Goal: Information Seeking & Learning: Learn about a topic

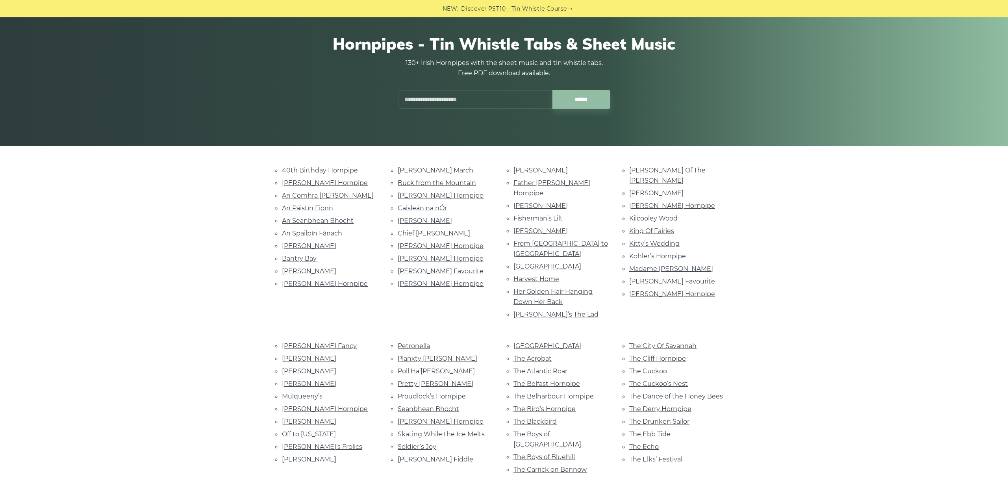
scroll to position [44, 0]
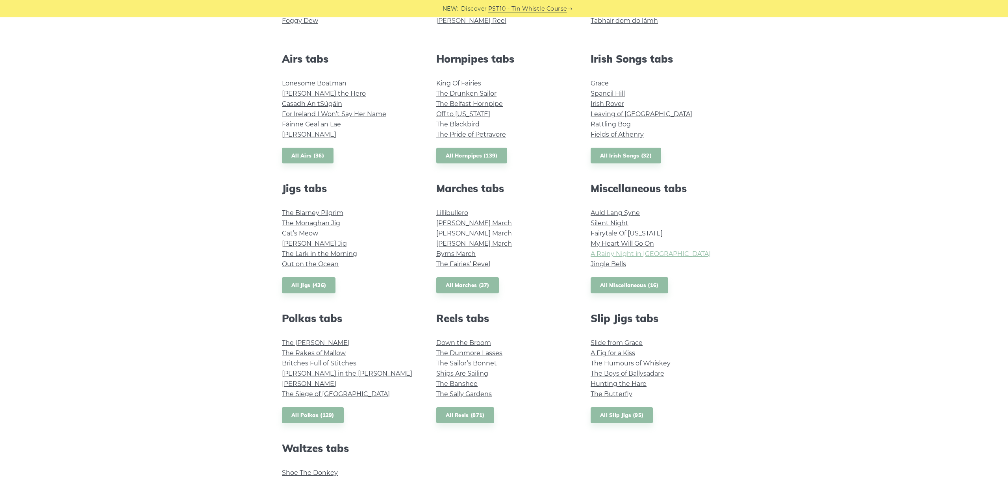
scroll to position [244, 0]
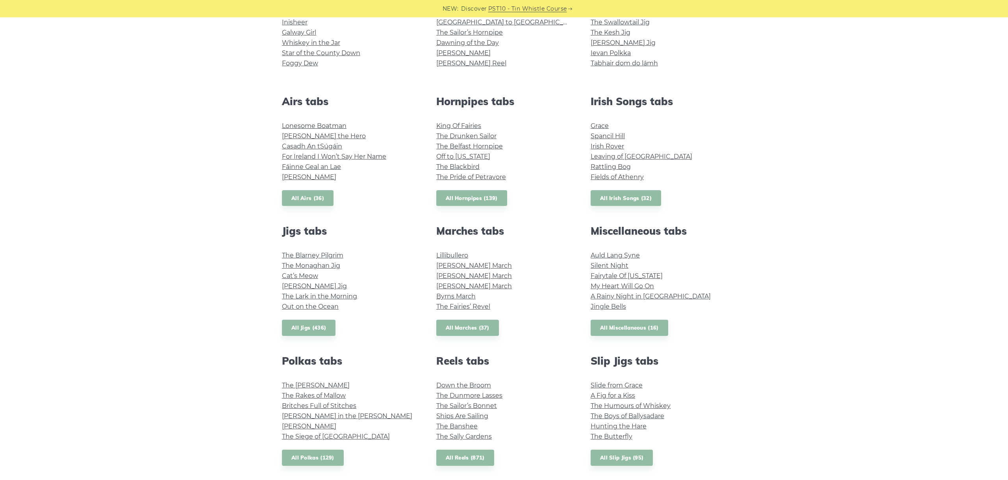
click at [829, 438] on div "Popular tin whistle songs & tunes Wild Rover Inisheer Galway Girl Whiskey in th…" at bounding box center [504, 297] width 1008 height 633
click at [458, 197] on link "All Hornpipes (139)" at bounding box center [471, 198] width 71 height 16
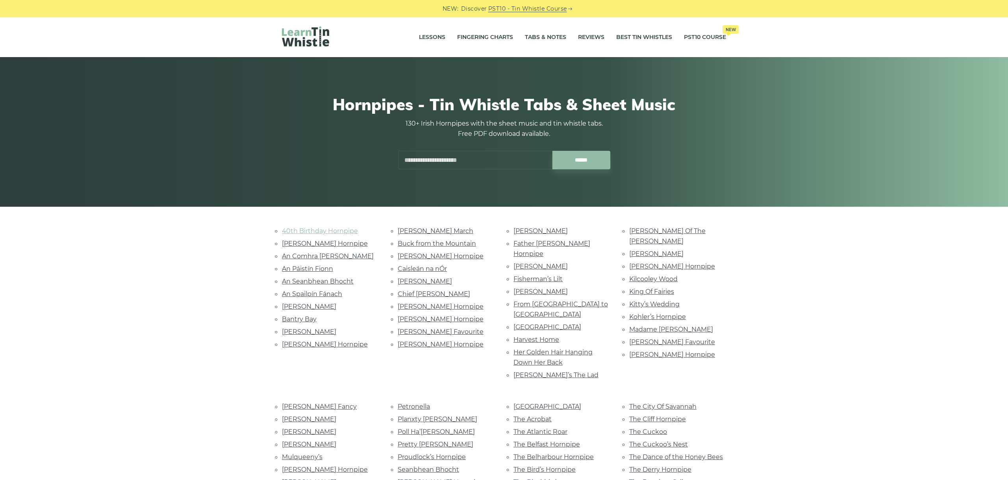
click at [318, 227] on link "40th Birthday Hornpipe" at bounding box center [320, 230] width 76 height 7
click at [299, 246] on link "Alexander’s Hornpipe" at bounding box center [325, 243] width 86 height 7
click at [296, 259] on link "An Comhra [PERSON_NAME]" at bounding box center [328, 255] width 92 height 7
click at [319, 266] on link "An Páistín Fionn" at bounding box center [307, 268] width 51 height 7
click at [330, 278] on link "An Seanbhean Bhocht" at bounding box center [318, 281] width 72 height 7
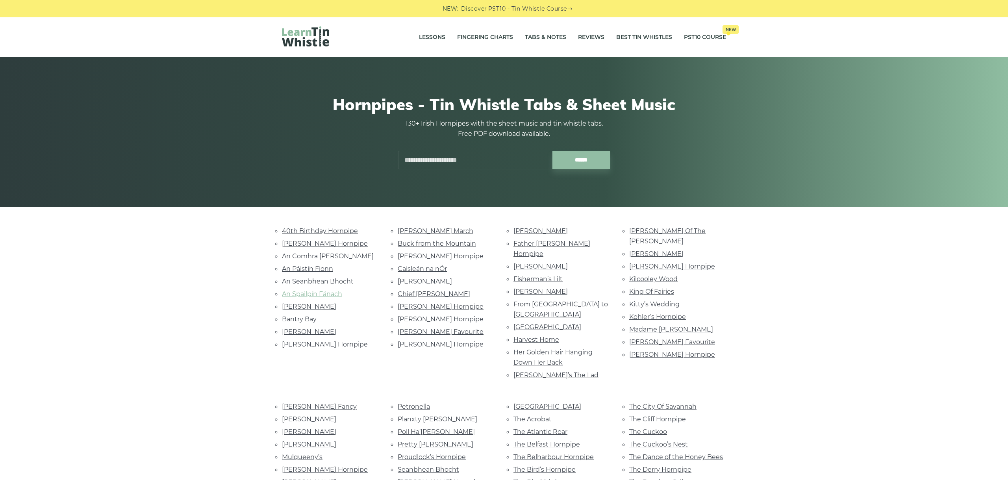
click at [329, 290] on link "An Spailpín Fánach" at bounding box center [312, 293] width 60 height 7
click at [304, 307] on link "Andy Kerrin’s" at bounding box center [309, 306] width 54 height 7
click at [302, 309] on li "Andy Kerrin’s" at bounding box center [330, 306] width 97 height 11
click at [297, 317] on link "Bantry Bay" at bounding box center [299, 318] width 35 height 7
click at [293, 328] on link "Ben Hill" at bounding box center [309, 331] width 54 height 7
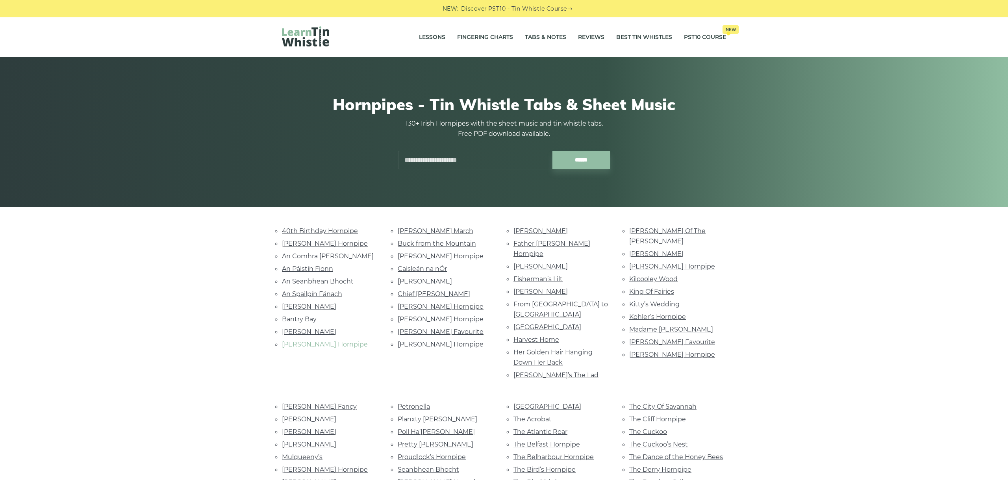
click at [319, 341] on link "Bobby Casey’s Hornpipe" at bounding box center [325, 344] width 86 height 7
click at [427, 230] on link "Bonaparte’s March" at bounding box center [436, 230] width 76 height 7
click at [430, 240] on link "Buck from the Mountain" at bounding box center [437, 243] width 78 height 7
click at [404, 252] on link "Byrne’s Hornpipe" at bounding box center [441, 255] width 86 height 7
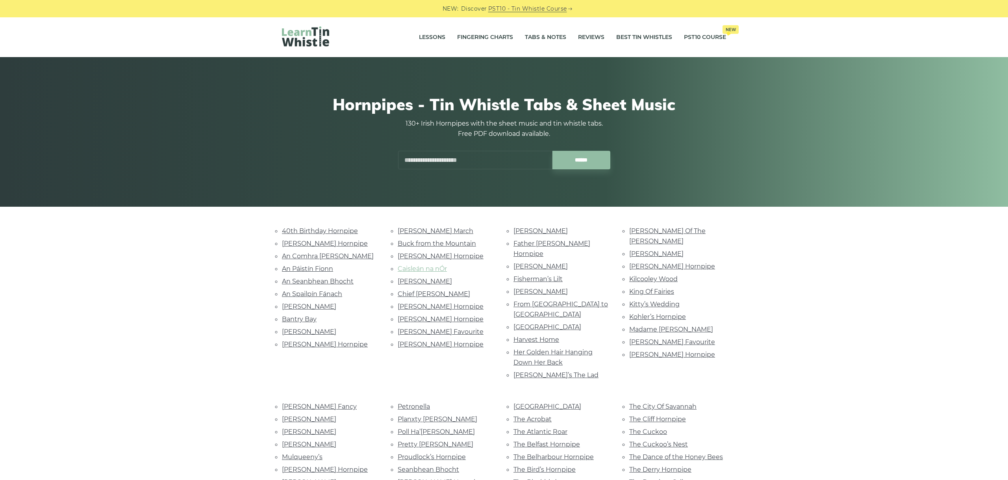
click at [430, 265] on link "Caisleán na nÓr" at bounding box center [422, 268] width 49 height 7
click at [420, 281] on link "Callaghan’s" at bounding box center [425, 281] width 54 height 7
click at [422, 290] on link "Chief O’Neill’s" at bounding box center [434, 293] width 72 height 7
click at [413, 304] on link "Cooley’s Hornpipe" at bounding box center [441, 306] width 86 height 7
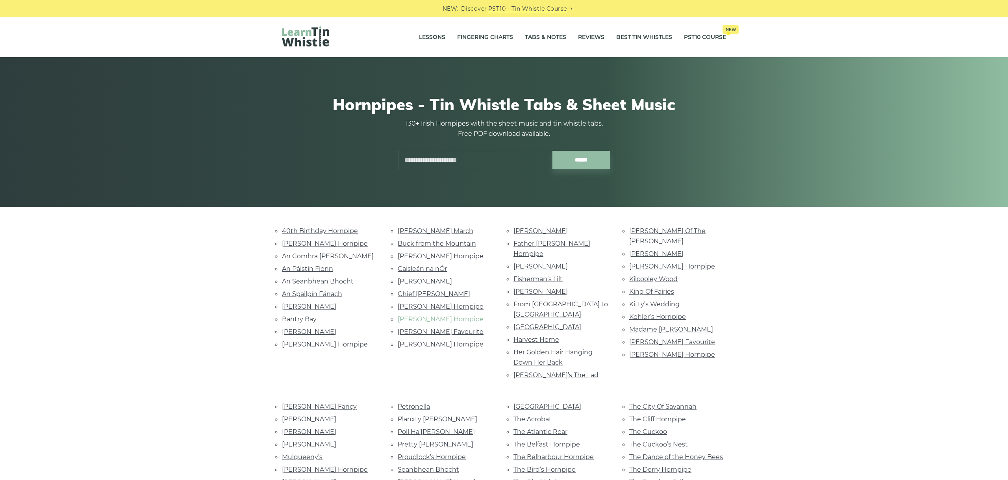
click at [436, 315] on link "Cronin’s Hornpipe" at bounding box center [441, 318] width 86 height 7
click at [430, 329] on link "Dan Sullivan’s Favourite" at bounding box center [441, 331] width 86 height 7
click at [416, 341] on link "Dunphy’s Hornpipe" at bounding box center [441, 344] width 86 height 7
click at [527, 231] on link "Eleanor Neary’s" at bounding box center [541, 230] width 54 height 7
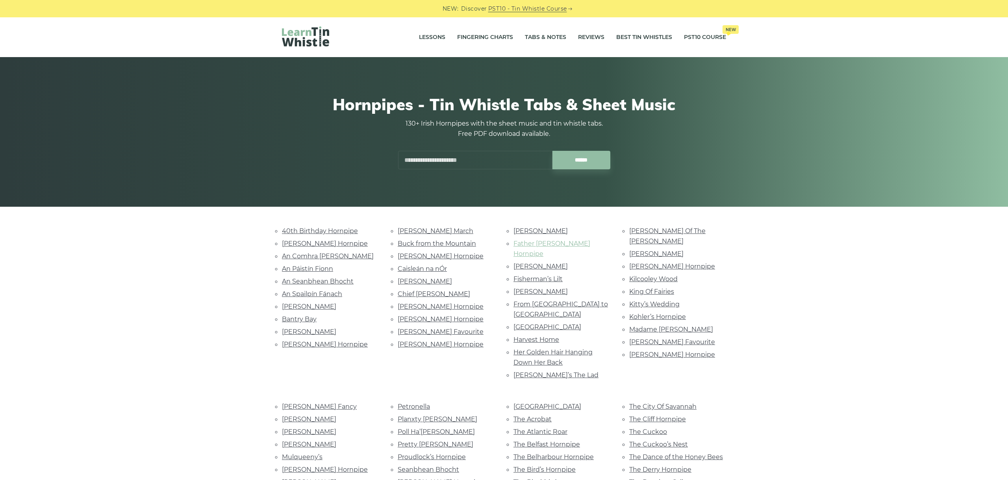
click at [532, 247] on link "Father Dollard’s Hornpipe" at bounding box center [552, 249] width 77 height 18
click at [534, 263] on link "Fisher’s" at bounding box center [541, 266] width 54 height 7
click at [538, 275] on link "Fisherman’s Lilt" at bounding box center [538, 278] width 49 height 7
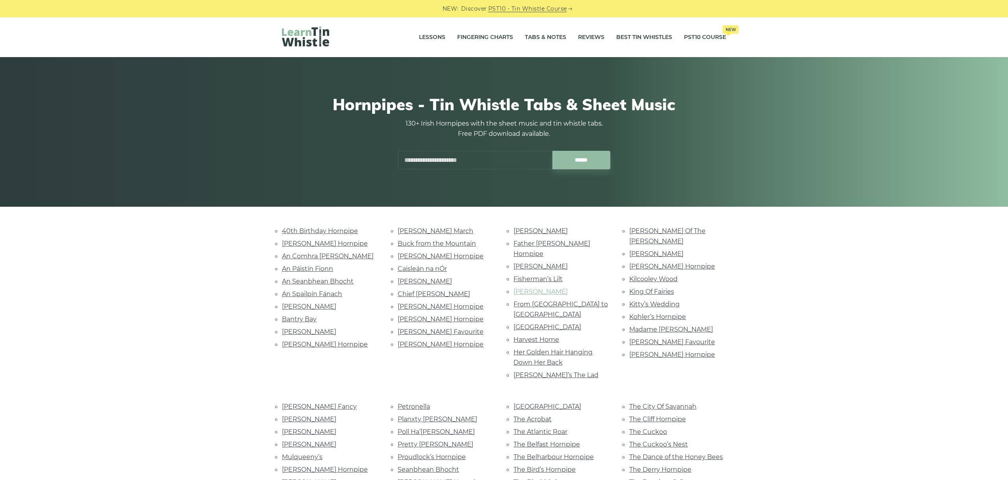
click at [541, 288] on link "Flaherty’s" at bounding box center [541, 291] width 54 height 7
click at [539, 301] on link "From Galway to Dublin Town" at bounding box center [561, 310] width 95 height 18
click at [534, 323] on link "Galway Bay" at bounding box center [548, 326] width 68 height 7
click at [544, 336] on link "Harvest Home" at bounding box center [537, 339] width 46 height 7
click at [583, 349] on link "Her Golden Hair Hanging Down Her Back" at bounding box center [553, 358] width 79 height 18
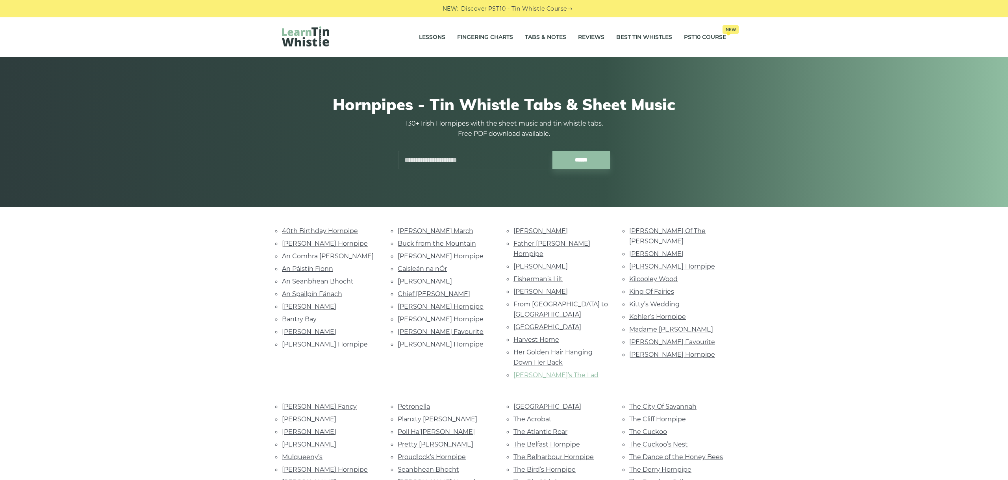
click at [547, 371] on link "Jack’s The Lad" at bounding box center [556, 374] width 85 height 7
click at [653, 231] on link "John O’Dwyer Of The Glen" at bounding box center [667, 236] width 76 height 18
click at [639, 250] on link "Johnnie Cope" at bounding box center [656, 253] width 54 height 7
click at [677, 263] on link "Johnston’s Hornpipe" at bounding box center [672, 266] width 86 height 7
click at [660, 275] on link "Kilcooley Wood" at bounding box center [653, 278] width 48 height 7
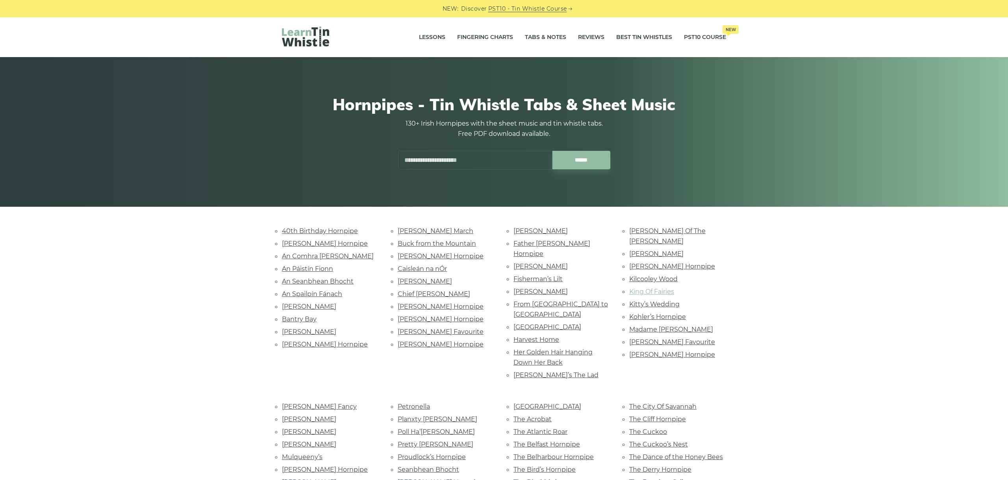
click at [652, 288] on link "King Of Fairies" at bounding box center [651, 291] width 45 height 7
click at [652, 301] on link "Kitty’s Wedding" at bounding box center [654, 304] width 50 height 7
click at [658, 313] on link "Kohler’s Hornpipe" at bounding box center [657, 316] width 57 height 7
click at [675, 326] on link "Madame Vanoni" at bounding box center [671, 329] width 84 height 7
click at [662, 338] on link "McGivney’s Favourite" at bounding box center [672, 341] width 86 height 7
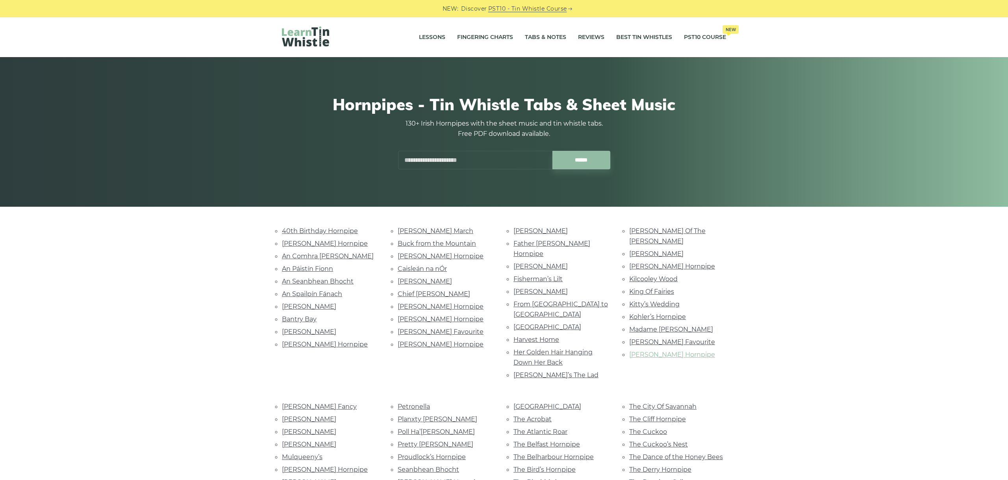
click at [655, 351] on link "McMahon’s Hornpipe" at bounding box center [672, 354] width 86 height 7
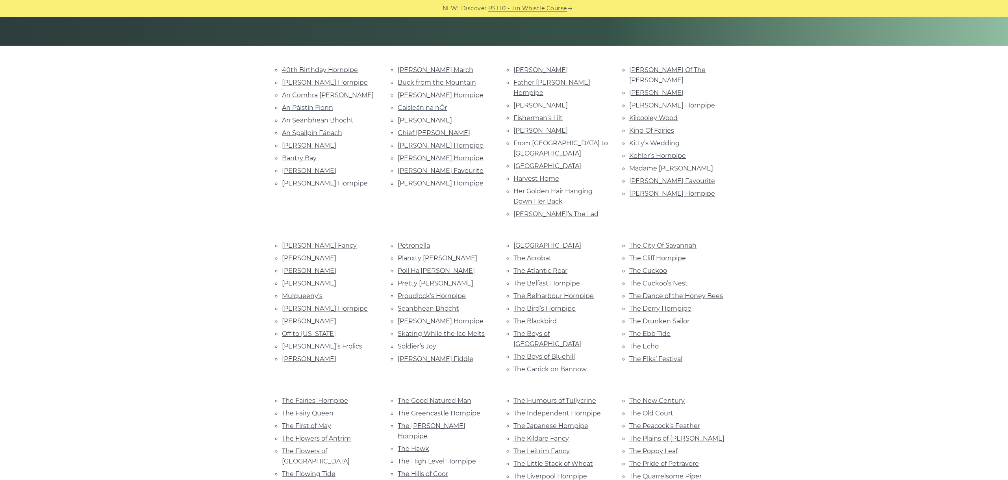
scroll to position [176, 0]
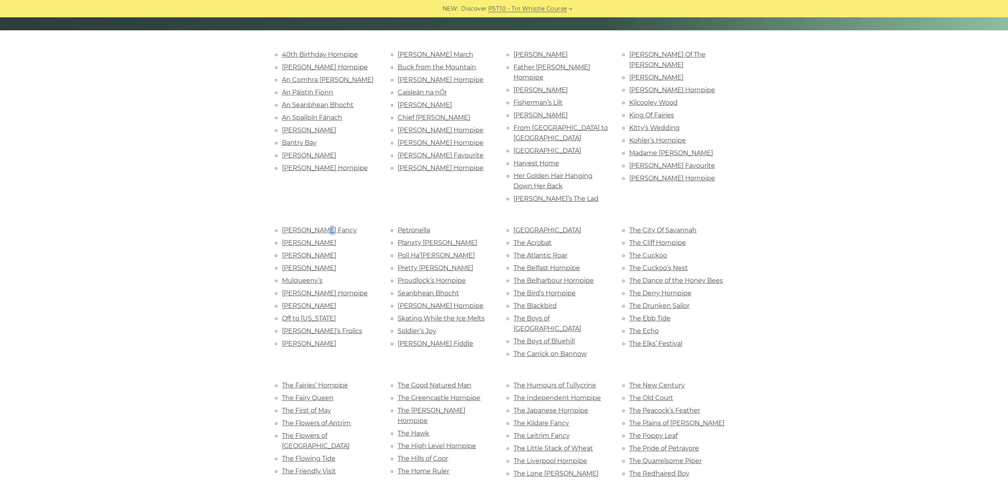
click at [319, 225] on li "Mickey Callaghan’s Fancy" at bounding box center [330, 230] width 97 height 11
click at [319, 226] on link "Mickey Callaghan’s Fancy" at bounding box center [319, 229] width 75 height 7
click at [293, 239] on link "Miss Galvin" at bounding box center [309, 242] width 54 height 7
click at [301, 252] on link "Miss Thompson’s" at bounding box center [309, 255] width 54 height 7
click at [313, 264] on link "Mrs. Crotty’s" at bounding box center [309, 267] width 54 height 7
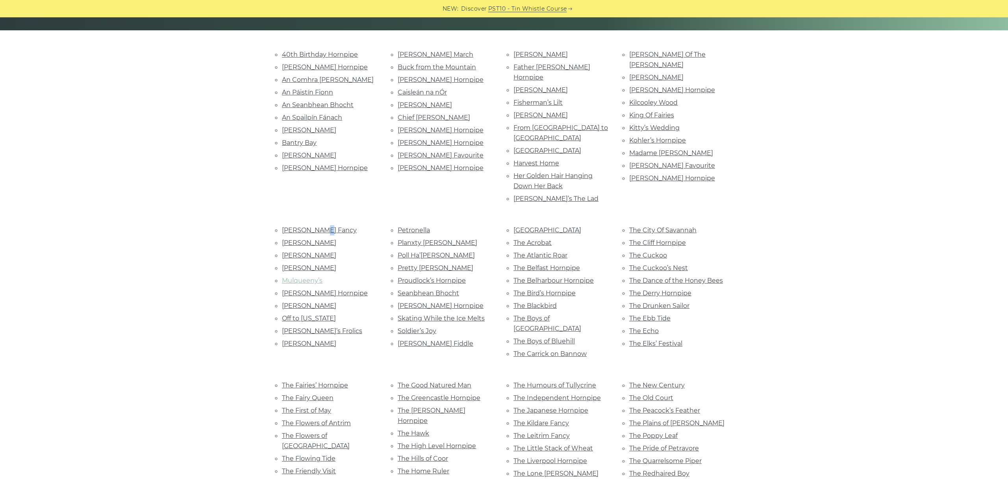
click at [312, 277] on link "Mulqueeny’s" at bounding box center [302, 280] width 41 height 7
click at [297, 289] on link "Murphy’s Hornpipe" at bounding box center [325, 292] width 86 height 7
click at [299, 302] on link "O’Callaghan’s" at bounding box center [309, 305] width 54 height 7
click at [318, 315] on link "Off to California" at bounding box center [309, 318] width 54 height 7
click at [325, 327] on link "Pachelbel’s Frolics" at bounding box center [322, 330] width 80 height 7
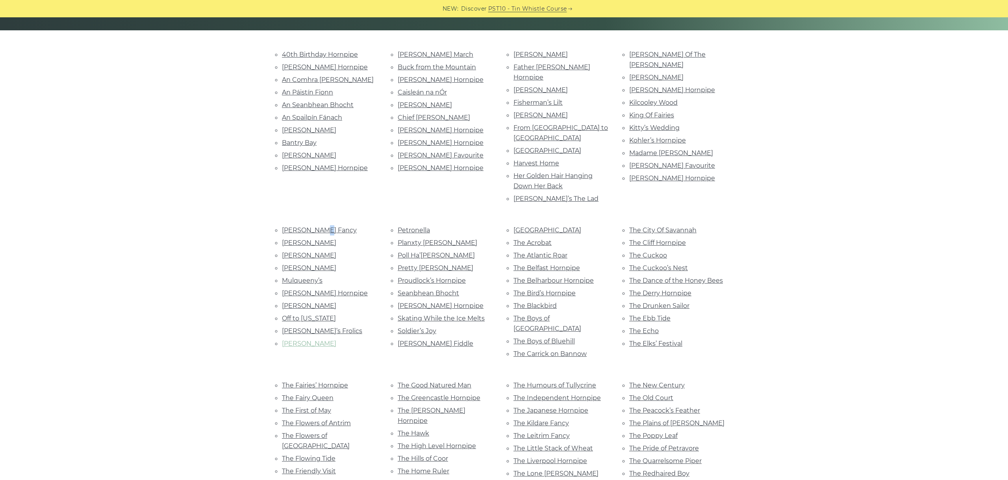
click at [310, 340] on link "Paddy Fahy’s" at bounding box center [309, 343] width 54 height 7
click at [419, 226] on link "Petronella" at bounding box center [414, 229] width 32 height 7
click at [411, 239] on link "Planxty Joe Burke" at bounding box center [438, 242] width 80 height 7
click at [427, 252] on link "Poll Ha’Penny" at bounding box center [436, 255] width 77 height 7
click at [461, 264] on link "Pretty Maggie Morrissey" at bounding box center [436, 267] width 76 height 7
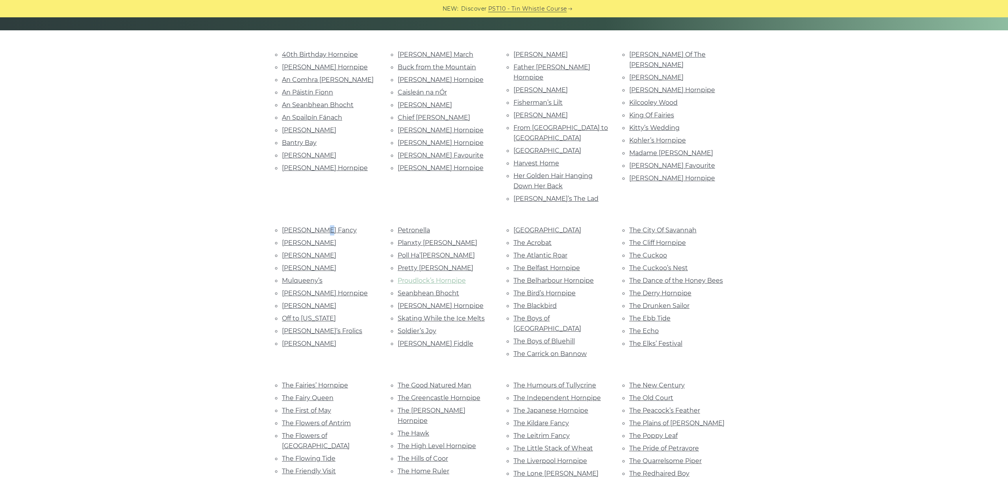
click at [438, 277] on link "Proudlock’s Hornpipe" at bounding box center [432, 280] width 68 height 7
click at [438, 289] on link "Seanbhean Bhocht" at bounding box center [428, 292] width 61 height 7
click at [443, 302] on link "Sheridan’s Hornpipe" at bounding box center [441, 305] width 86 height 7
click at [466, 315] on link "Skating While the Ice Melts" at bounding box center [441, 318] width 87 height 7
click at [419, 327] on link "Soldier’s Joy" at bounding box center [417, 330] width 39 height 7
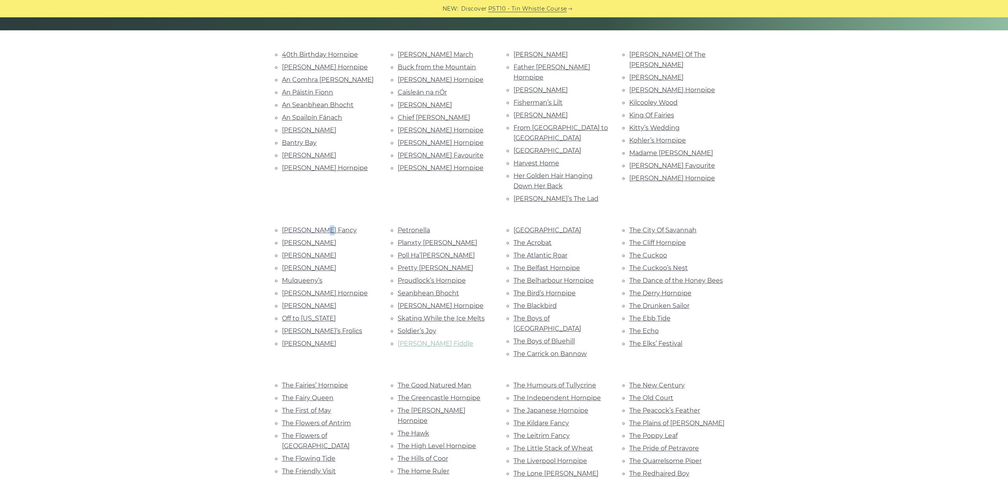
click at [437, 340] on link "Spellan’s Fiddle" at bounding box center [436, 343] width 76 height 7
click at [535, 226] on link "Staten Island" at bounding box center [548, 229] width 68 height 7
click at [537, 239] on link "The Acrobat" at bounding box center [533, 242] width 38 height 7
click at [541, 252] on link "The Atlantic Roar" at bounding box center [541, 255] width 54 height 7
click at [559, 264] on link "The Belfast Hornpipe" at bounding box center [547, 267] width 67 height 7
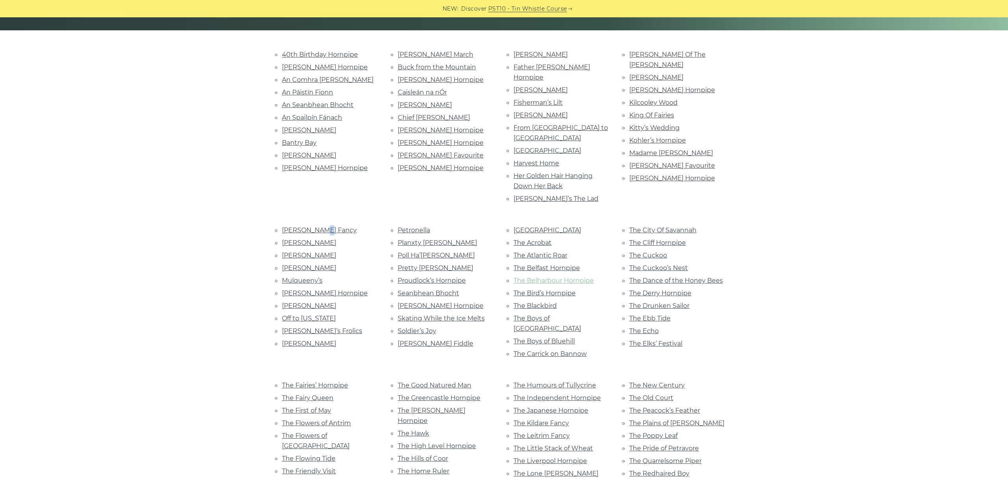
click at [553, 277] on link "The Belharbour Hornpipe" at bounding box center [554, 280] width 80 height 7
click at [542, 289] on link "The Bird’s Hornpipe" at bounding box center [545, 292] width 62 height 7
click at [540, 302] on link "The Blackbird" at bounding box center [535, 305] width 43 height 7
click at [558, 315] on link "The Boys of Ballycastle" at bounding box center [548, 324] width 68 height 18
click at [566, 338] on link "The Boys of Bluehill" at bounding box center [544, 341] width 61 height 7
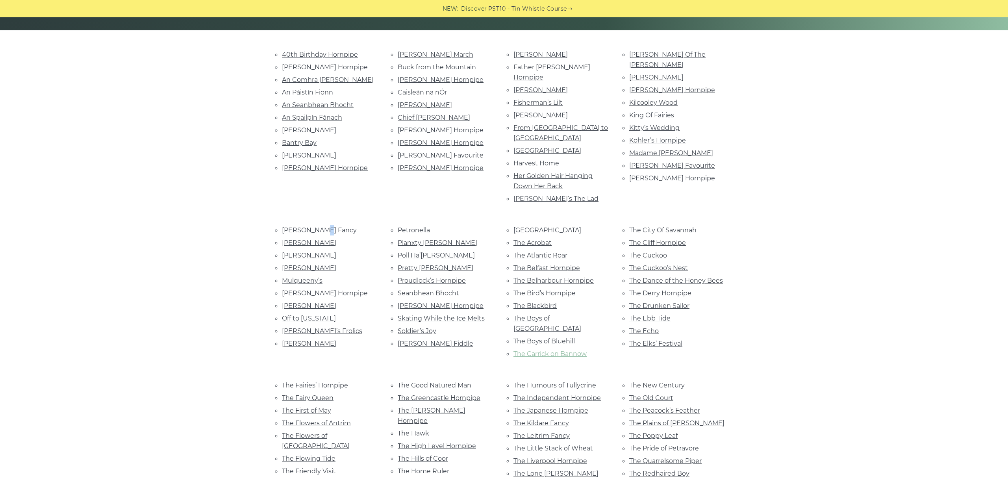
click at [575, 350] on link "The Carrick on Bannow" at bounding box center [550, 353] width 73 height 7
click at [674, 226] on link "The City Of Savannah" at bounding box center [662, 229] width 67 height 7
click at [677, 239] on link "The Cliff Hornpipe" at bounding box center [657, 242] width 57 height 7
click at [657, 252] on link "The Cuckoo" at bounding box center [648, 255] width 38 height 7
click at [668, 264] on link "The Cuckoo’s Nest" at bounding box center [658, 267] width 59 height 7
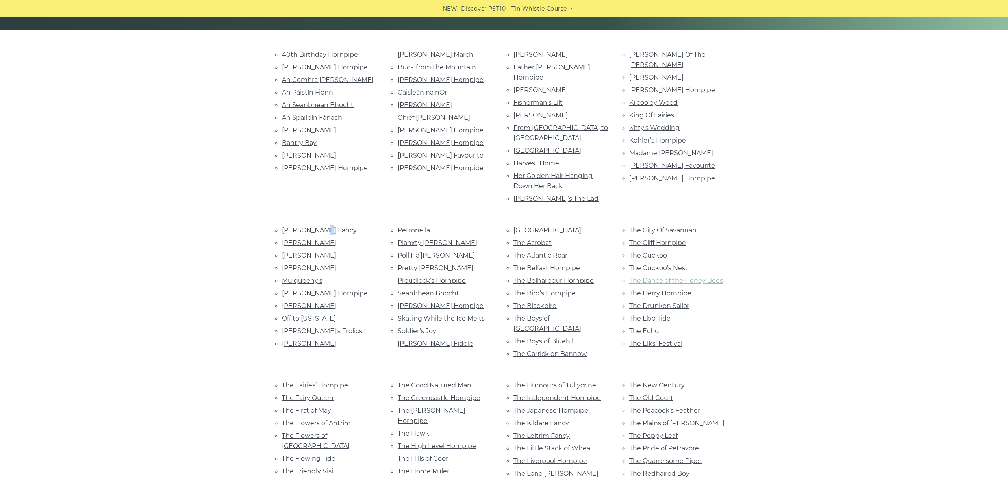
click at [688, 277] on link "The Dance of the Honey Bees" at bounding box center [676, 280] width 94 height 7
click at [679, 289] on link "The Derry Hornpipe" at bounding box center [660, 292] width 62 height 7
click at [664, 302] on link "The Drunken Sailor" at bounding box center [659, 305] width 60 height 7
click at [651, 315] on link "The Ebb Tide" at bounding box center [649, 318] width 41 height 7
click at [644, 327] on link "The Echo" at bounding box center [644, 330] width 30 height 7
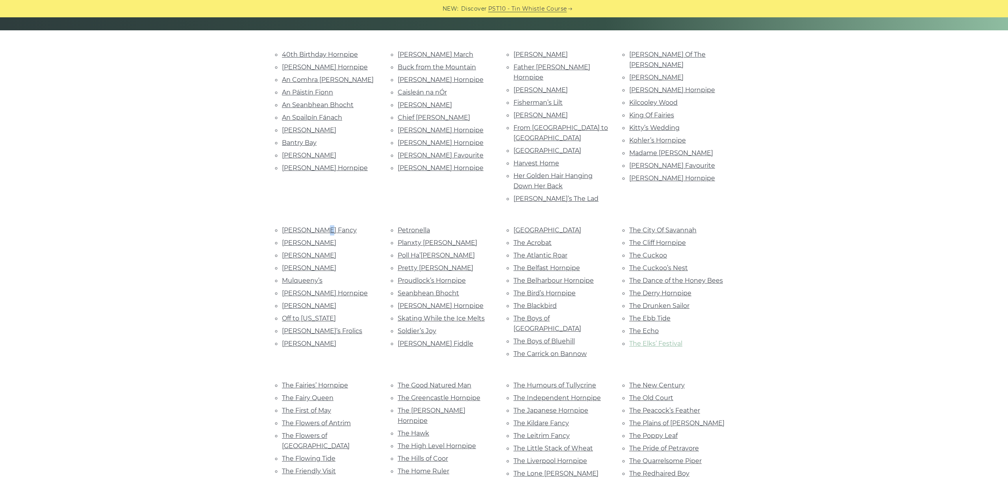
click at [657, 340] on link "The Elks’ Festival" at bounding box center [655, 343] width 53 height 7
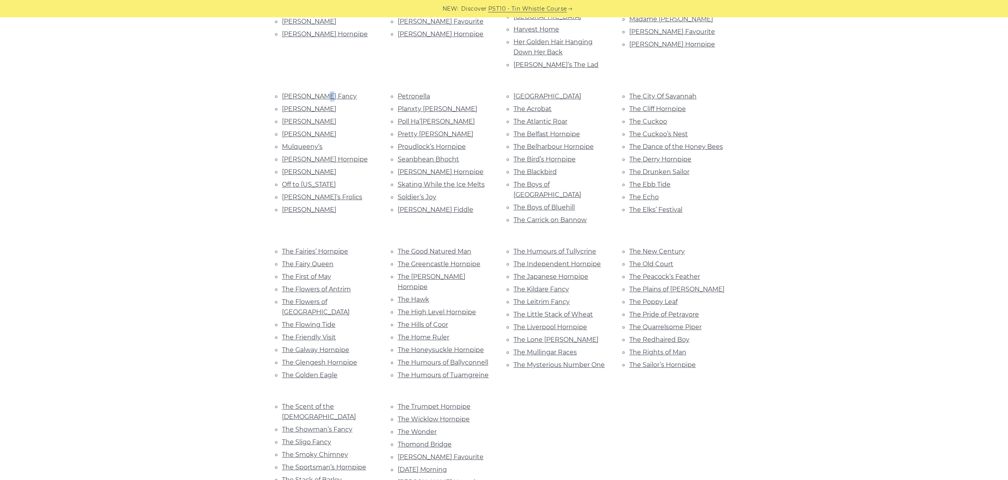
scroll to position [353, 0]
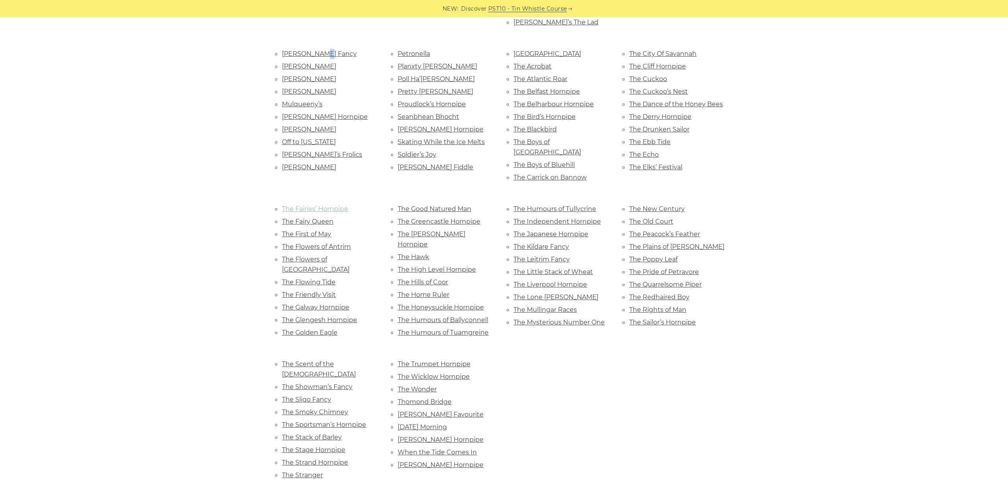
click at [308, 205] on link "The Fairies’ Hornpipe" at bounding box center [315, 208] width 66 height 7
click at [312, 218] on link "The Fairy Queen" at bounding box center [308, 221] width 52 height 7
click at [307, 230] on link "The First of May" at bounding box center [306, 233] width 49 height 7
drag, startPoint x: 338, startPoint y: 204, endPoint x: 336, endPoint y: 200, distance: 4.2
click at [337, 243] on link "The Flowers of Antrim" at bounding box center [316, 246] width 69 height 7
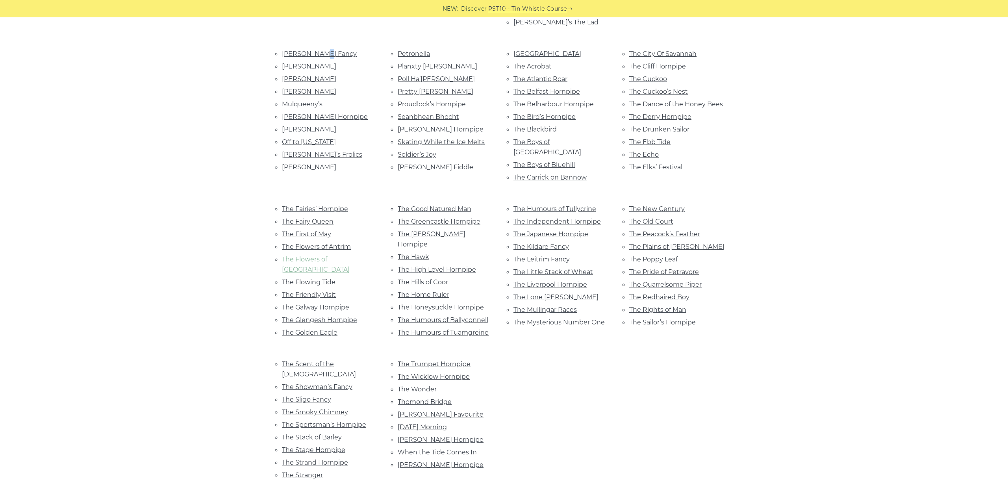
click at [331, 256] on link "The Flowers of Edinburgh" at bounding box center [316, 265] width 68 height 18
click at [316, 278] on link "The Flowing Tide" at bounding box center [309, 281] width 54 height 7
click at [312, 291] on link "The Friendly Visit" at bounding box center [309, 294] width 54 height 7
click at [334, 304] on link "The Galway Hornpipe" at bounding box center [315, 307] width 67 height 7
click at [334, 316] on link "The Glengesh Hornpipe" at bounding box center [319, 319] width 75 height 7
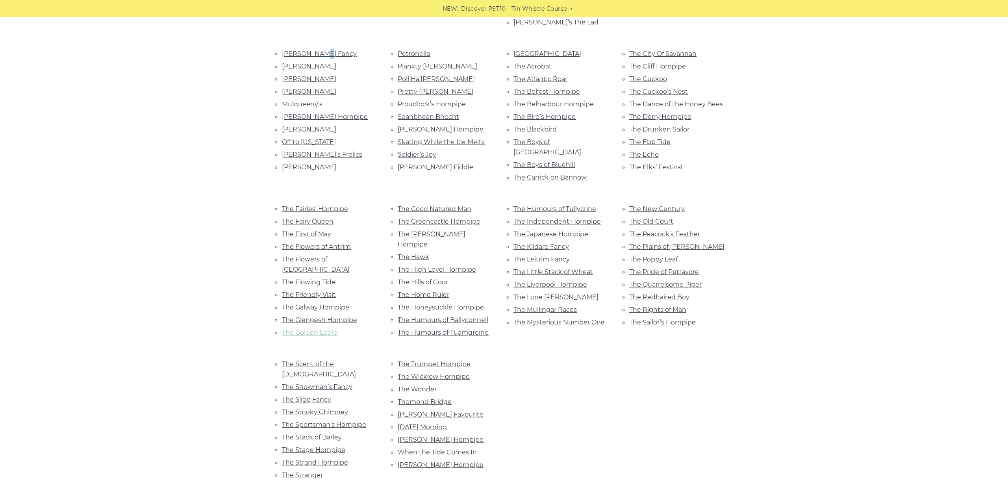
click at [318, 329] on link "The Golden Eagle" at bounding box center [310, 332] width 56 height 7
click at [440, 205] on link "The Good Natured Man" at bounding box center [435, 208] width 74 height 7
click at [438, 218] on link "The Greencastle Hornpipe" at bounding box center [439, 221] width 83 height 7
click at [443, 230] on link "The Groves Hornpipe" at bounding box center [432, 239] width 68 height 18
click at [420, 253] on link "The Hawk" at bounding box center [414, 256] width 32 height 7
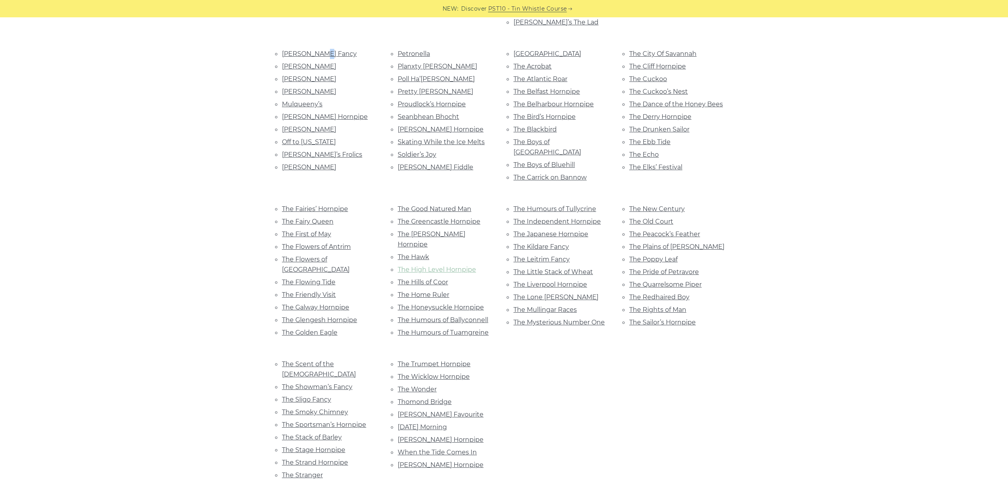
click at [418, 266] on link "The High Level Hornpipe" at bounding box center [437, 269] width 78 height 7
click at [438, 278] on link "The Hills of Coor" at bounding box center [423, 281] width 50 height 7
click at [432, 291] on link "The Home Ruler" at bounding box center [424, 294] width 52 height 7
click at [433, 304] on link "The Honeysuckle Hornpipe" at bounding box center [441, 307] width 86 height 7
click at [444, 316] on link "The Humours of Ballyconnell" at bounding box center [443, 319] width 91 height 7
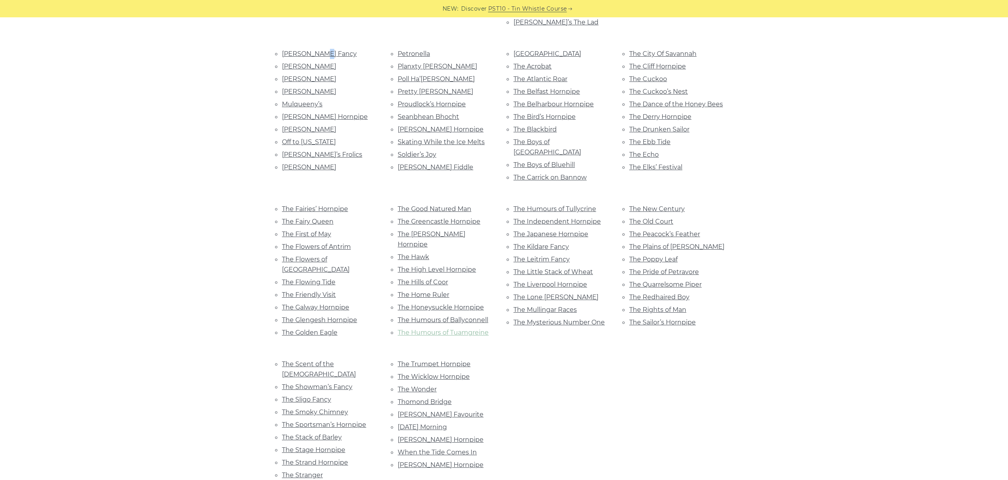
click at [454, 329] on link "The Humours of Tuamgreine" at bounding box center [443, 332] width 91 height 7
click at [549, 205] on link "The Humours of Tullycrine" at bounding box center [555, 208] width 83 height 7
click at [544, 218] on link "The Independent Hornpipe" at bounding box center [557, 221] width 87 height 7
click at [541, 230] on link "The Japanese Hornpipe" at bounding box center [551, 233] width 75 height 7
click at [553, 243] on link "The Kildare Fancy" at bounding box center [542, 246] width 56 height 7
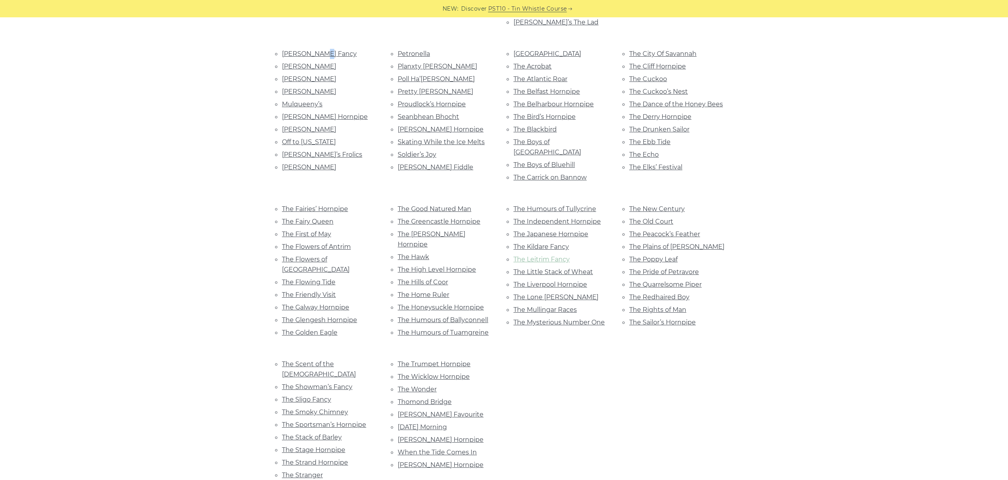
click at [542, 256] on link "The Leitrim Fancy" at bounding box center [542, 259] width 56 height 7
click at [582, 267] on li "The Little Stack of Wheat" at bounding box center [562, 272] width 97 height 11
click at [575, 268] on link "The Little Stack of Wheat" at bounding box center [554, 271] width 80 height 7
click at [569, 281] on link "The Liverpool Hornpipe" at bounding box center [551, 284] width 74 height 7
click at [548, 293] on link "The Lone Bush" at bounding box center [556, 296] width 85 height 7
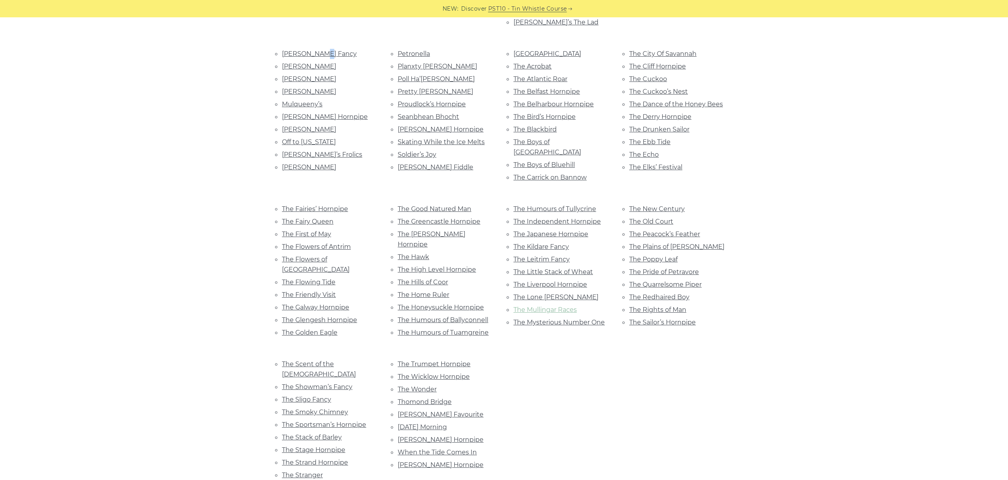
click at [557, 306] on link "The Mullingar Races" at bounding box center [545, 309] width 63 height 7
click at [547, 319] on link "The Mysterious Number One" at bounding box center [559, 322] width 91 height 7
click at [664, 205] on link "The New Century" at bounding box center [657, 208] width 56 height 7
click at [646, 218] on link "The Old Court" at bounding box center [651, 221] width 44 height 7
click at [672, 230] on link "The Peacock’s Feather" at bounding box center [664, 233] width 71 height 7
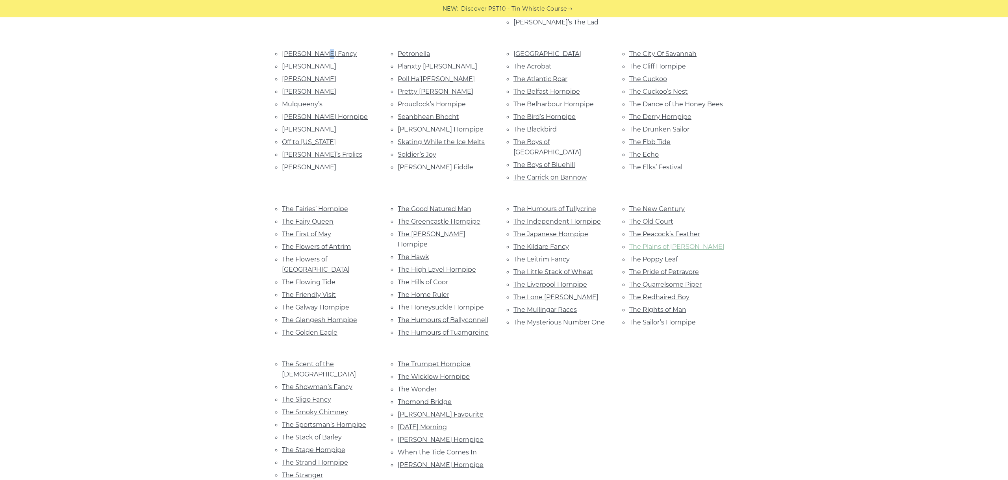
click at [670, 243] on link "The Plains of Boyle" at bounding box center [676, 246] width 95 height 7
click at [662, 256] on link "The Poppy Leaf" at bounding box center [653, 259] width 48 height 7
click at [670, 268] on link "The Pride of Petravore" at bounding box center [664, 271] width 70 height 7
click at [663, 281] on link "The Quarrelsome Piper" at bounding box center [665, 284] width 72 height 7
click at [651, 293] on link "The Redhaired Boy" at bounding box center [659, 296] width 60 height 7
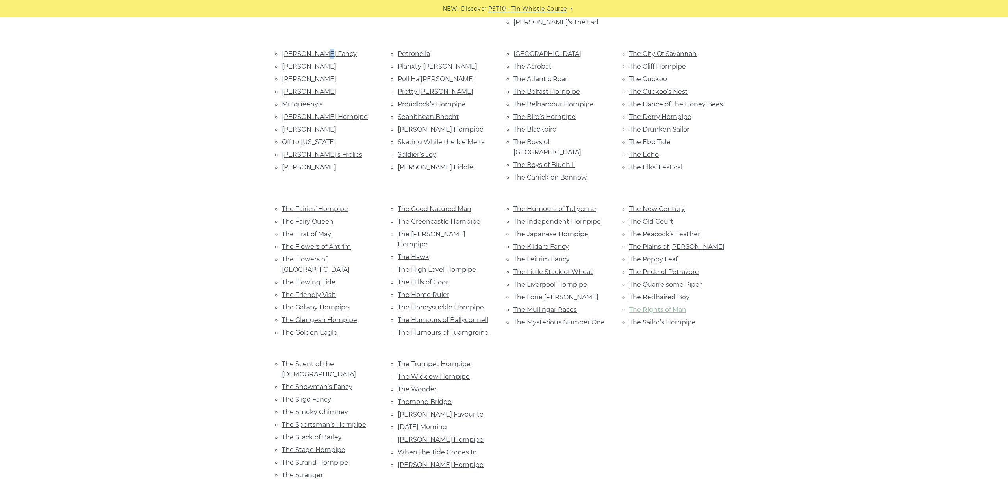
click at [661, 306] on link "The Rights of Man" at bounding box center [657, 309] width 57 height 7
click at [673, 319] on link "The Sailor’s Hornpipe" at bounding box center [662, 322] width 67 height 7
click at [315, 360] on link "The Scent of the Bog" at bounding box center [319, 369] width 74 height 18
click at [320, 383] on link "The Showman’s Fancy" at bounding box center [317, 386] width 71 height 7
click at [304, 396] on link "The Sligo Fancy" at bounding box center [306, 399] width 49 height 7
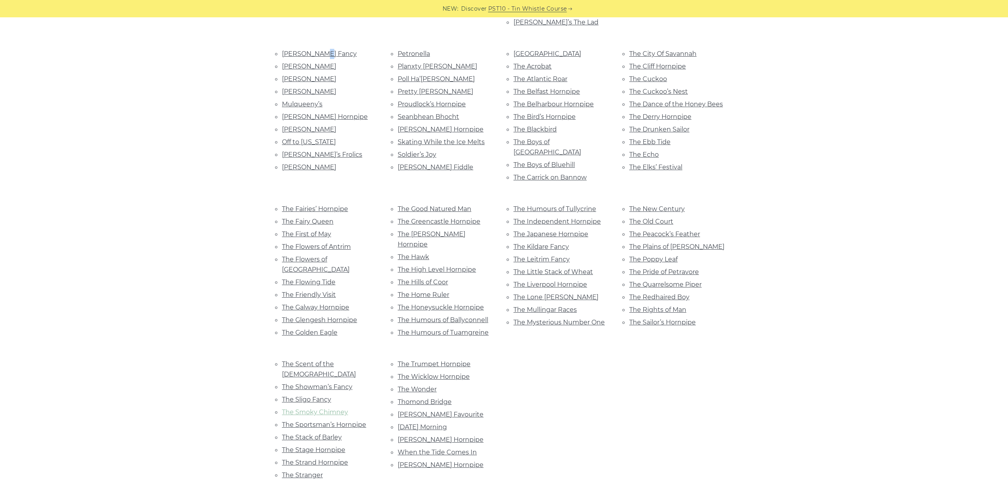
click at [308, 408] on link "The Smoky Chimney" at bounding box center [315, 411] width 66 height 7
click at [327, 421] on link "The Sportsman’s Hornpipe" at bounding box center [324, 424] width 84 height 7
click at [320, 434] on link "The Stack of Barley" at bounding box center [312, 437] width 60 height 7
click at [324, 446] on link "The Stage Hornpipe" at bounding box center [313, 449] width 63 height 7
click at [295, 459] on link "The Strand Hornpipe" at bounding box center [315, 462] width 66 height 7
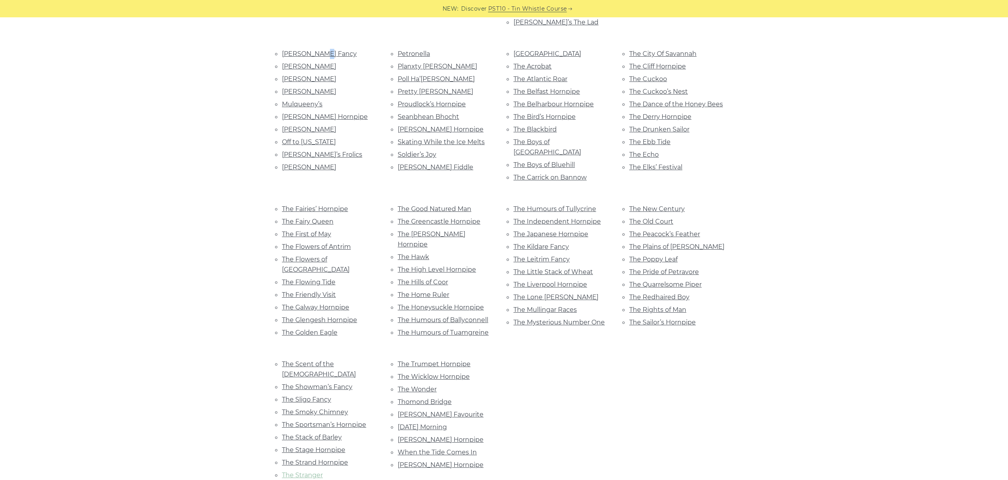
click at [309, 471] on link "The Stranger" at bounding box center [302, 474] width 41 height 7
click at [317, 480] on link "The Tailor’s Twist" at bounding box center [308, 487] width 52 height 7
click at [442, 360] on link "The Trumpet Hornpipe" at bounding box center [434, 363] width 73 height 7
click at [414, 373] on link "The Wicklow Hornpipe" at bounding box center [434, 376] width 72 height 7
click at [430, 386] on link "The Wonder" at bounding box center [417, 389] width 39 height 7
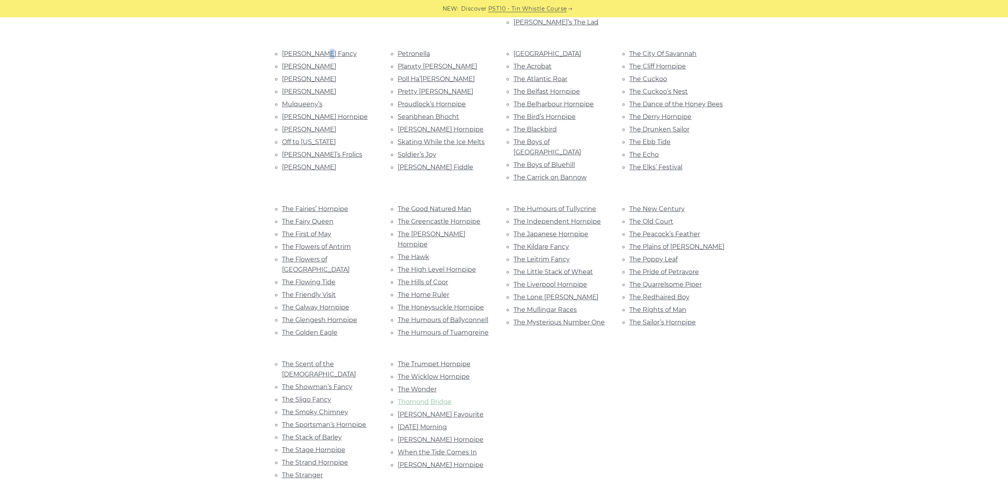
click at [421, 398] on link "Thomond Bridge" at bounding box center [425, 401] width 54 height 7
click at [445, 411] on link "Tommy Hill’s Favourite" at bounding box center [441, 414] width 86 height 7
click at [435, 423] on link "Tomorrow Morning" at bounding box center [422, 426] width 49 height 7
click at [448, 422] on li "Tomorrow Morning" at bounding box center [446, 427] width 97 height 11
click at [433, 423] on link "Tomorrow Morning" at bounding box center [422, 426] width 49 height 7
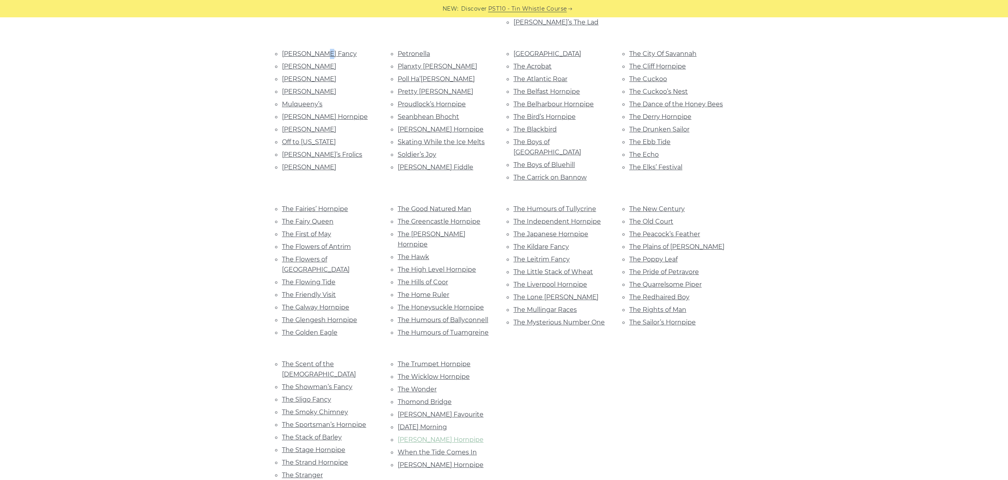
click at [417, 436] on link "Walsh’s Hornpipe" at bounding box center [441, 439] width 86 height 7
click at [423, 449] on link "When the Tide Comes In" at bounding box center [437, 452] width 79 height 7
click at [430, 461] on link "Willy Walsh’s Hornpipe" at bounding box center [441, 464] width 86 height 7
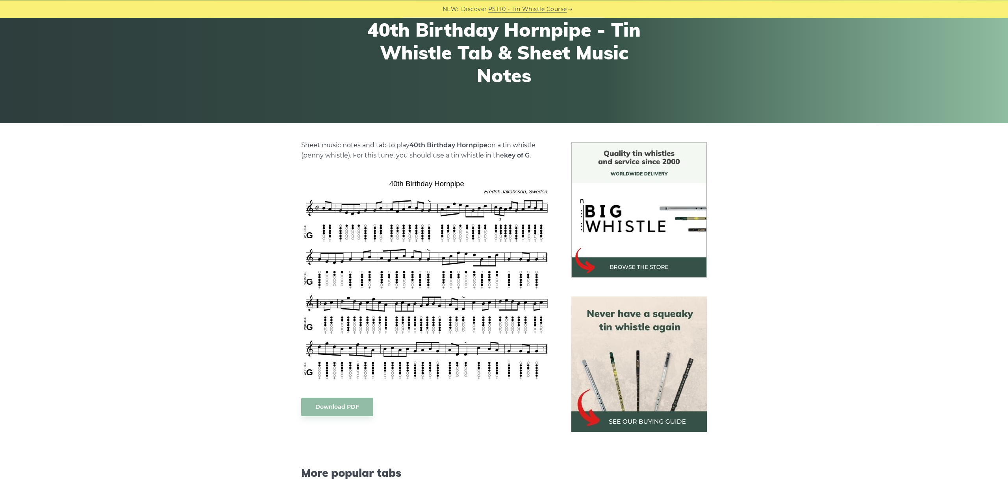
scroll to position [132, 0]
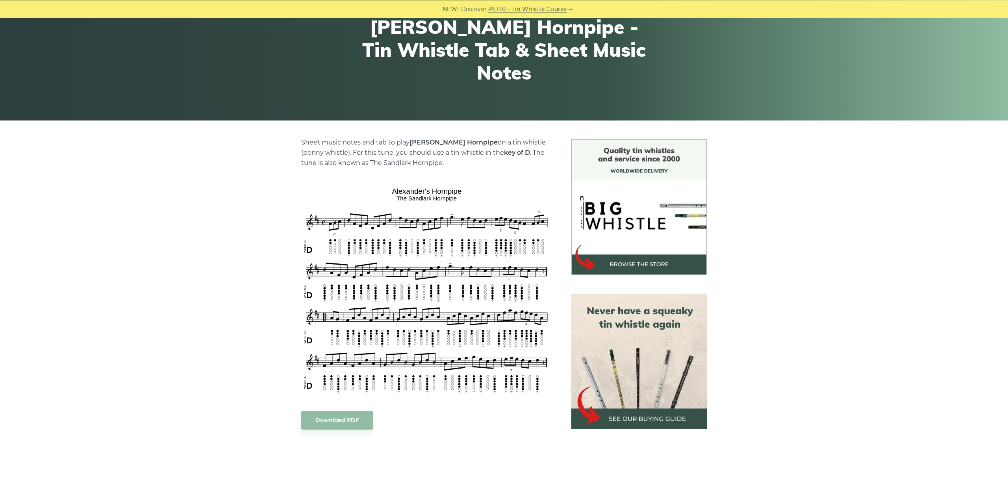
scroll to position [132, 0]
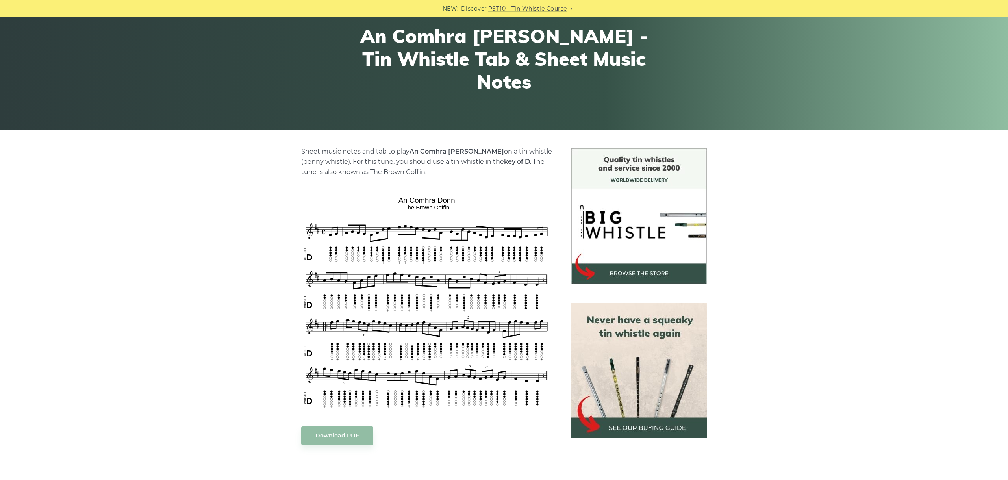
scroll to position [176, 0]
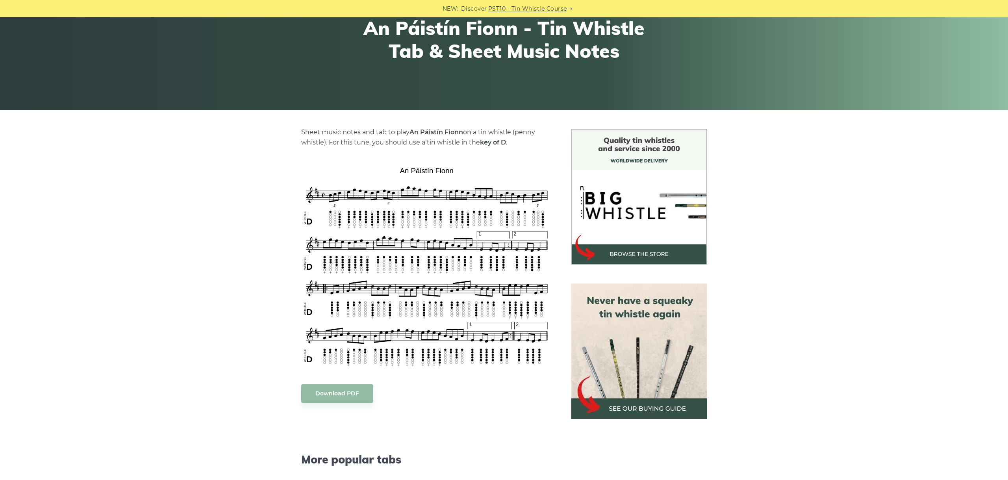
scroll to position [132, 0]
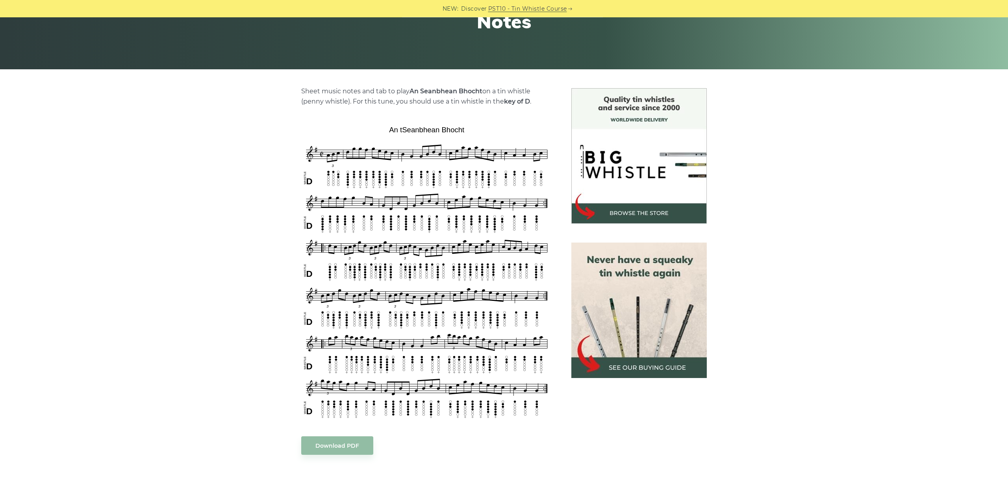
scroll to position [176, 0]
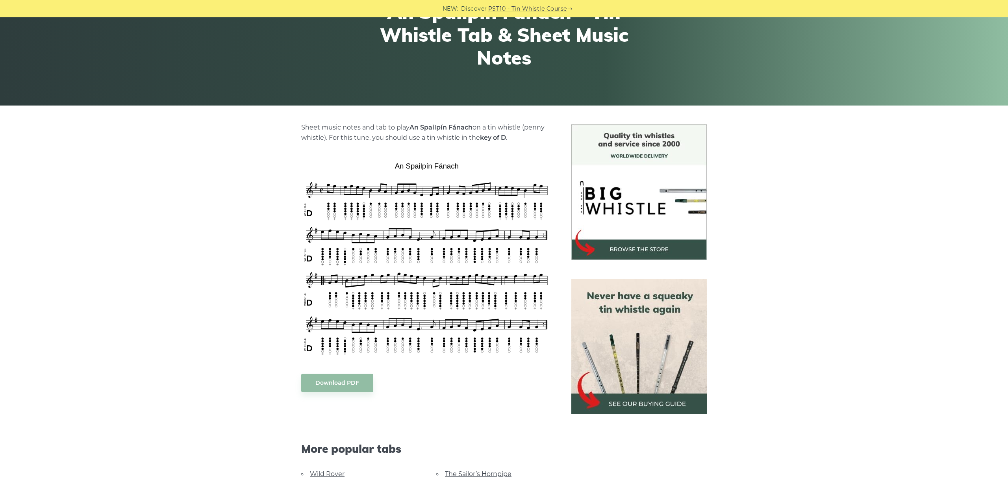
scroll to position [132, 0]
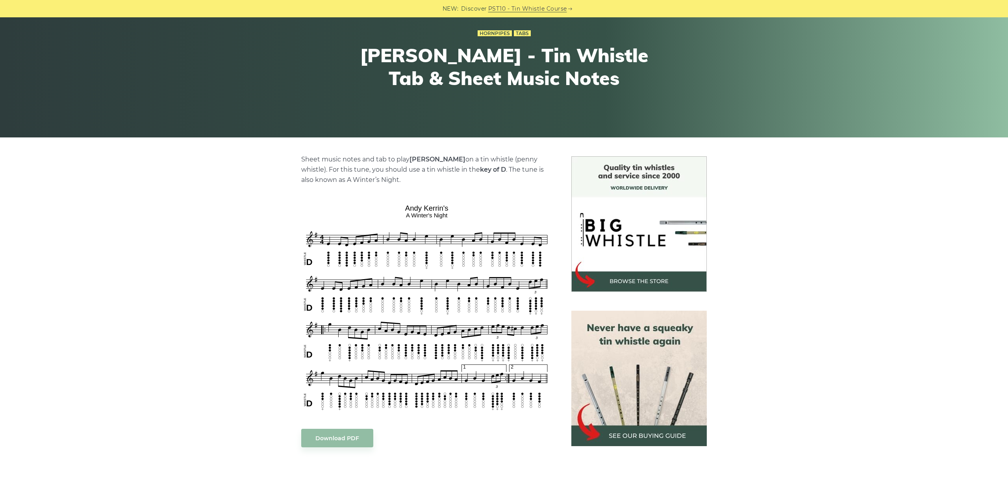
scroll to position [132, 0]
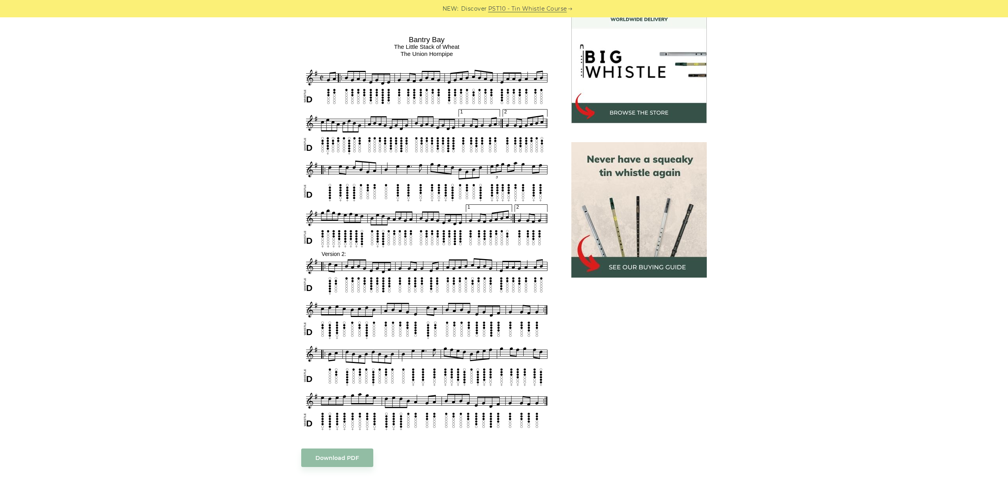
scroll to position [221, 0]
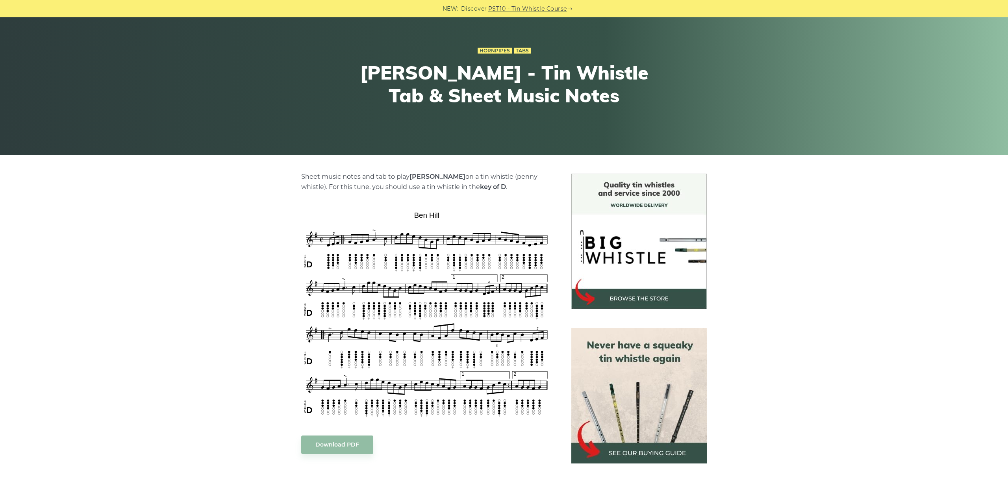
scroll to position [88, 0]
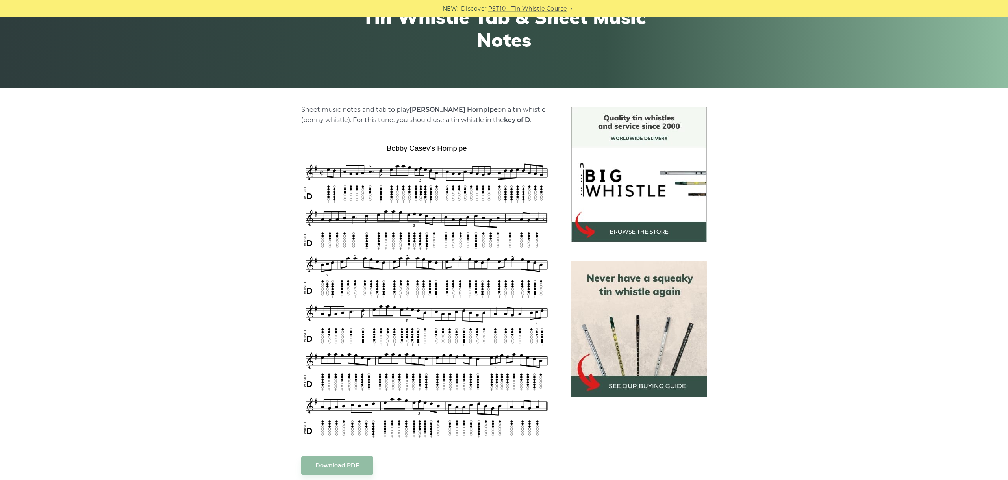
scroll to position [176, 0]
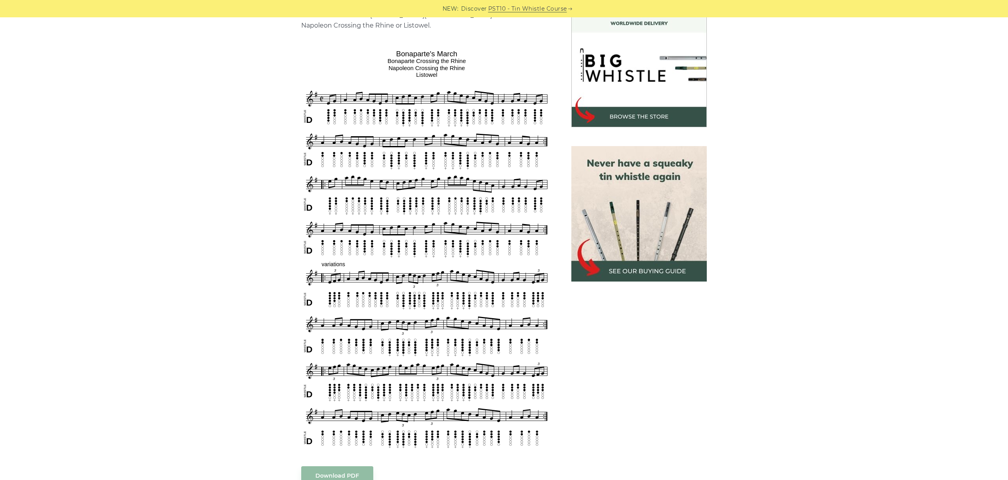
scroll to position [221, 0]
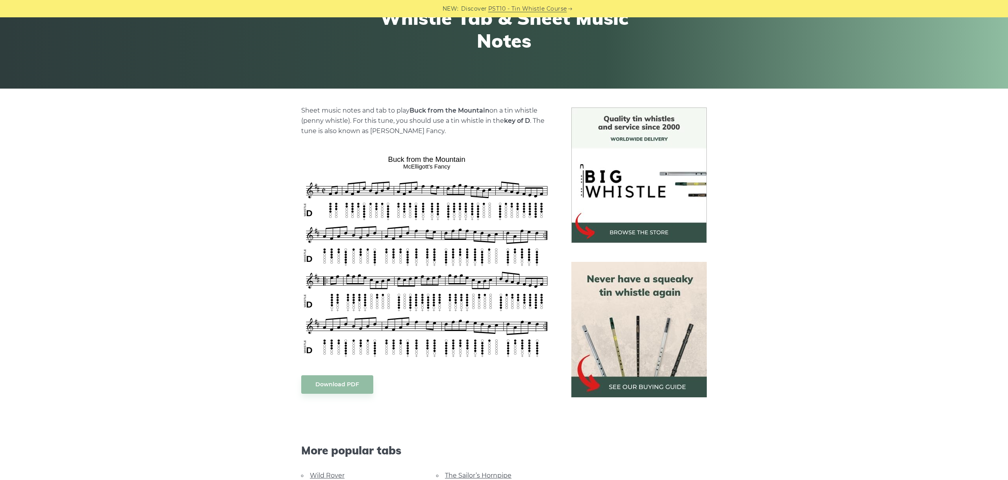
scroll to position [132, 0]
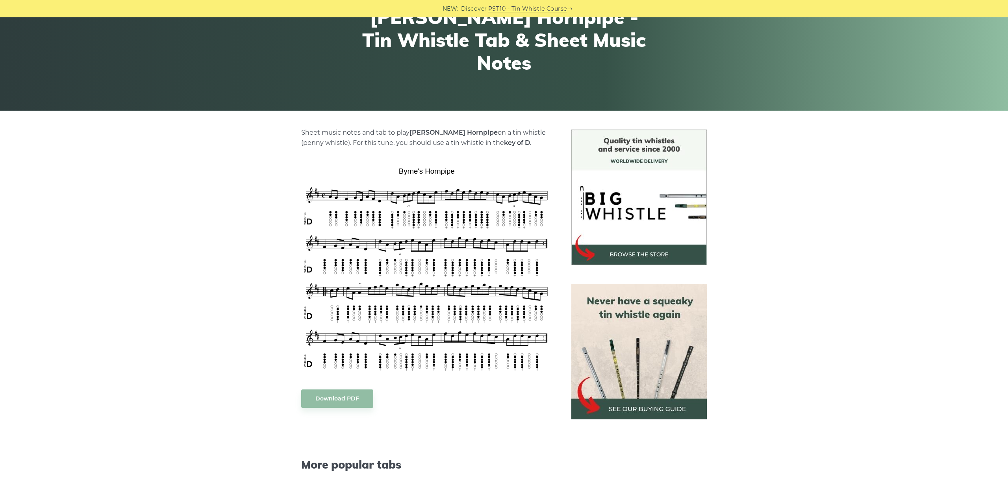
scroll to position [132, 0]
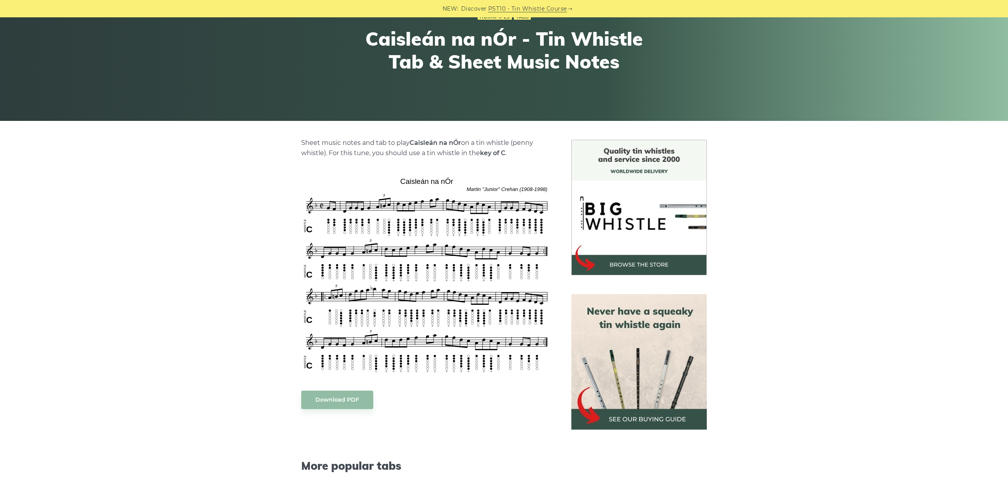
scroll to position [88, 0]
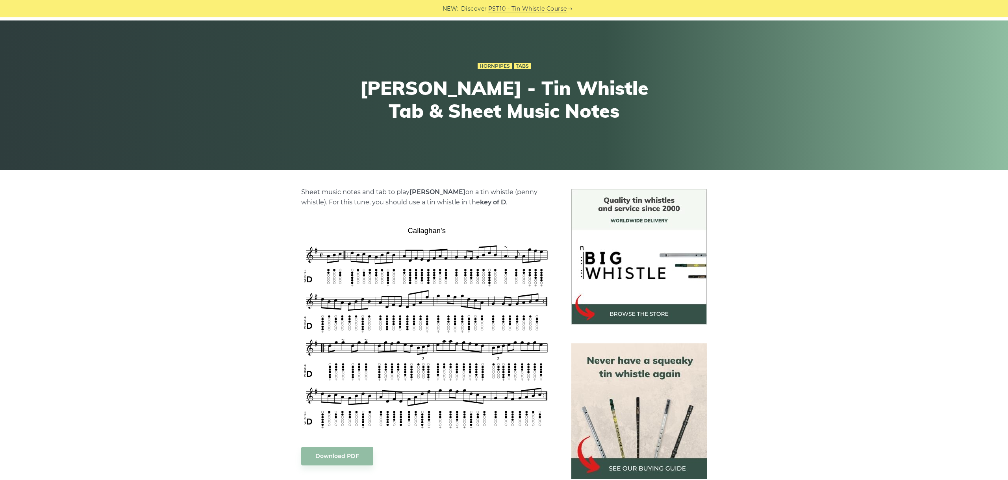
scroll to position [88, 0]
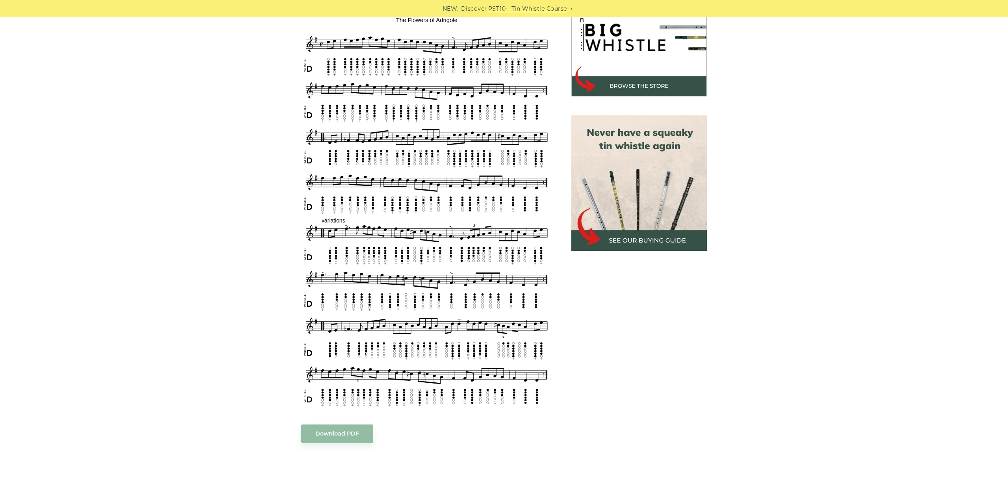
scroll to position [221, 0]
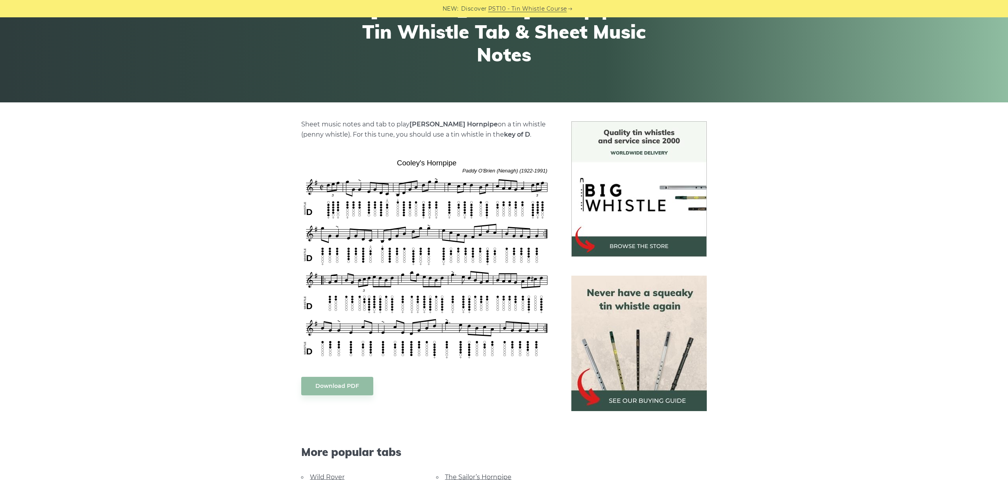
scroll to position [132, 0]
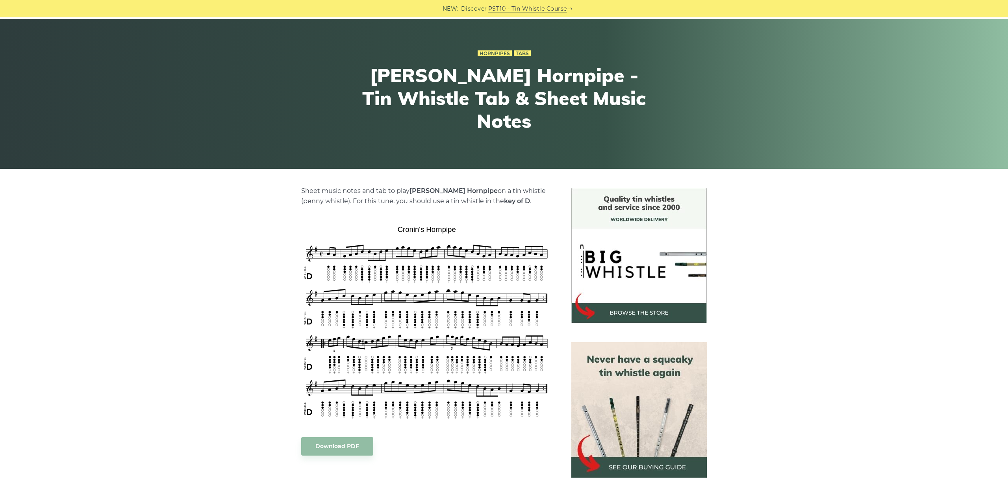
scroll to position [88, 0]
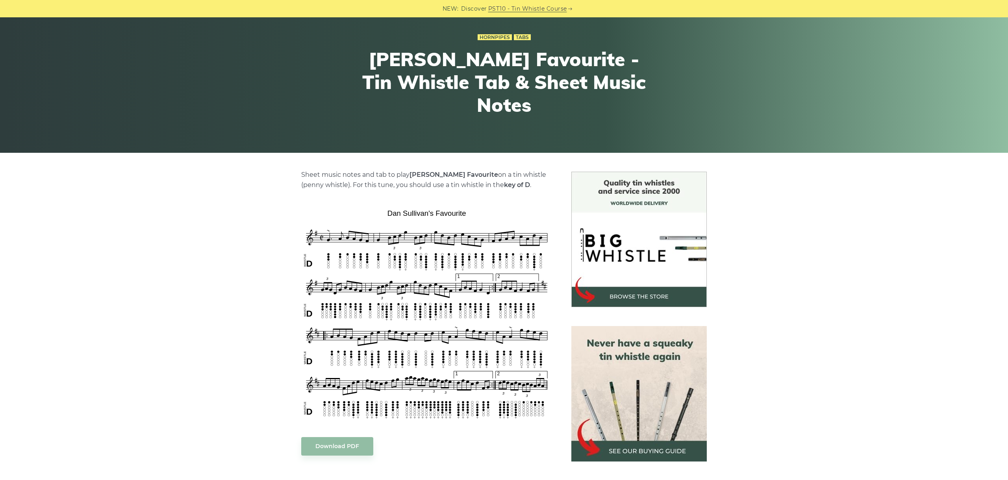
scroll to position [88, 0]
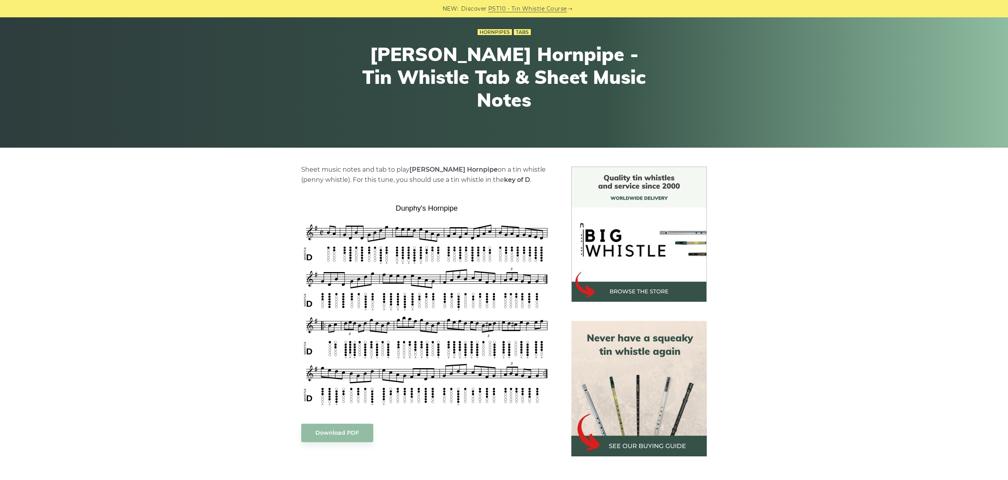
scroll to position [88, 0]
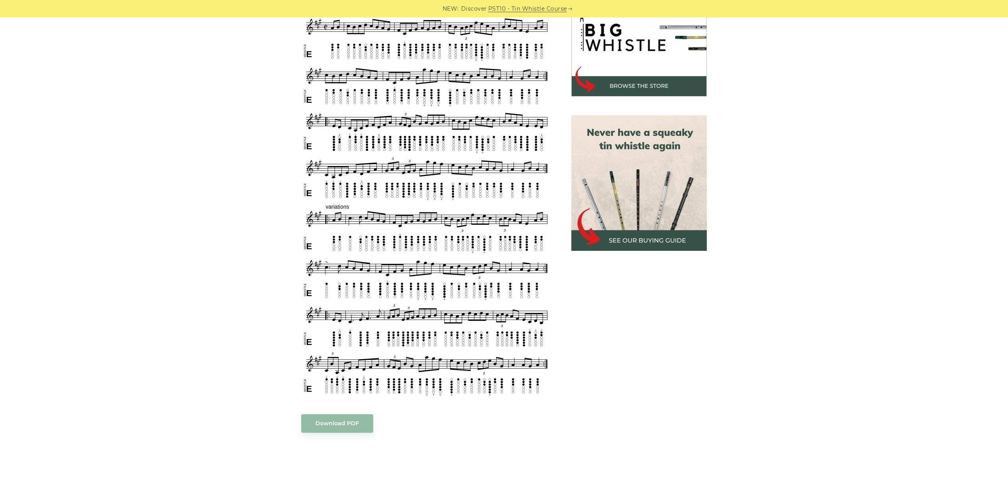
scroll to position [221, 0]
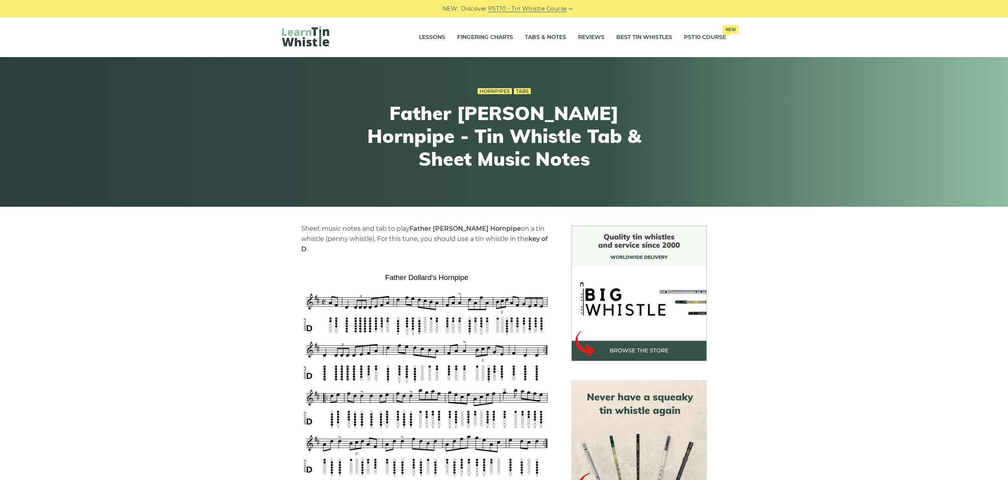
scroll to position [44, 0]
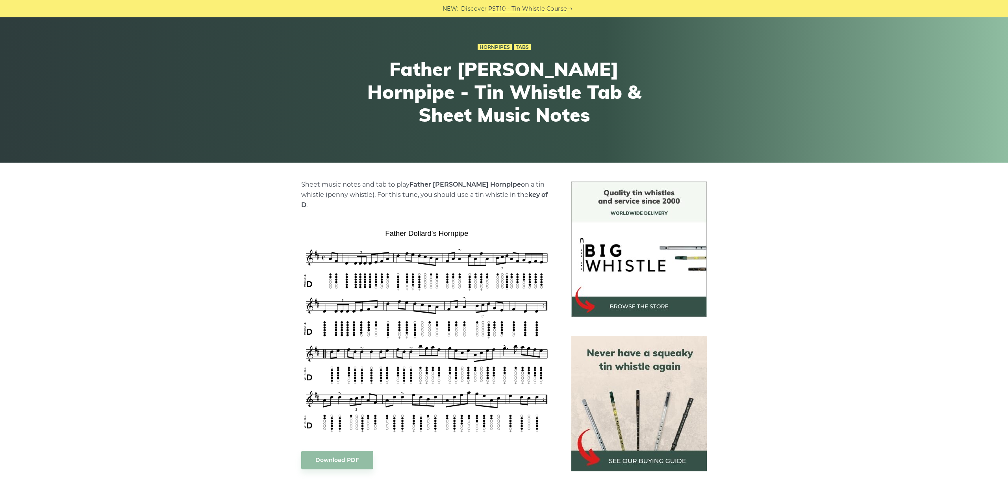
drag, startPoint x: 297, startPoint y: 217, endPoint x: 550, endPoint y: 429, distance: 329.7
click at [550, 429] on div "Sheet music notes and tab to play Father Dollard’s Hornpipe on a tin whistle (p…" at bounding box center [427, 456] width 270 height 549
click at [275, 221] on div "Sheet music notes and tab to play Father Dollard’s Hornpipe on a tin whistle (p…" at bounding box center [504, 456] width 463 height 549
drag, startPoint x: 277, startPoint y: 213, endPoint x: 523, endPoint y: 357, distance: 284.9
click at [523, 357] on div "Sheet music notes and tab to play Father Dollard’s Hornpipe on a tin whistle (p…" at bounding box center [504, 456] width 463 height 549
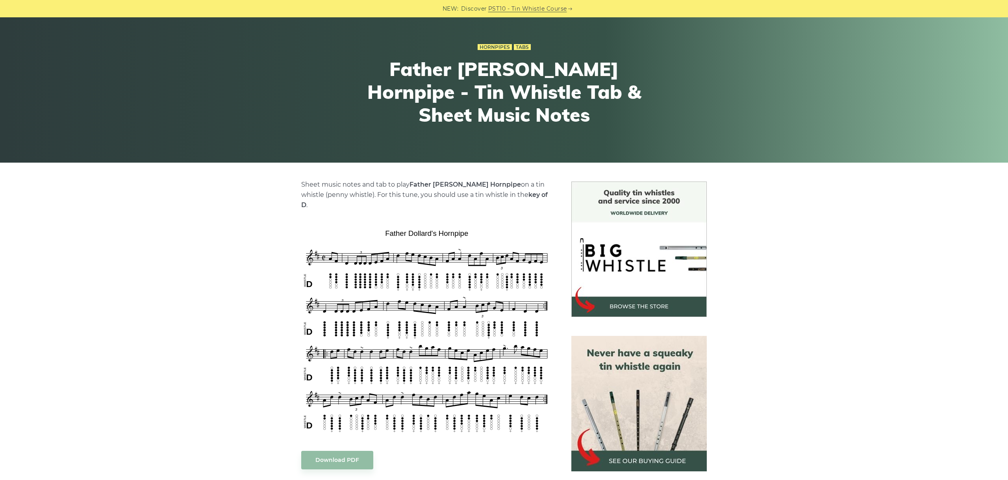
click at [241, 217] on div "Sheet music notes and tab to play Father Dollard’s Hornpipe on a tin whistle (p…" at bounding box center [504, 456] width 1008 height 549
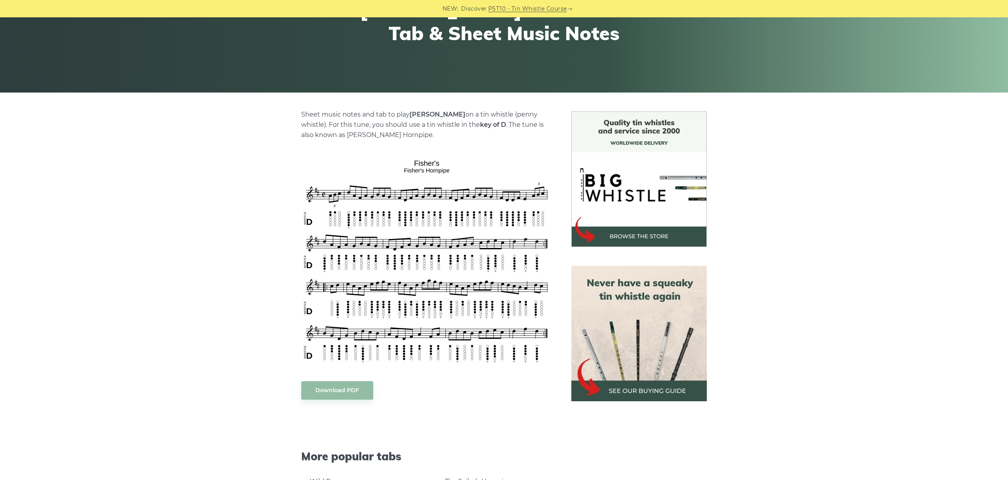
scroll to position [132, 0]
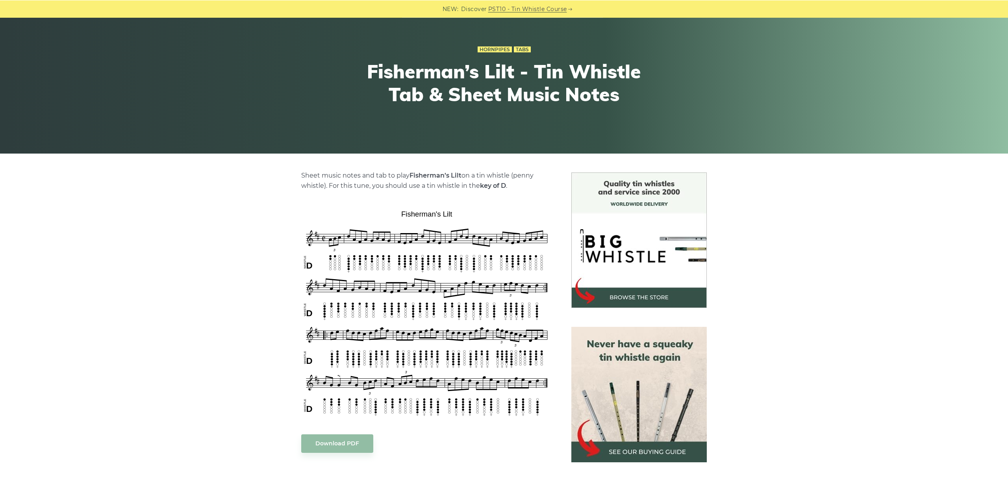
scroll to position [132, 0]
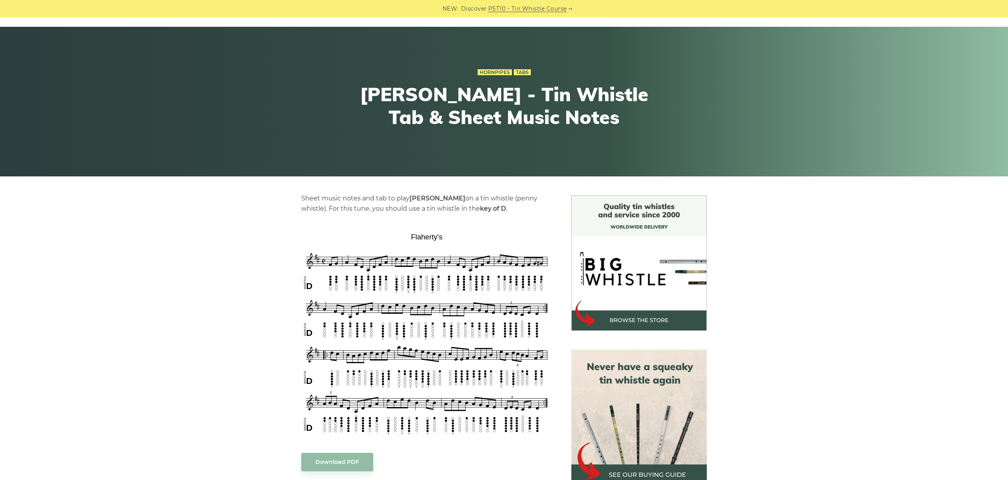
scroll to position [44, 0]
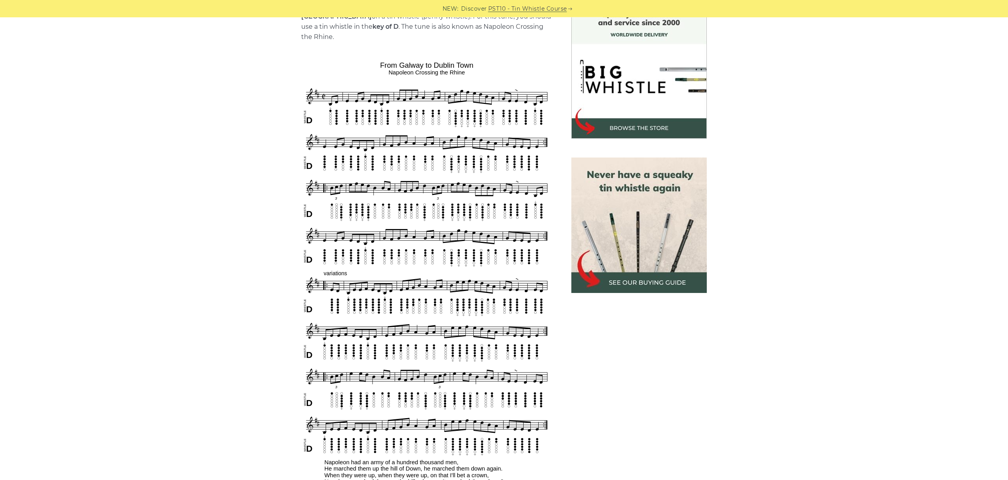
scroll to position [221, 0]
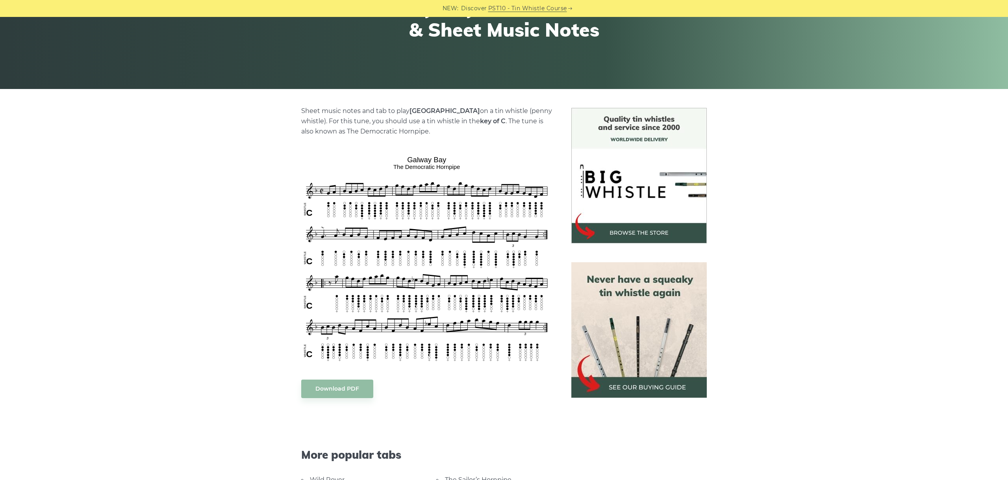
scroll to position [132, 0]
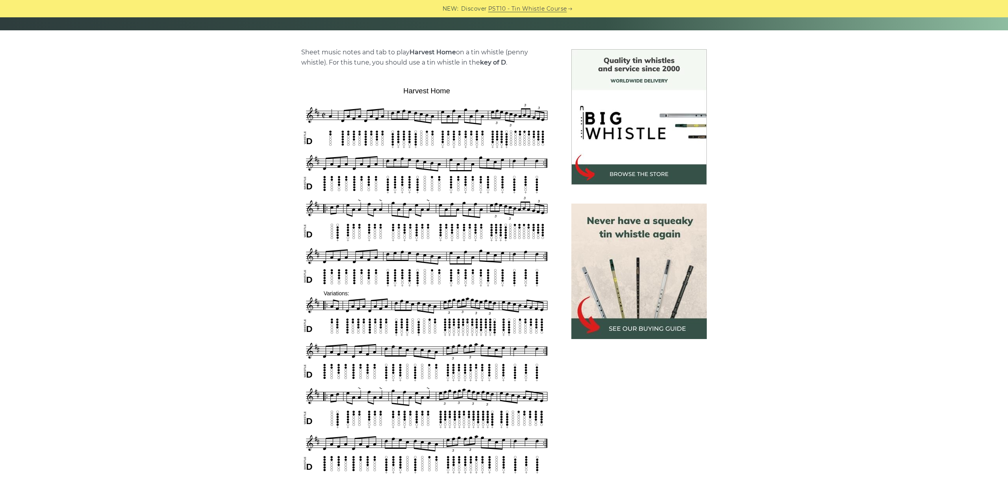
scroll to position [221, 0]
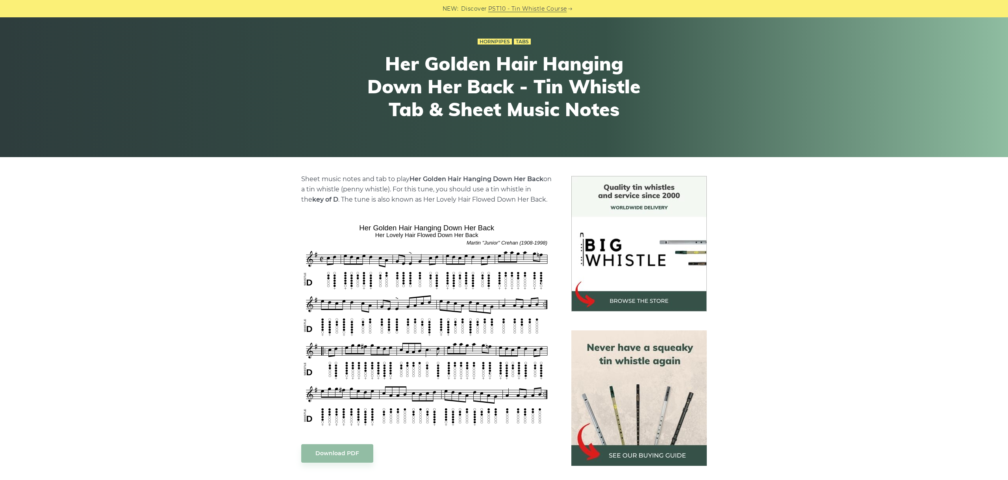
scroll to position [132, 0]
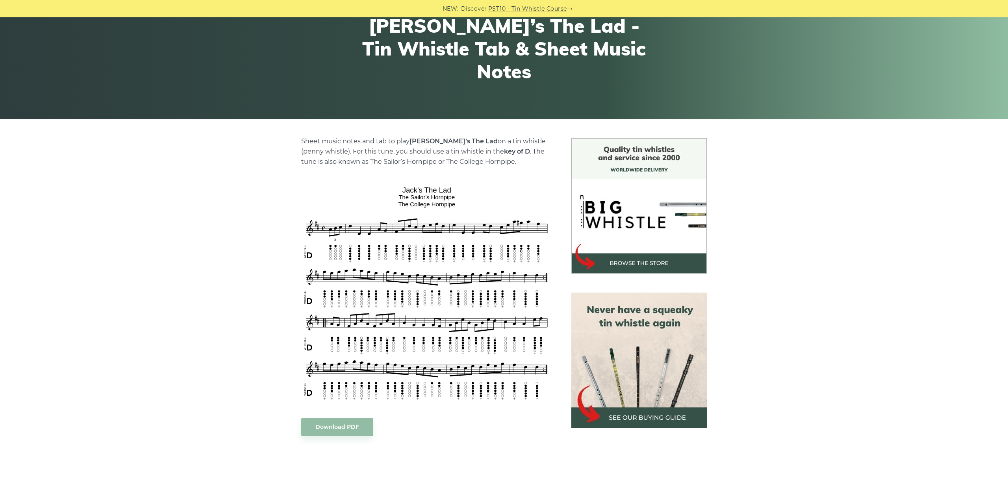
scroll to position [132, 0]
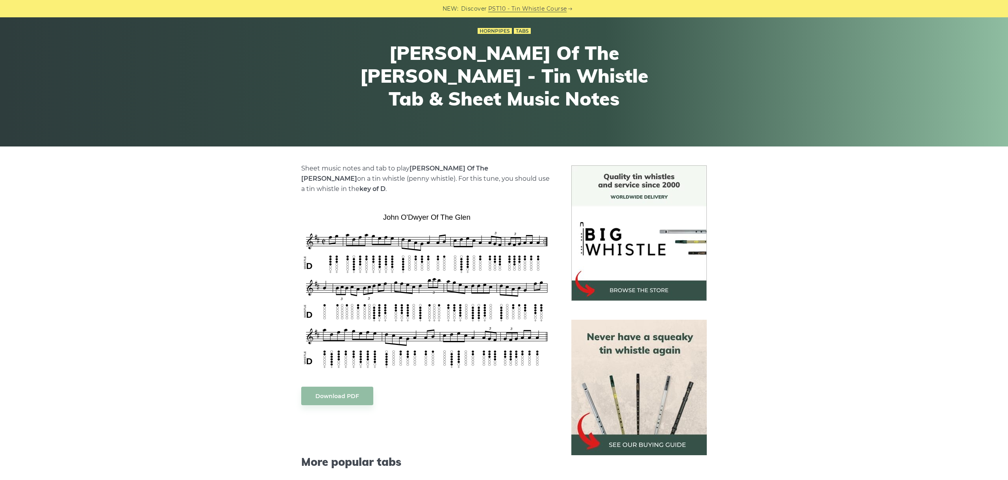
scroll to position [88, 0]
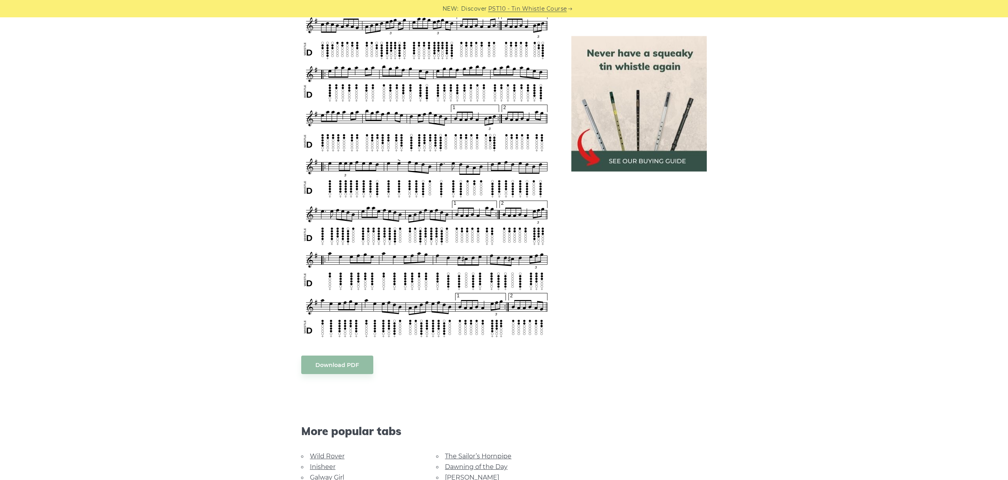
scroll to position [1083, 0]
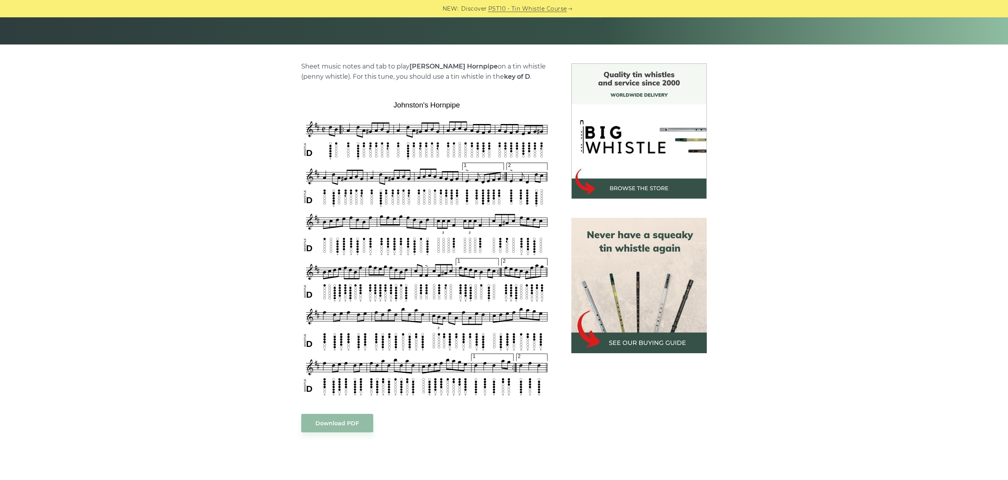
scroll to position [176, 0]
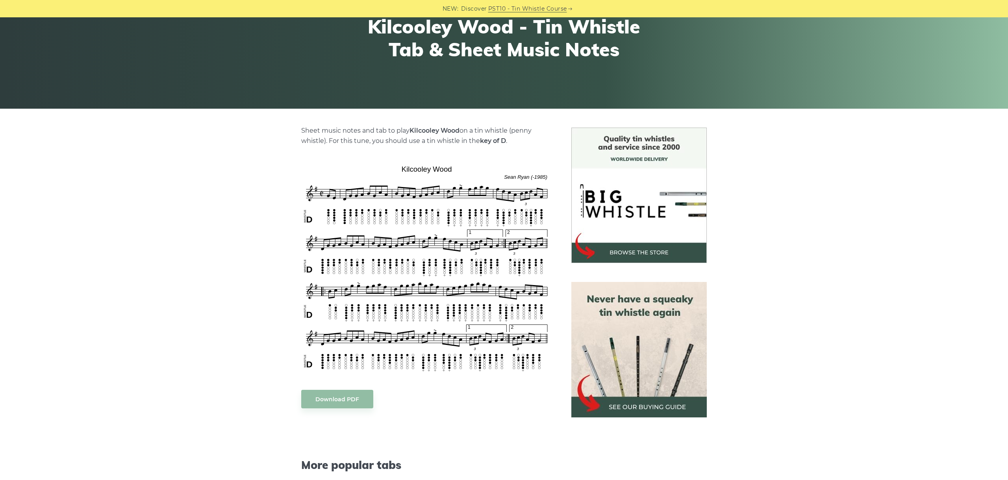
scroll to position [132, 0]
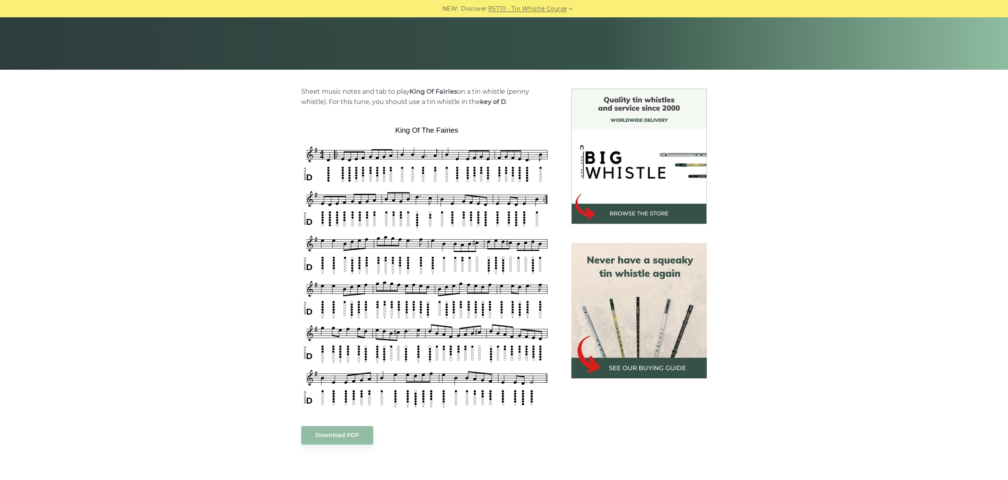
scroll to position [176, 0]
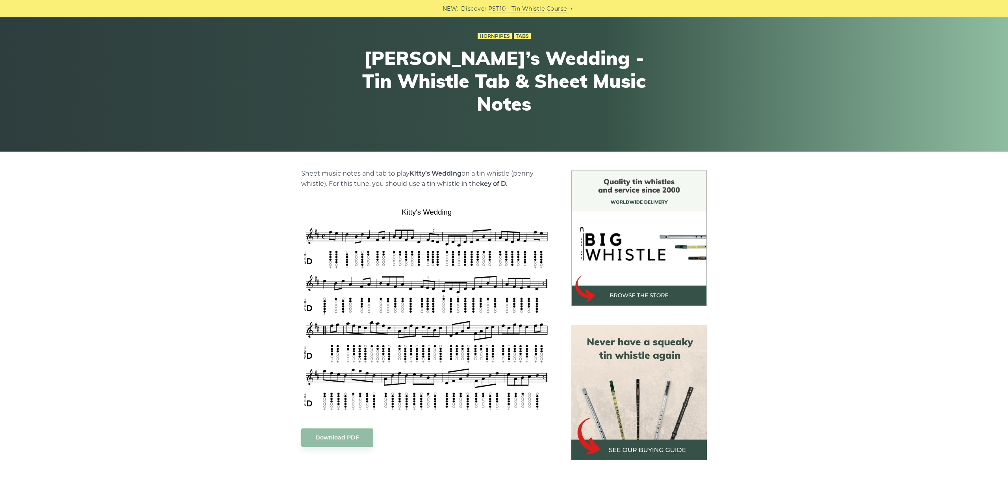
scroll to position [132, 0]
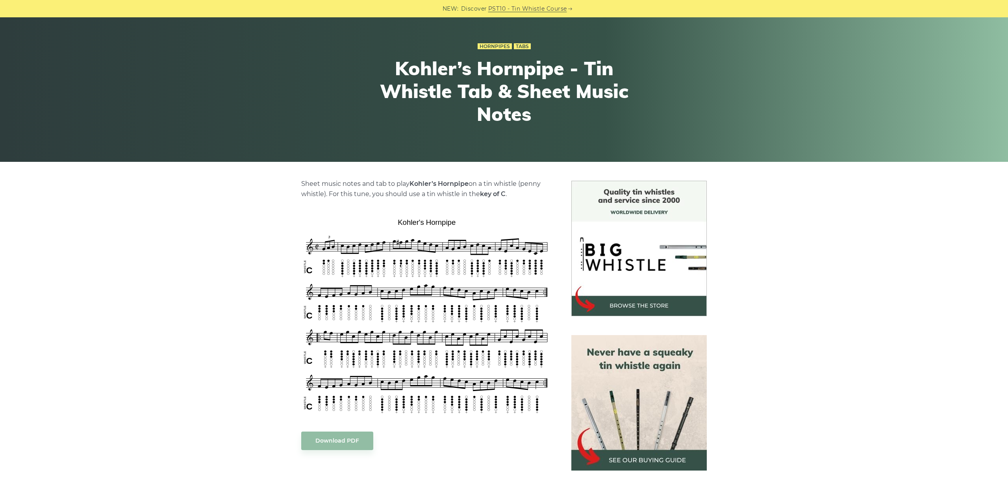
scroll to position [88, 0]
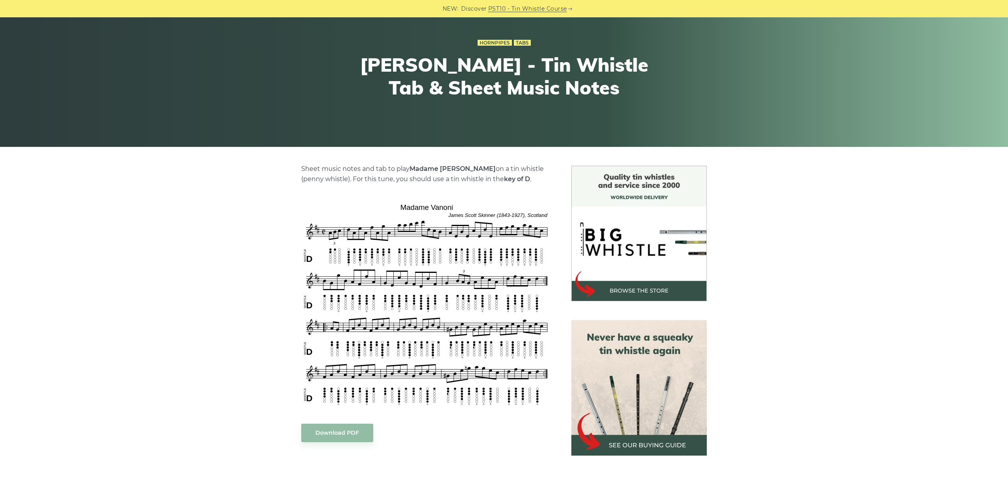
scroll to position [88, 0]
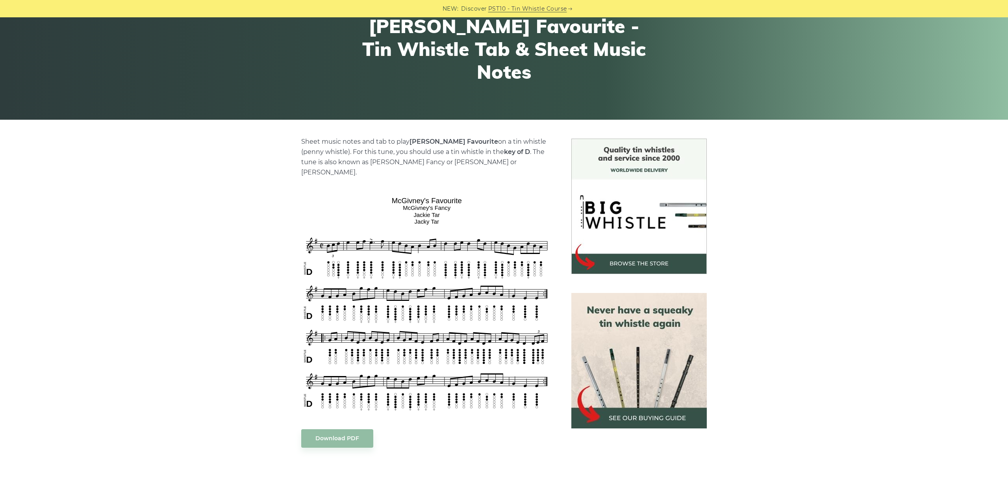
scroll to position [88, 0]
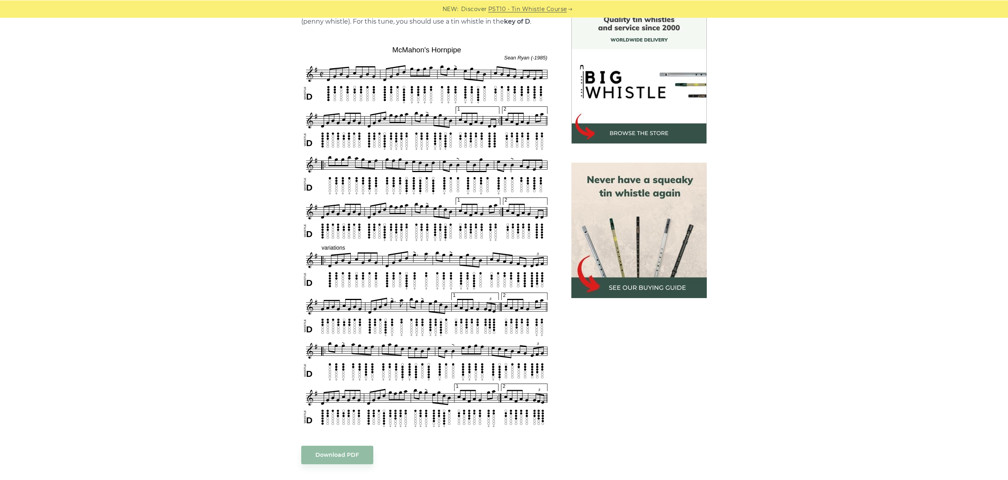
scroll to position [221, 0]
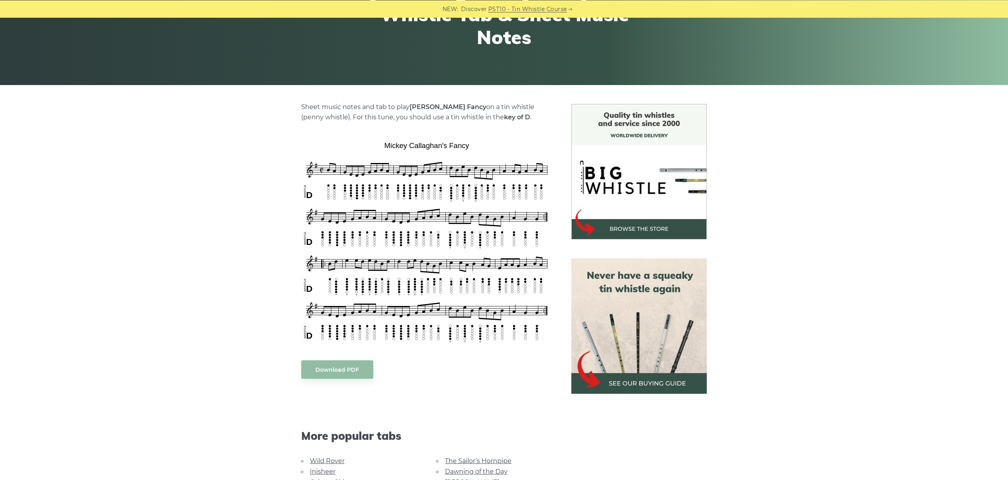
scroll to position [132, 0]
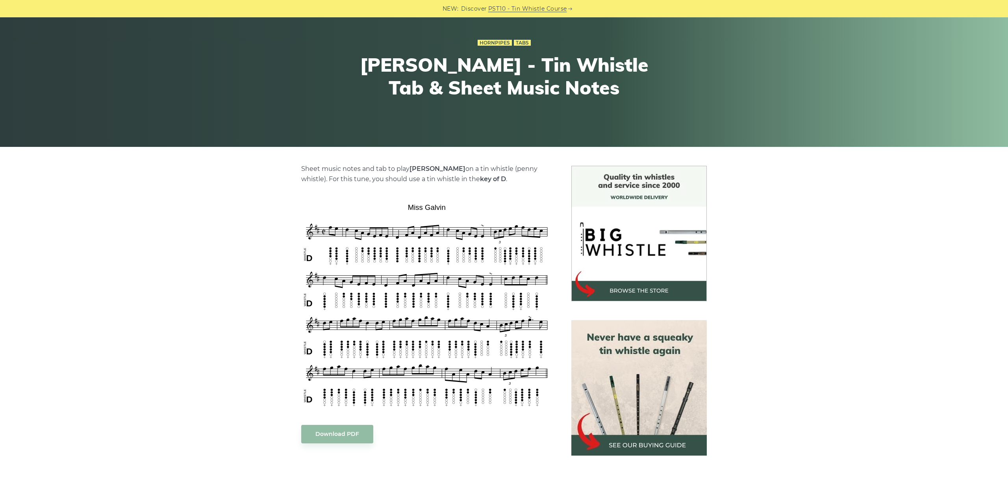
scroll to position [88, 0]
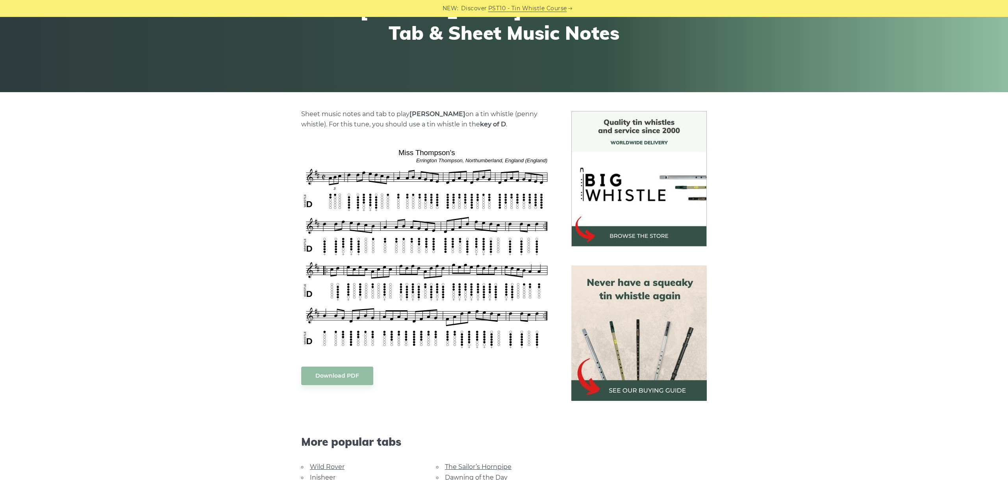
scroll to position [132, 0]
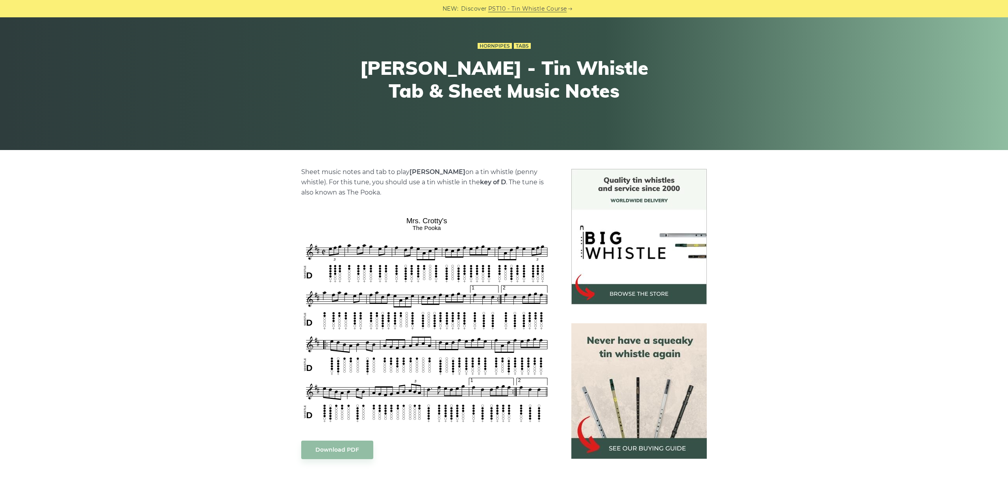
scroll to position [132, 0]
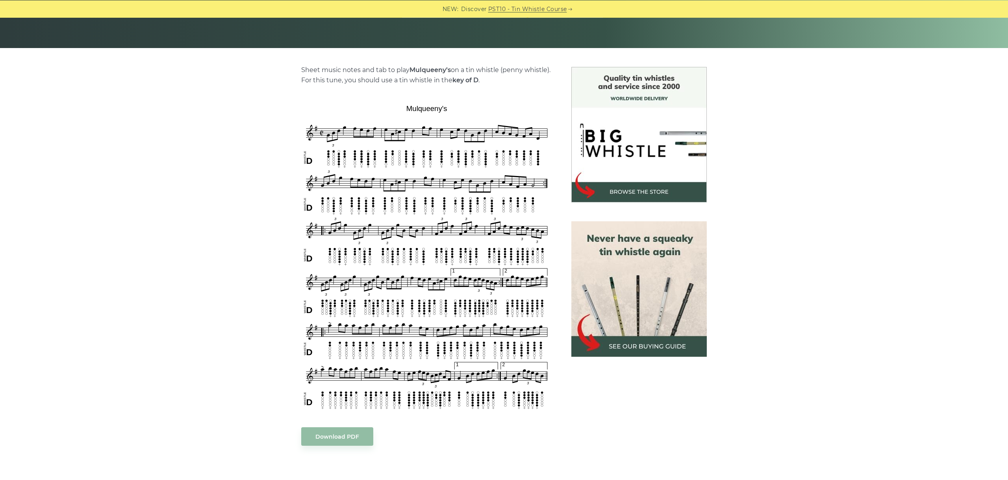
scroll to position [176, 0]
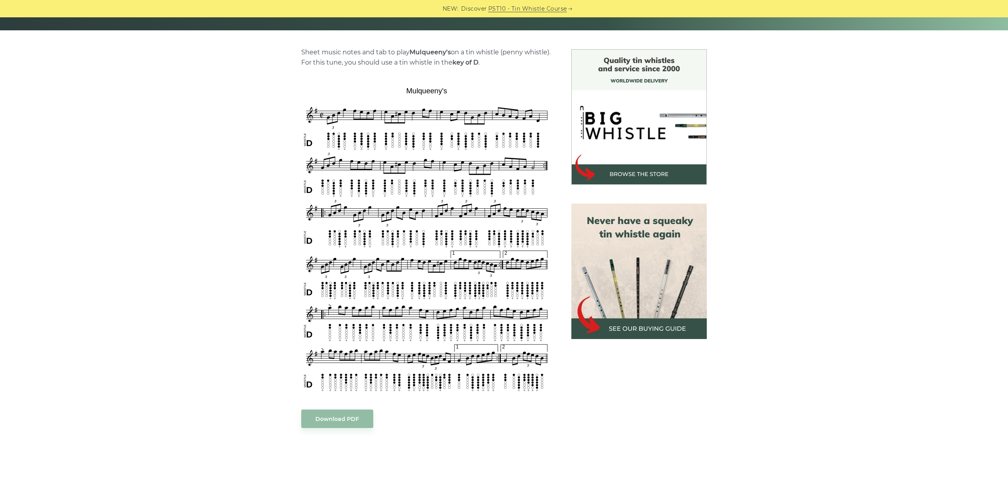
click at [960, 356] on div "Sheet music notes and tab to play Mulqueeny’s on a tin whistle (penny whistle).…" at bounding box center [504, 369] width 1008 height 640
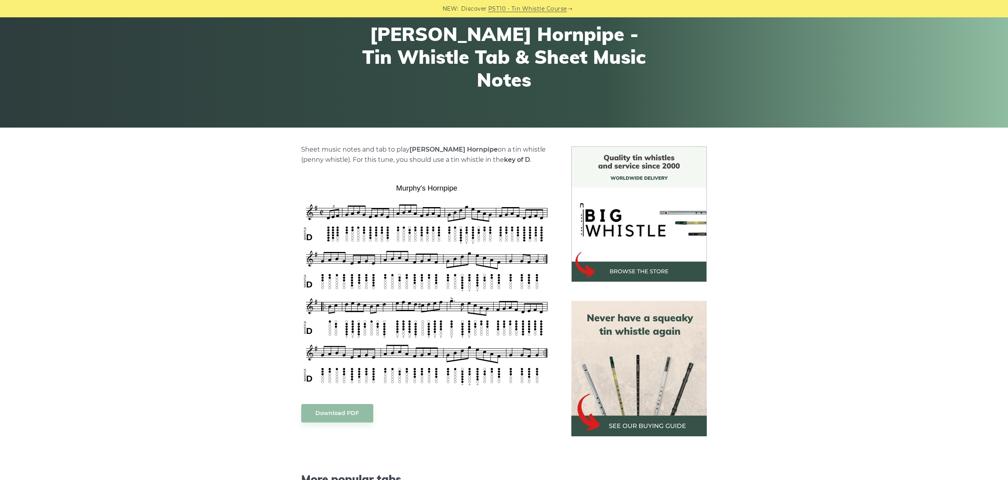
scroll to position [132, 0]
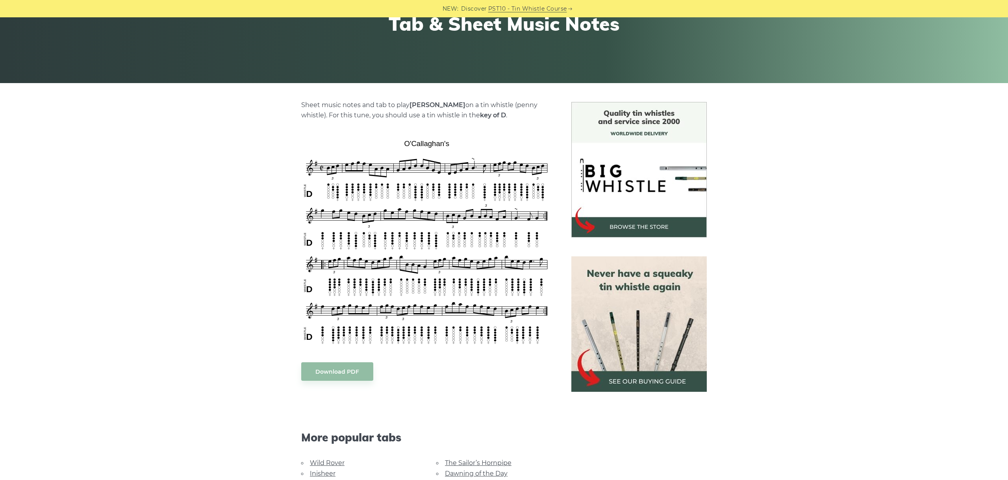
scroll to position [132, 0]
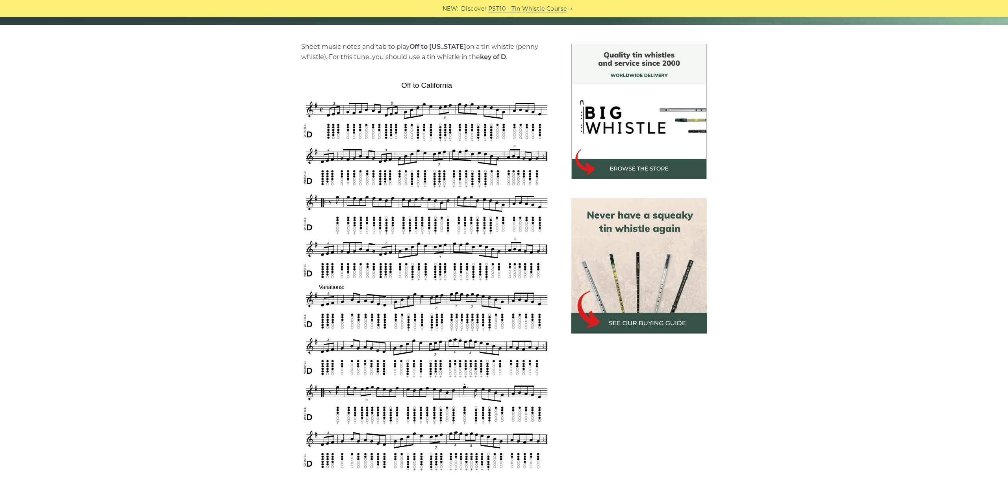
scroll to position [221, 0]
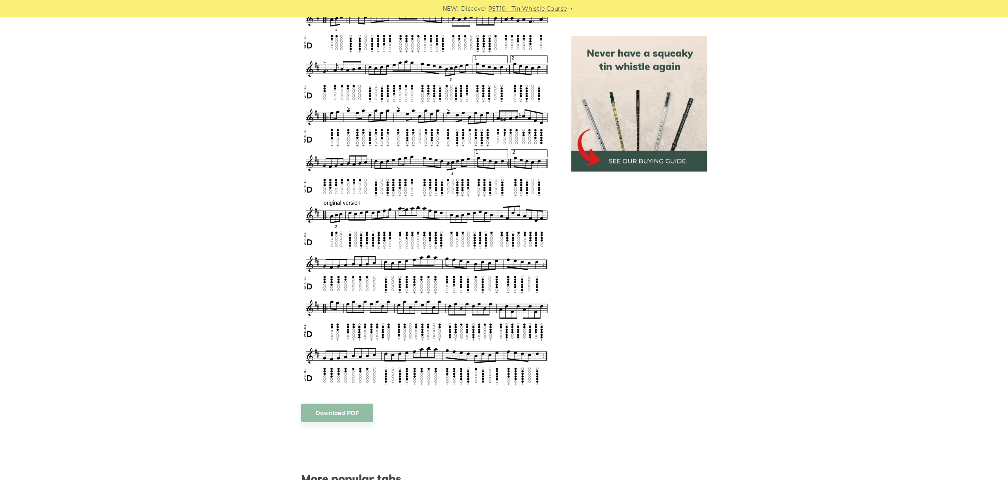
scroll to position [529, 0]
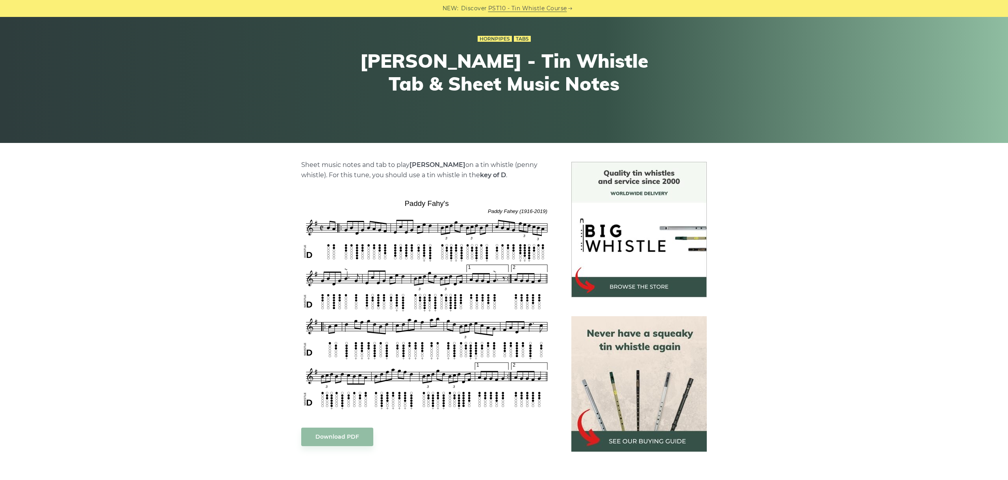
scroll to position [176, 0]
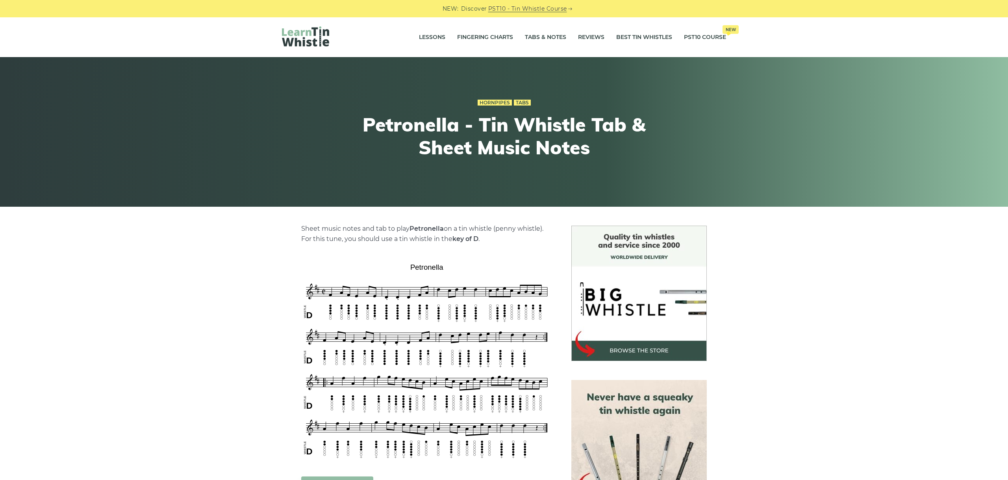
scroll to position [132, 0]
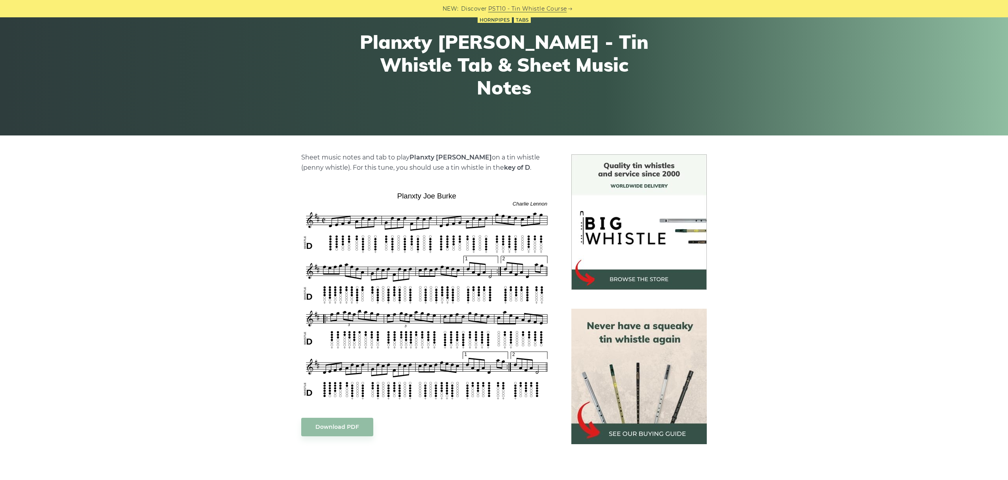
scroll to position [132, 0]
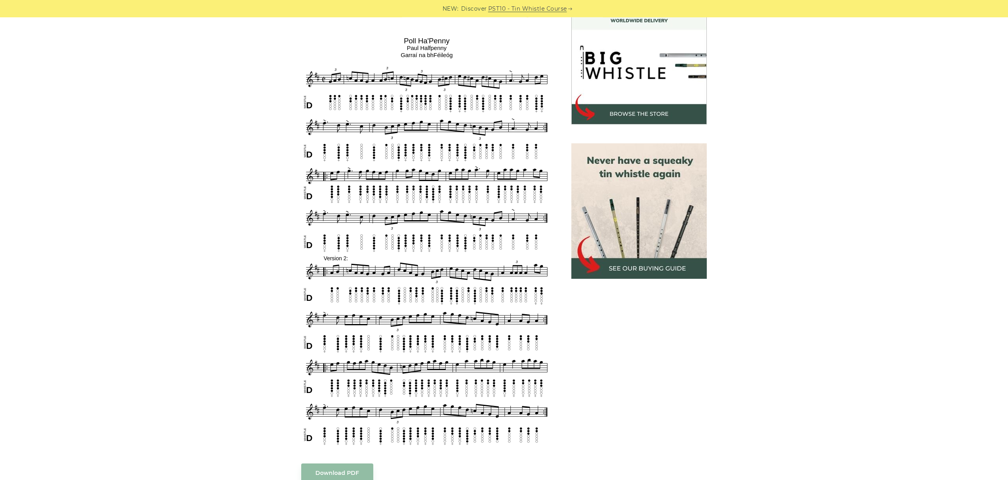
scroll to position [221, 0]
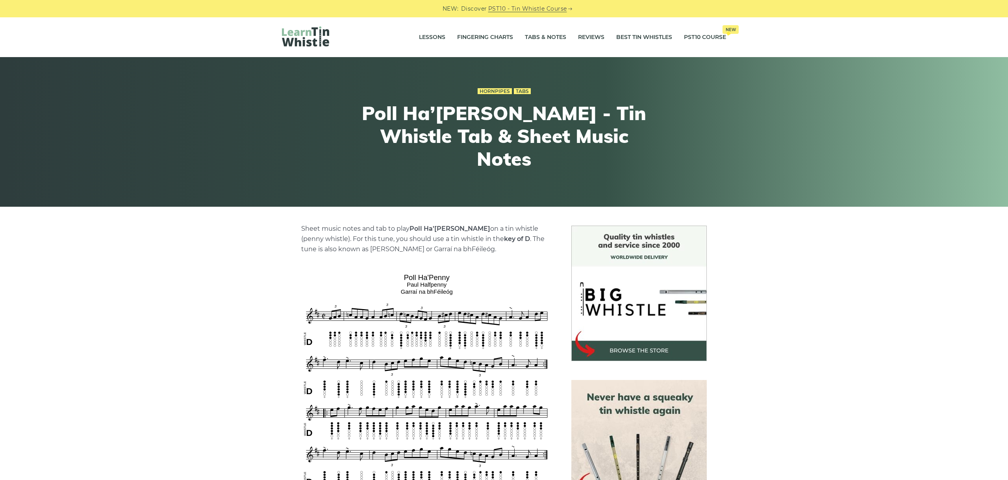
scroll to position [221, 0]
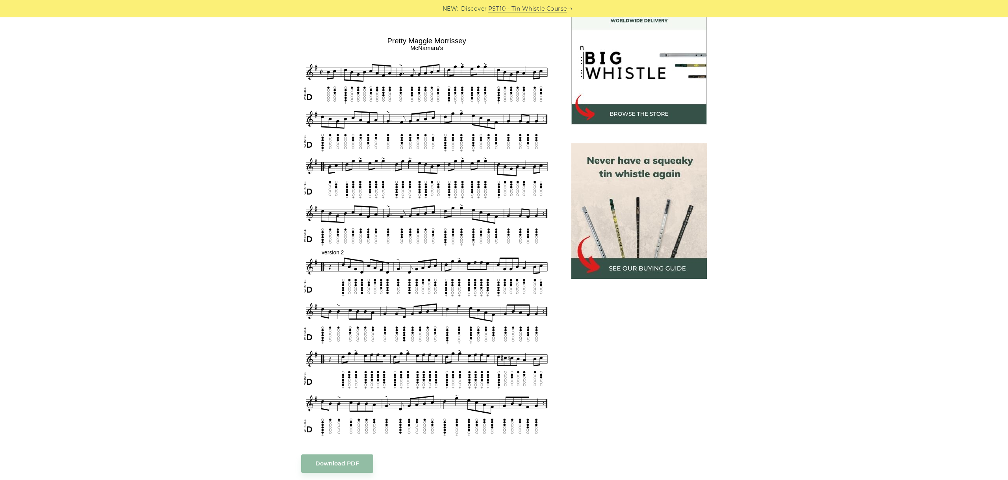
scroll to position [221, 0]
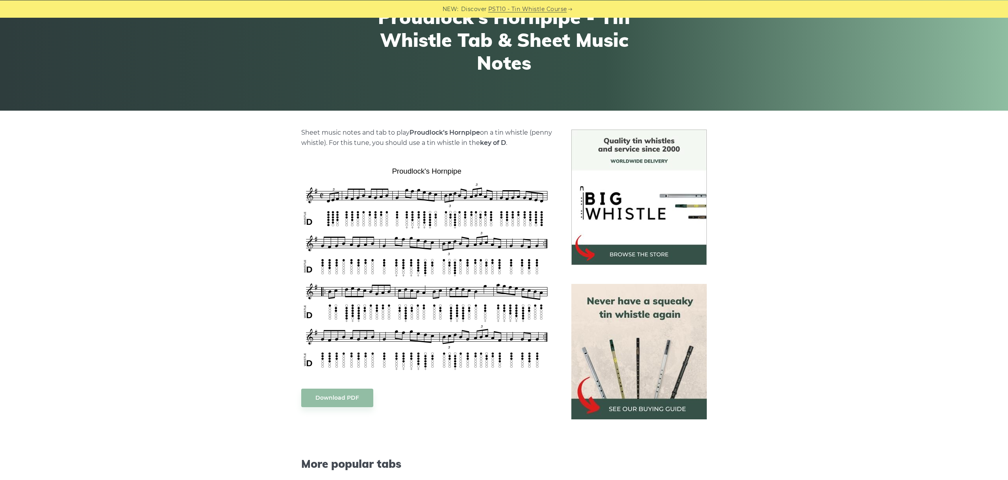
scroll to position [132, 0]
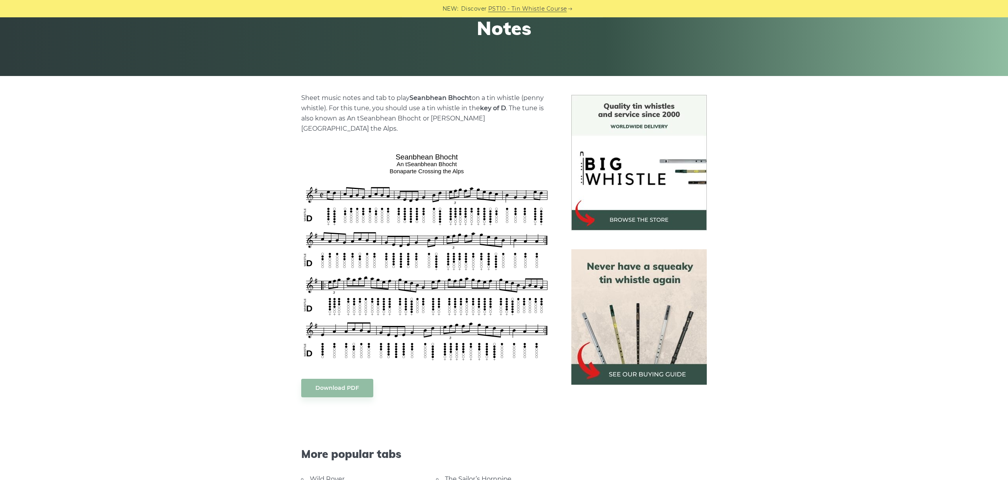
scroll to position [132, 0]
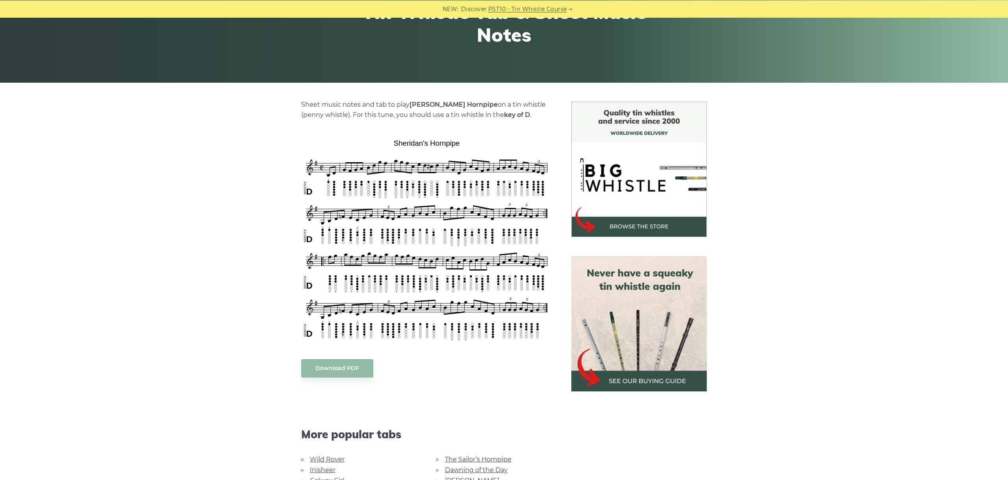
scroll to position [132, 0]
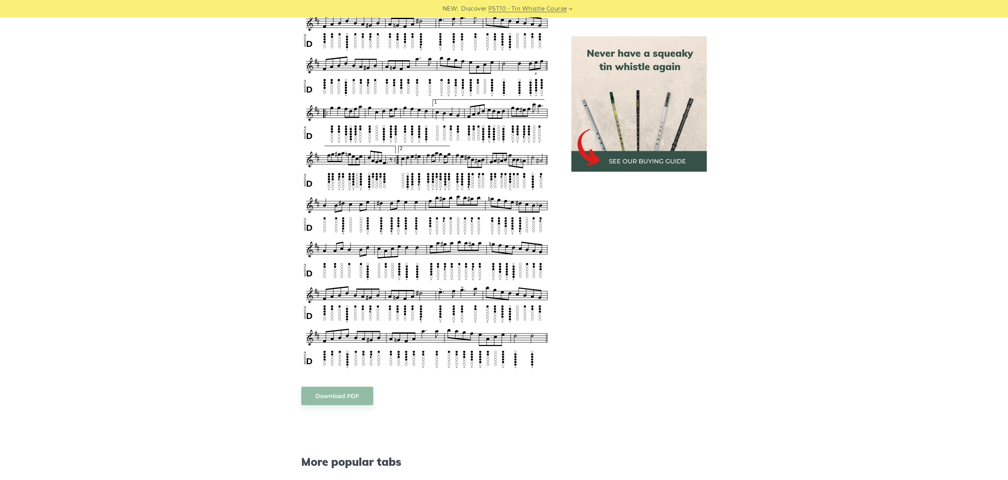
scroll to position [547, 0]
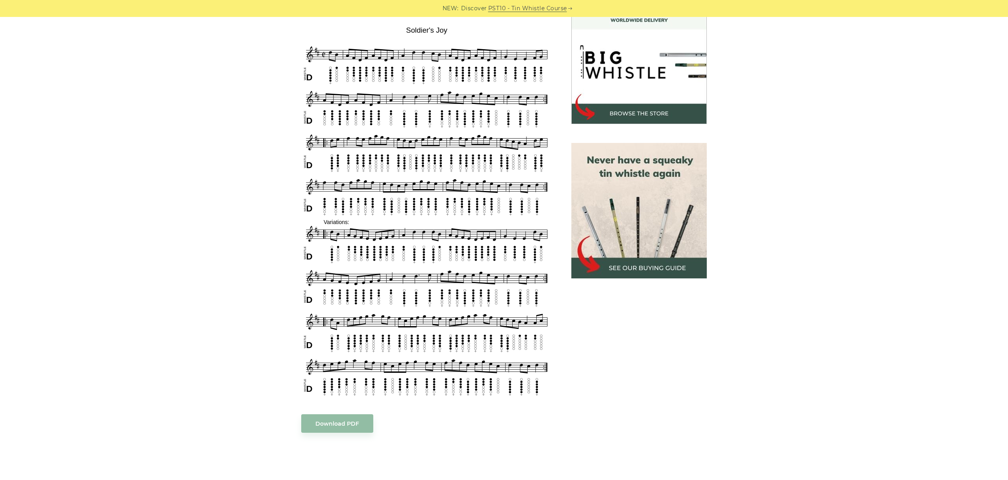
scroll to position [221, 0]
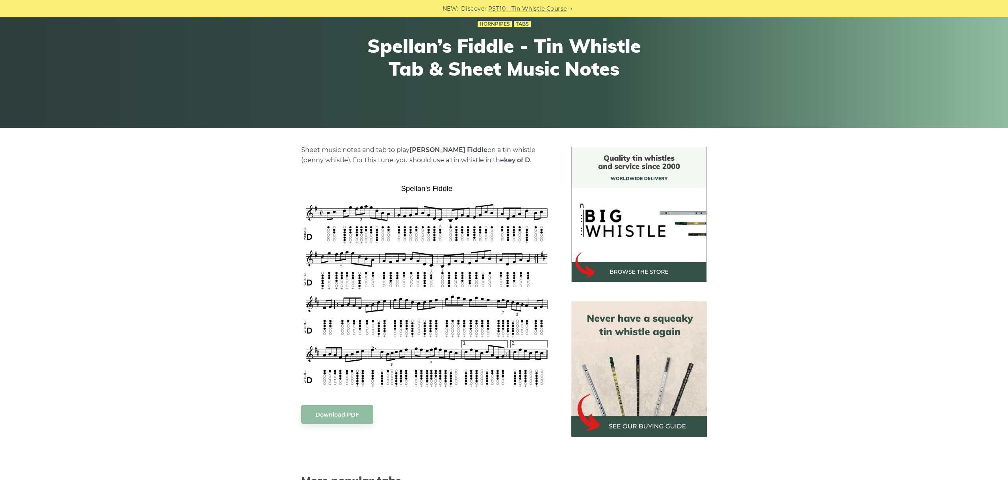
scroll to position [176, 0]
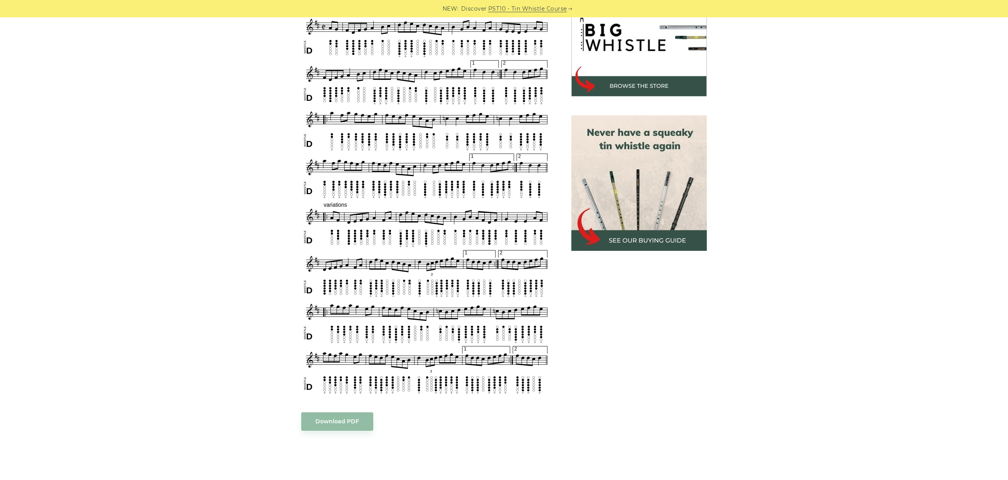
scroll to position [221, 0]
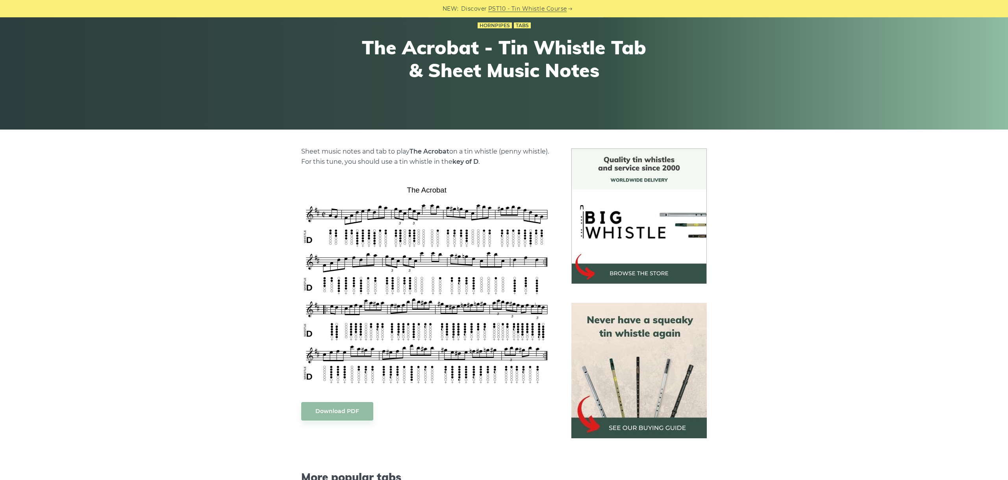
scroll to position [132, 0]
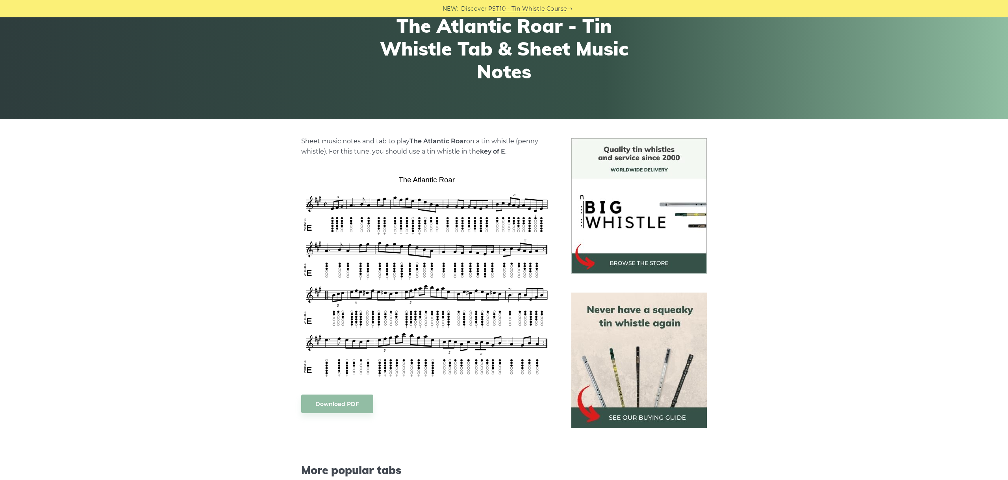
scroll to position [88, 0]
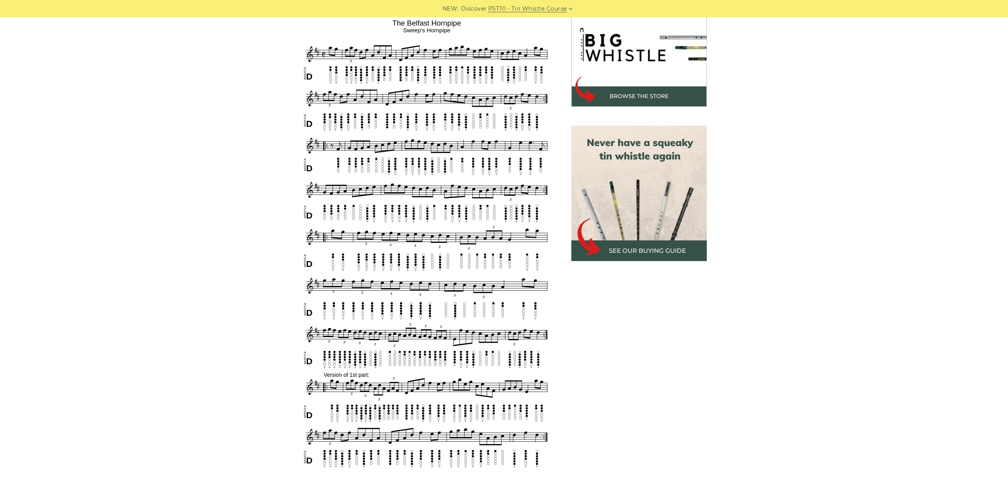
scroll to position [251, 0]
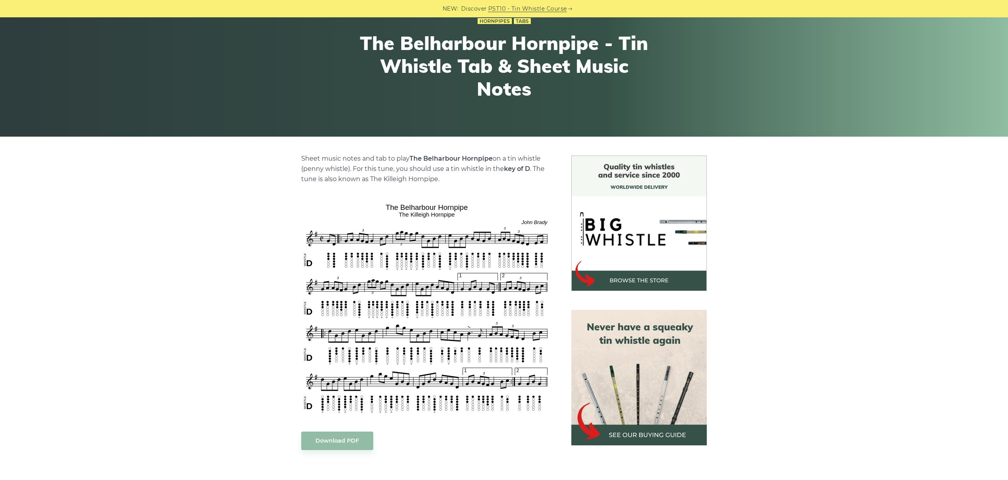
scroll to position [132, 0]
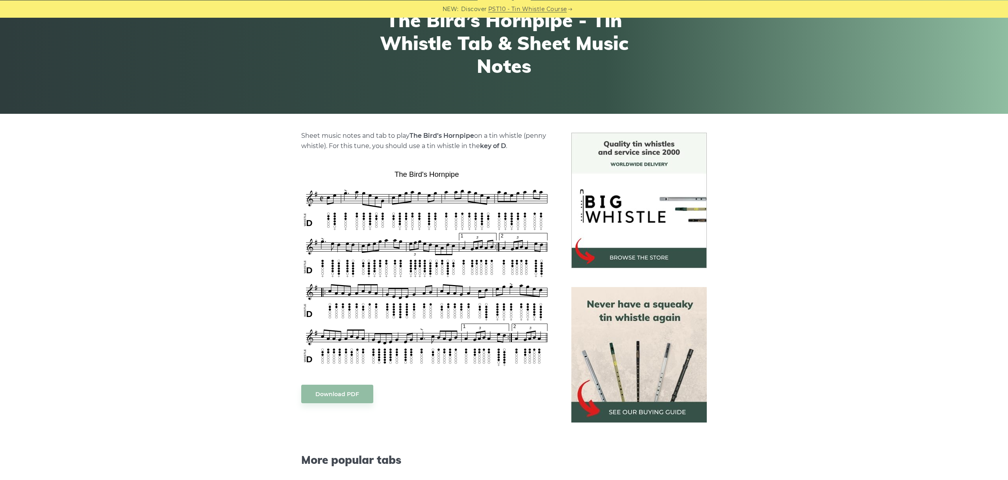
scroll to position [132, 0]
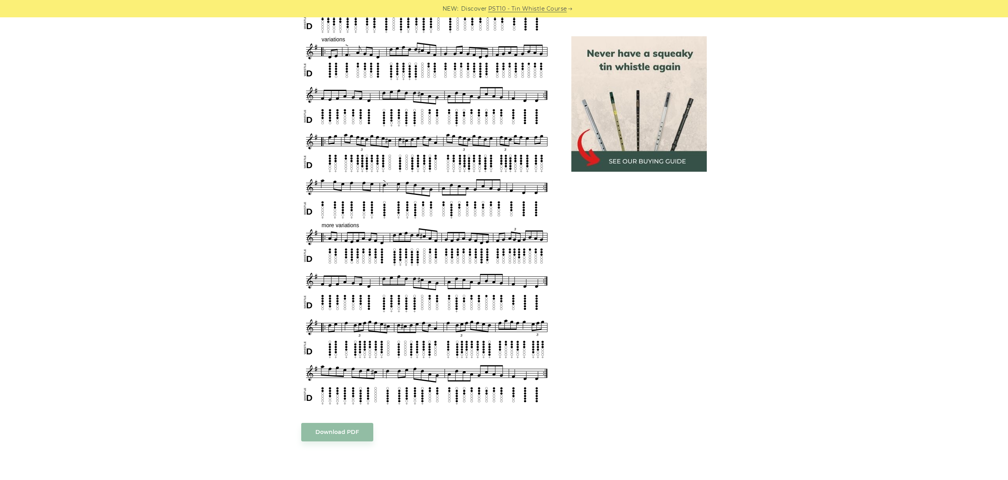
scroll to position [441, 0]
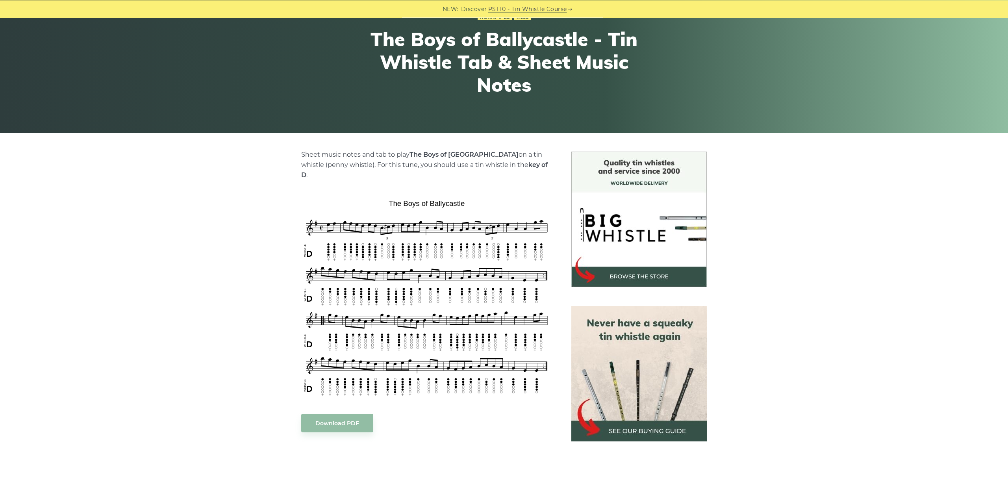
scroll to position [132, 0]
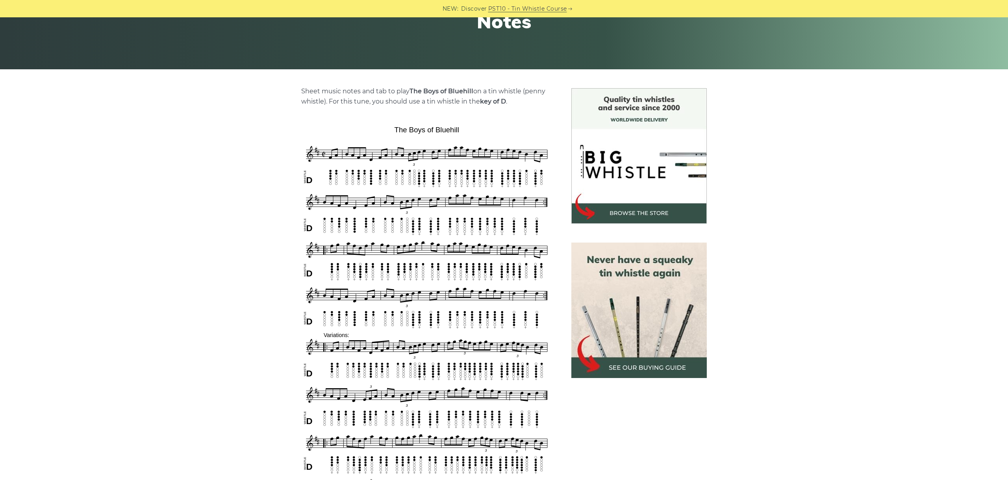
scroll to position [221, 0]
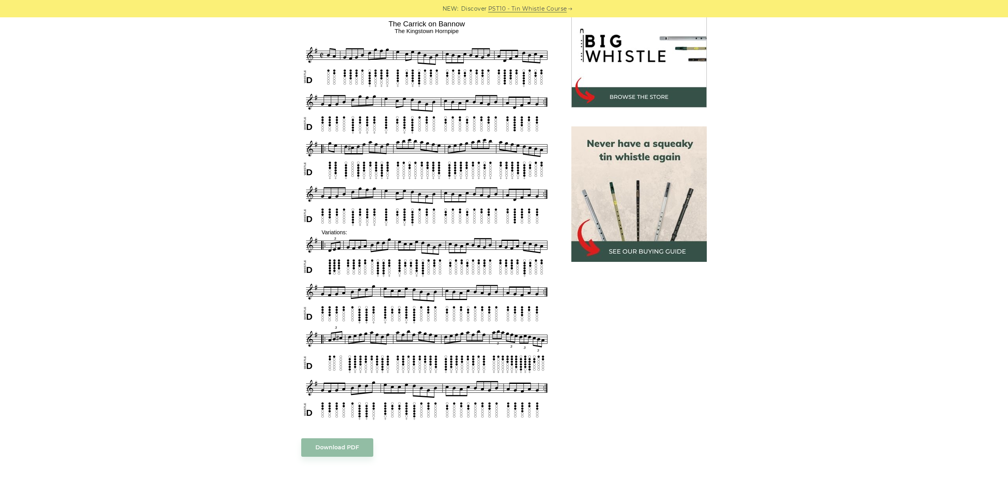
scroll to position [221, 0]
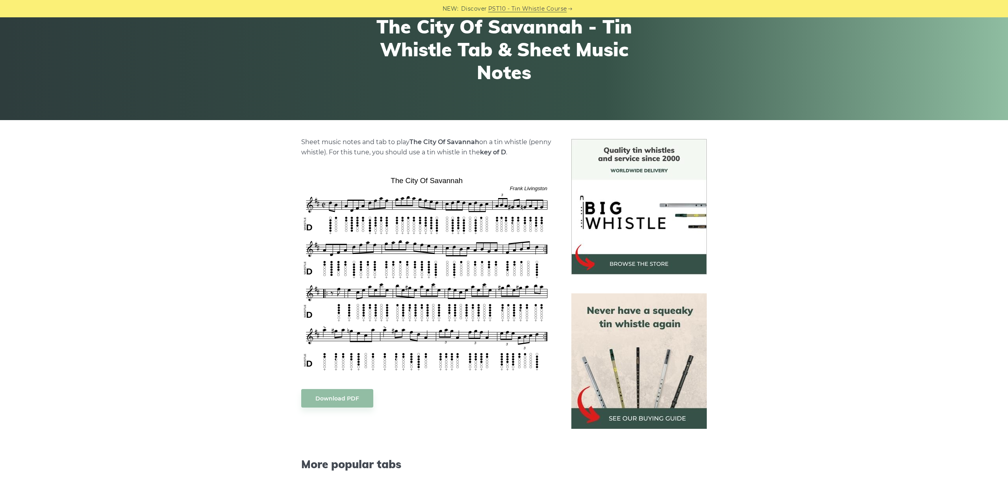
scroll to position [88, 0]
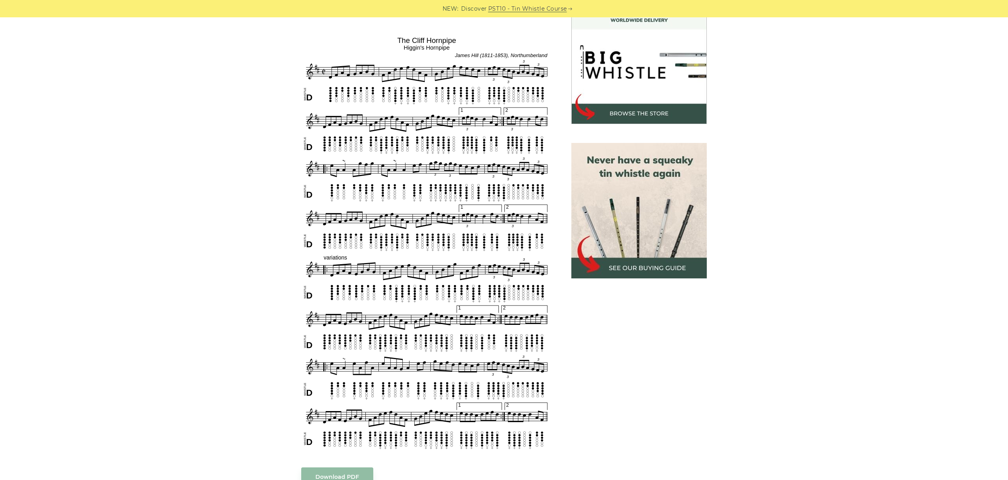
scroll to position [221, 0]
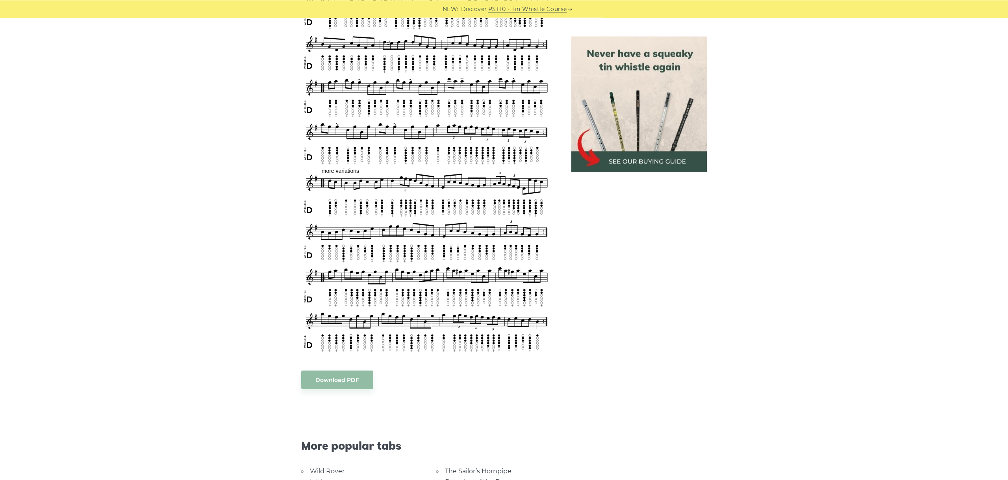
scroll to position [485, 0]
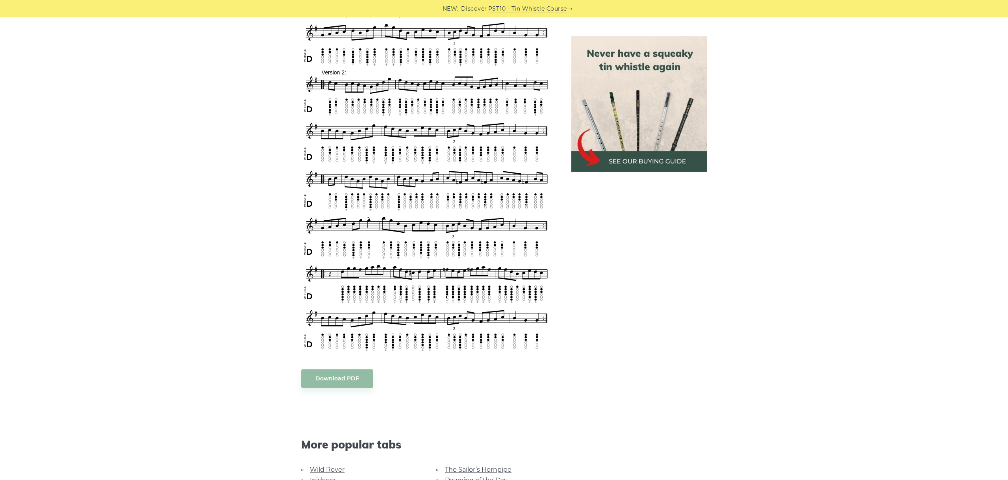
scroll to position [514, 0]
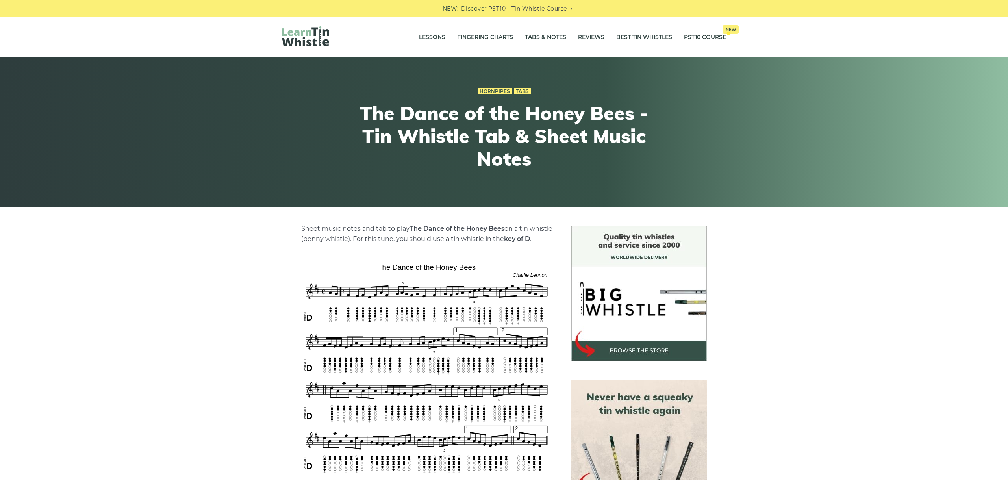
scroll to position [176, 0]
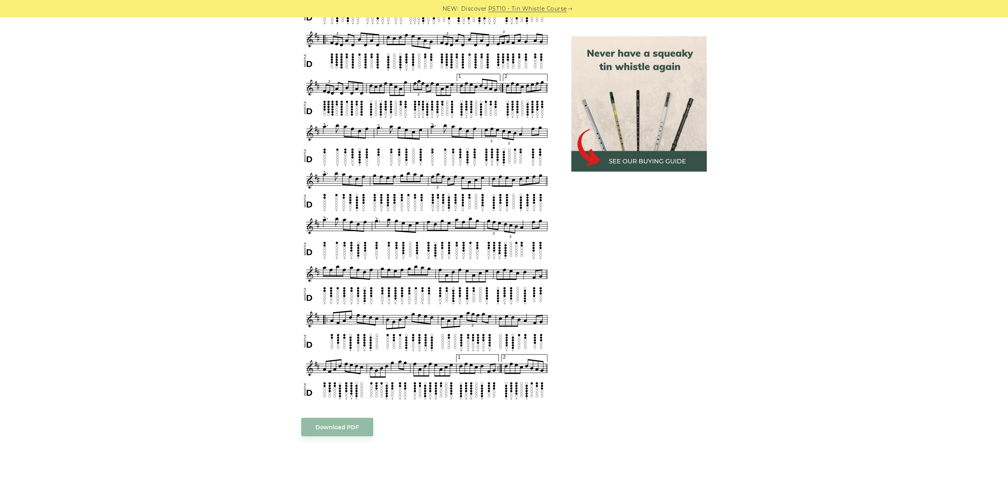
scroll to position [460, 0]
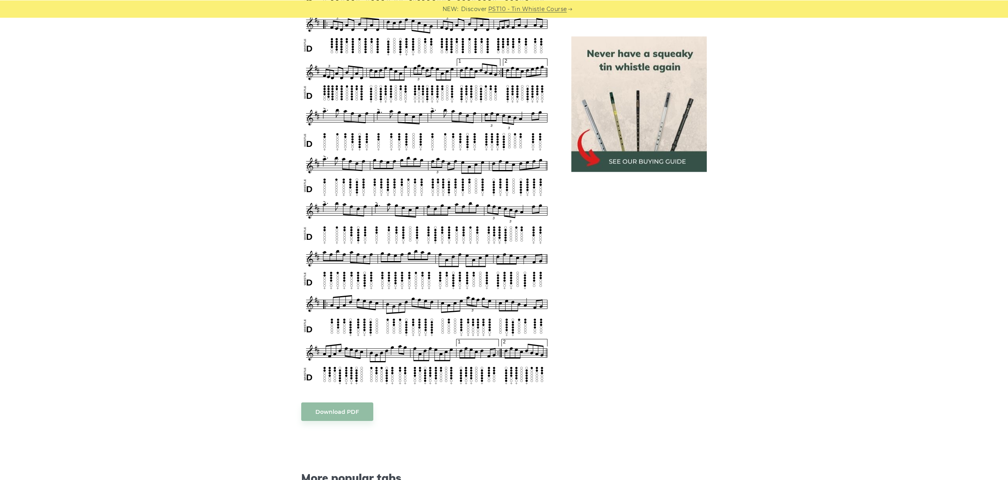
click at [291, 248] on div "Sheet music notes and tab to play The Derry Hornpipe on a tin whistle (penny wh…" at bounding box center [504, 224] width 463 height 916
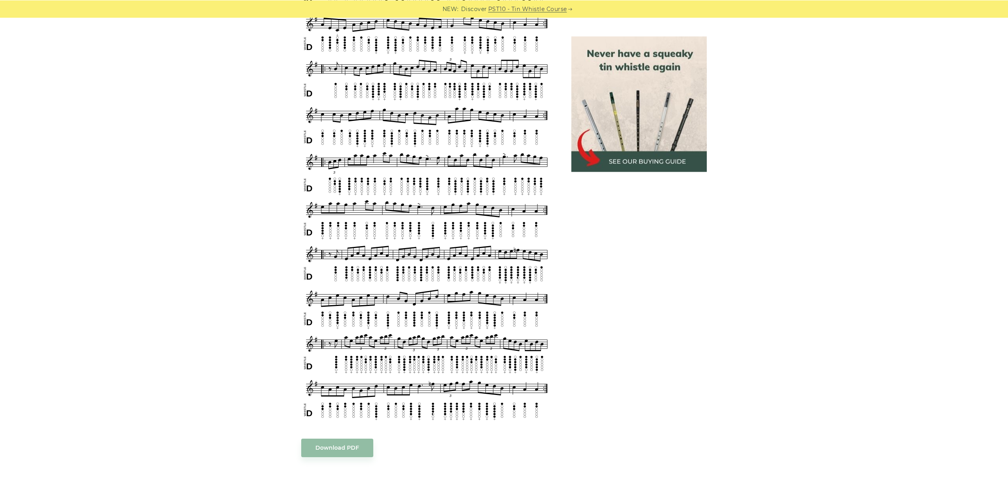
scroll to position [904, 0]
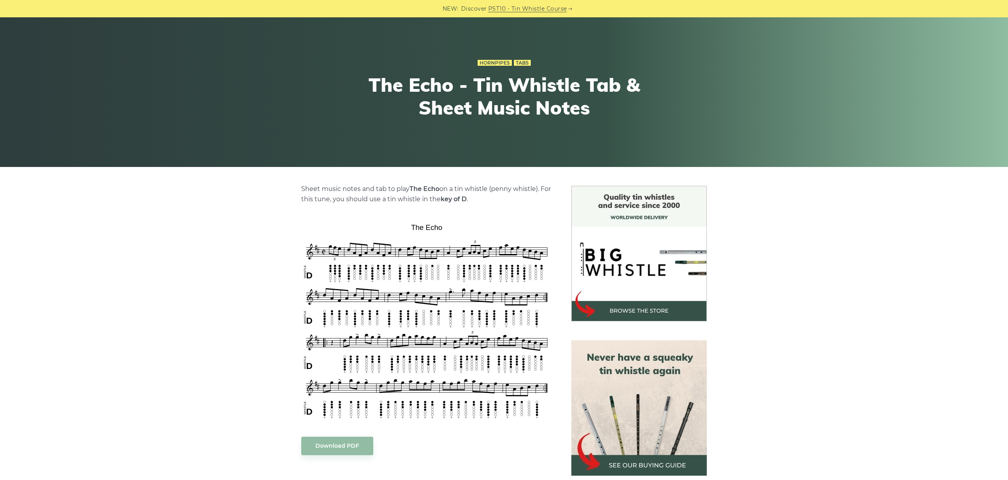
scroll to position [88, 0]
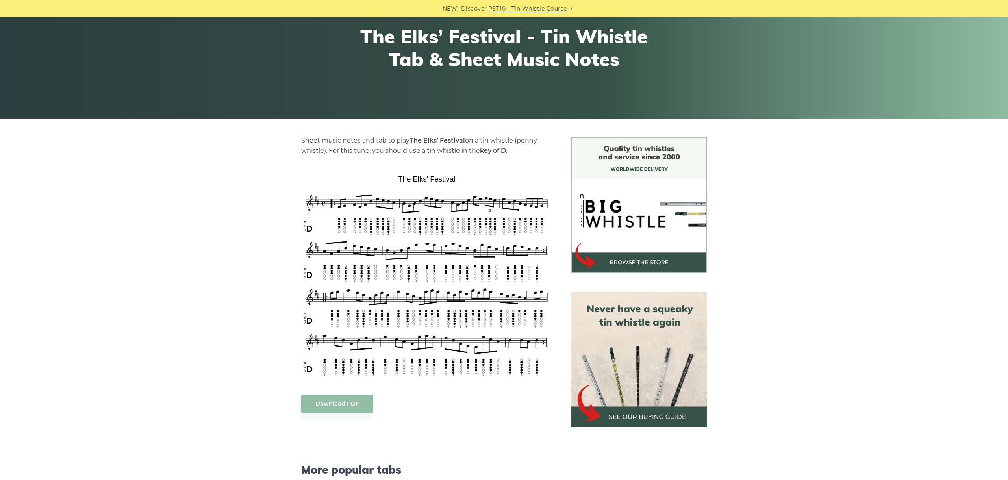
scroll to position [176, 0]
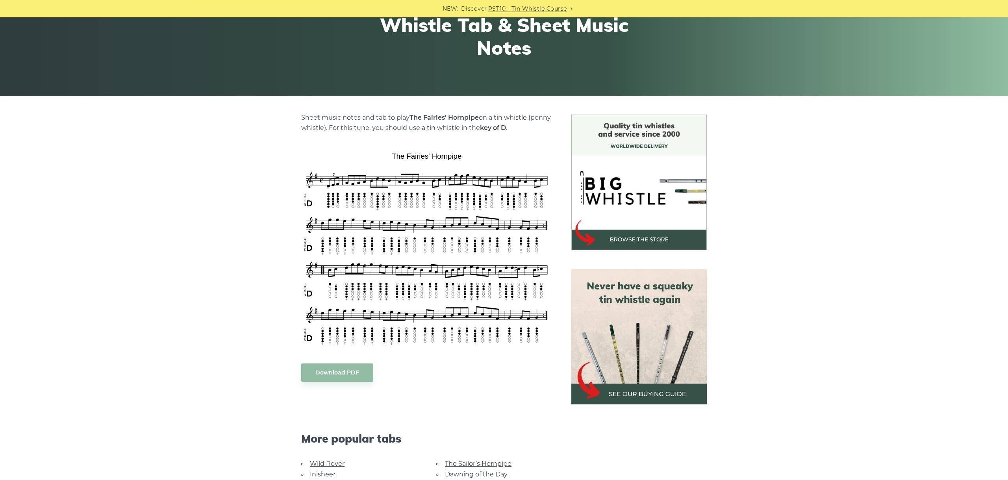
scroll to position [176, 0]
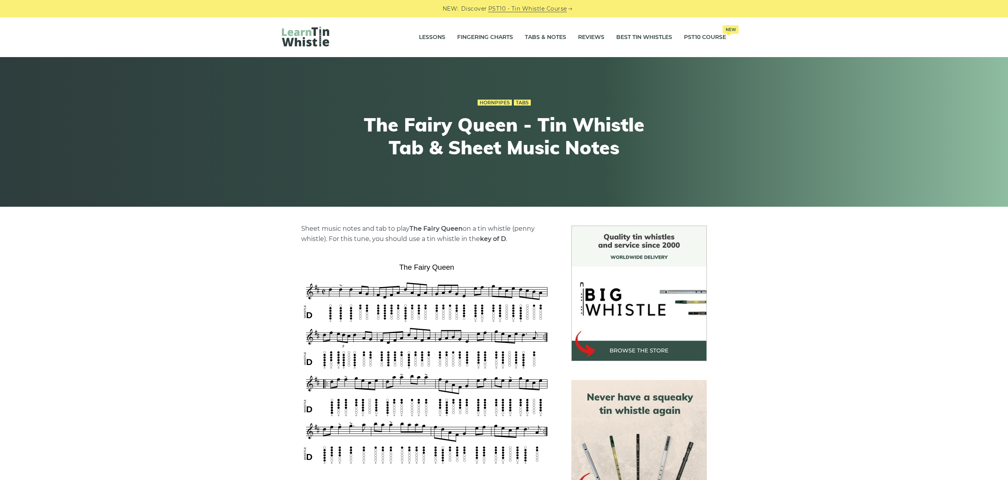
scroll to position [176, 0]
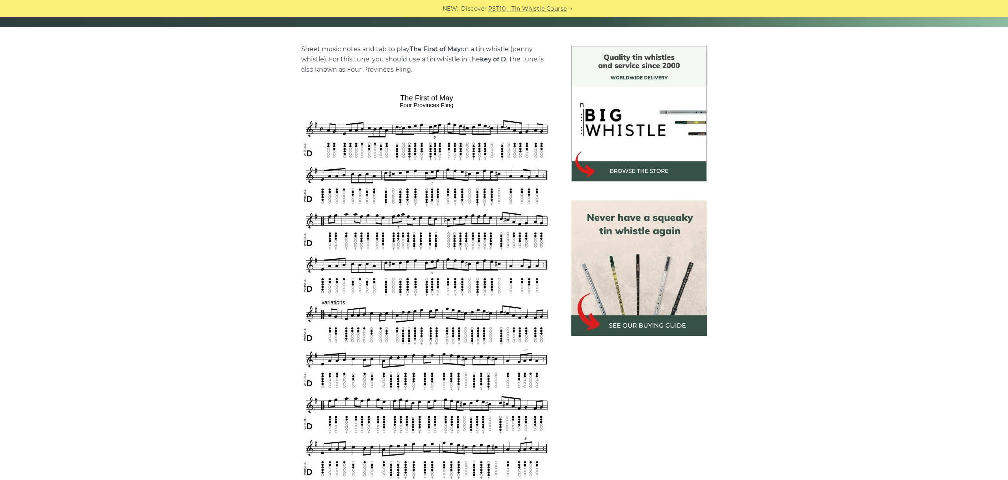
scroll to position [221, 0]
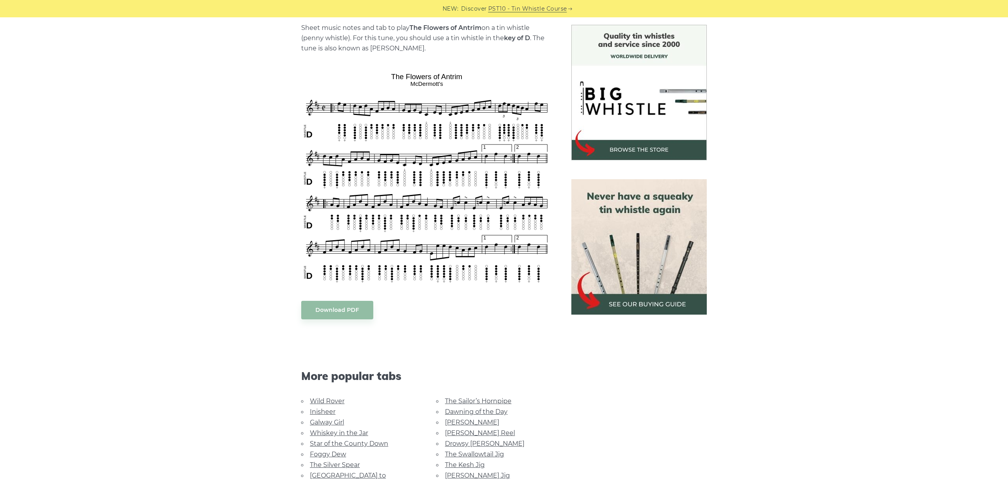
scroll to position [221, 0]
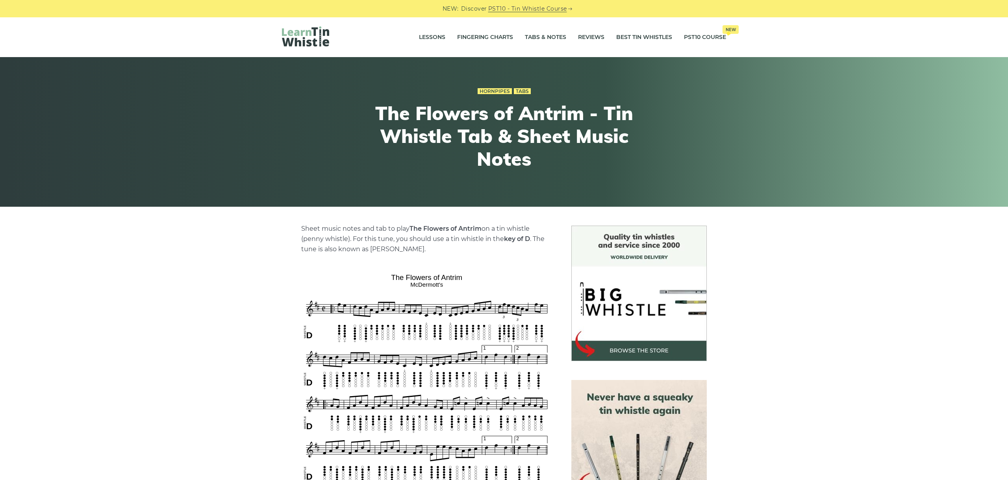
scroll to position [221, 0]
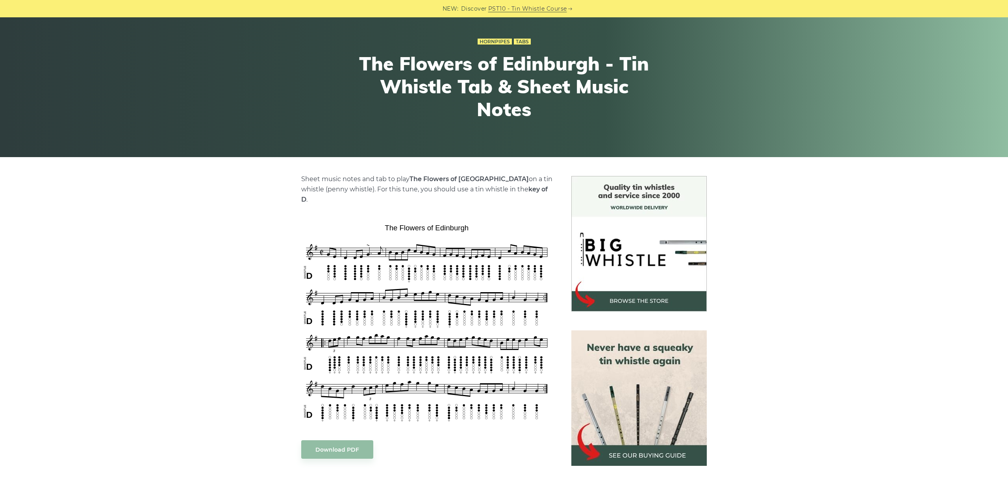
scroll to position [88, 0]
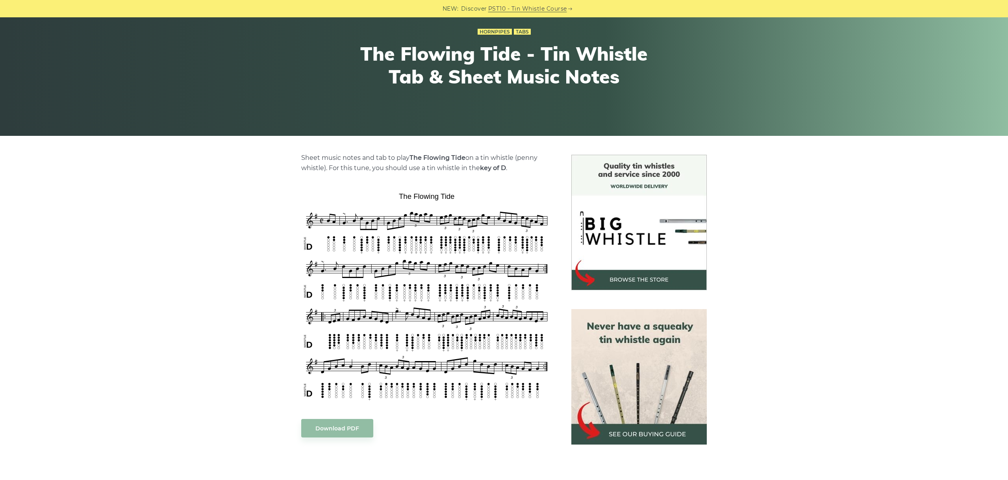
scroll to position [176, 0]
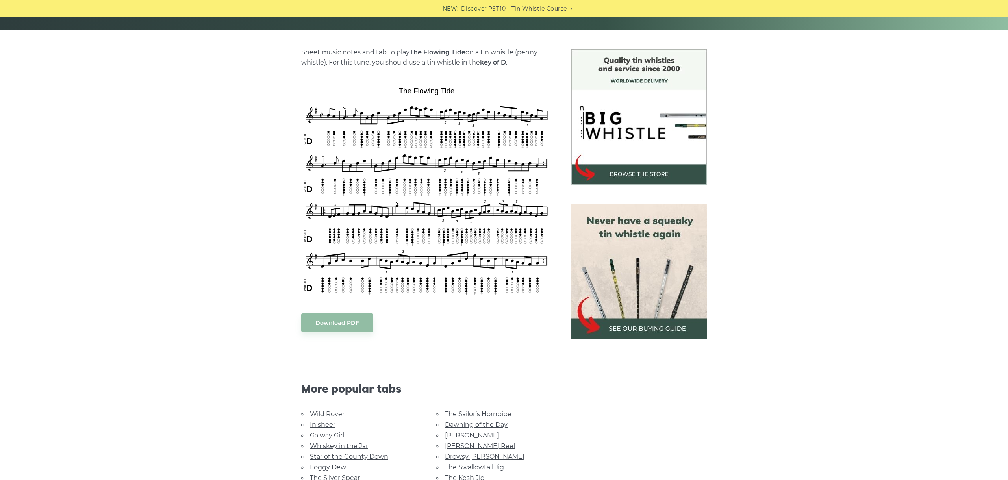
click at [638, 453] on aside at bounding box center [639, 314] width 154 height 531
drag, startPoint x: 802, startPoint y: 154, endPoint x: 775, endPoint y: 181, distance: 38.2
click at [802, 154] on div "Sheet music notes and tab to play The Flowing Tide on a tin whistle (penny whis…" at bounding box center [504, 321] width 1008 height 544
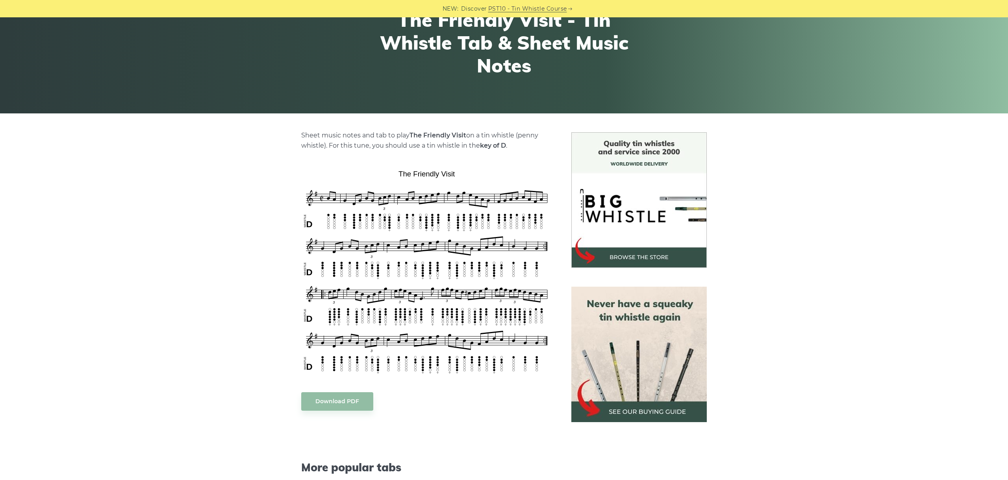
scroll to position [132, 0]
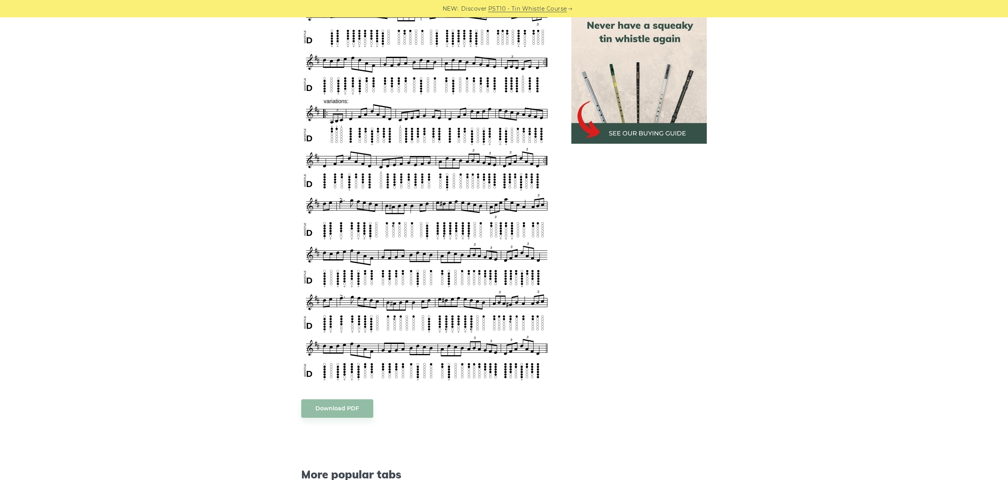
scroll to position [405, 0]
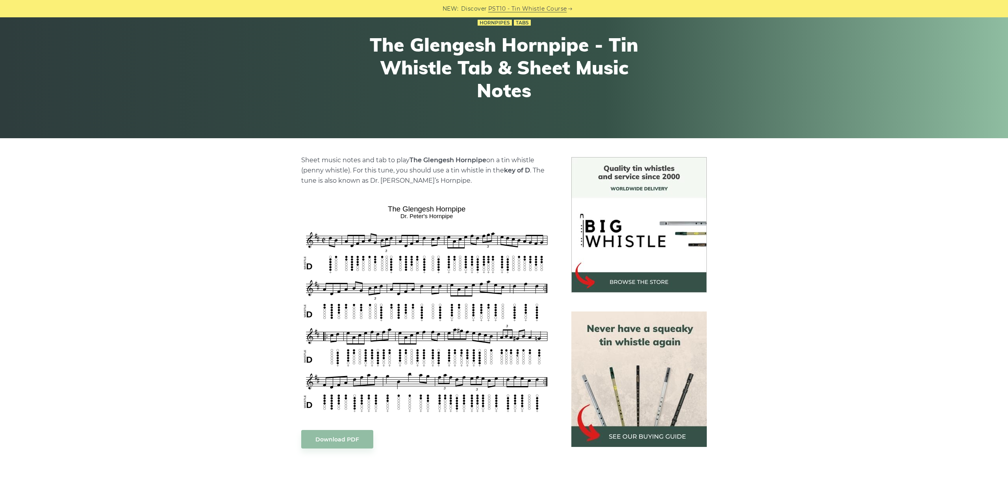
scroll to position [132, 0]
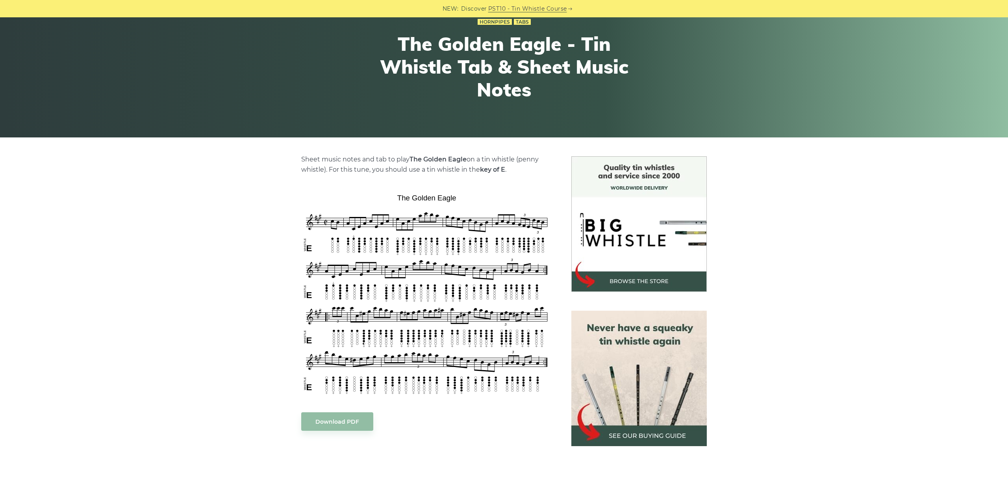
scroll to position [132, 0]
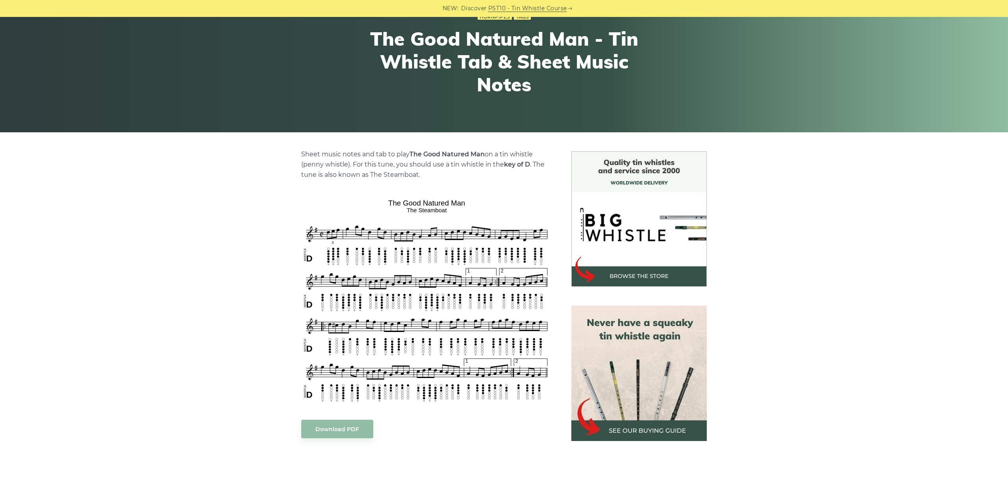
scroll to position [88, 0]
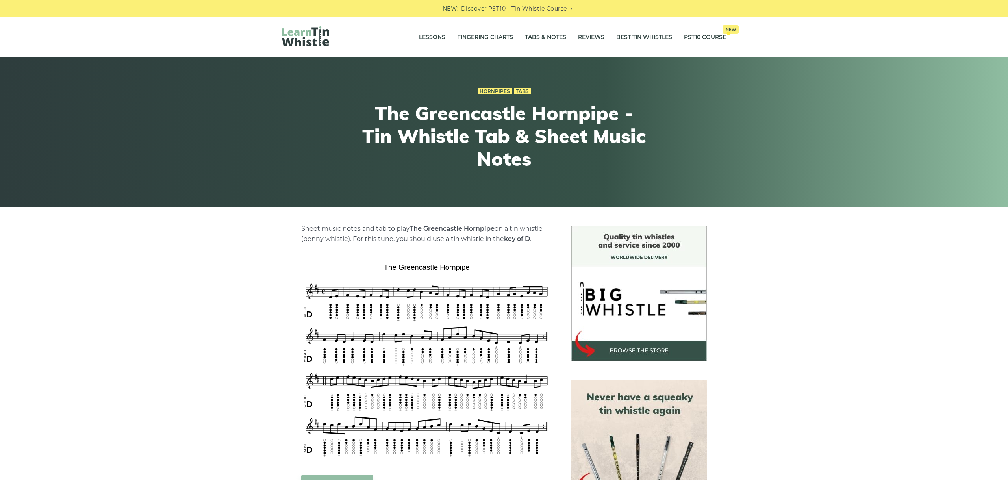
scroll to position [132, 0]
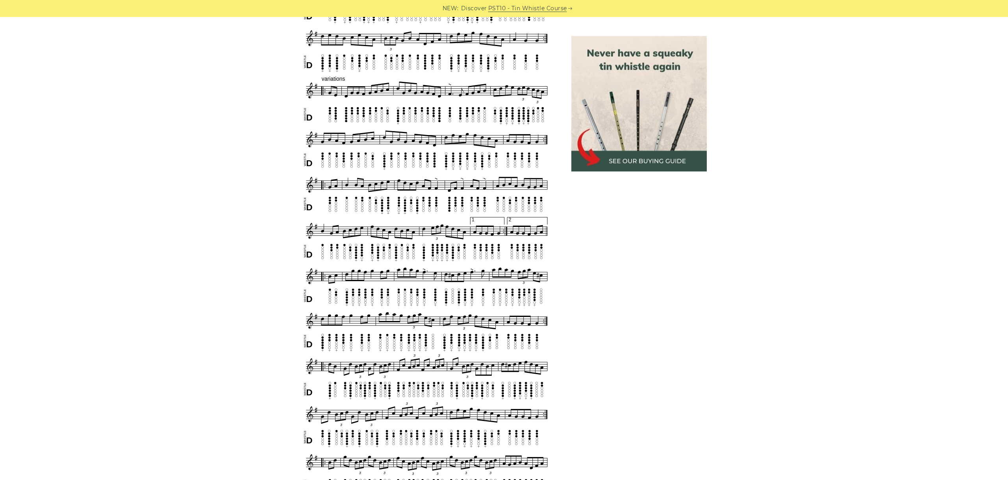
scroll to position [670, 0]
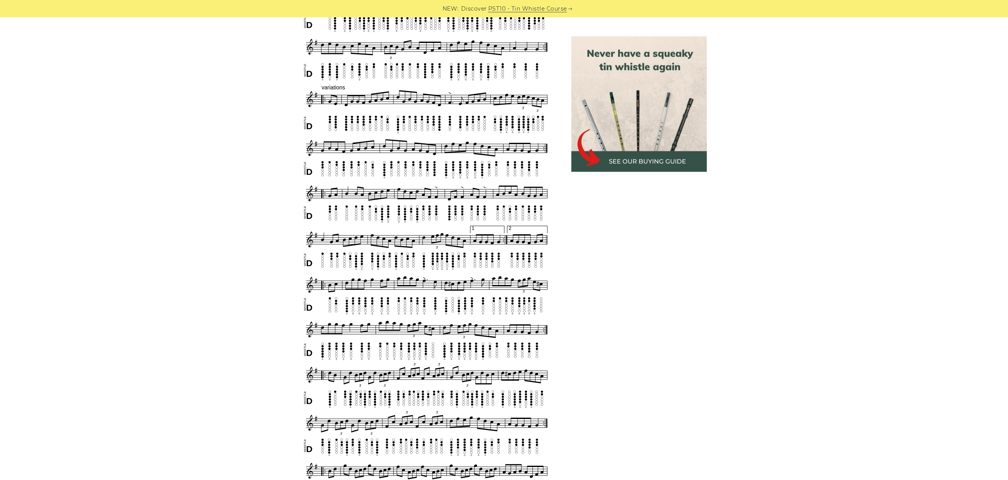
click at [217, 61] on div "Sheet music notes and tab to play The Groves Hornpipe on a tin whistle (penny w…" at bounding box center [504, 203] width 1008 height 1295
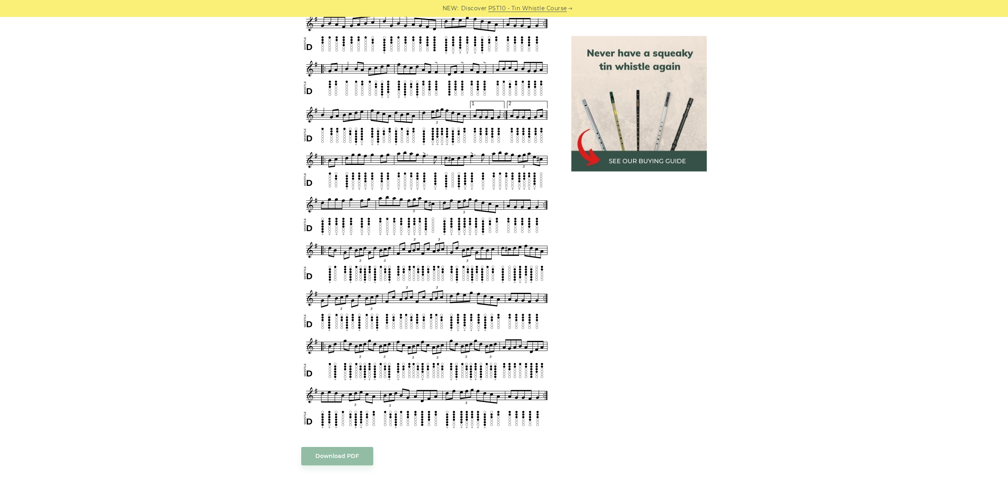
scroll to position [846, 0]
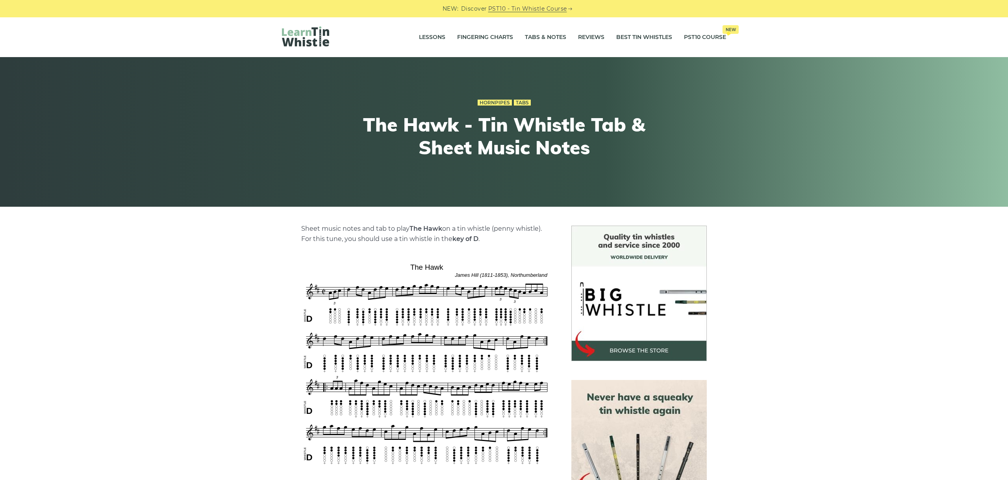
scroll to position [132, 0]
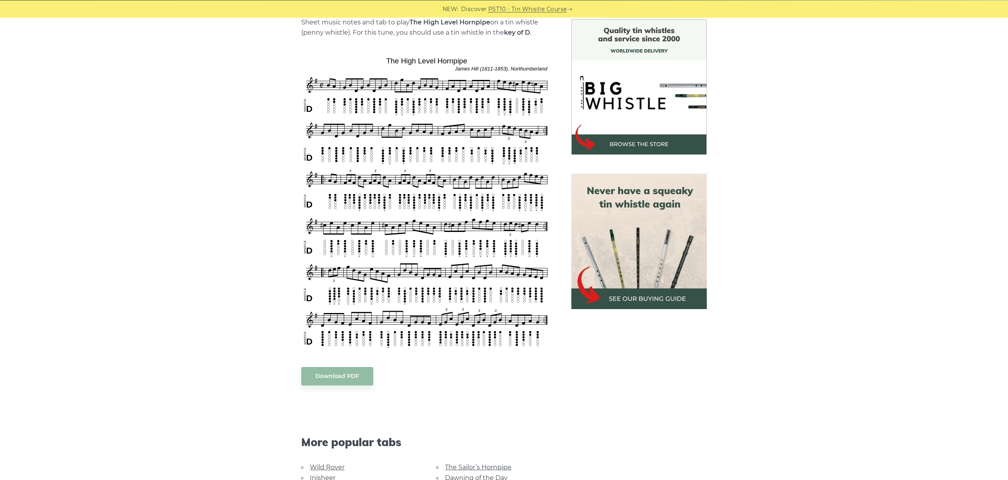
scroll to position [221, 0]
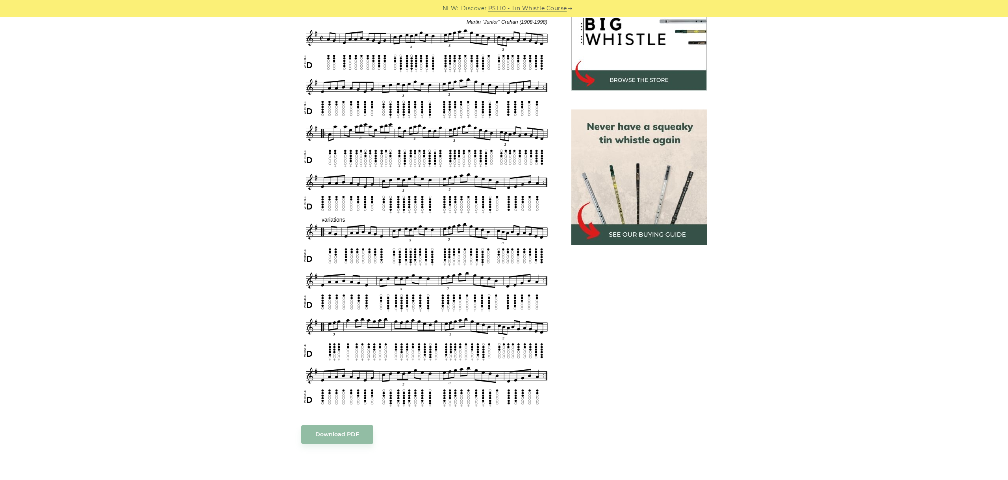
scroll to position [221, 0]
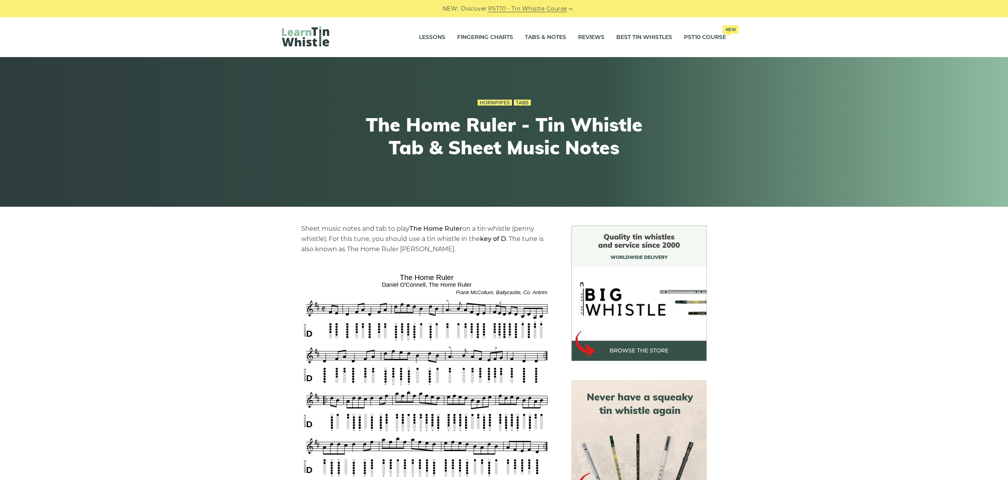
scroll to position [132, 0]
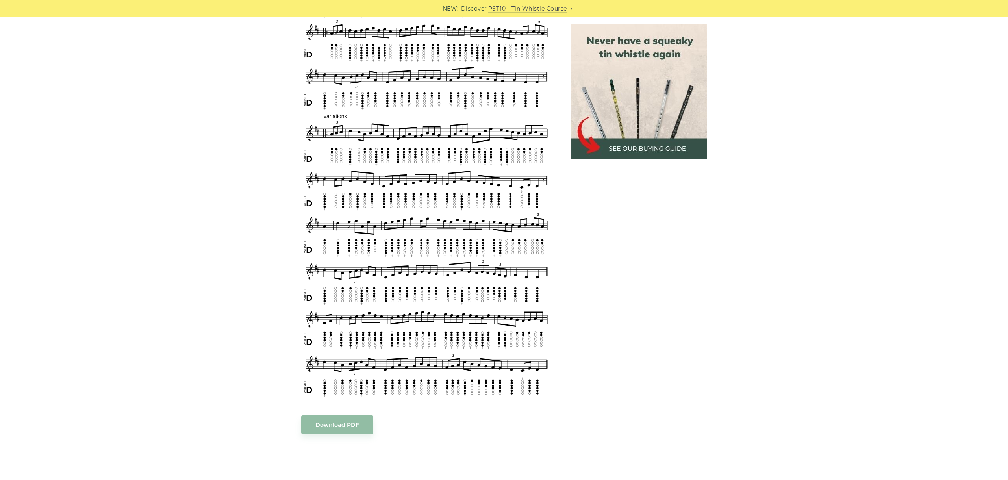
scroll to position [369, 0]
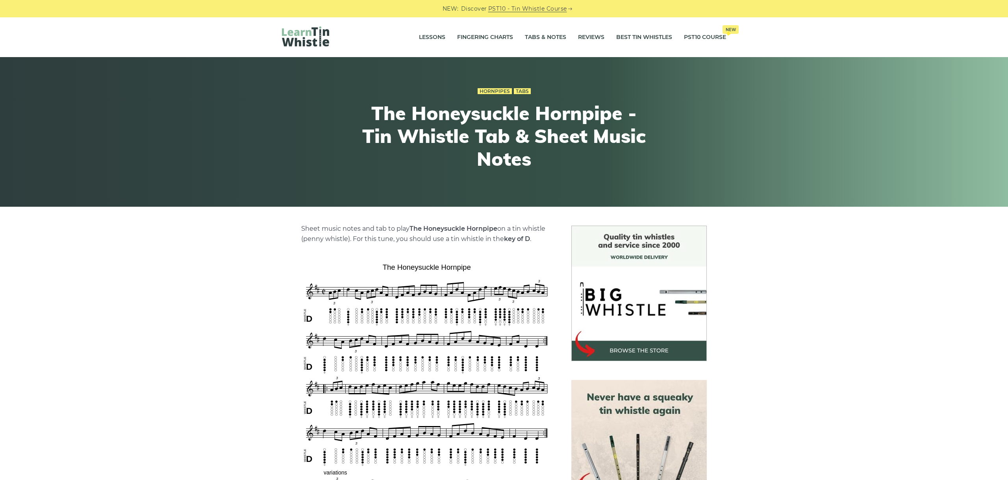
scroll to position [369, 0]
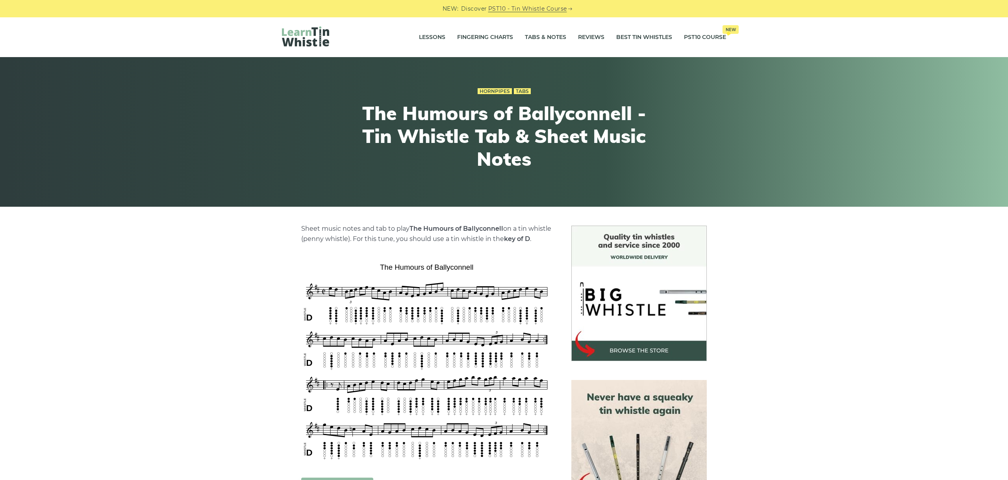
scroll to position [132, 0]
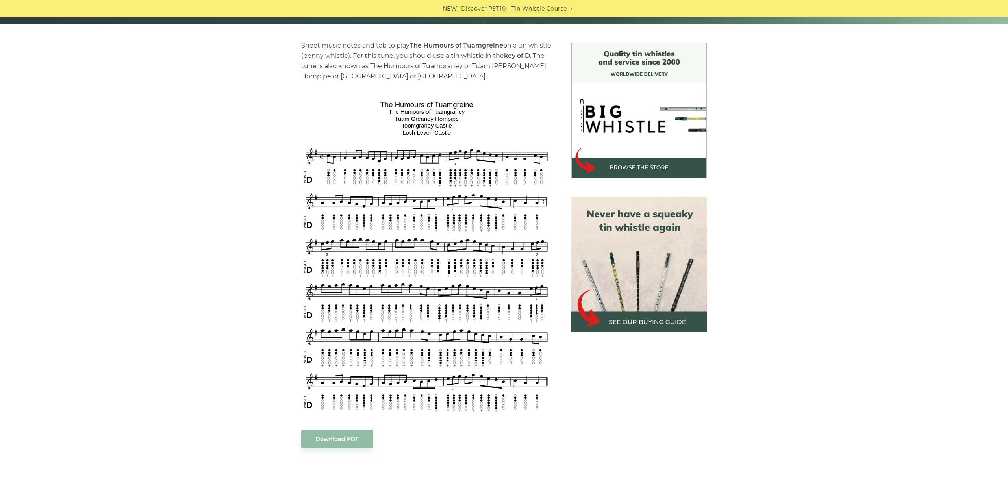
scroll to position [221, 0]
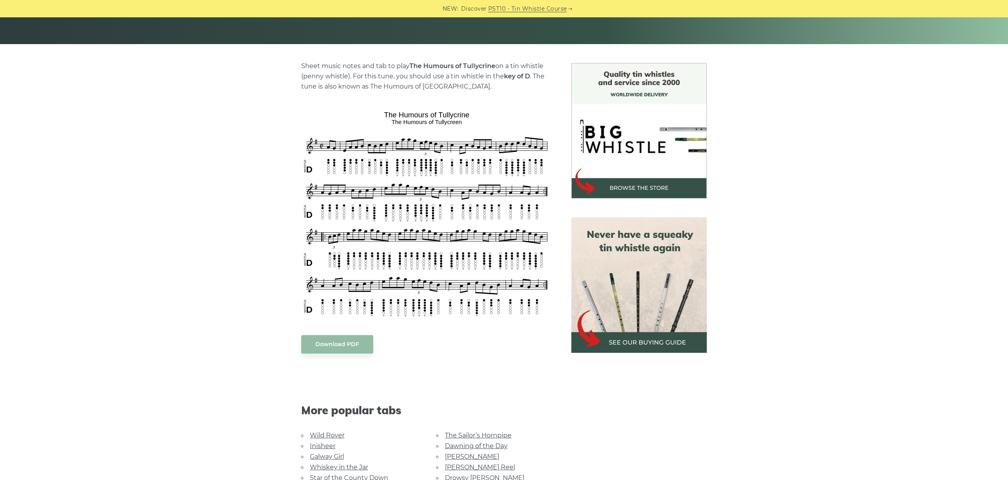
scroll to position [176, 0]
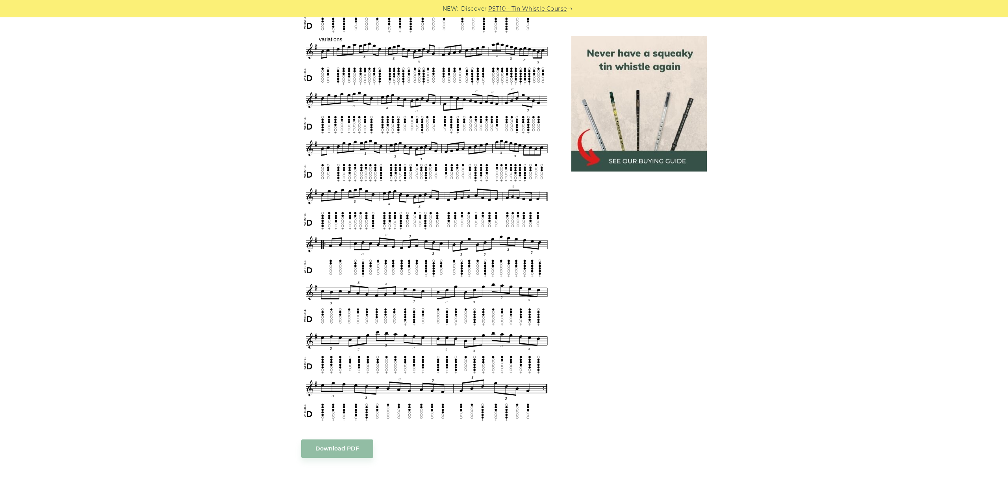
scroll to position [566, 0]
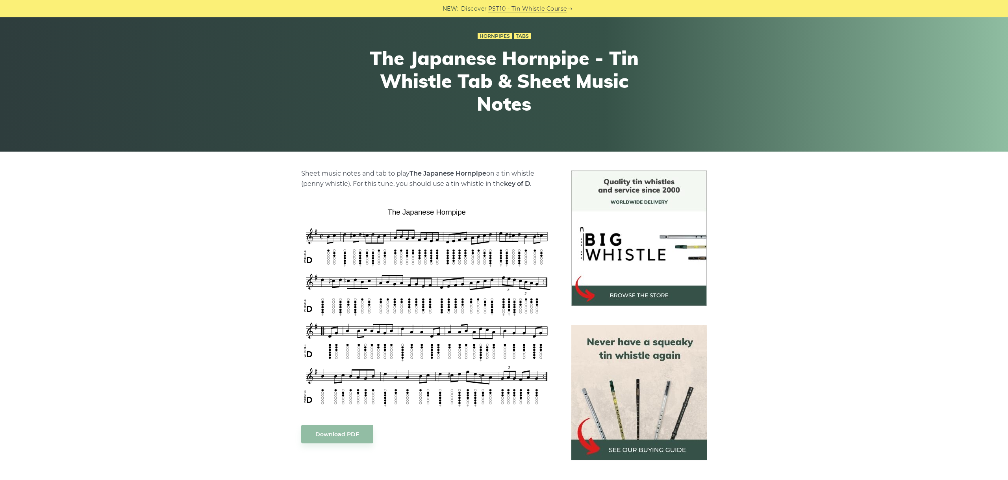
scroll to position [176, 0]
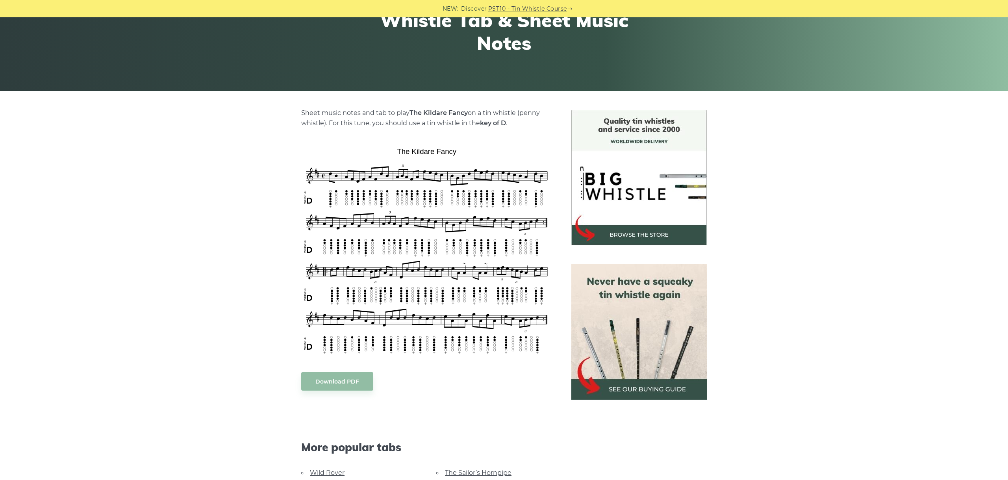
scroll to position [132, 0]
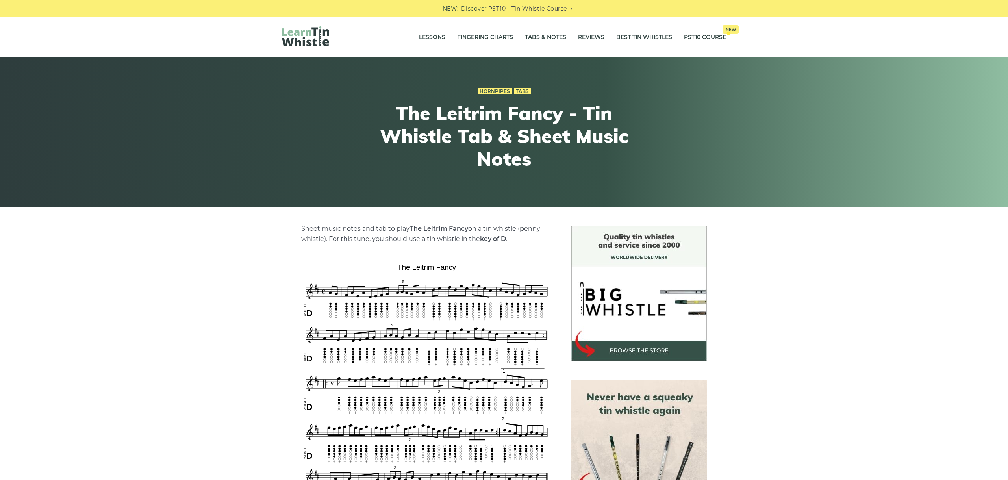
scroll to position [132, 0]
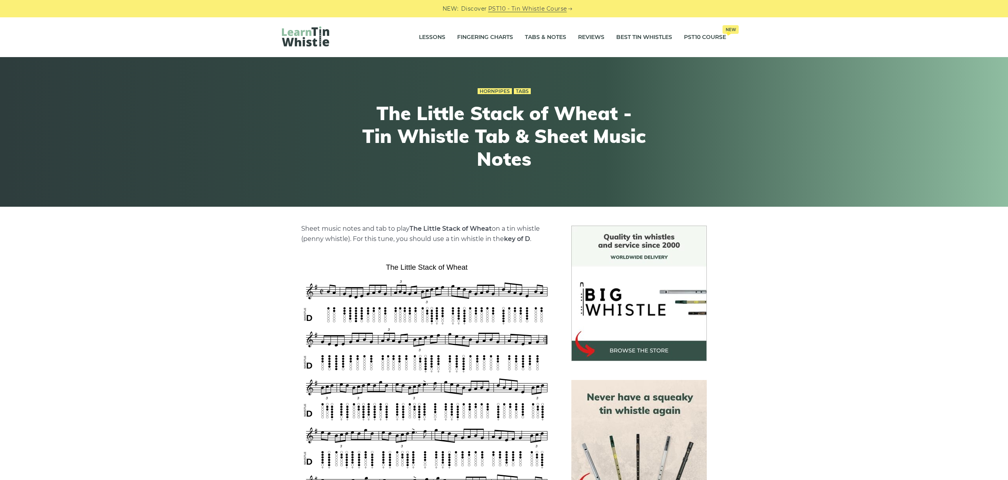
scroll to position [132, 0]
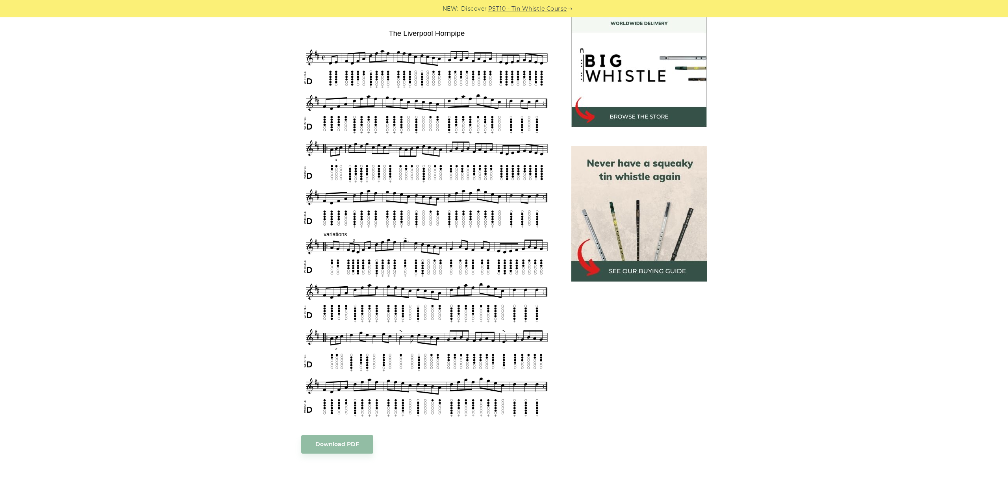
scroll to position [221, 0]
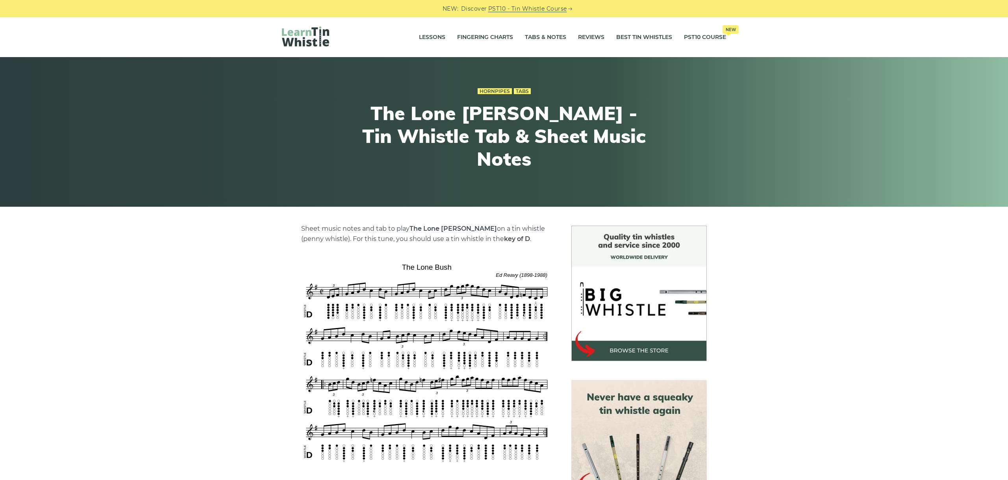
scroll to position [88, 0]
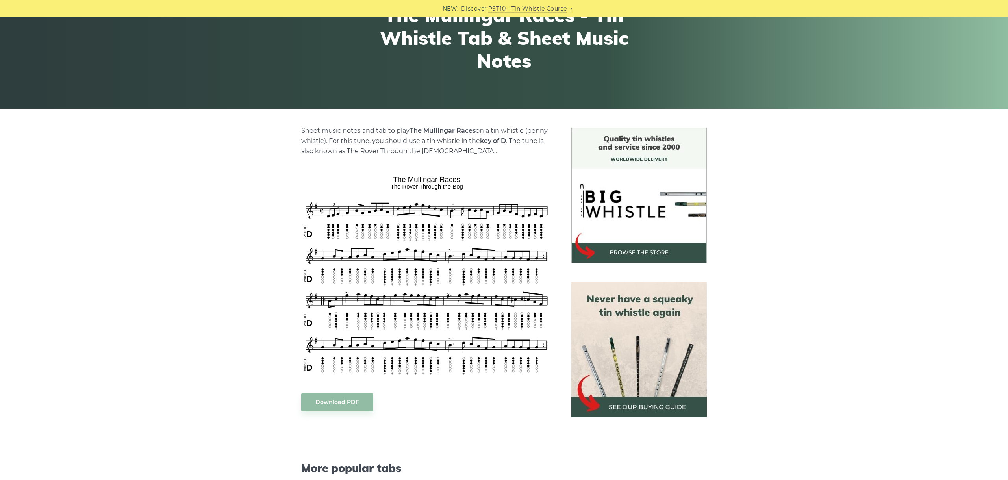
scroll to position [132, 0]
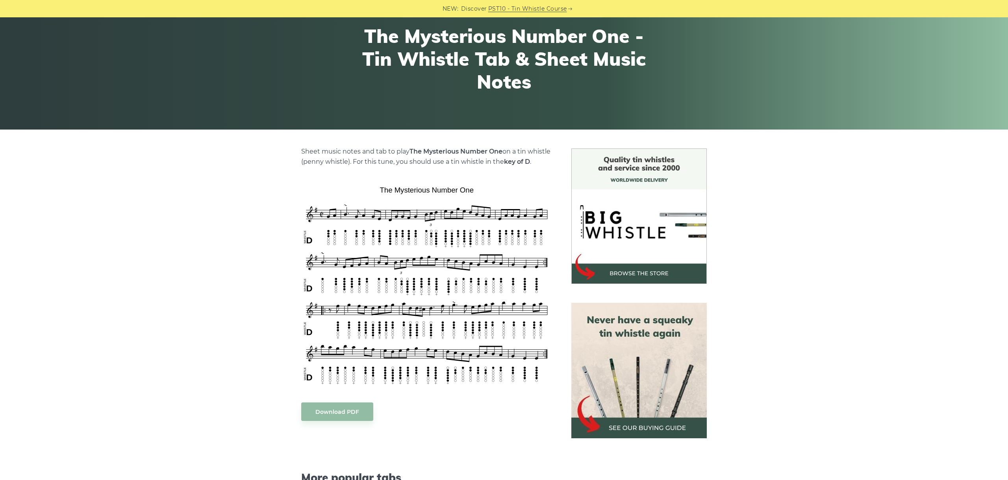
scroll to position [88, 0]
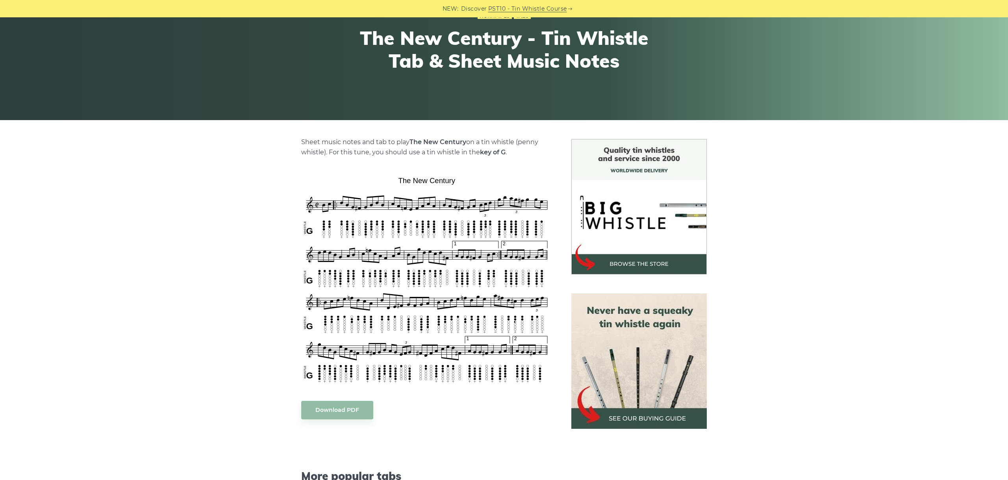
scroll to position [88, 0]
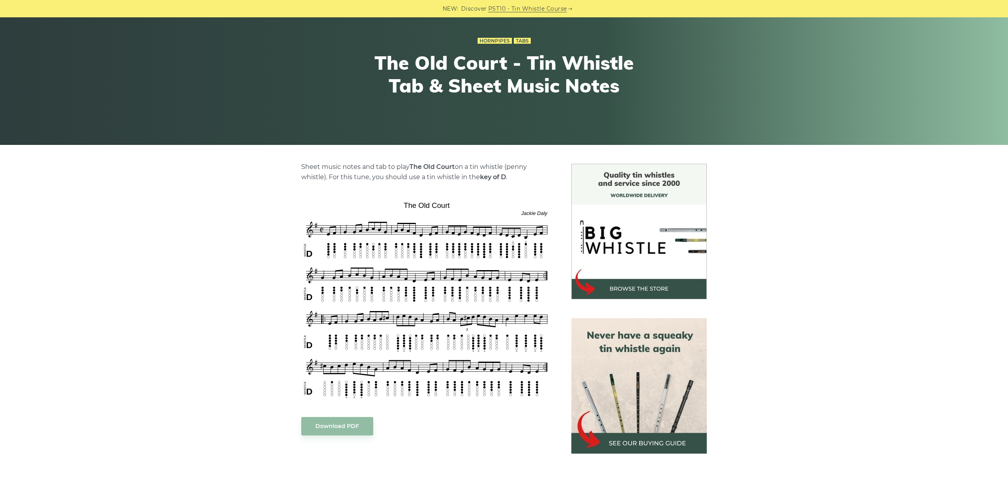
scroll to position [88, 0]
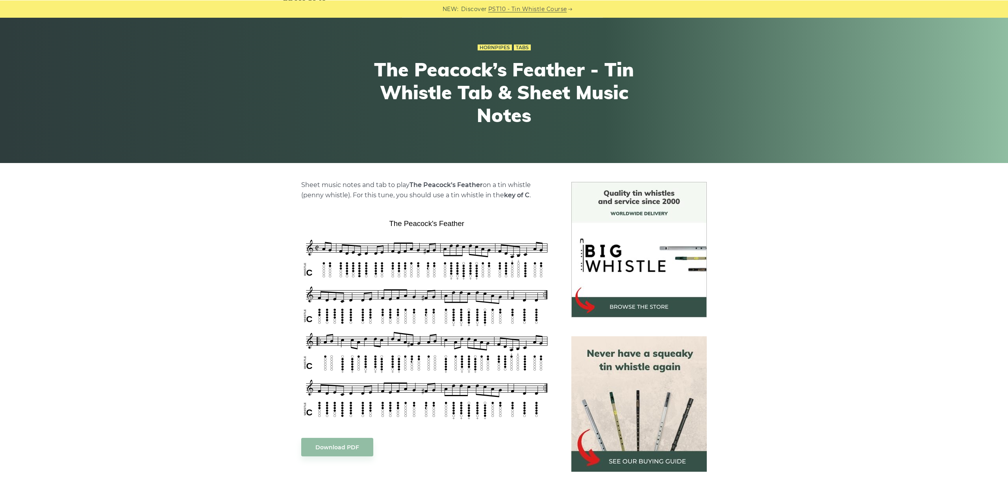
scroll to position [88, 0]
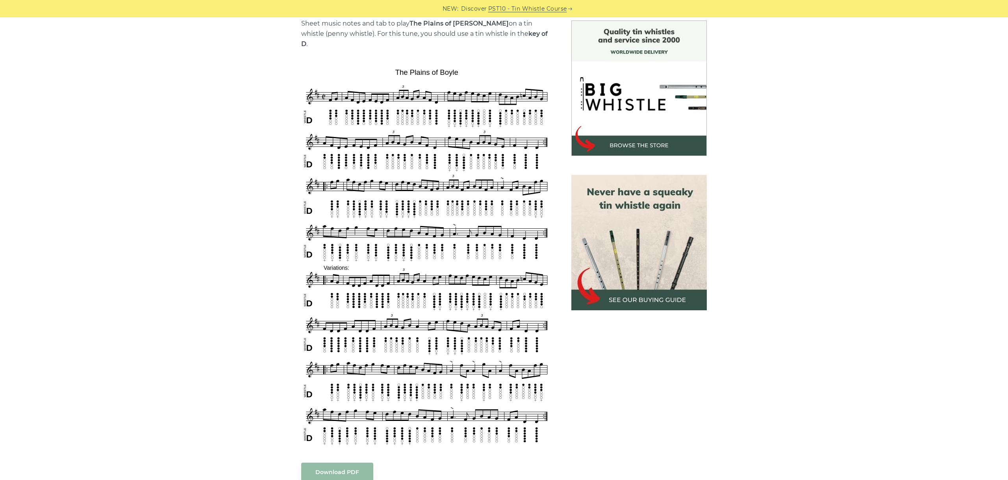
scroll to position [221, 0]
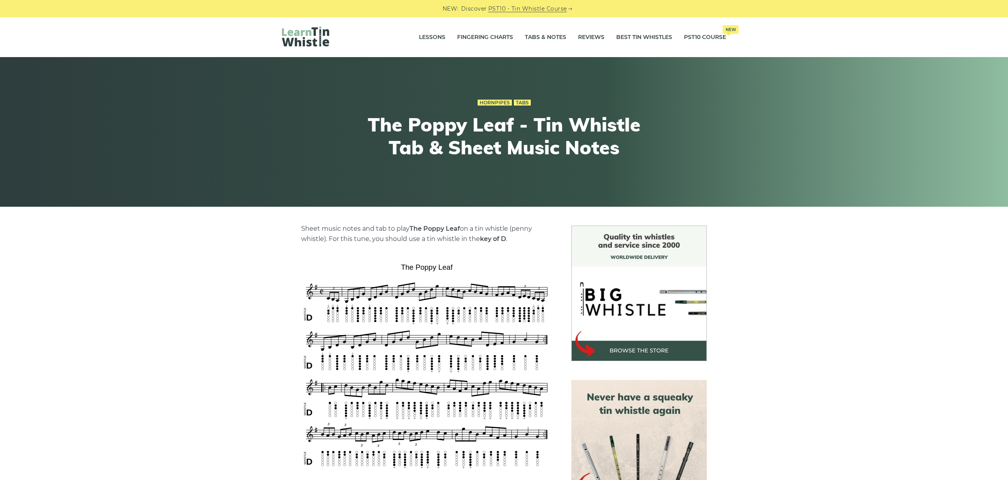
scroll to position [88, 0]
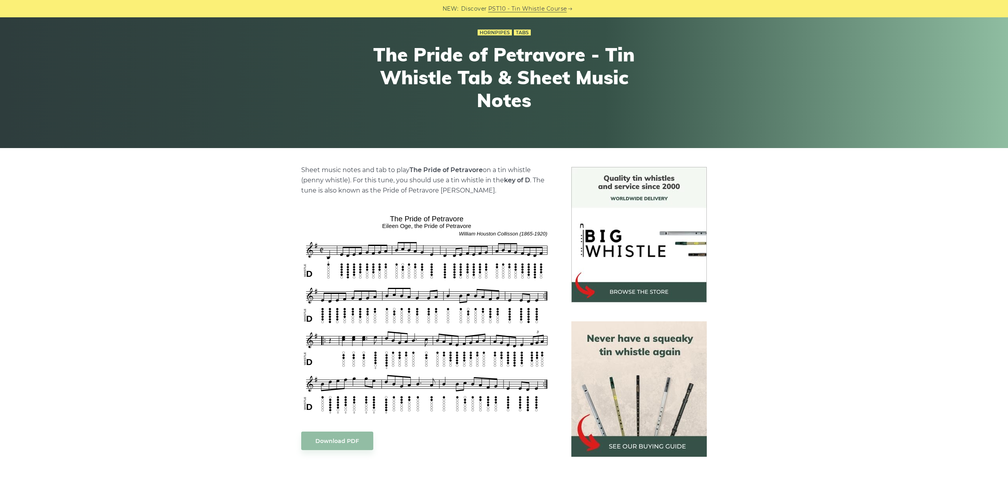
scroll to position [132, 0]
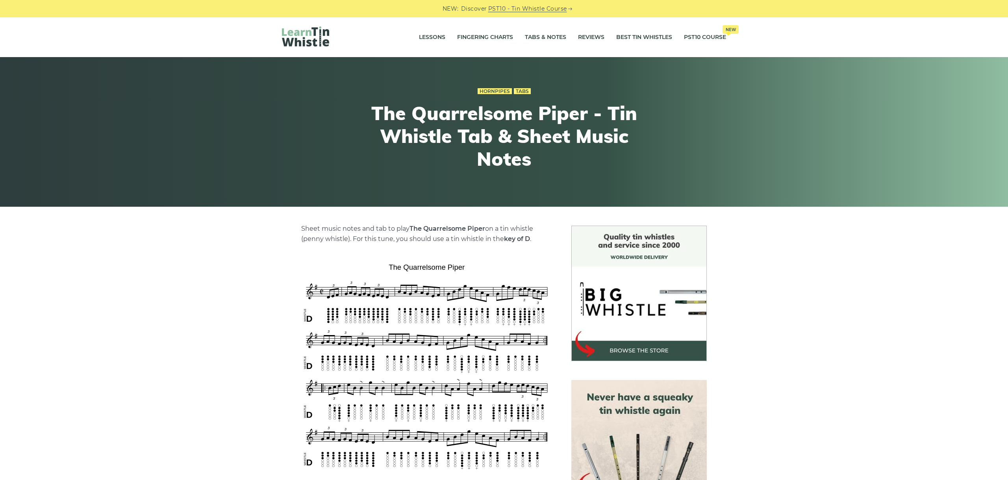
scroll to position [132, 0]
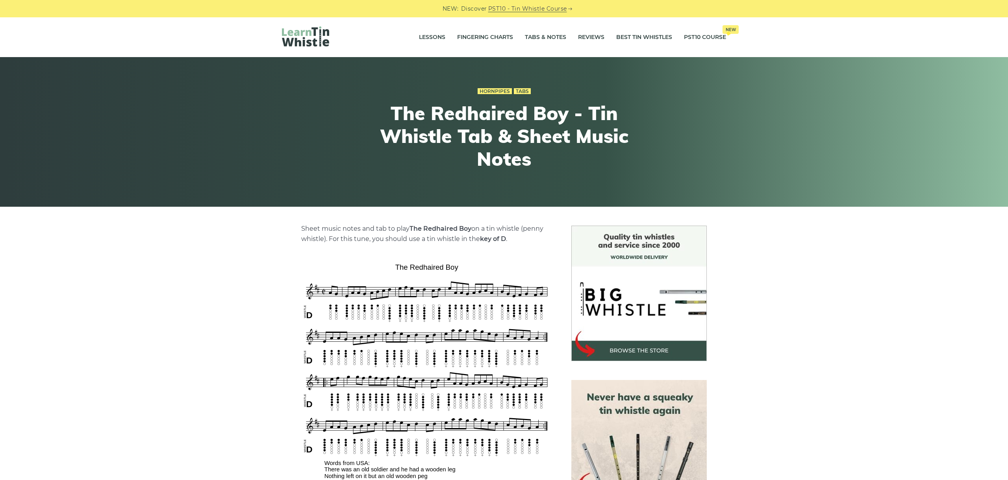
scroll to position [88, 0]
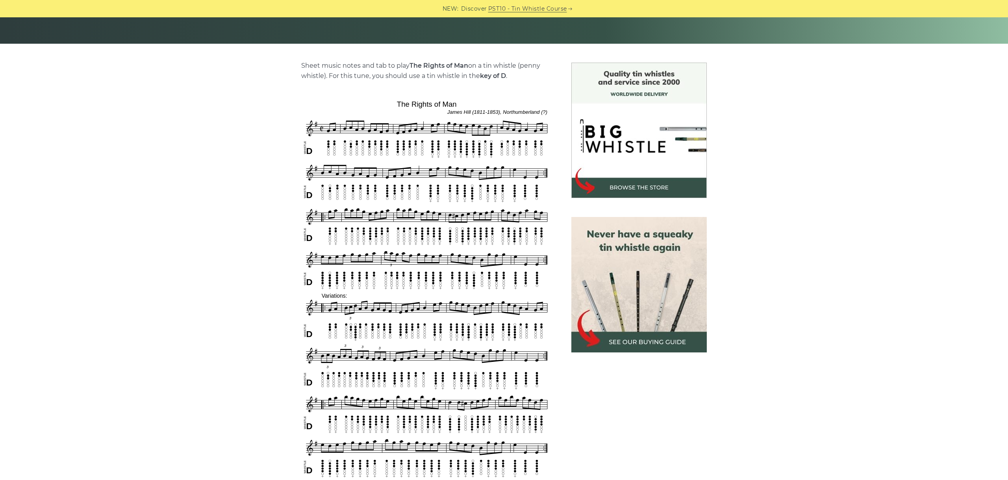
scroll to position [221, 0]
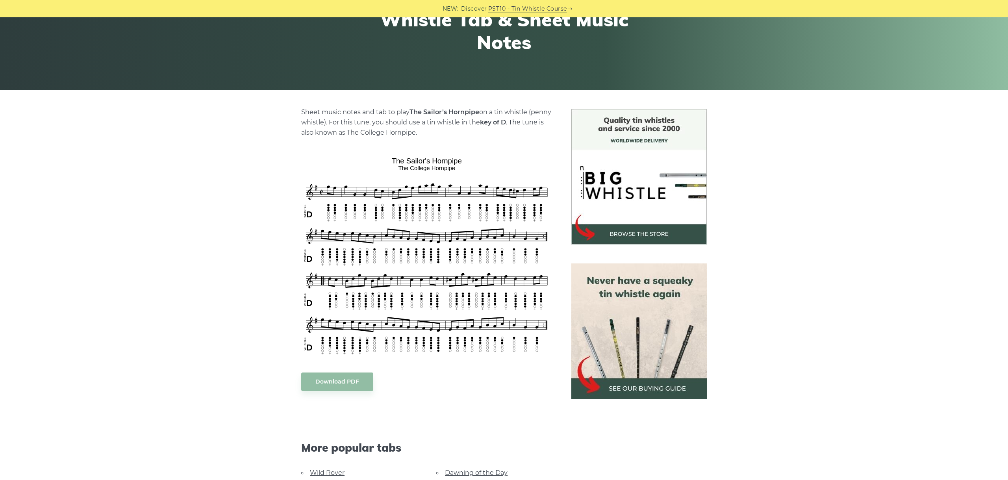
scroll to position [132, 0]
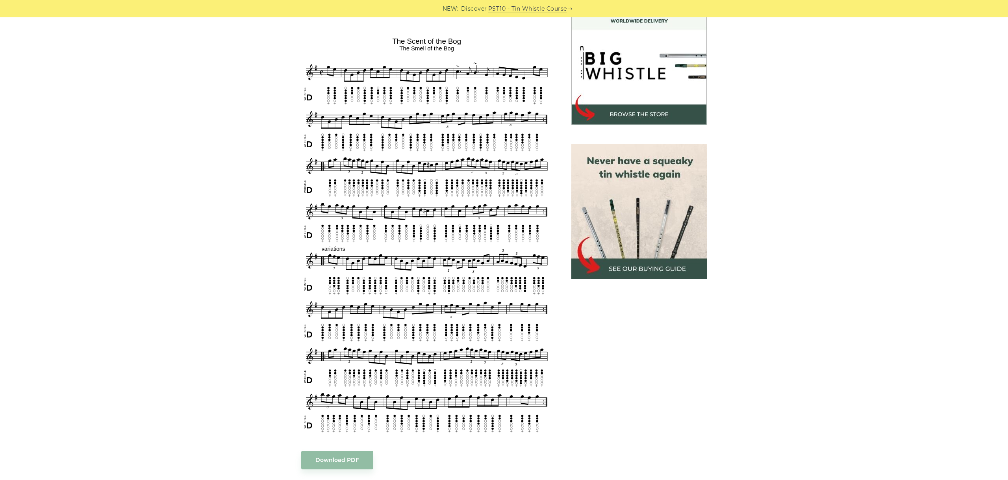
scroll to position [221, 0]
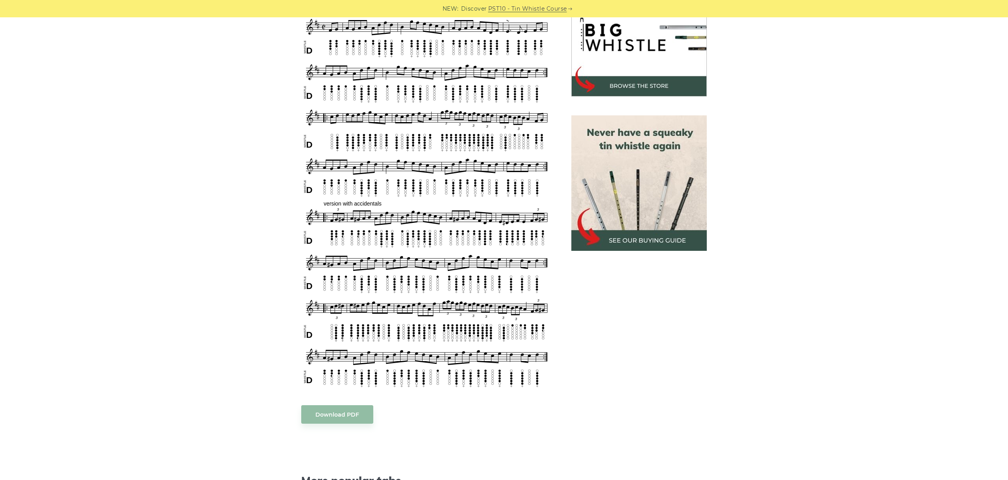
scroll to position [221, 0]
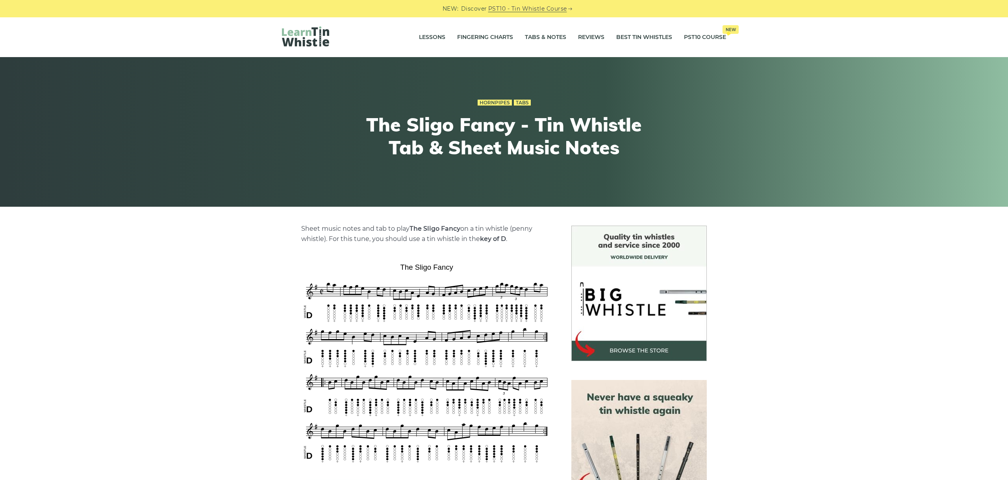
scroll to position [132, 0]
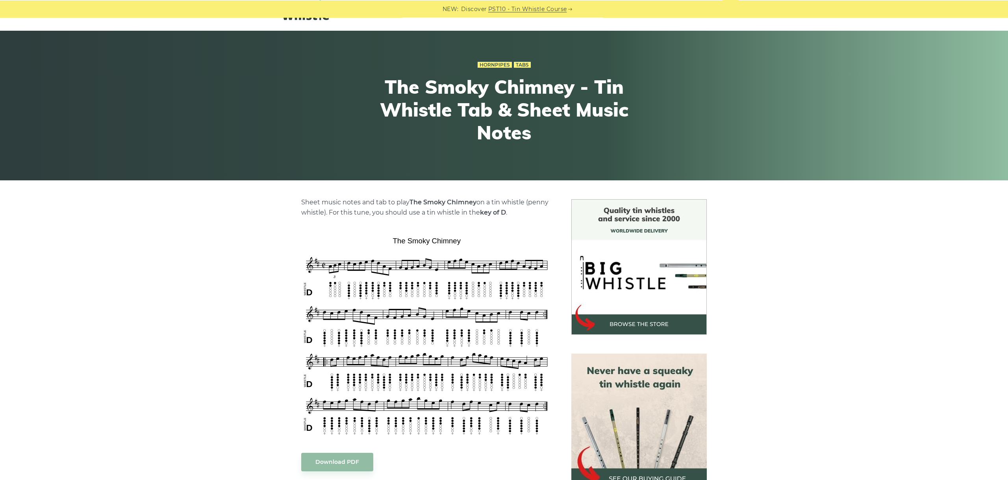
scroll to position [44, 0]
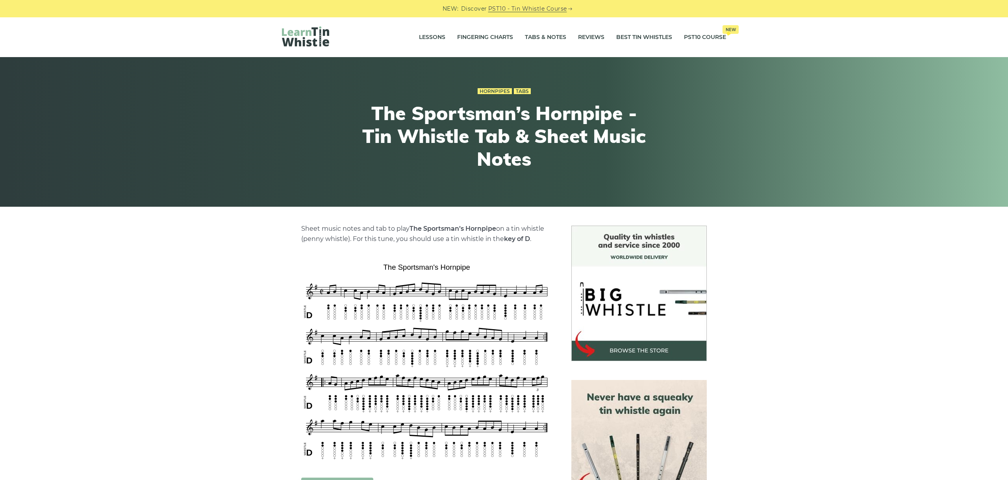
scroll to position [88, 0]
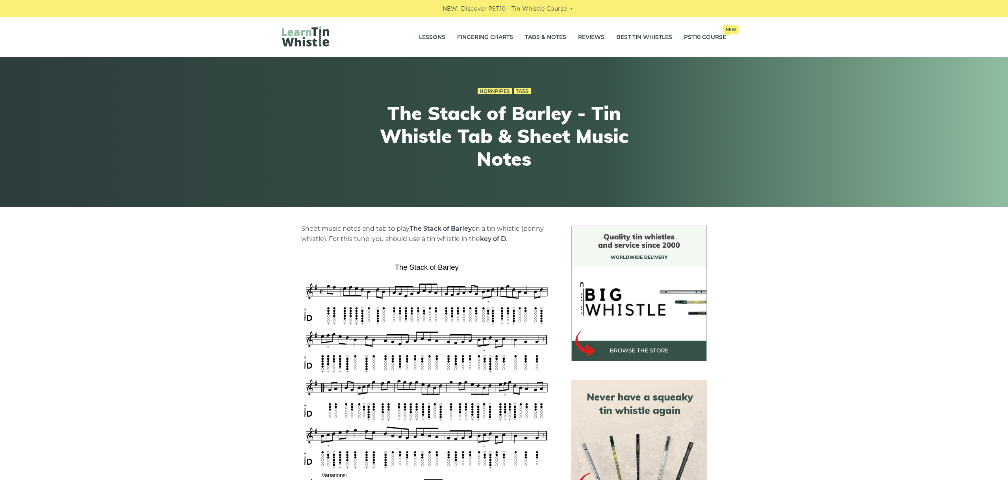
scroll to position [221, 0]
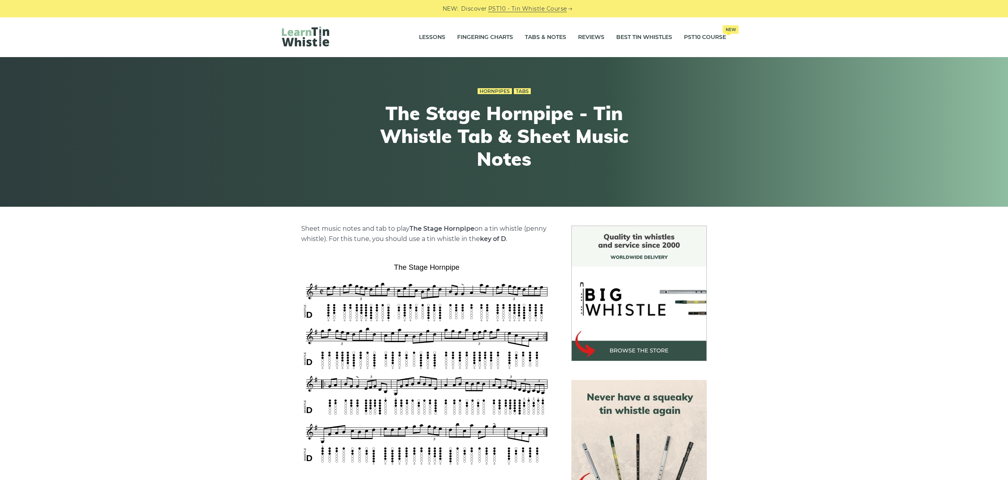
scroll to position [132, 0]
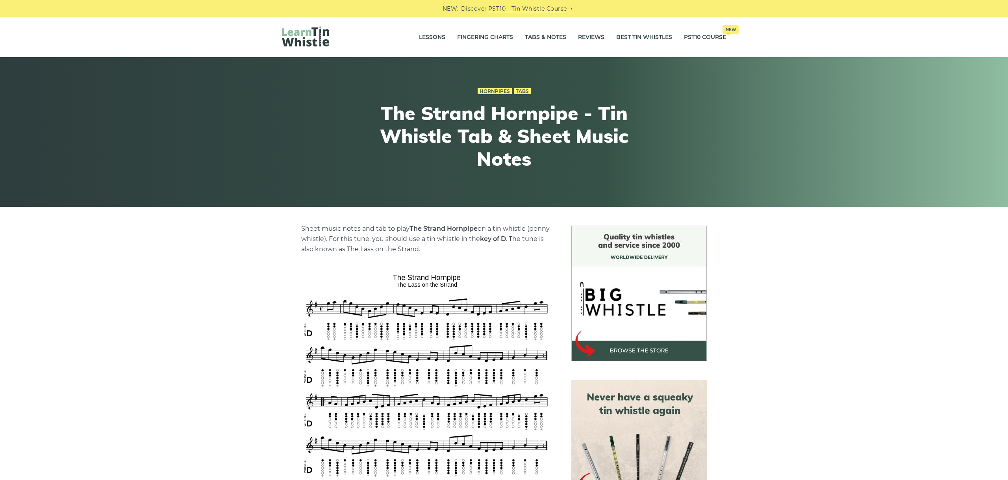
scroll to position [88, 0]
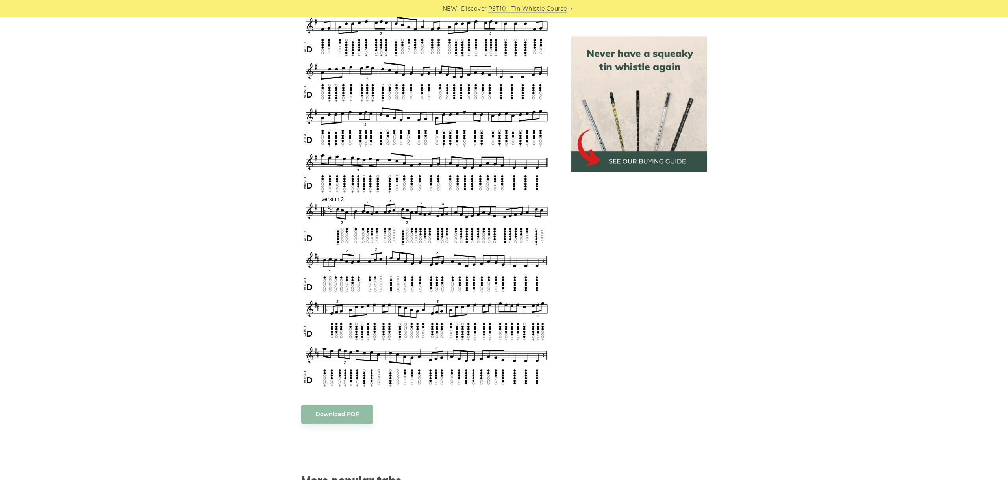
scroll to position [397, 0]
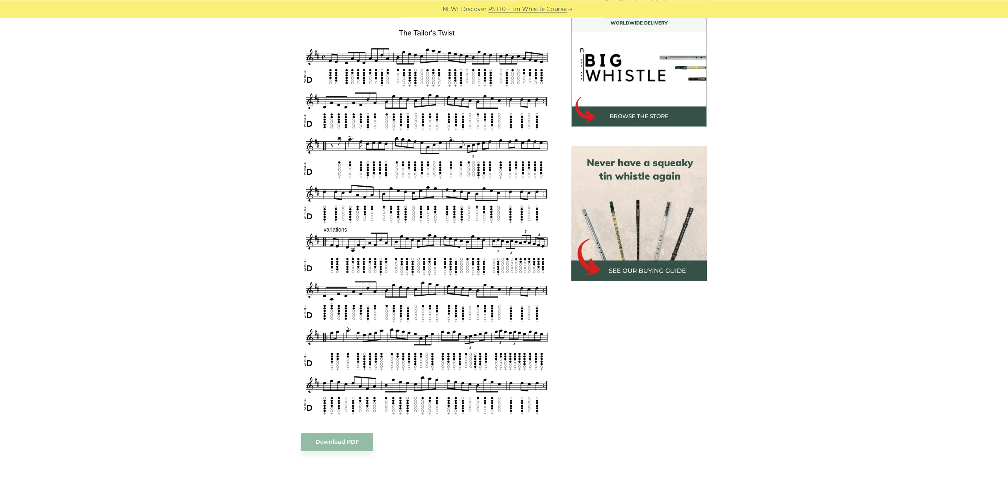
scroll to position [221, 0]
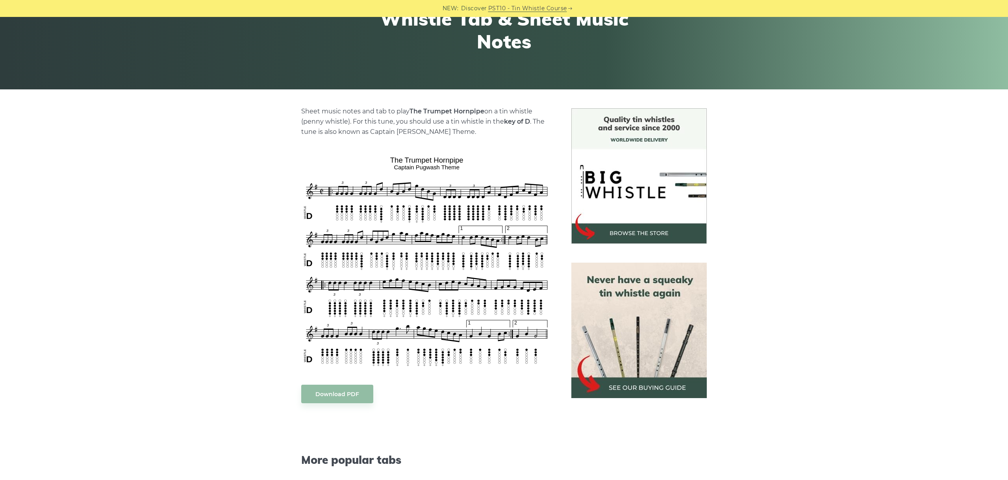
scroll to position [132, 0]
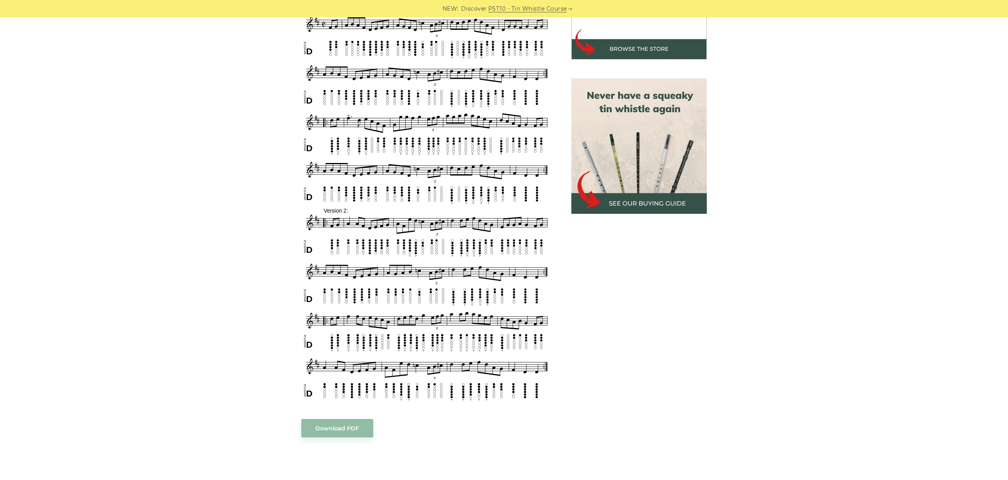
scroll to position [353, 0]
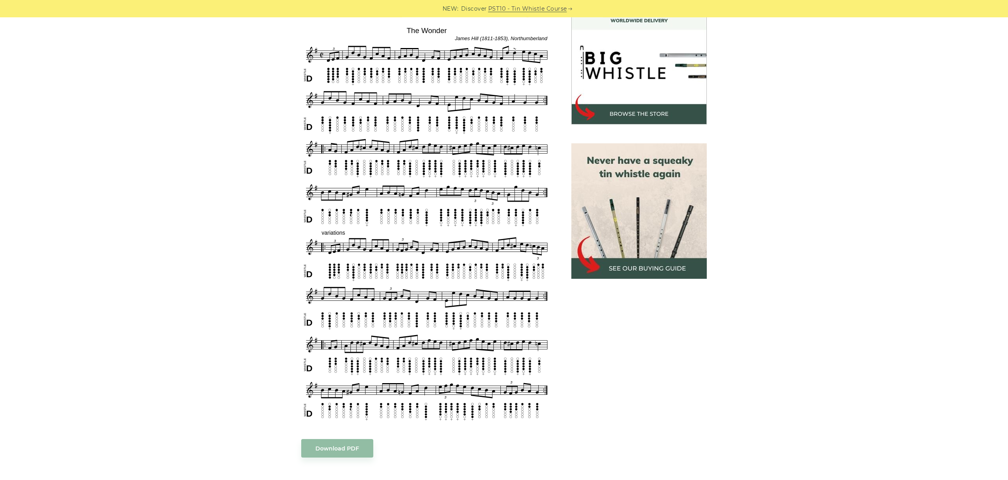
scroll to position [221, 0]
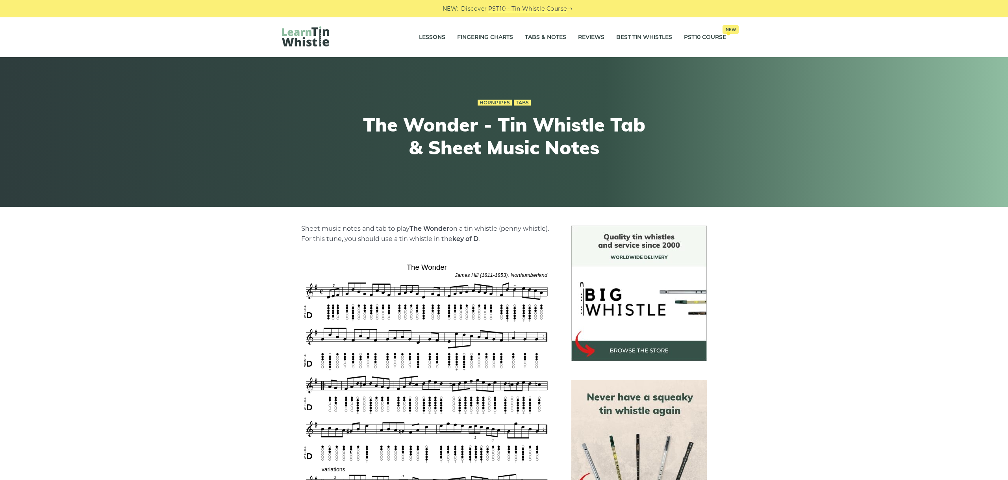
scroll to position [221, 0]
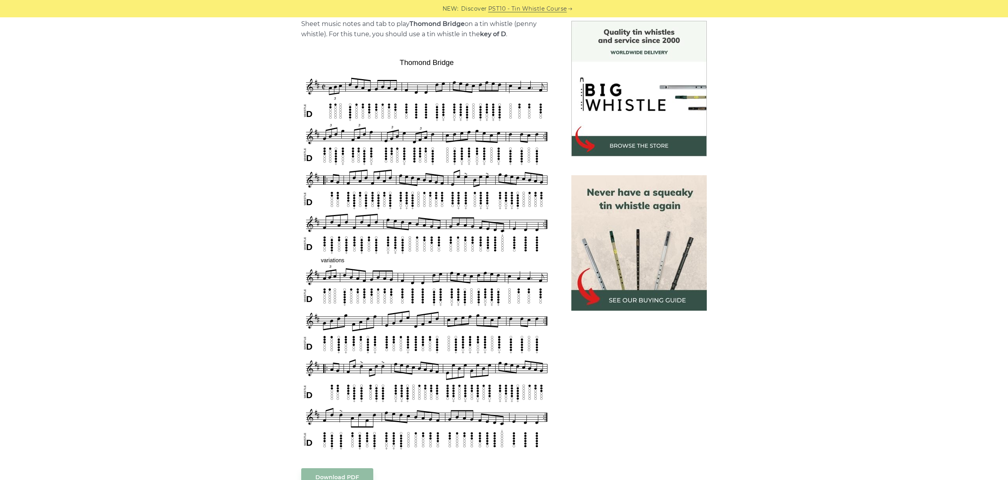
scroll to position [221, 0]
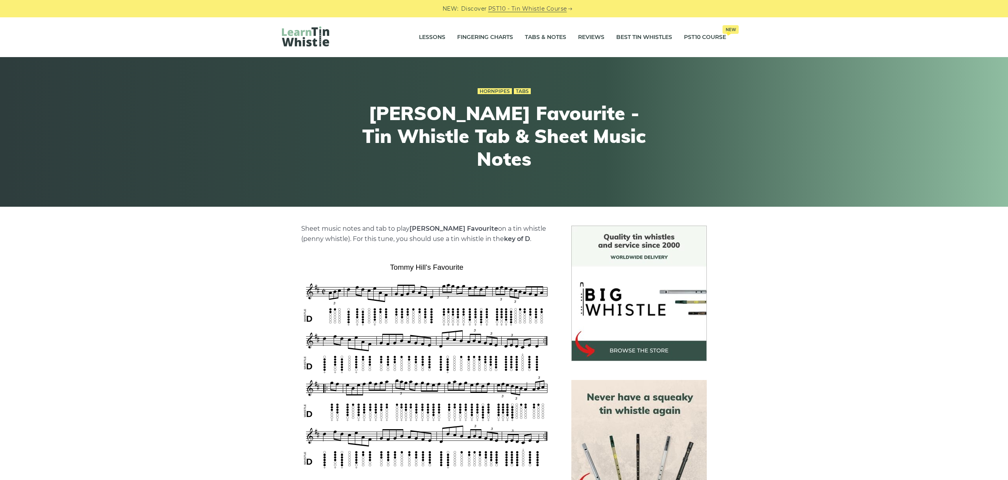
scroll to position [132, 0]
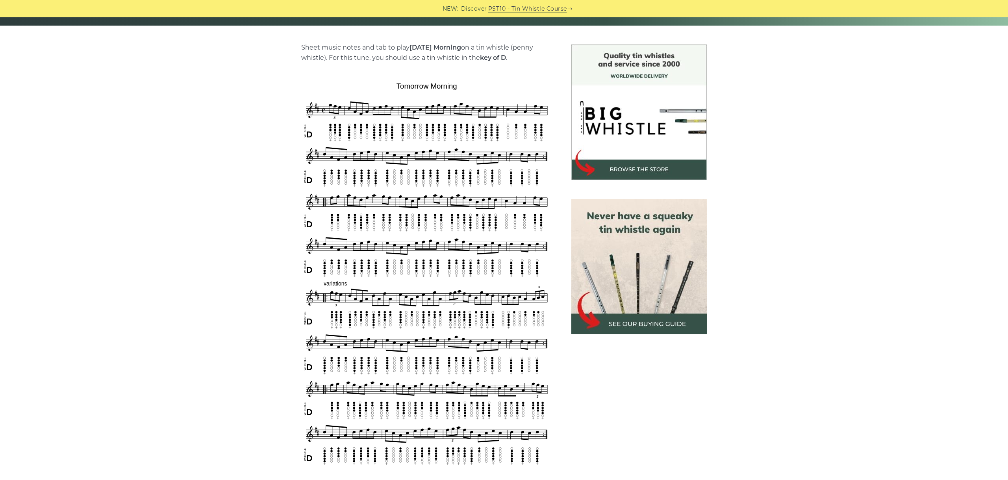
scroll to position [221, 0]
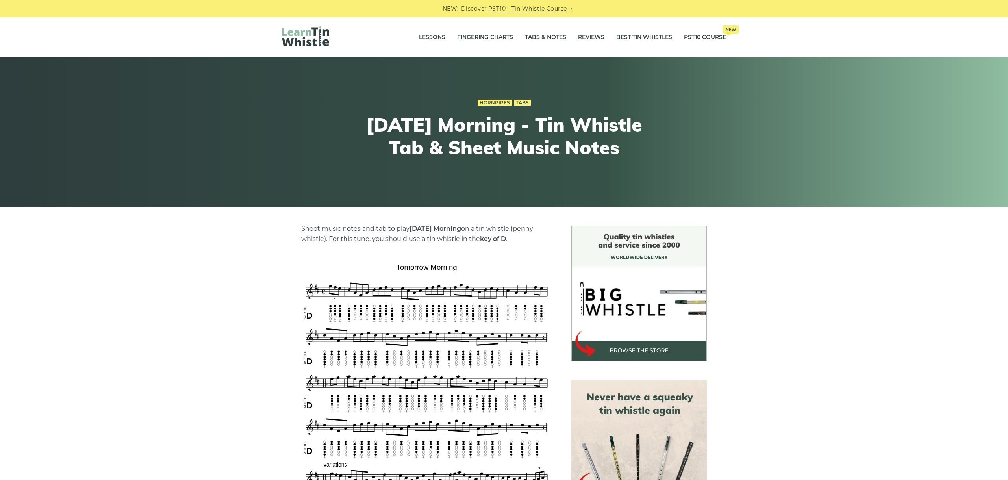
scroll to position [221, 0]
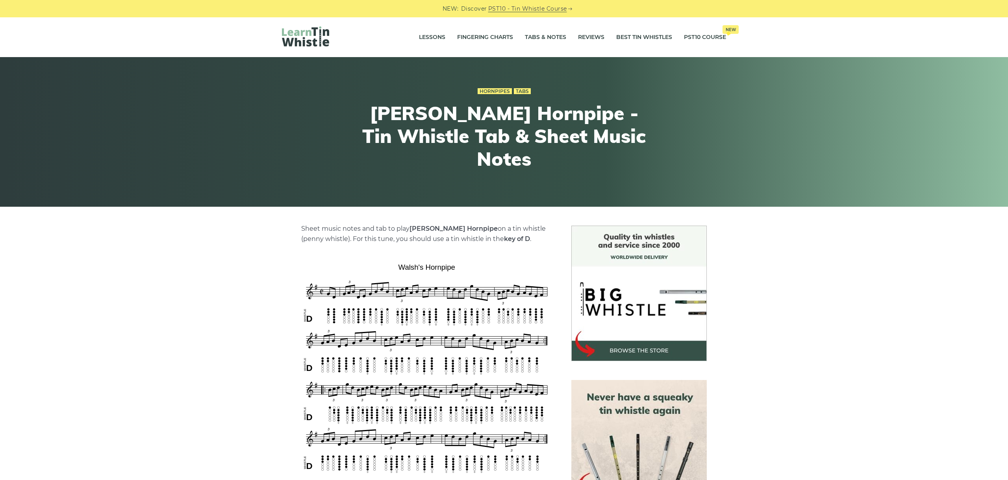
scroll to position [176, 0]
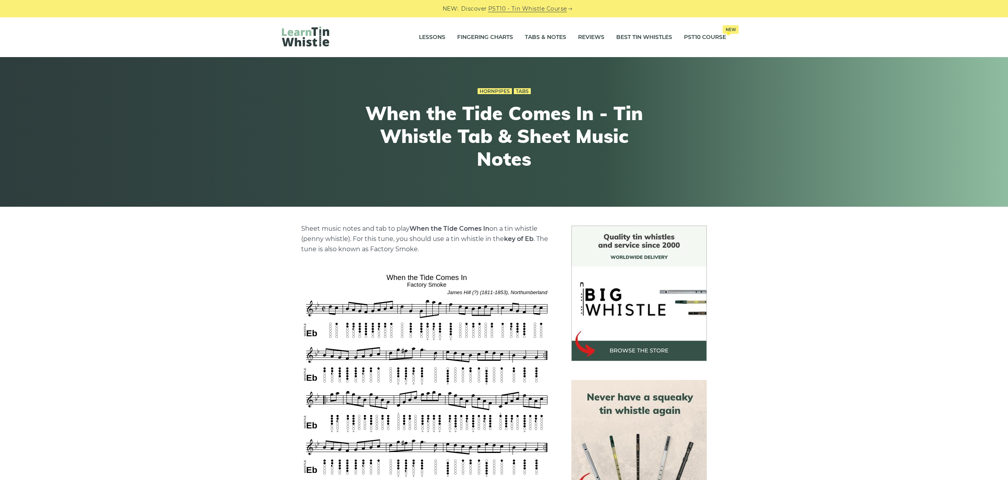
scroll to position [176, 0]
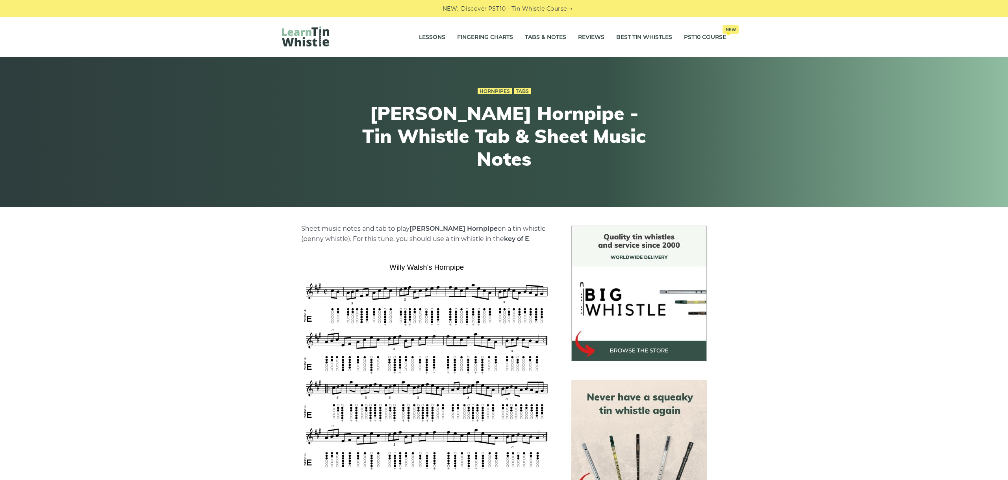
scroll to position [132, 0]
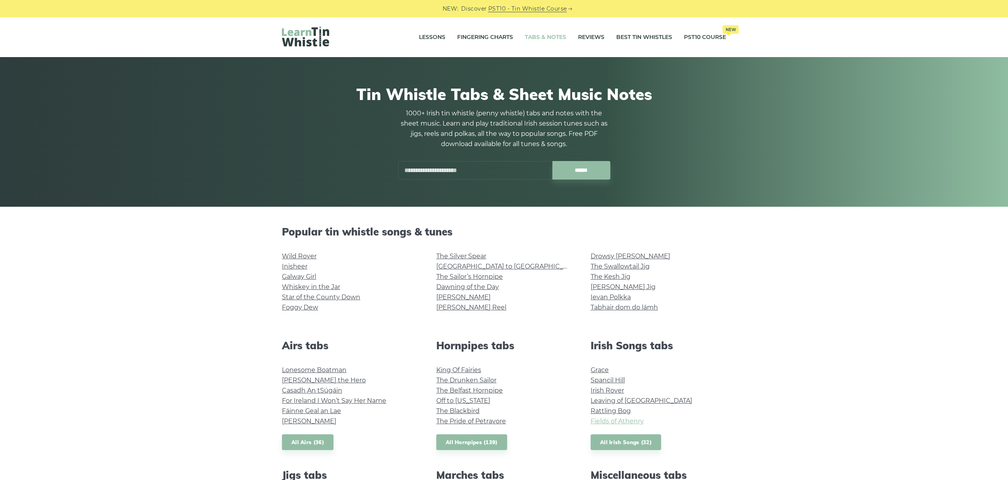
scroll to position [245, 0]
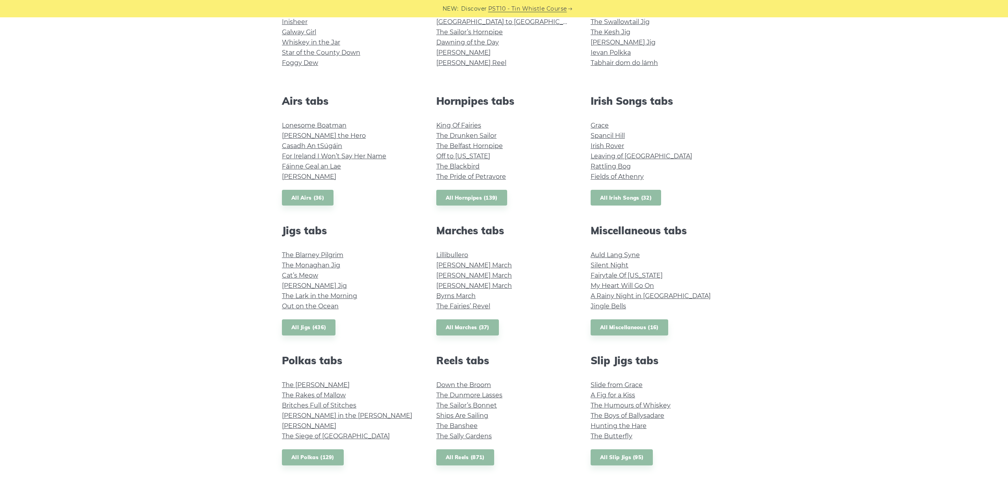
click at [636, 192] on link "All Irish Songs (32)" at bounding box center [626, 198] width 71 height 16
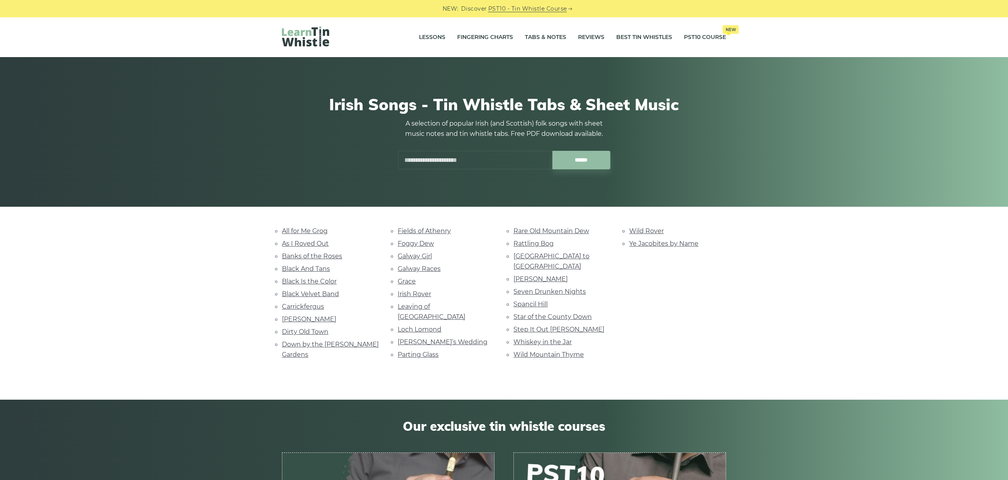
click at [217, 210] on div "NEW: Discover PST10 - Tin Whistle Course Lessons Fingering Charts Tabs & Notes …" at bounding box center [504, 428] width 1008 height 823
click at [303, 228] on link "All for Me Grog" at bounding box center [305, 230] width 46 height 7
click at [298, 243] on link "As I Roved Out" at bounding box center [305, 243] width 47 height 7
click at [319, 257] on link "Banks of the Roses" at bounding box center [312, 255] width 60 height 7
click at [309, 266] on link "Black And Tans" at bounding box center [306, 268] width 48 height 7
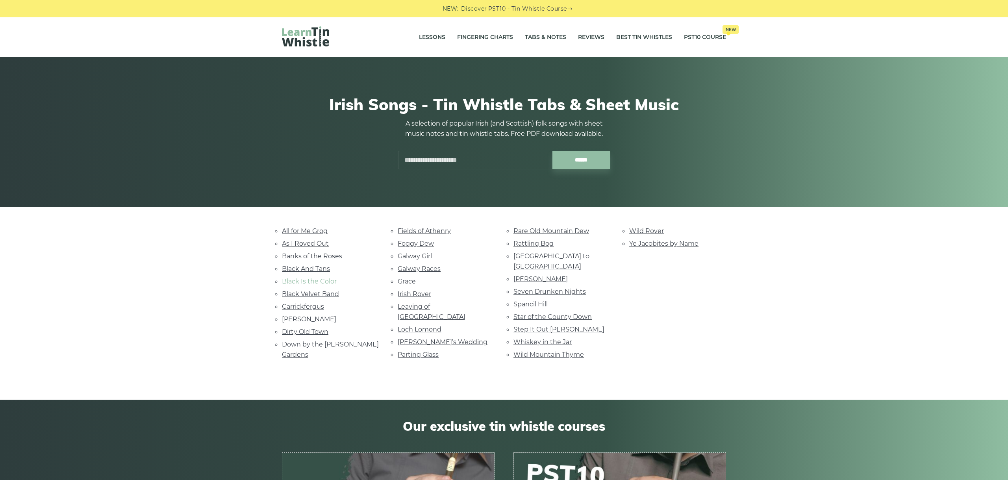
click at [323, 279] on link "Black Is the Color" at bounding box center [309, 281] width 55 height 7
click at [304, 293] on link "Black Velvet Band" at bounding box center [310, 293] width 57 height 7
click at [302, 304] on link "Carrickfergus" at bounding box center [303, 306] width 42 height 7
click at [292, 317] on link "Danny Boy" at bounding box center [309, 318] width 54 height 7
click at [308, 328] on link "Dirty Old Town" at bounding box center [305, 331] width 46 height 7
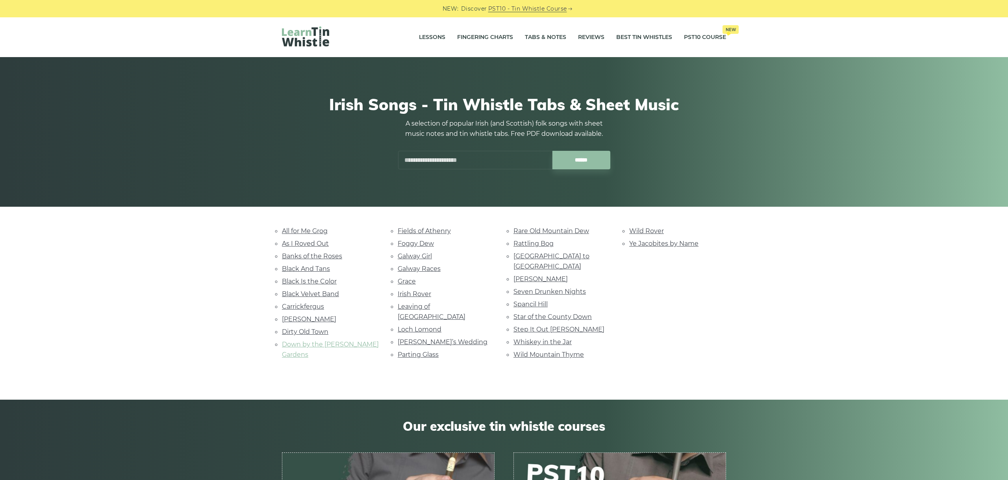
click at [338, 341] on link "Down by the Sally Gardens" at bounding box center [330, 350] width 97 height 18
click at [417, 232] on link "Fields of Athenry" at bounding box center [424, 230] width 53 height 7
click at [427, 242] on link "Foggy Dew" at bounding box center [416, 243] width 36 height 7
click at [427, 257] on link "Galway Girl" at bounding box center [415, 255] width 34 height 7
click at [419, 265] on link "Galway Races" at bounding box center [419, 268] width 43 height 7
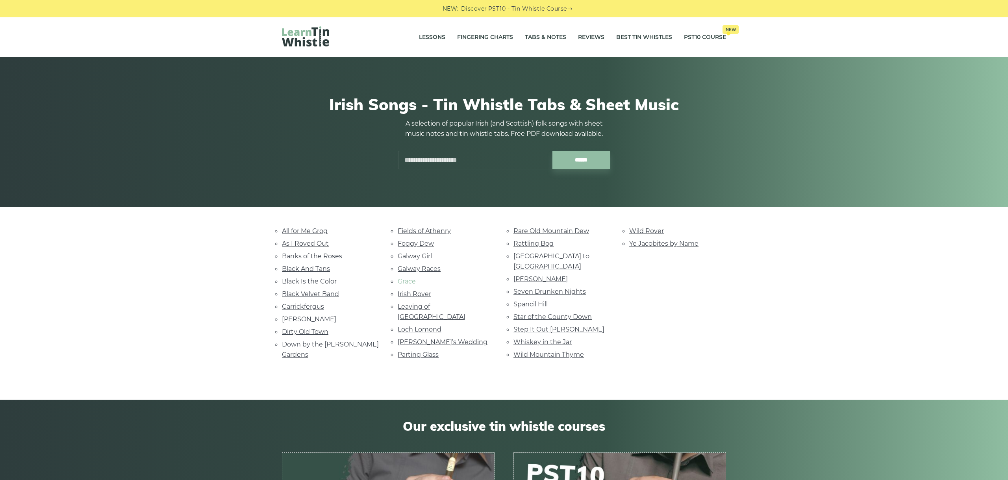
click at [406, 280] on link "Grace" at bounding box center [407, 281] width 18 height 7
click at [417, 291] on link "Irish Rover" at bounding box center [414, 293] width 33 height 7
click at [453, 304] on link "Leaving of Liverpool" at bounding box center [432, 312] width 68 height 18
click at [435, 326] on link "Loch Lomond" at bounding box center [420, 329] width 44 height 7
click at [429, 338] on link "Marie’s Wedding" at bounding box center [443, 341] width 90 height 7
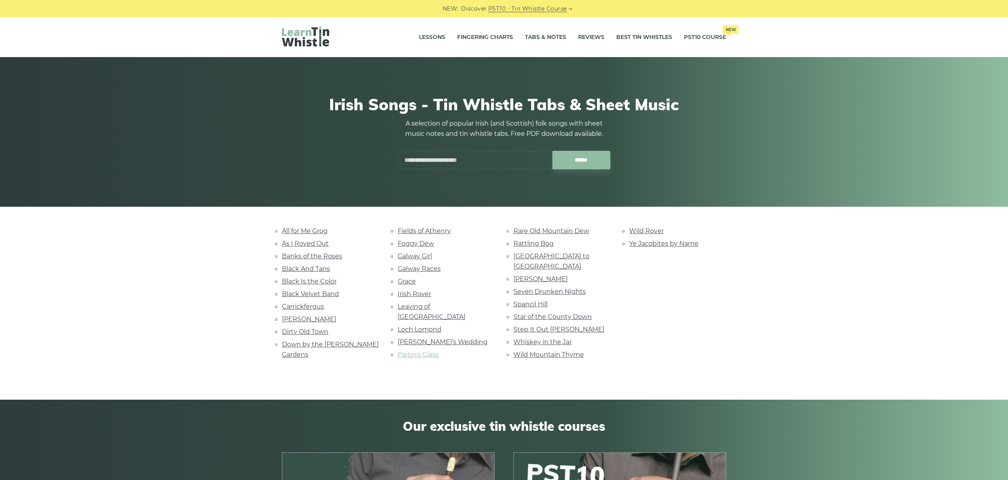
click at [416, 351] on link "Parting Glass" at bounding box center [418, 354] width 41 height 7
click at [534, 233] on link "Rare Old Mountain Dew" at bounding box center [552, 230] width 76 height 7
click at [538, 246] on link "Rattling Bog" at bounding box center [534, 243] width 40 height 7
click at [577, 253] on link "[GEOGRAPHIC_DATA] to [GEOGRAPHIC_DATA]" at bounding box center [552, 261] width 76 height 18
click at [551, 275] on link "Roddy Mc Corley" at bounding box center [541, 278] width 54 height 7
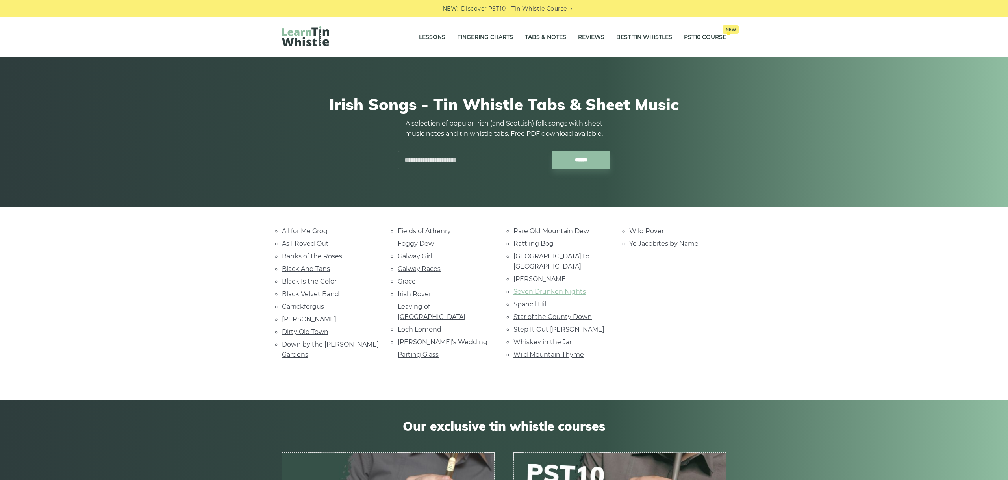
click at [548, 288] on link "Seven Drunken Nights" at bounding box center [550, 291] width 72 height 7
click at [538, 301] on link "Spancil Hill" at bounding box center [531, 304] width 34 height 7
click at [538, 313] on link "Star of the County Down" at bounding box center [553, 316] width 78 height 7
click at [546, 326] on link "Step It Out Mary" at bounding box center [559, 329] width 91 height 7
click at [549, 338] on link "Whiskey in the Jar" at bounding box center [543, 341] width 58 height 7
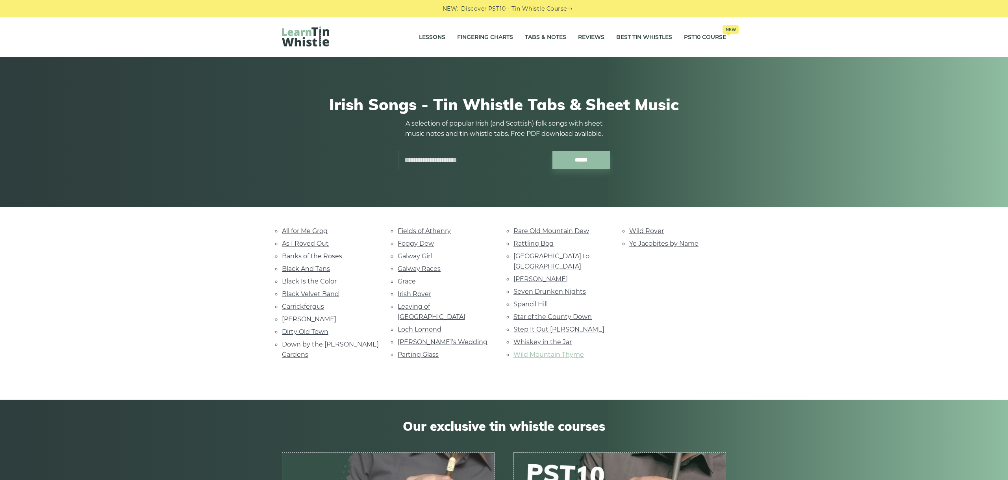
click at [545, 351] on link "Wild Mountain Thyme" at bounding box center [549, 354] width 71 height 7
click at [649, 229] on link "Wild Rover" at bounding box center [646, 230] width 35 height 7
click at [658, 243] on link "Ye Jacobites by Name" at bounding box center [663, 243] width 69 height 7
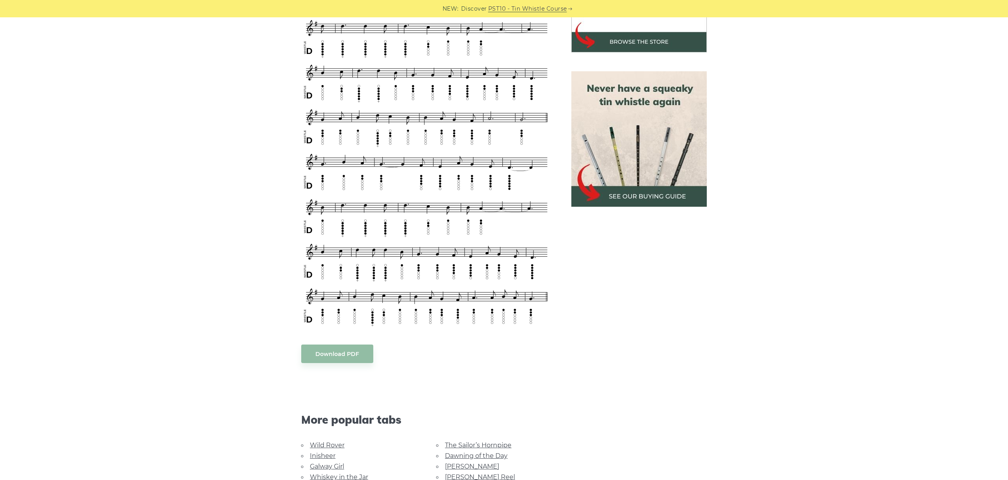
scroll to position [221, 0]
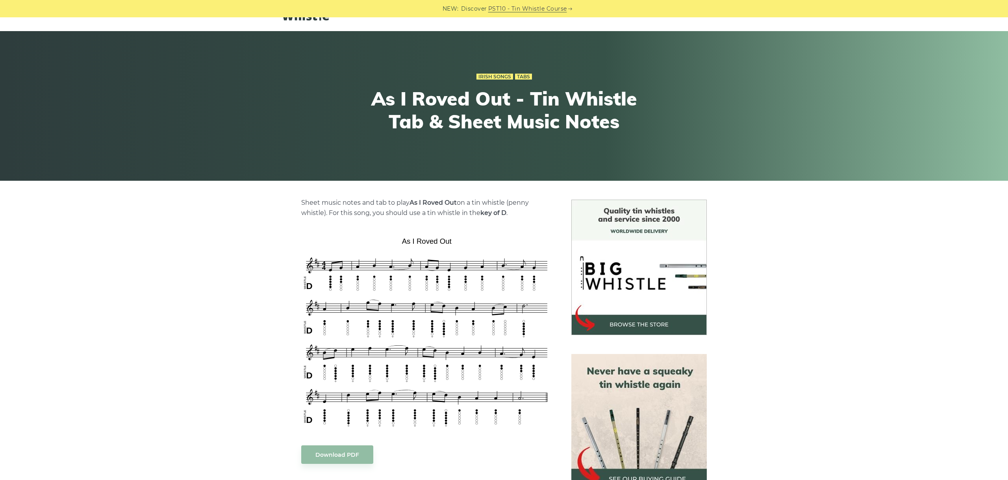
scroll to position [44, 0]
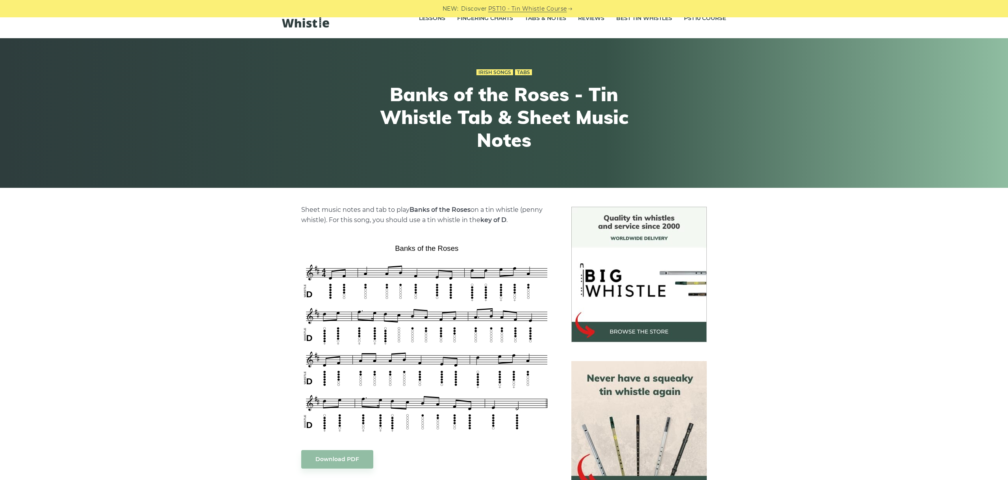
scroll to position [88, 0]
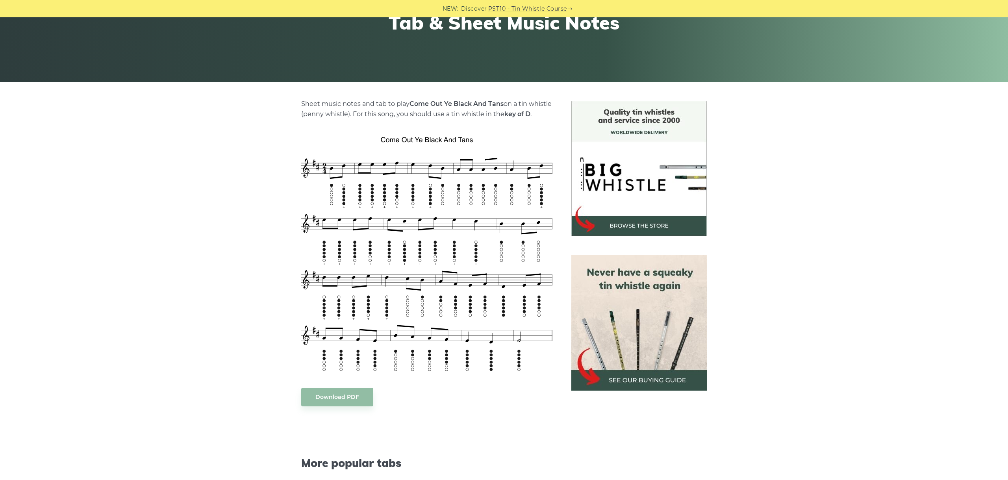
scroll to position [132, 0]
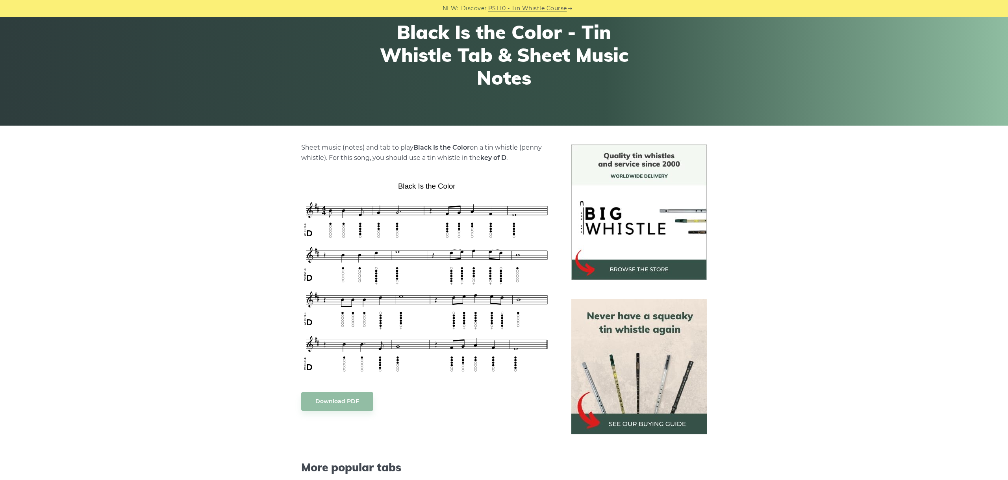
scroll to position [88, 0]
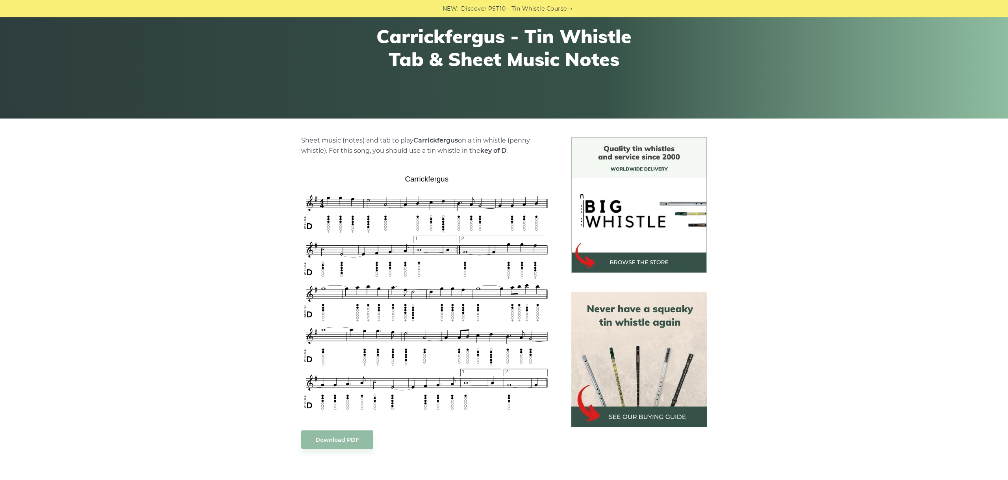
scroll to position [132, 0]
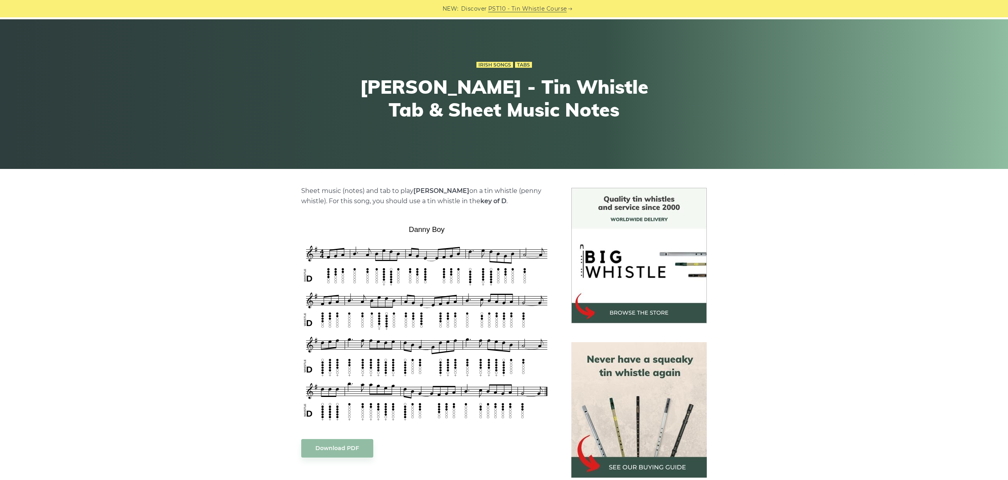
scroll to position [88, 0]
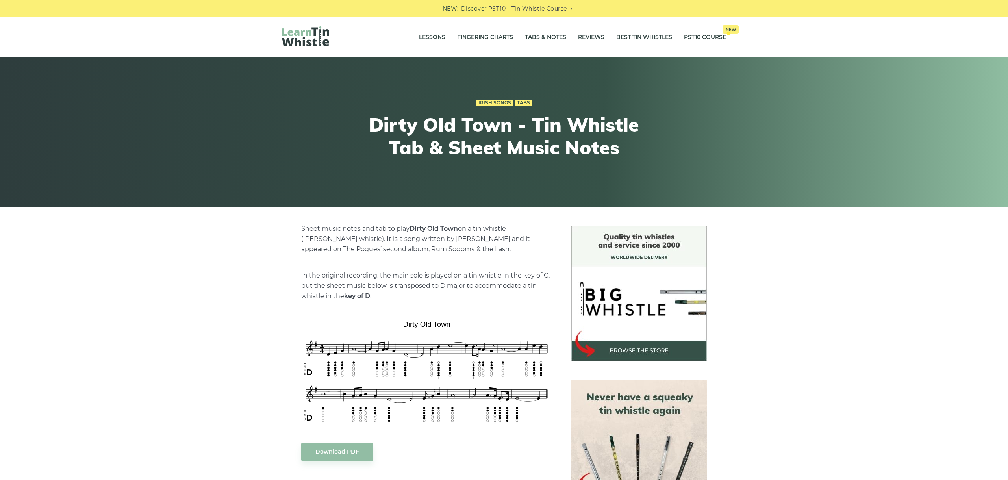
scroll to position [44, 0]
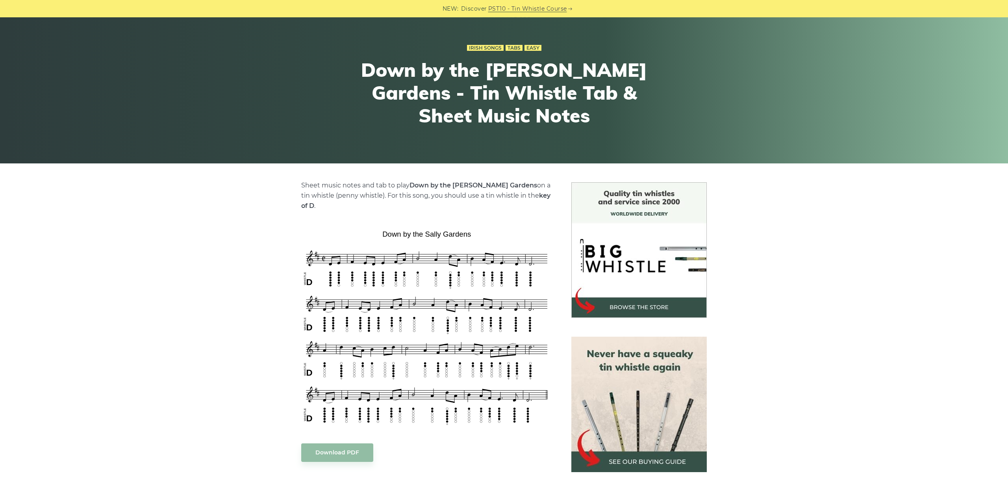
scroll to position [44, 0]
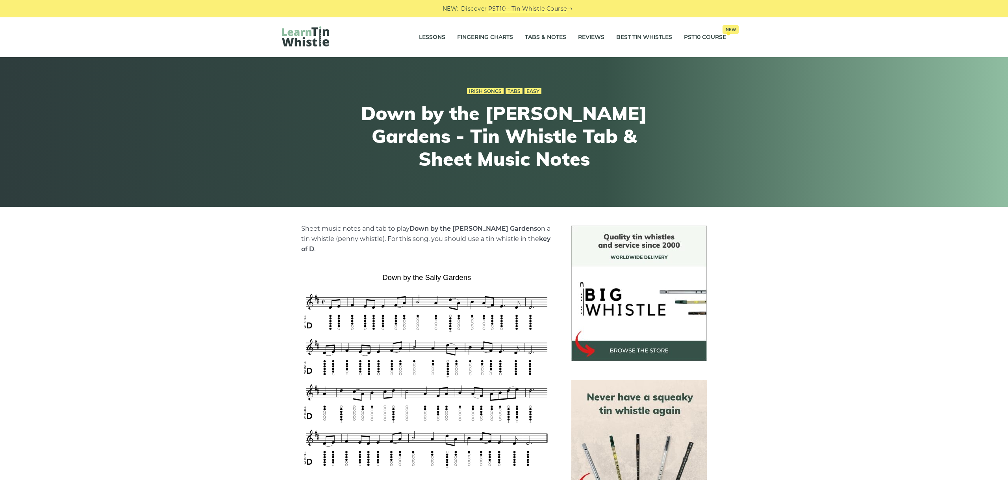
scroll to position [44, 0]
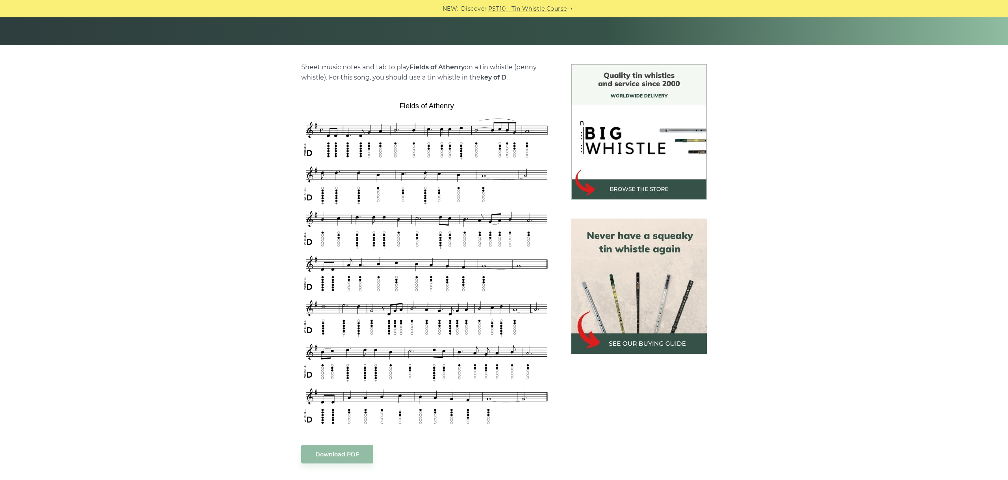
scroll to position [176, 0]
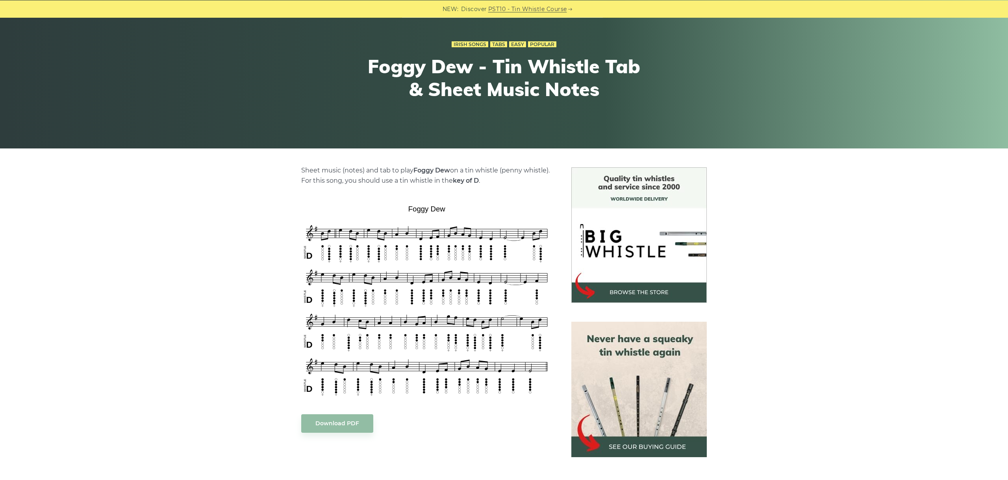
scroll to position [88, 0]
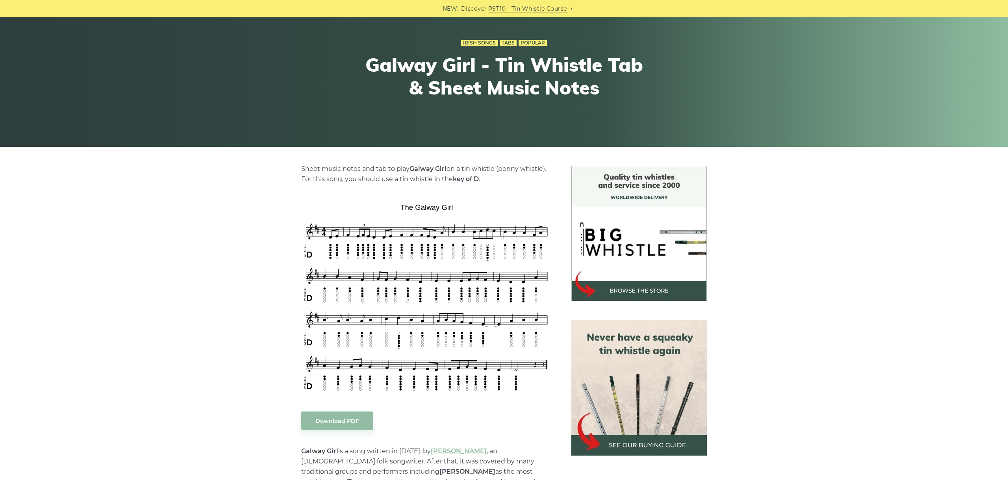
scroll to position [88, 0]
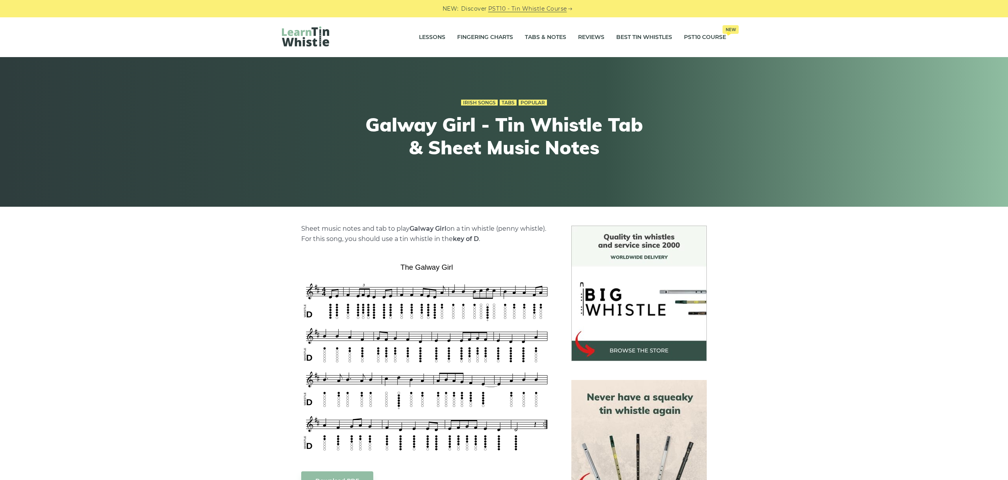
scroll to position [88, 0]
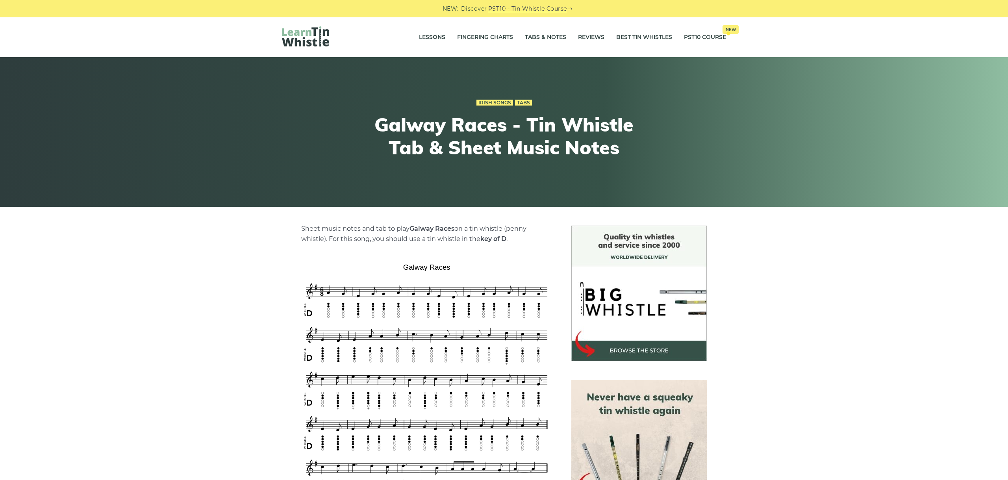
scroll to position [88, 0]
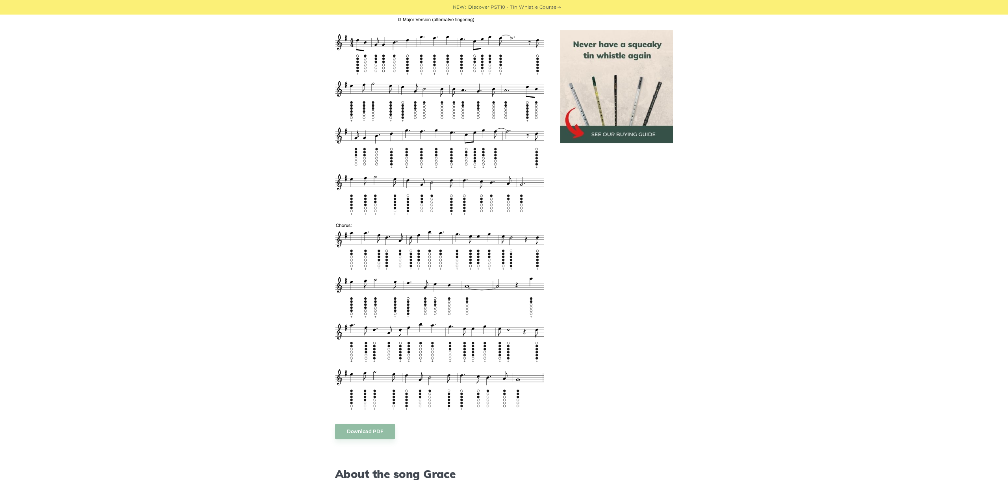
scroll to position [743, 0]
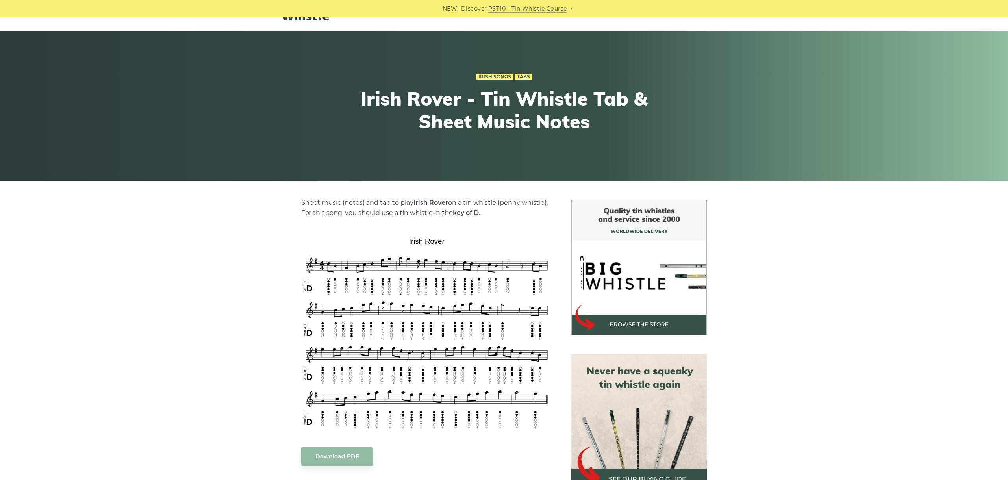
scroll to position [44, 0]
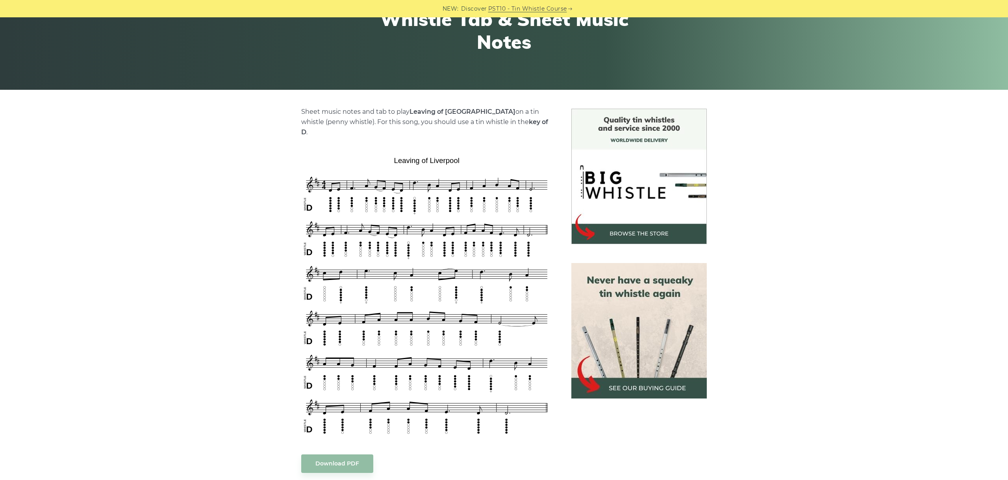
scroll to position [132, 0]
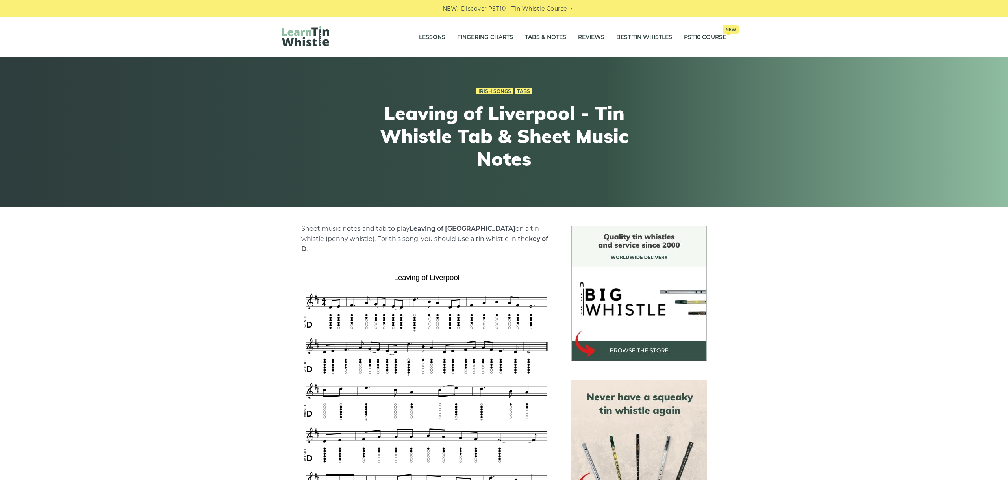
scroll to position [132, 0]
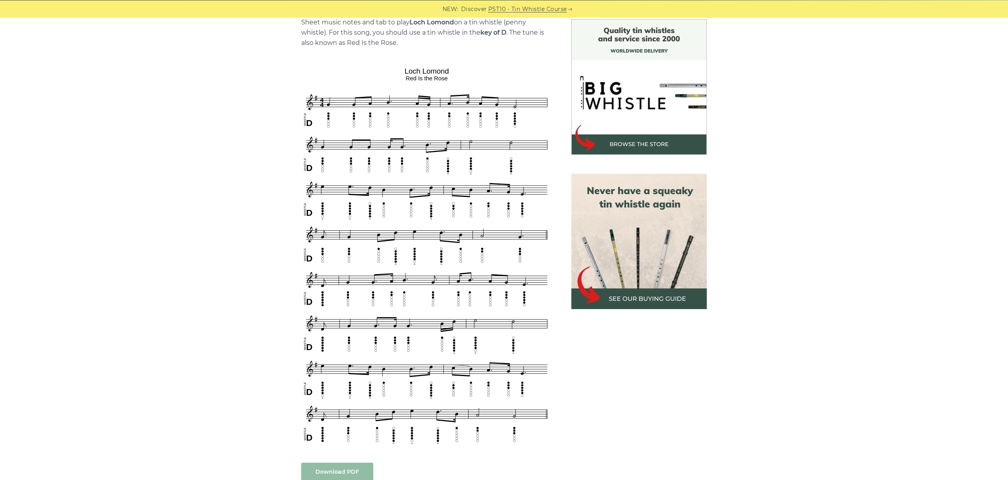
scroll to position [221, 0]
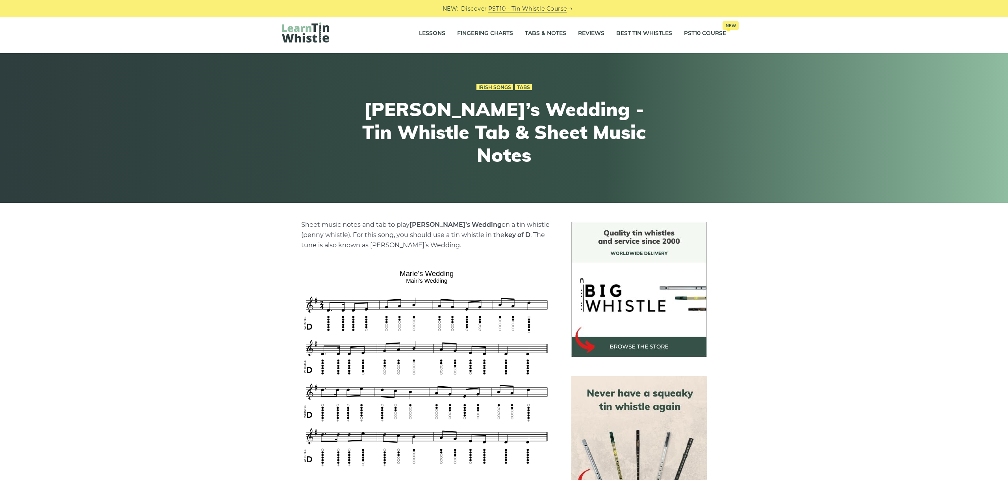
scroll to position [132, 0]
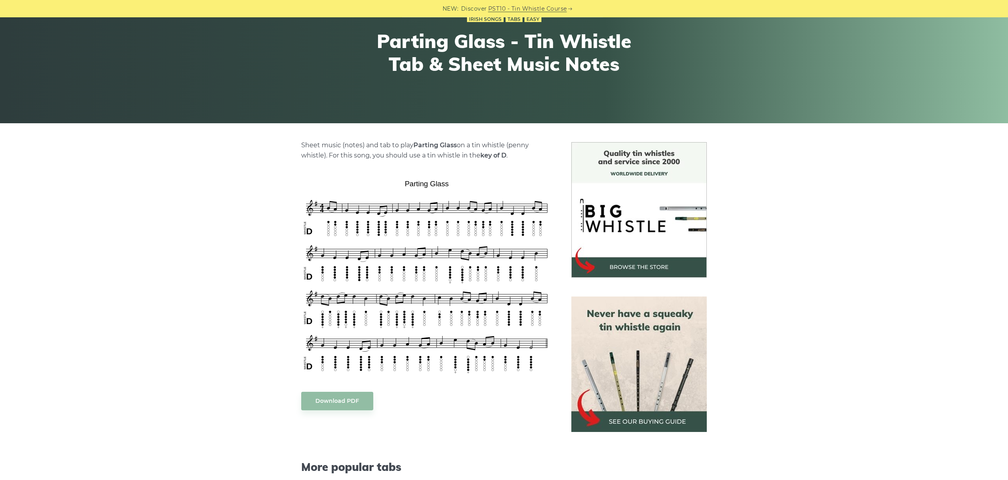
scroll to position [132, 0]
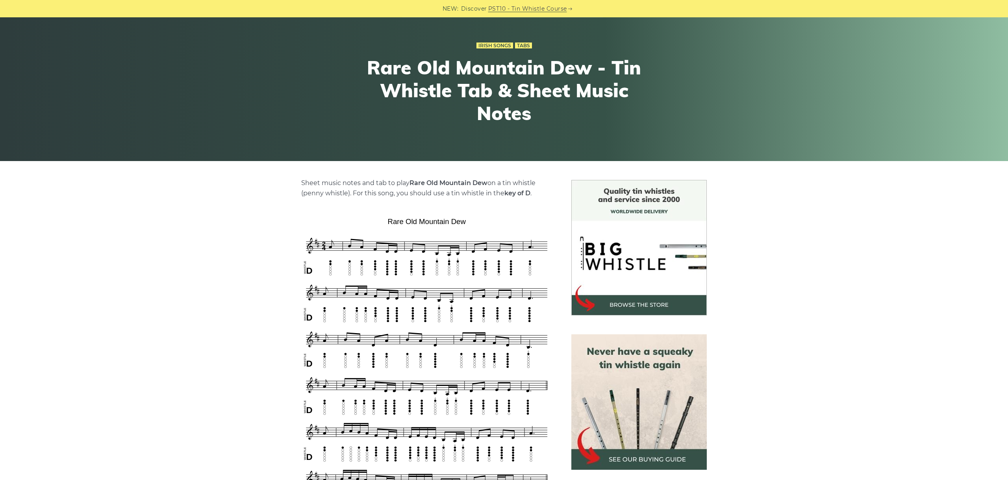
scroll to position [132, 0]
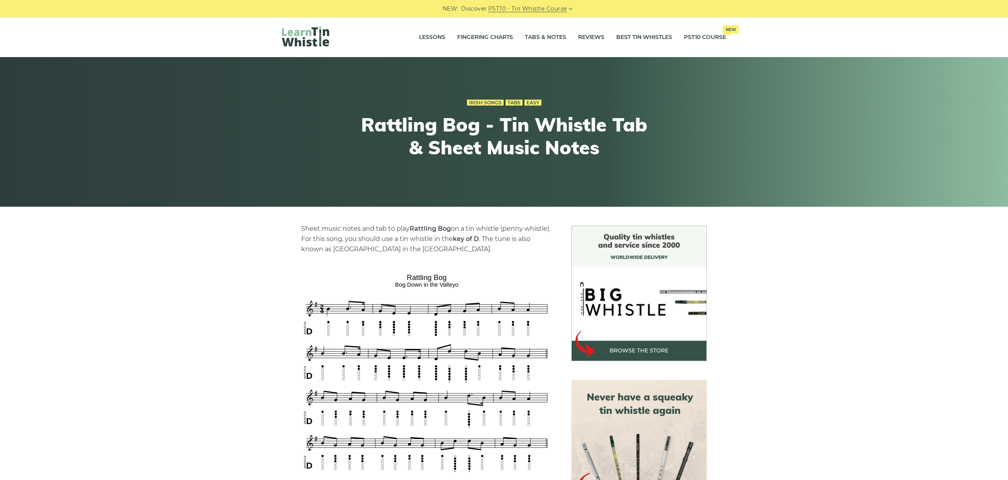
scroll to position [132, 0]
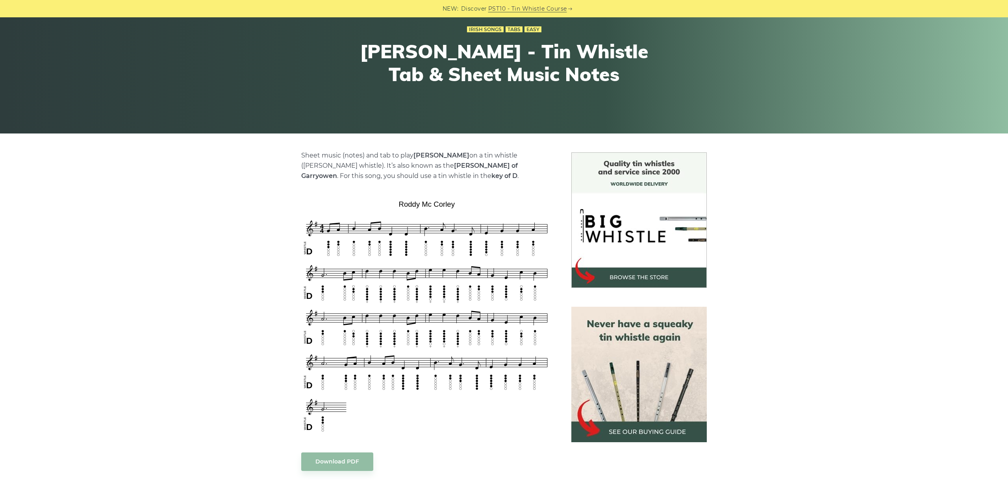
scroll to position [88, 0]
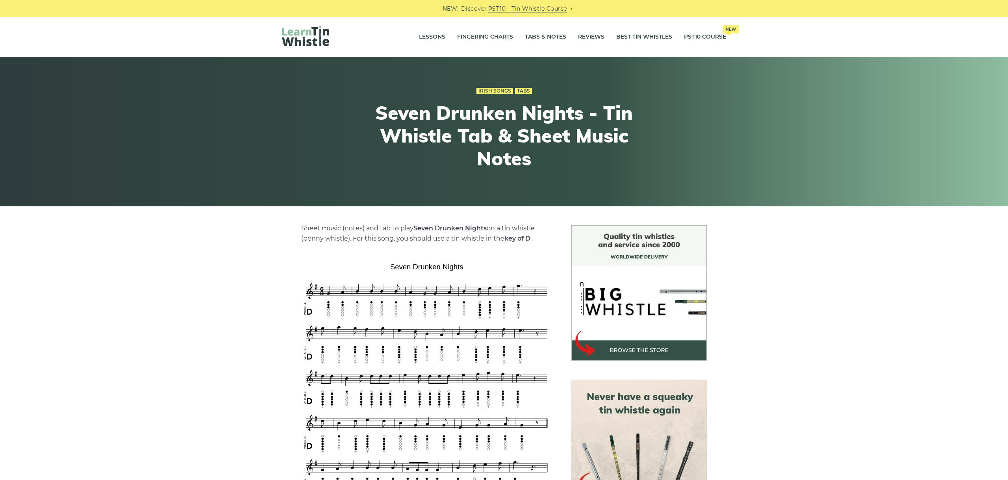
scroll to position [176, 0]
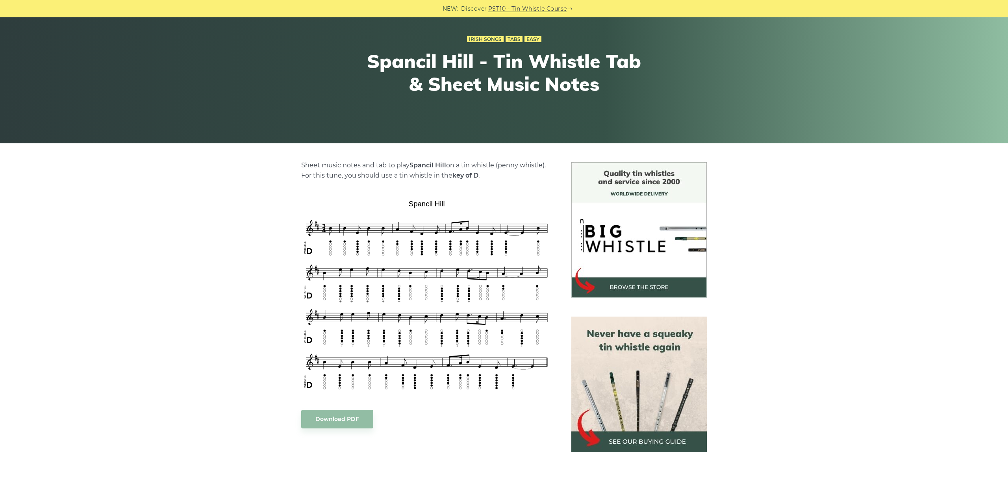
scroll to position [88, 0]
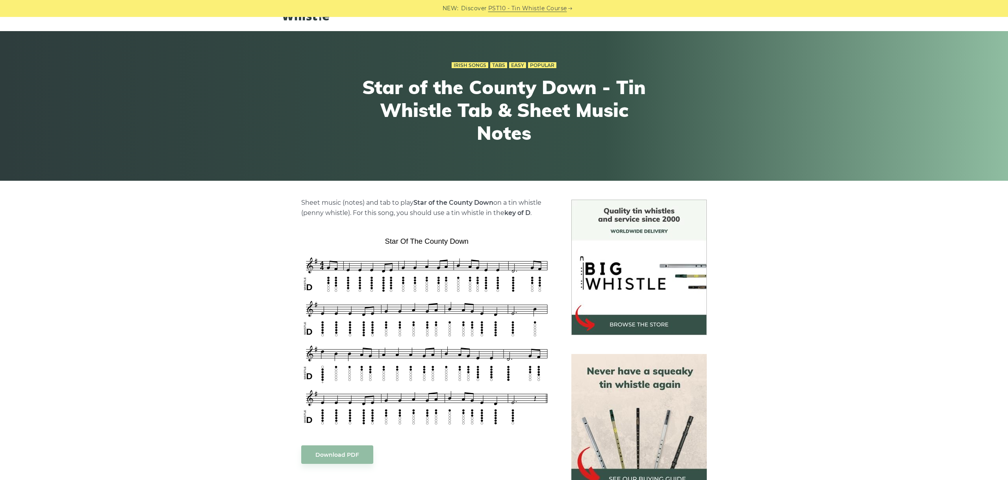
scroll to position [44, 0]
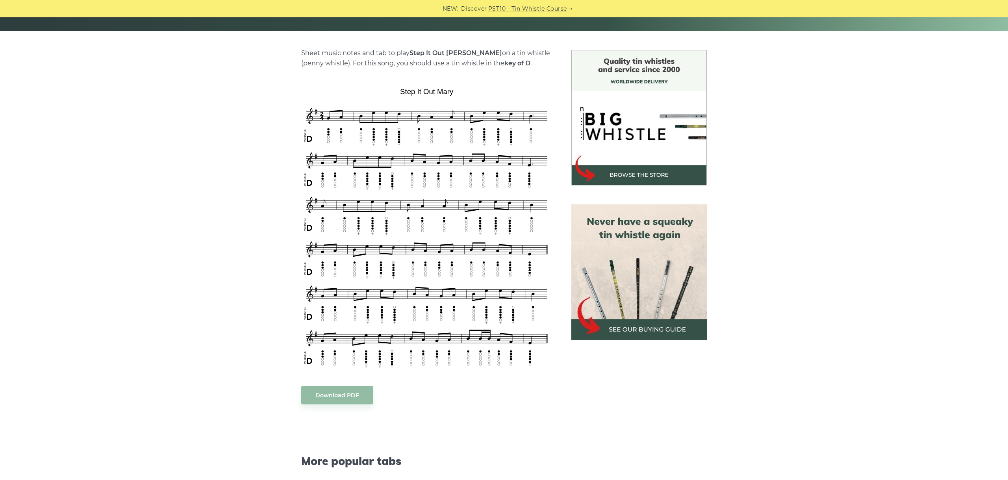
scroll to position [176, 0]
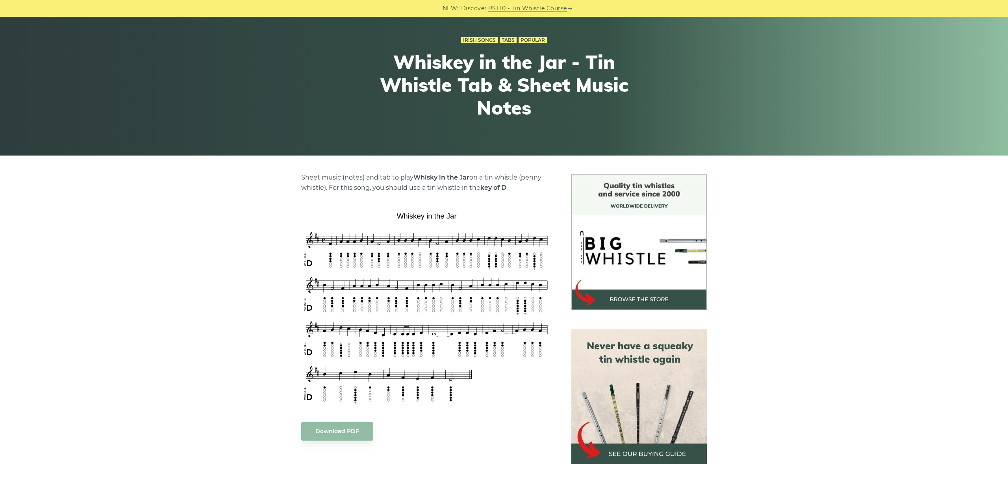
scroll to position [88, 0]
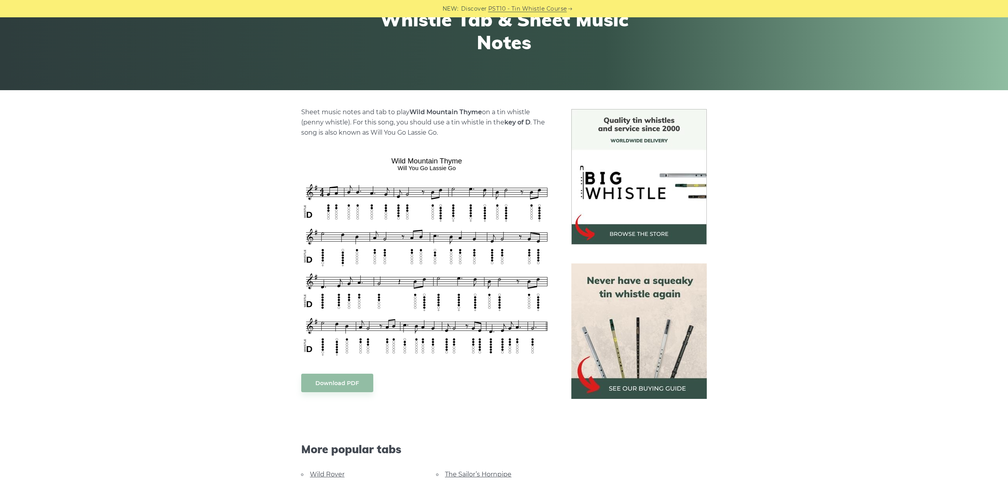
scroll to position [132, 0]
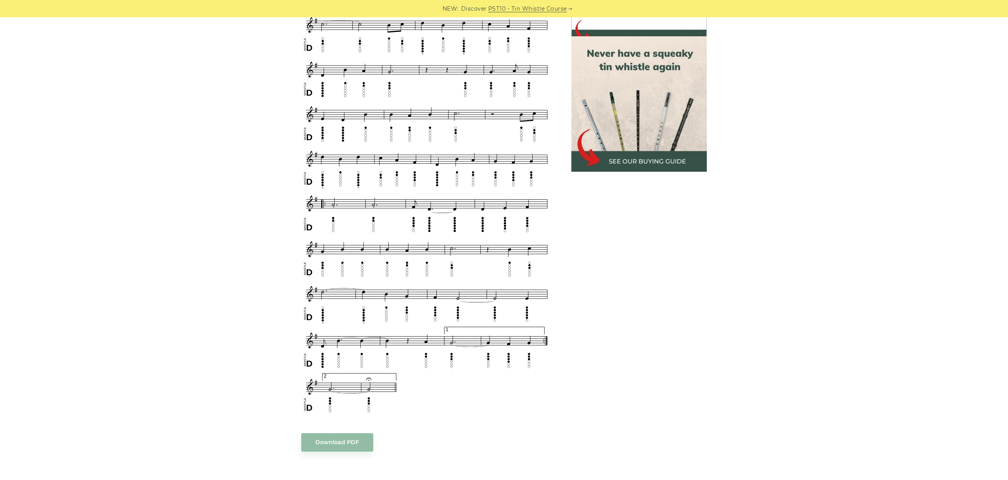
scroll to position [380, 0]
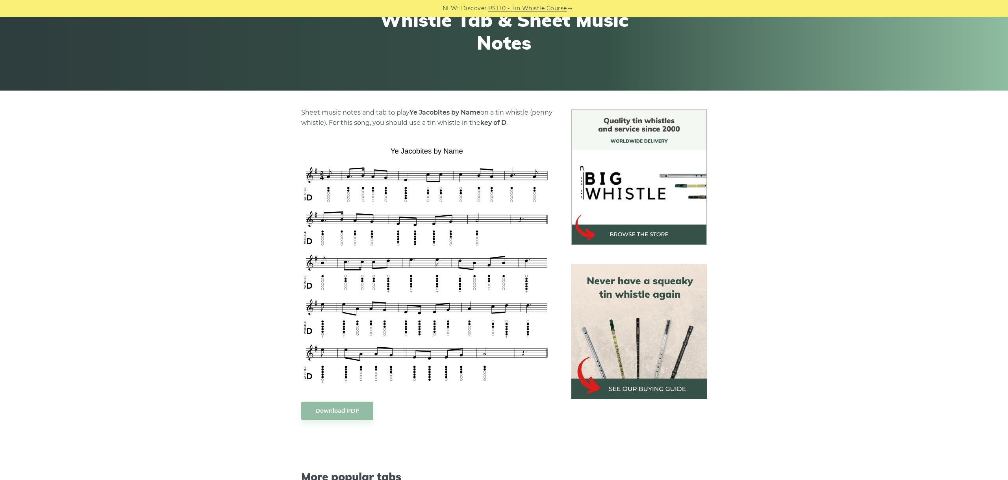
scroll to position [132, 0]
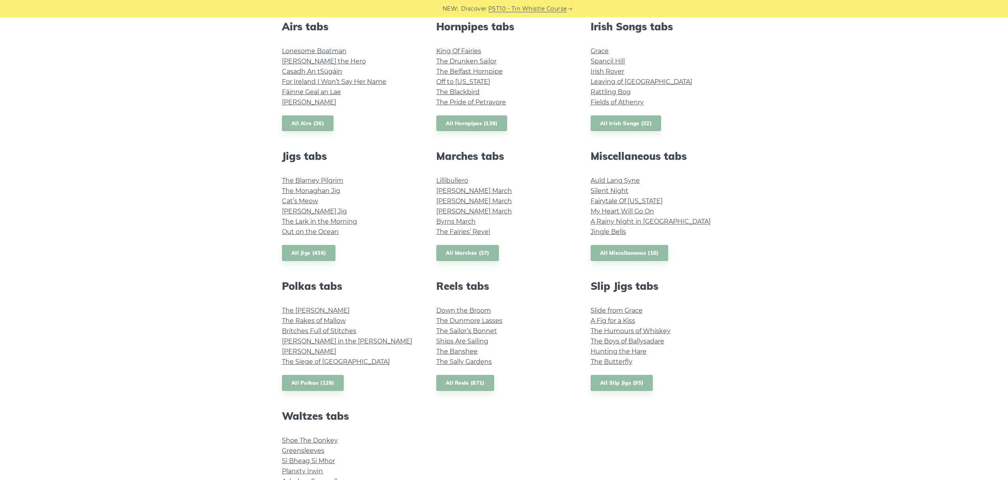
scroll to position [332, 0]
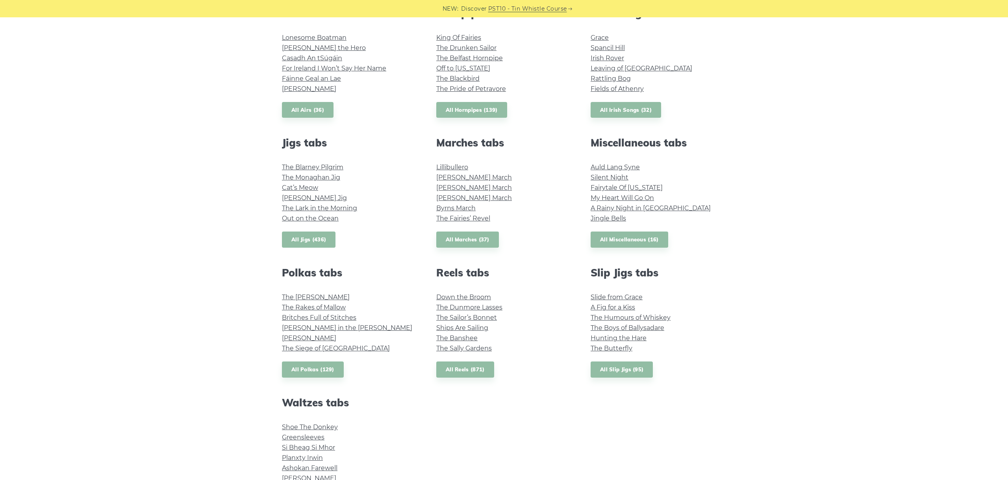
click at [309, 235] on link "All Jigs (436)" at bounding box center [309, 240] width 54 height 16
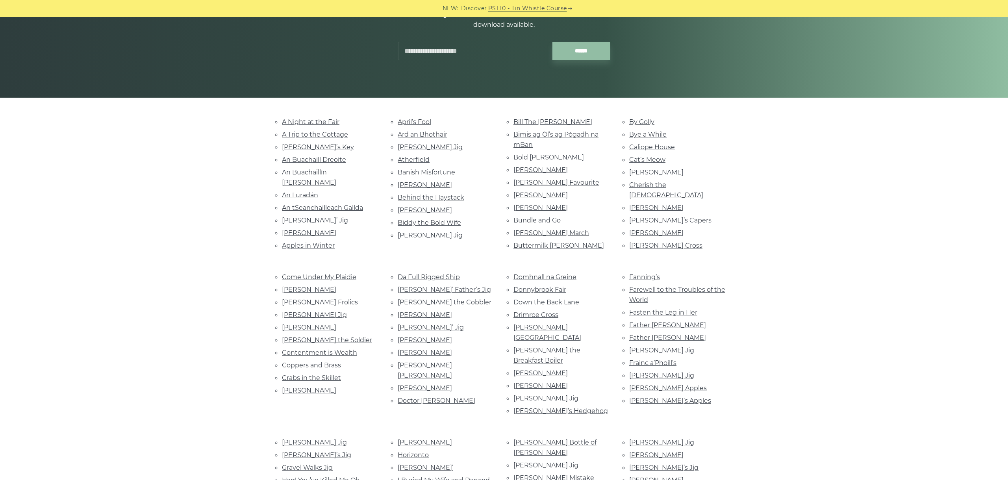
scroll to position [44, 0]
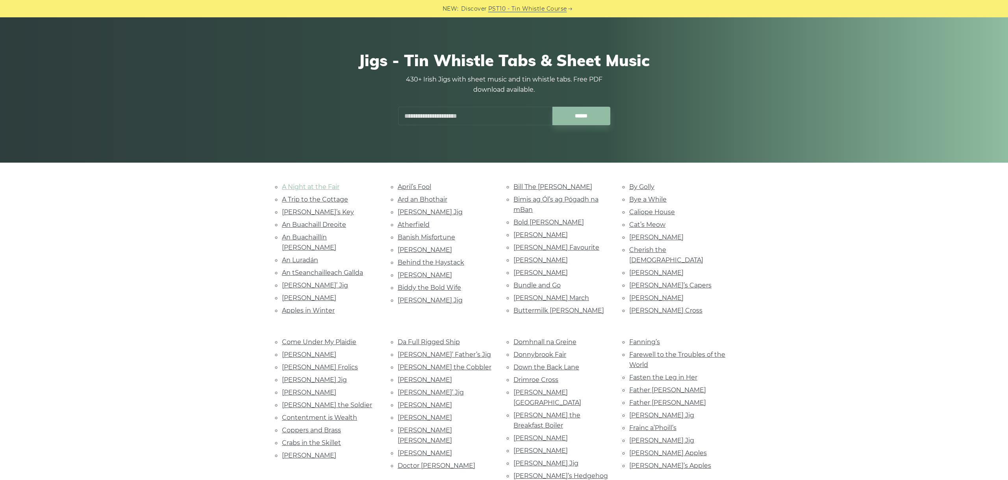
click at [306, 187] on link "A Night at the Fair" at bounding box center [311, 186] width 58 height 7
click at [296, 203] on link "A Trip to the Cottage" at bounding box center [315, 199] width 66 height 7
click at [295, 212] on link "[PERSON_NAME]’s Key" at bounding box center [318, 211] width 72 height 7
click at [312, 227] on link "An Buachaill Dreoite" at bounding box center [314, 224] width 64 height 7
click at [322, 234] on link "An Buachaillín [PERSON_NAME]" at bounding box center [309, 243] width 54 height 18
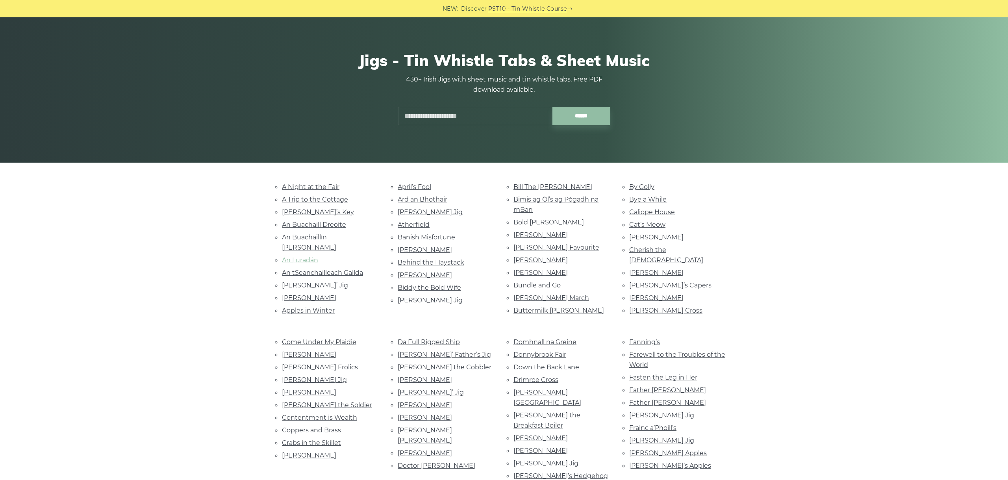
click at [307, 256] on link "An Luradán" at bounding box center [300, 259] width 36 height 7
click at [324, 269] on link "An tSeanchailleach Gallda" at bounding box center [322, 272] width 81 height 7
click at [296, 282] on link "Andy De Jarlis’ Jig" at bounding box center [315, 285] width 66 height 7
click at [325, 294] on link "Anthony Frawley’s" at bounding box center [309, 297] width 54 height 7
click at [312, 307] on link "Apples in Winter" at bounding box center [308, 310] width 53 height 7
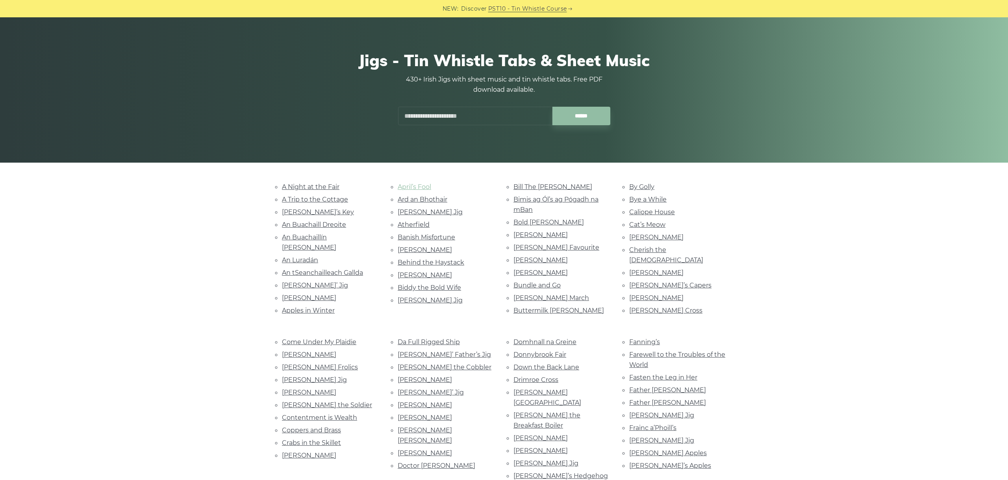
click at [406, 186] on link "April’s Fool" at bounding box center [414, 186] width 33 height 7
click at [434, 200] on link "Ard an Bhothair" at bounding box center [423, 199] width 50 height 7
click at [428, 210] on link "Arthur Darley’s Jig" at bounding box center [430, 211] width 65 height 7
click at [427, 226] on link "Atherfield" at bounding box center [414, 224] width 32 height 7
click at [409, 235] on link "Banish Misfortune" at bounding box center [427, 237] width 58 height 7
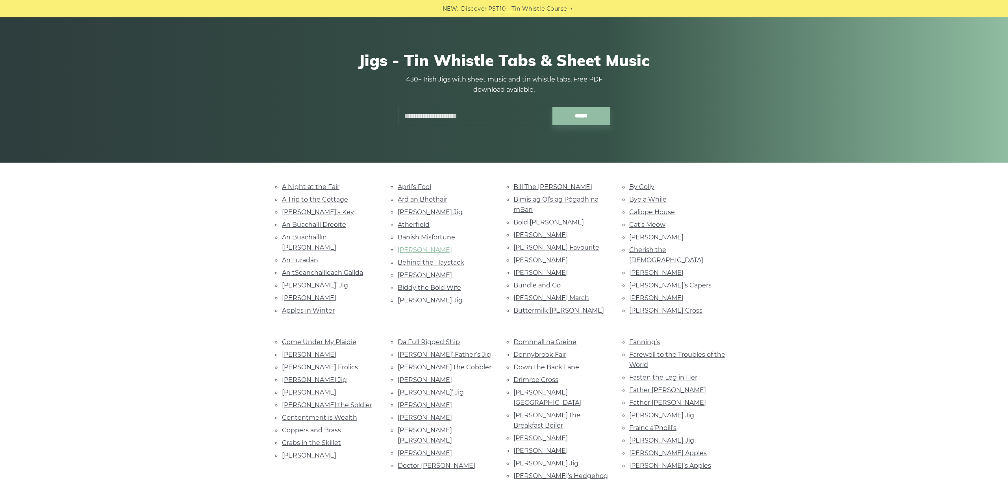
click at [442, 249] on link "Barbara Needham’s" at bounding box center [425, 249] width 54 height 7
click at [448, 259] on link "Behind the Haystack" at bounding box center [431, 262] width 67 height 7
click at [427, 271] on link "Biddy Maloney" at bounding box center [425, 274] width 54 height 7
click at [447, 285] on link "Biddy the Bold Wife" at bounding box center [429, 287] width 63 height 7
click at [412, 297] on link "Bill Hart’s Jig" at bounding box center [430, 300] width 65 height 7
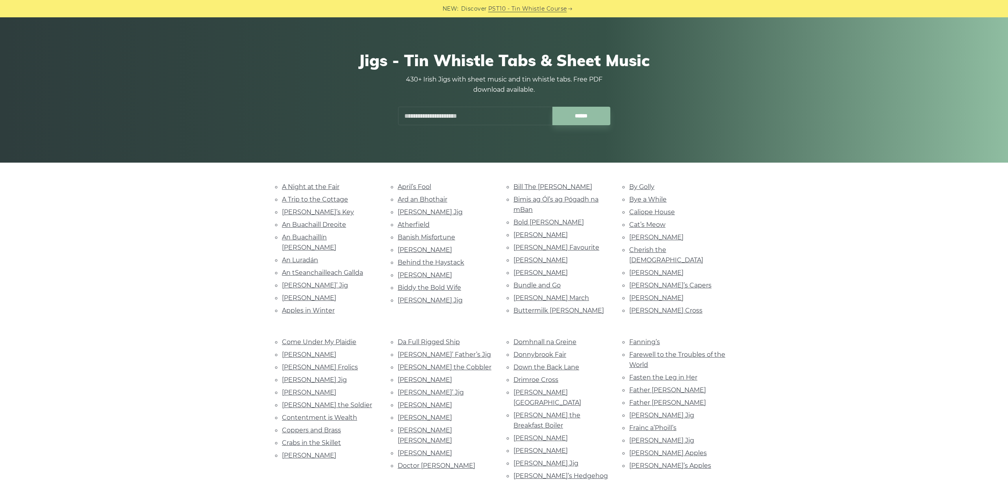
click at [537, 191] on li "Bill The Weaver" at bounding box center [562, 187] width 97 height 11
click at [541, 187] on link "Bill The Weaver" at bounding box center [553, 186] width 79 height 7
click at [542, 200] on link "Bimis ag Ól’s ag Pógadh na mBan" at bounding box center [556, 205] width 85 height 18
click at [527, 221] on link "Bold Doherty" at bounding box center [549, 222] width 71 height 7
click at [732, 142] on div "Jigs - Tin Whistle Tabs & Sheet Music 430+ Irish Jigs with sheet music and tin …" at bounding box center [504, 88] width 482 height 112
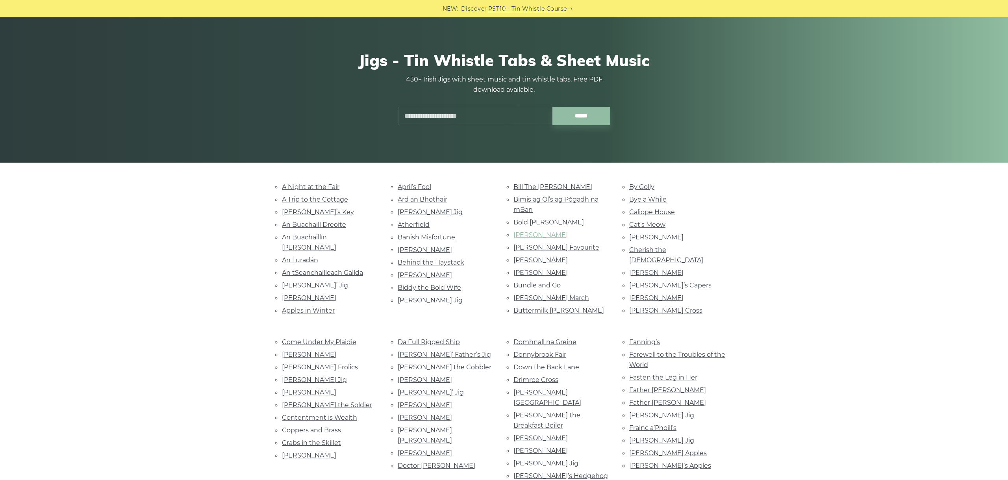
click at [538, 235] on link "Brendan Tonra’s" at bounding box center [541, 234] width 54 height 7
click at [545, 248] on link "Brennan’s Favourite" at bounding box center [557, 247] width 86 height 7
click at [540, 262] on li "Brian O’Lynn" at bounding box center [562, 260] width 97 height 11
click at [542, 257] on link "Brian O’Lynn" at bounding box center [541, 259] width 54 height 7
click at [538, 286] on link "Bundle and Go" at bounding box center [537, 285] width 47 height 7
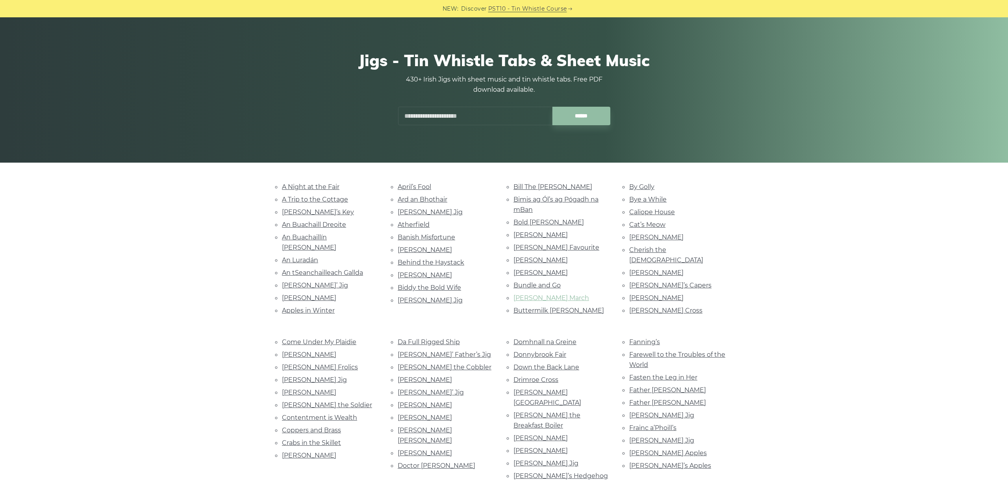
click at [553, 294] on link "Butcher’s March" at bounding box center [552, 297] width 76 height 7
click at [538, 307] on link "Buttermilk Mary" at bounding box center [559, 310] width 91 height 7
click at [650, 189] on link "By Golly" at bounding box center [641, 186] width 25 height 7
click at [651, 196] on link "Bye a While" at bounding box center [647, 199] width 37 height 7
click at [657, 208] on link "Caliope House" at bounding box center [652, 211] width 46 height 7
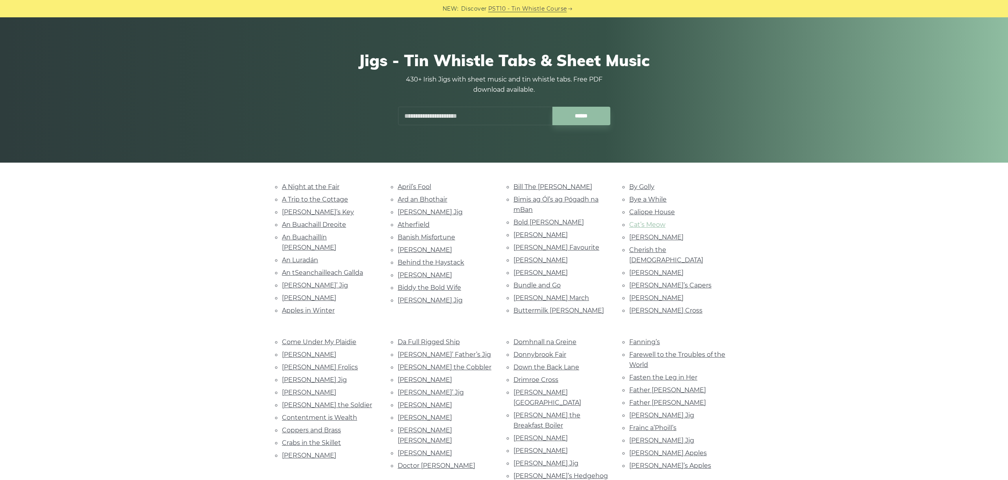
click at [642, 223] on link "Cat’s Meow" at bounding box center [647, 224] width 36 height 7
click at [654, 235] on link "Charlie Hunter’s" at bounding box center [656, 237] width 54 height 7
click at [671, 248] on link "Cherish the Ladies" at bounding box center [666, 255] width 74 height 18
click at [660, 269] on link "Christy Barry’s" at bounding box center [656, 272] width 54 height 7
click at [659, 282] on link "Ciaran’s Capers" at bounding box center [670, 285] width 82 height 7
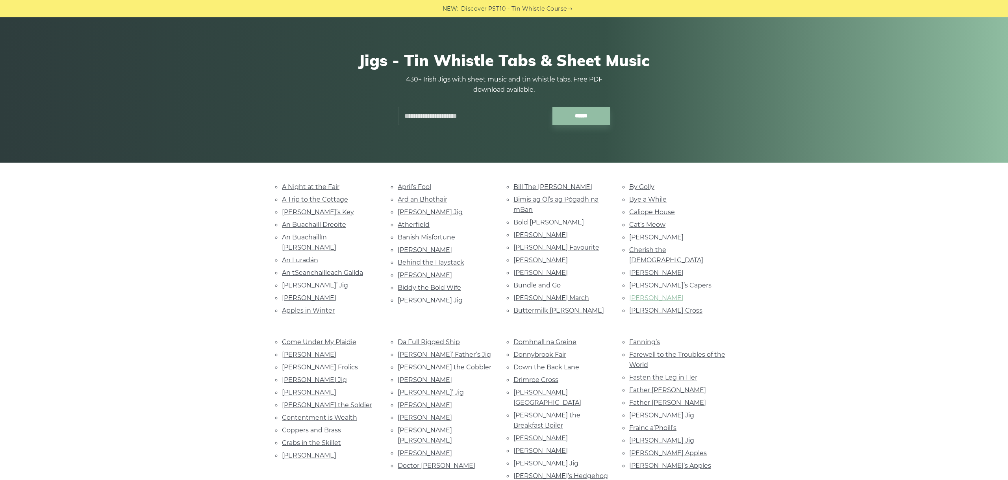
click at [646, 294] on link "Clancy’s" at bounding box center [656, 297] width 54 height 7
click at [661, 307] on link "Coleman’s Cross" at bounding box center [665, 310] width 73 height 7
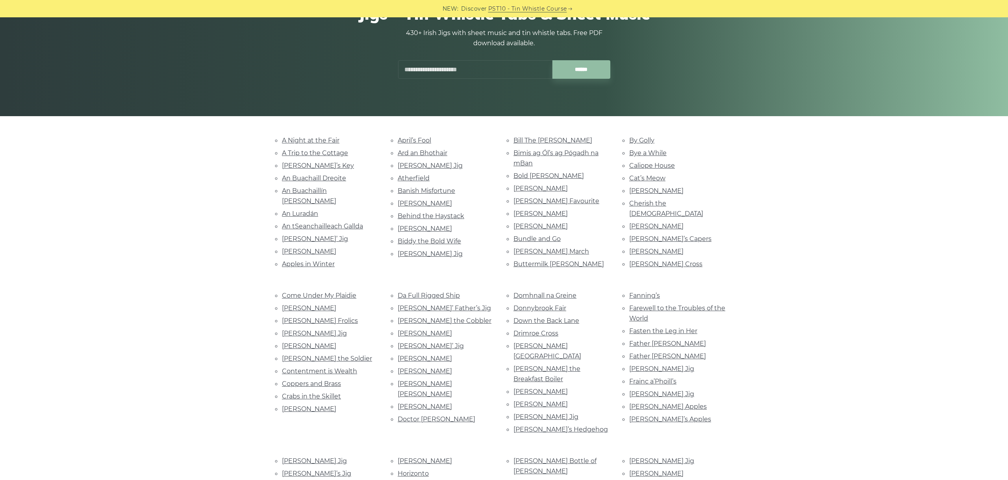
scroll to position [132, 0]
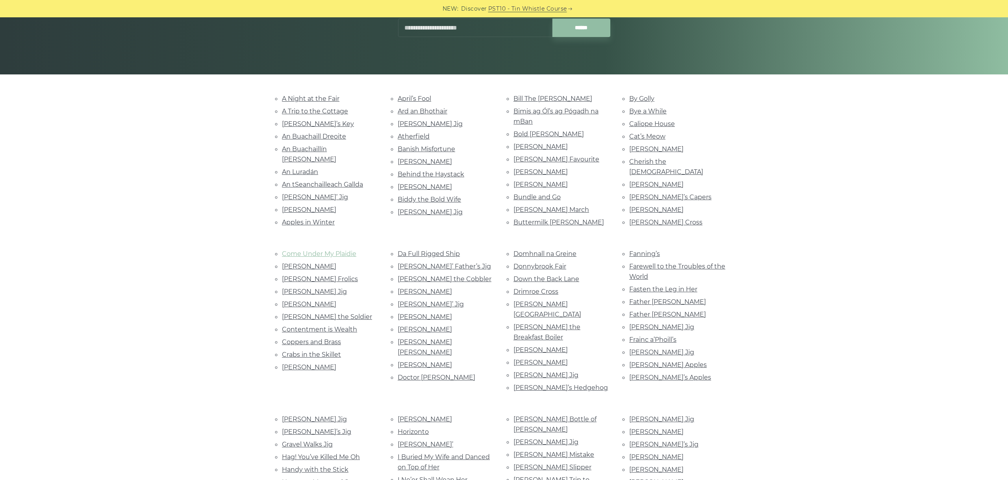
click at [337, 250] on link "Come Under My Plaidie" at bounding box center [319, 253] width 74 height 7
click at [314, 263] on link "Con Cassidy’s" at bounding box center [309, 266] width 54 height 7
click at [310, 276] on link "Condon’s Frolics" at bounding box center [320, 278] width 76 height 7
click at [311, 288] on link "Conlon’s Jig" at bounding box center [314, 291] width 65 height 7
click at [328, 301] on link "Connie O’Connell’s" at bounding box center [309, 304] width 54 height 7
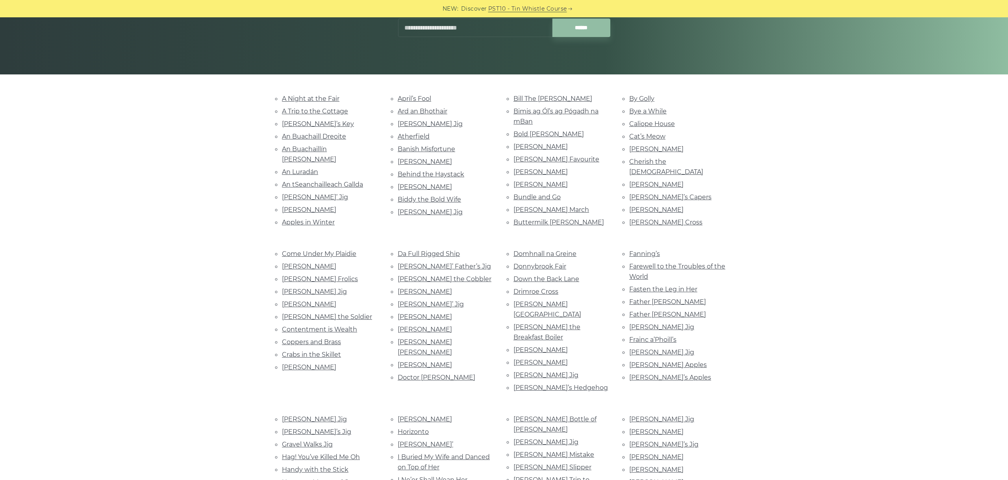
click at [325, 313] on link "Connie the Soldier" at bounding box center [327, 316] width 90 height 7
click at [323, 326] on link "Contentment is Wealth" at bounding box center [319, 329] width 75 height 7
click at [317, 338] on link "Coppers and Brass" at bounding box center [311, 341] width 59 height 7
click at [315, 351] on link "Crabs in the Skillet" at bounding box center [311, 354] width 59 height 7
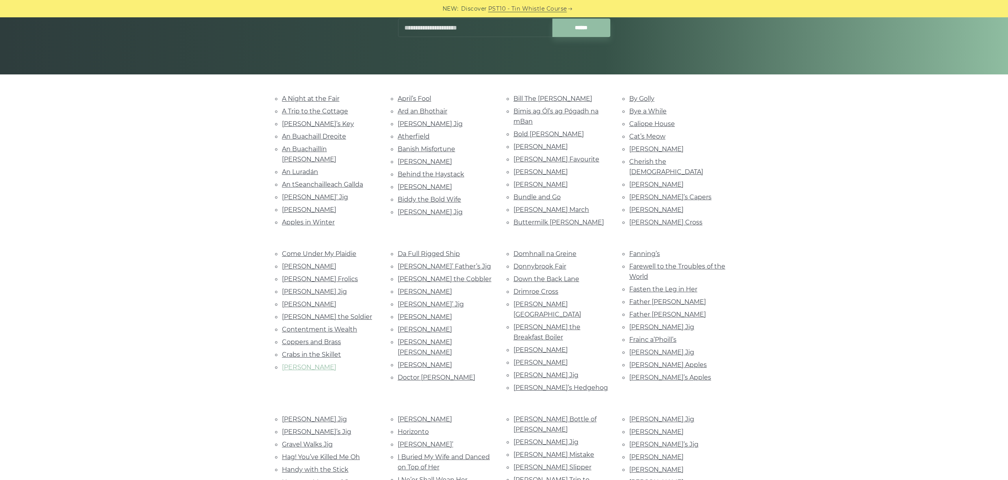
click at [295, 364] on link "[PERSON_NAME]" at bounding box center [309, 367] width 54 height 7
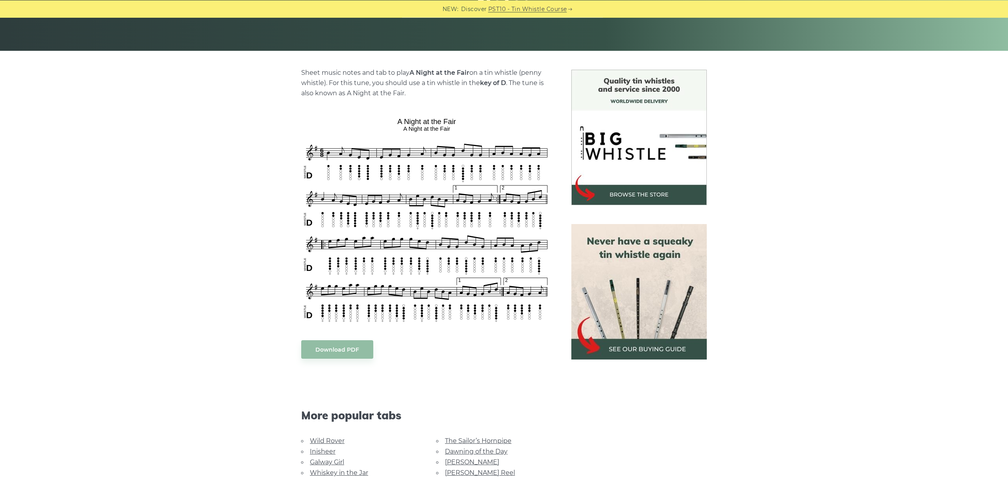
scroll to position [176, 0]
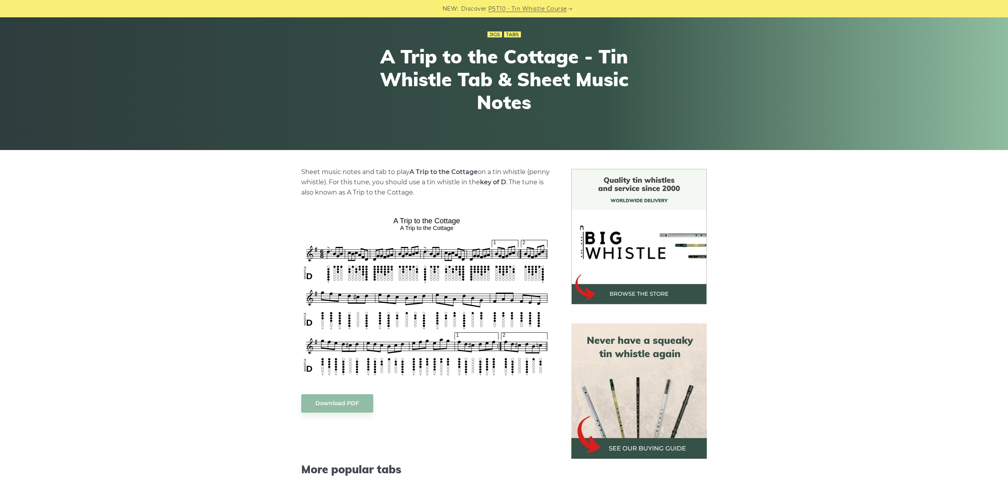
scroll to position [88, 0]
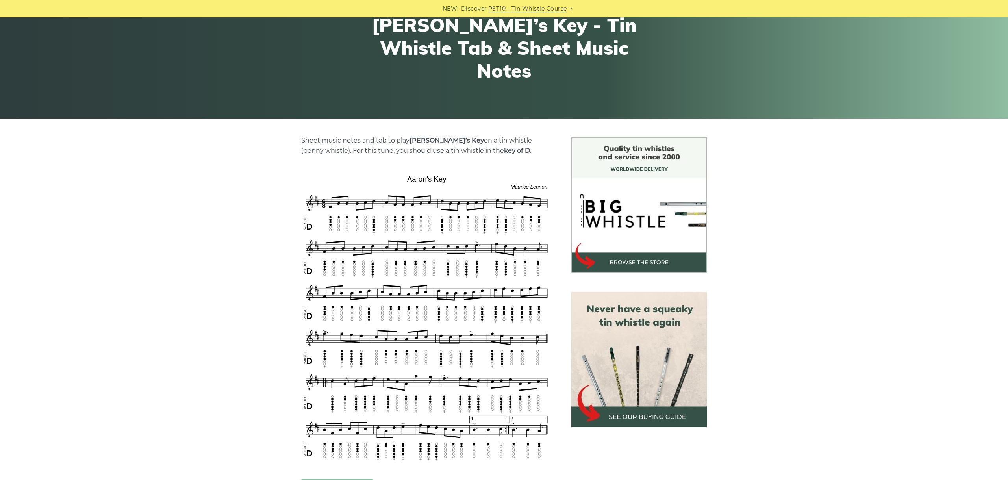
scroll to position [176, 0]
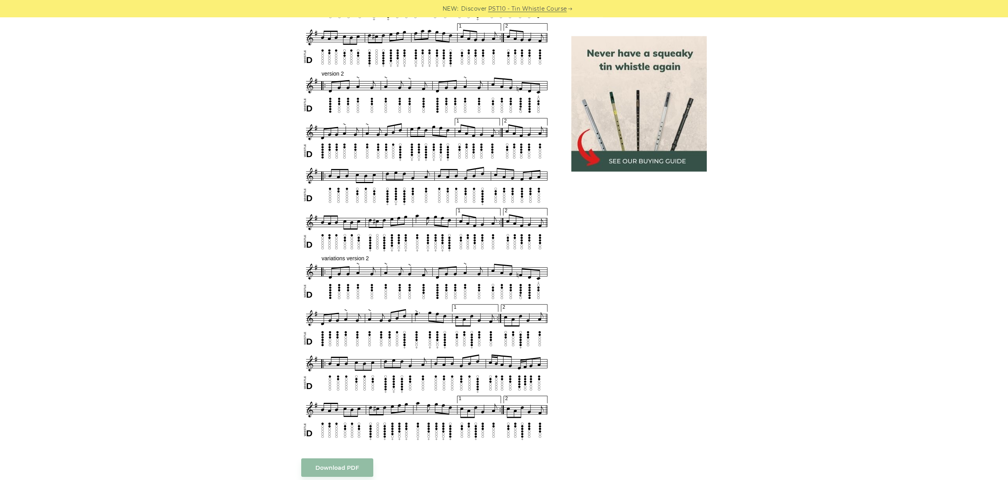
scroll to position [607, 0]
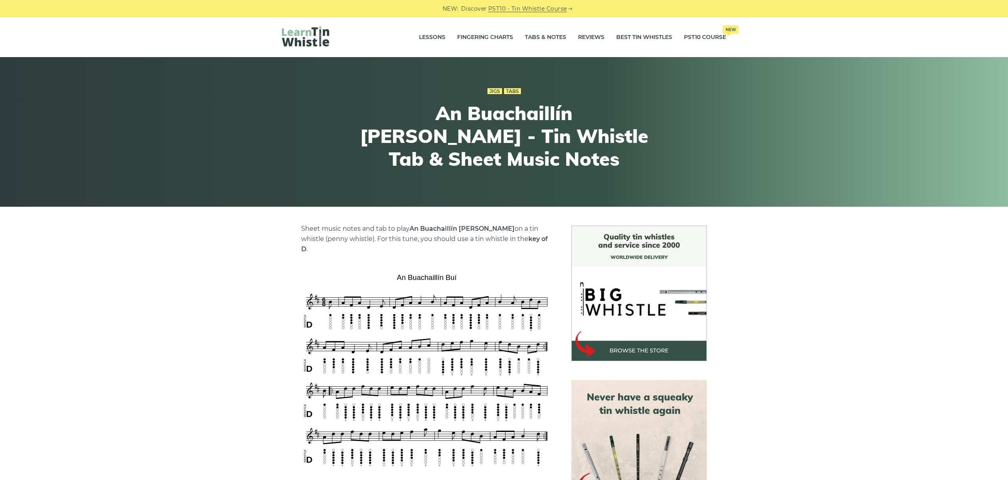
scroll to position [88, 0]
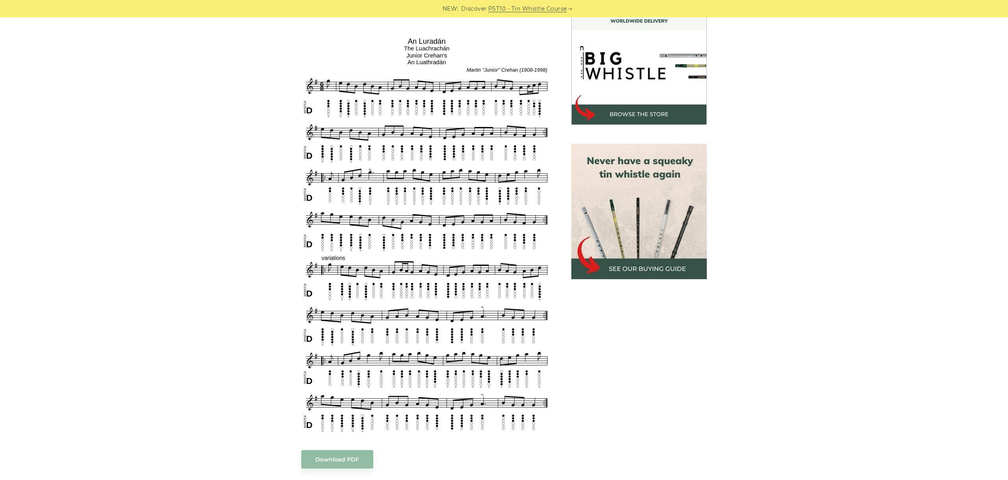
scroll to position [221, 0]
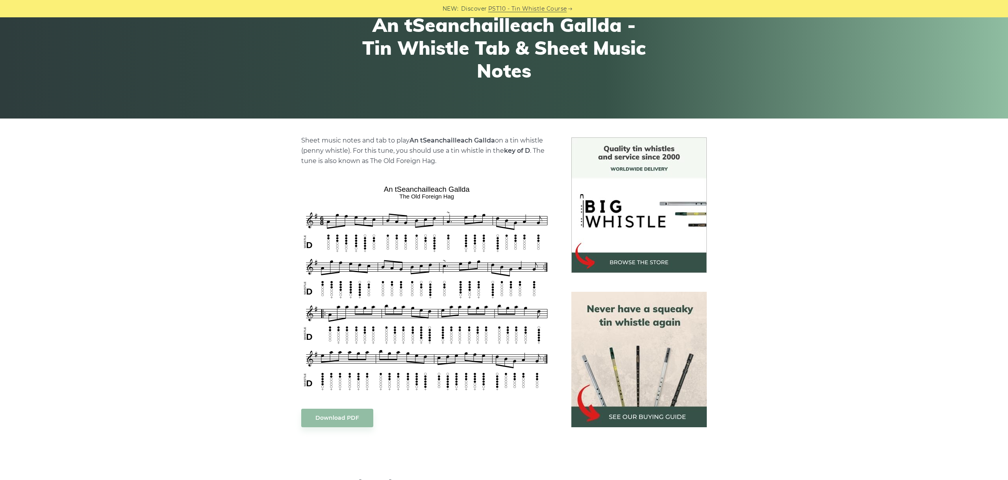
scroll to position [132, 0]
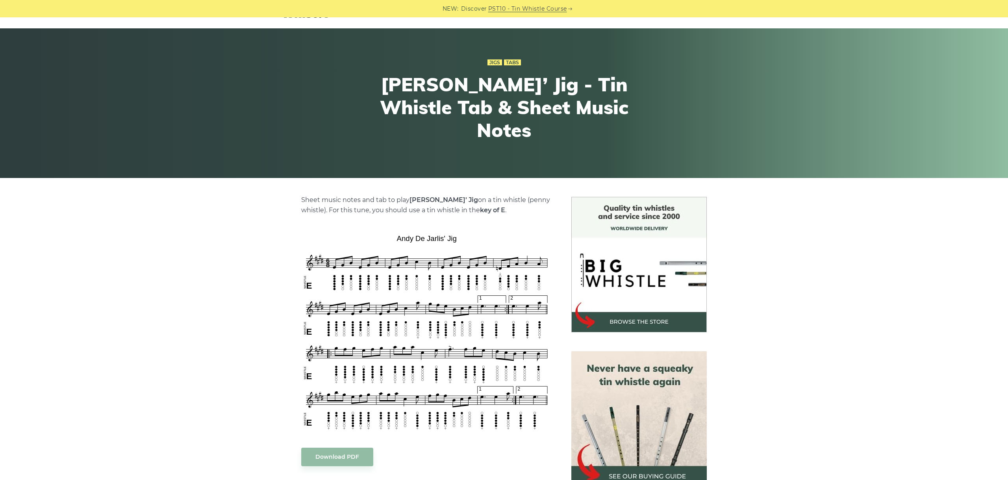
scroll to position [44, 0]
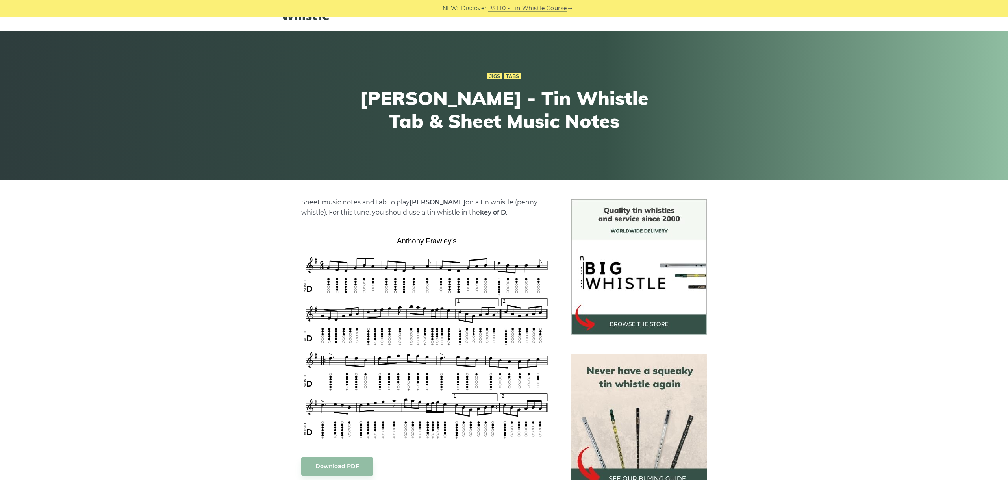
scroll to position [44, 0]
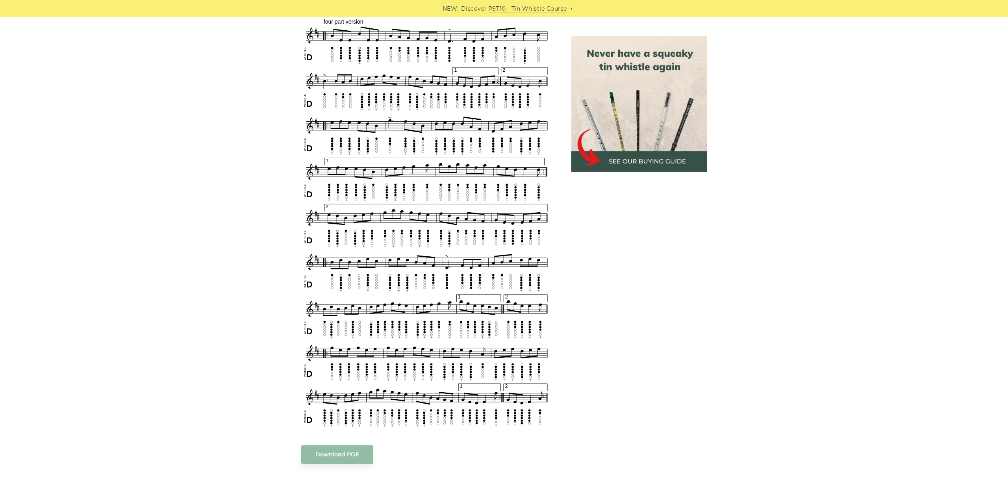
scroll to position [675, 0]
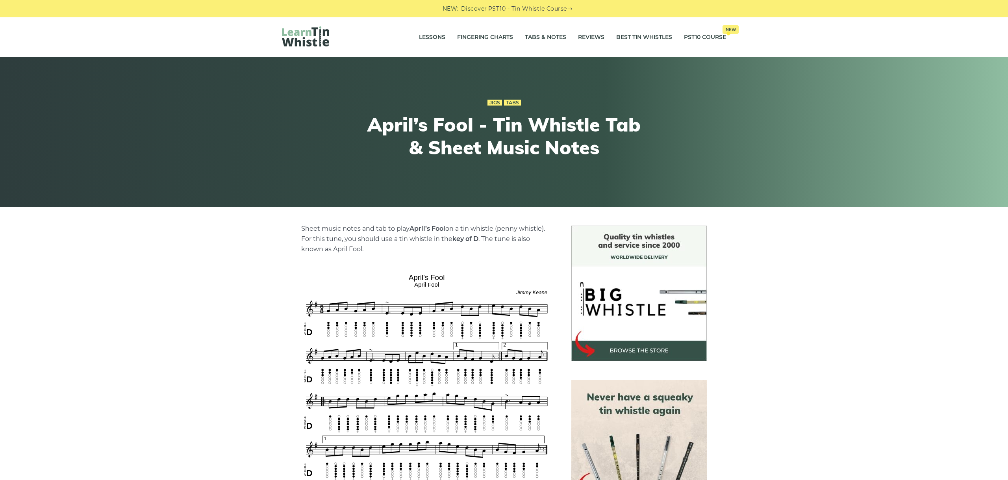
scroll to position [176, 0]
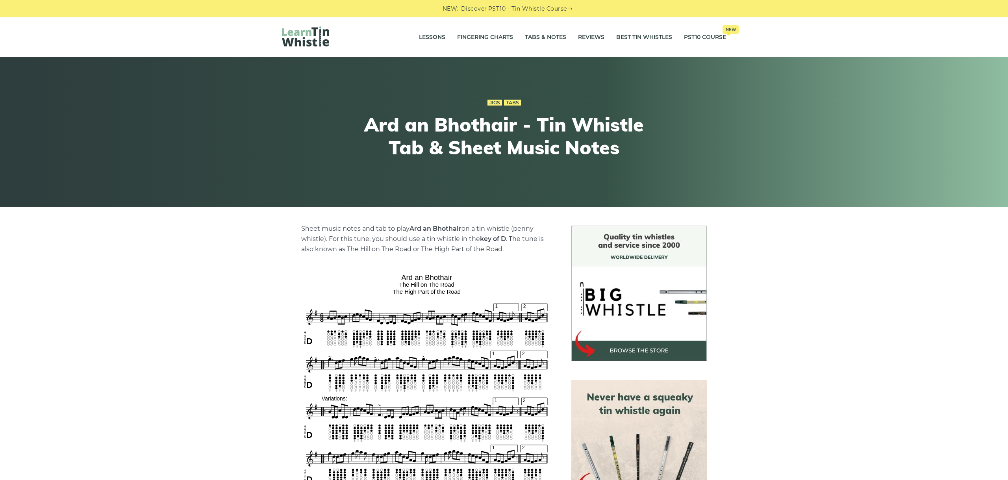
scroll to position [88, 0]
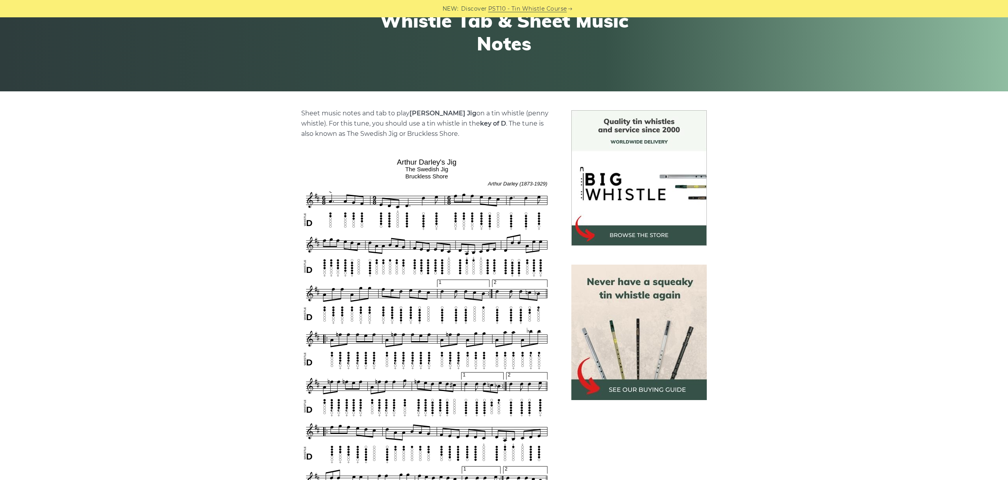
scroll to position [176, 0]
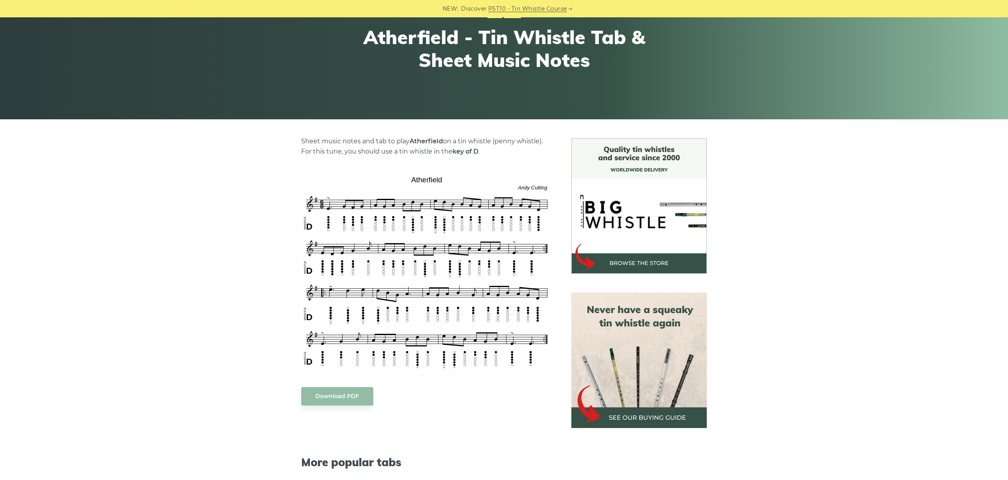
scroll to position [88, 0]
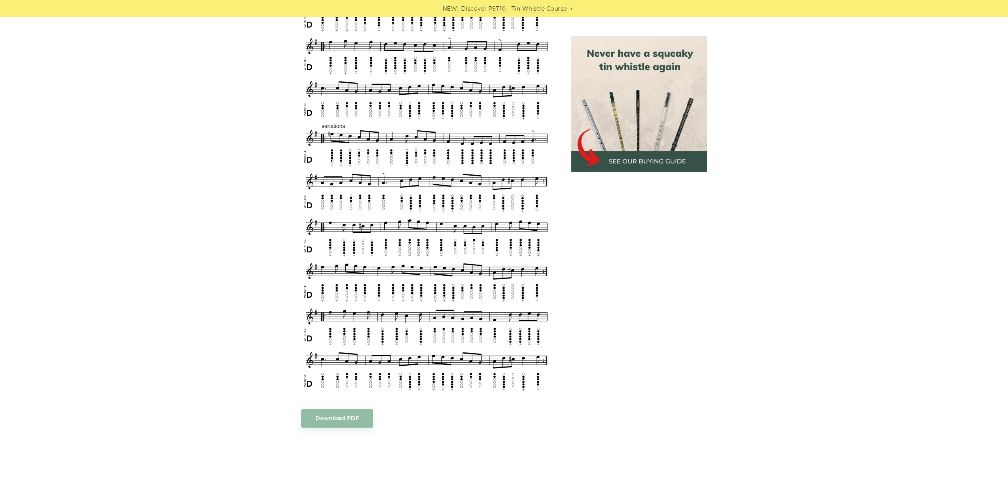
scroll to position [441, 0]
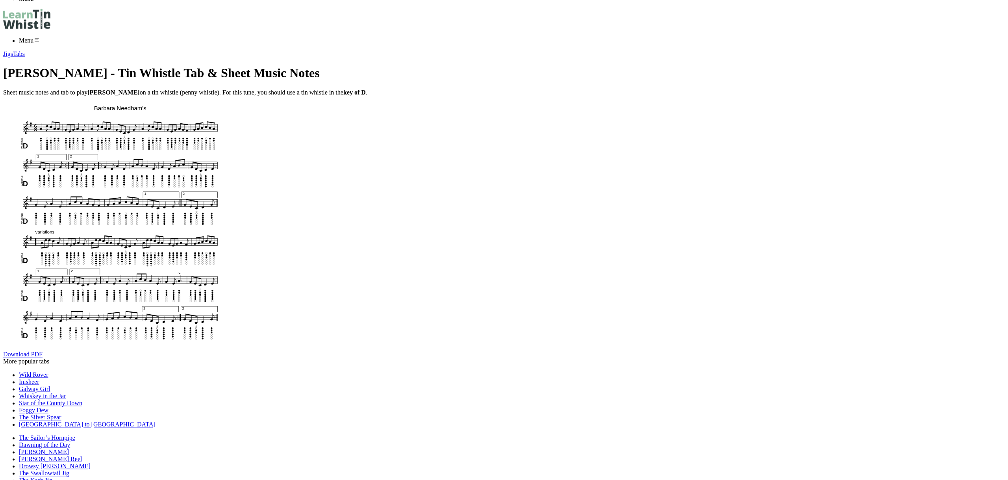
scroll to position [176, 0]
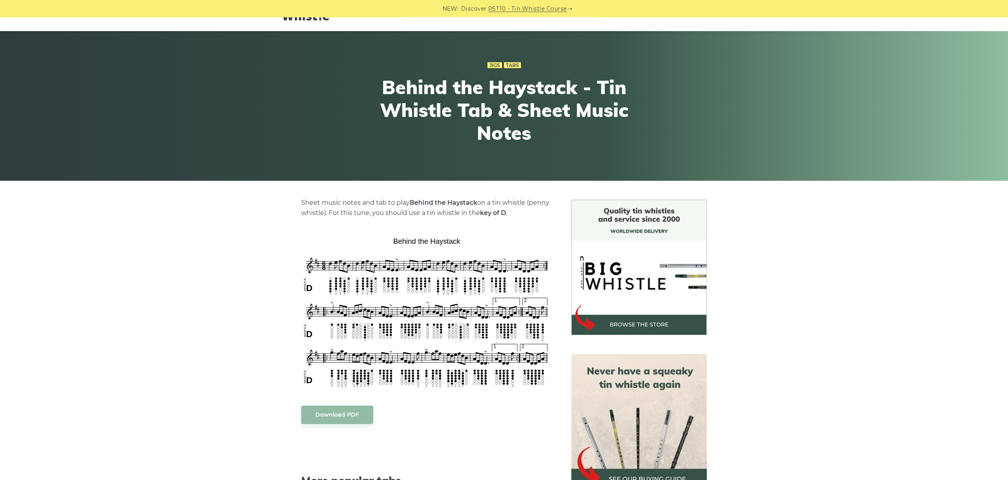
scroll to position [44, 0]
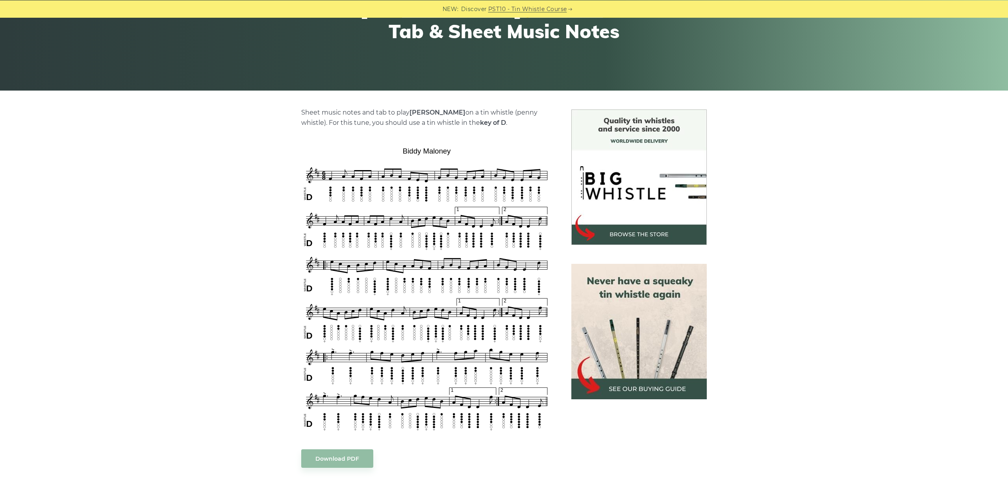
scroll to position [132, 0]
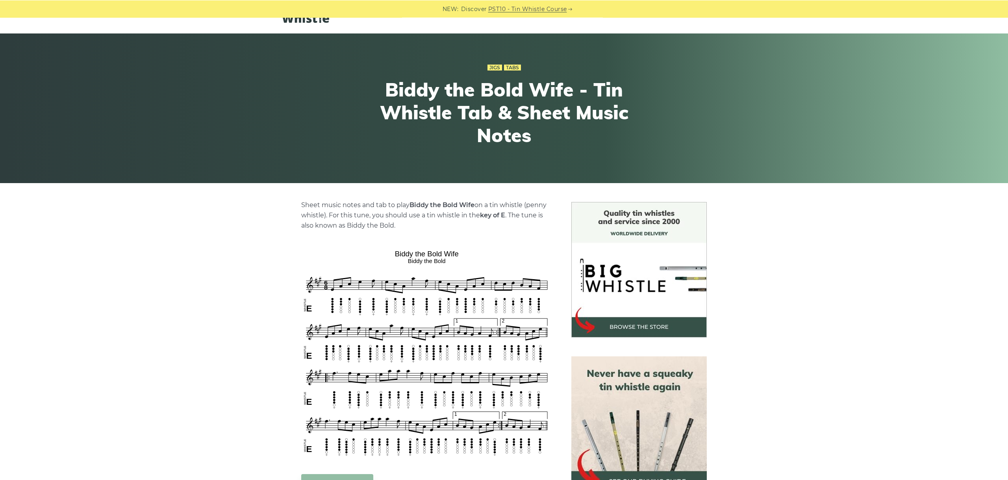
scroll to position [88, 0]
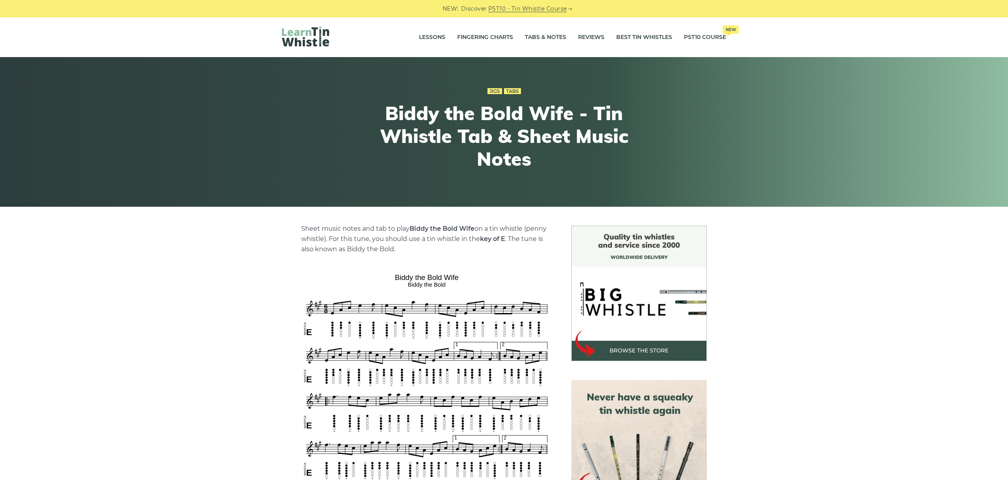
scroll to position [88, 0]
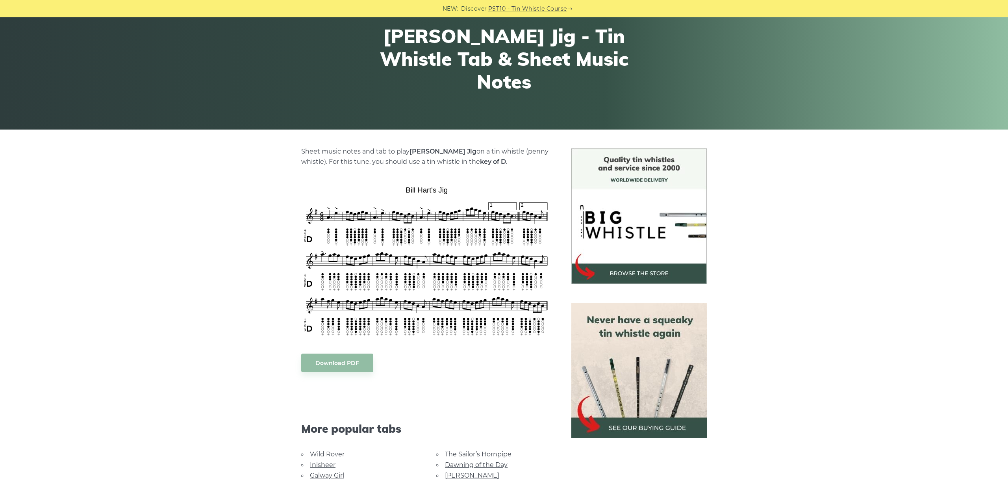
scroll to position [88, 0]
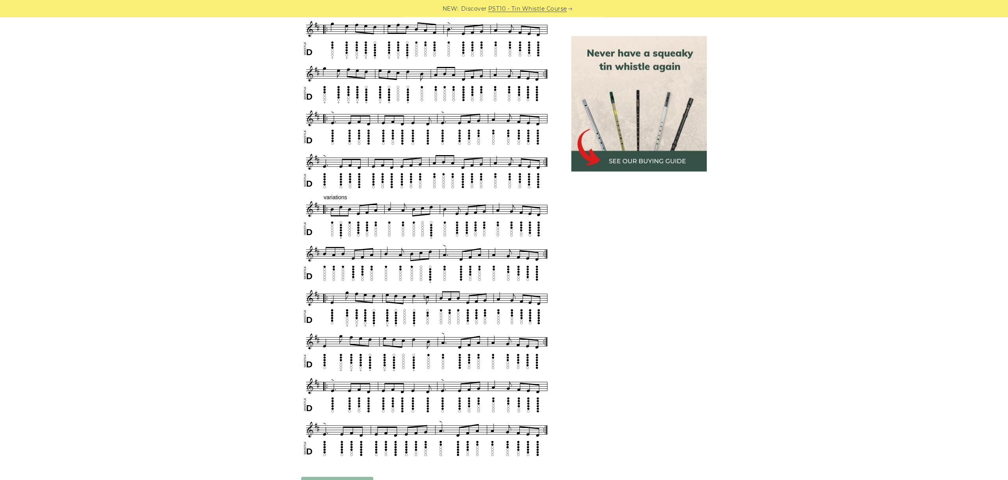
scroll to position [419, 0]
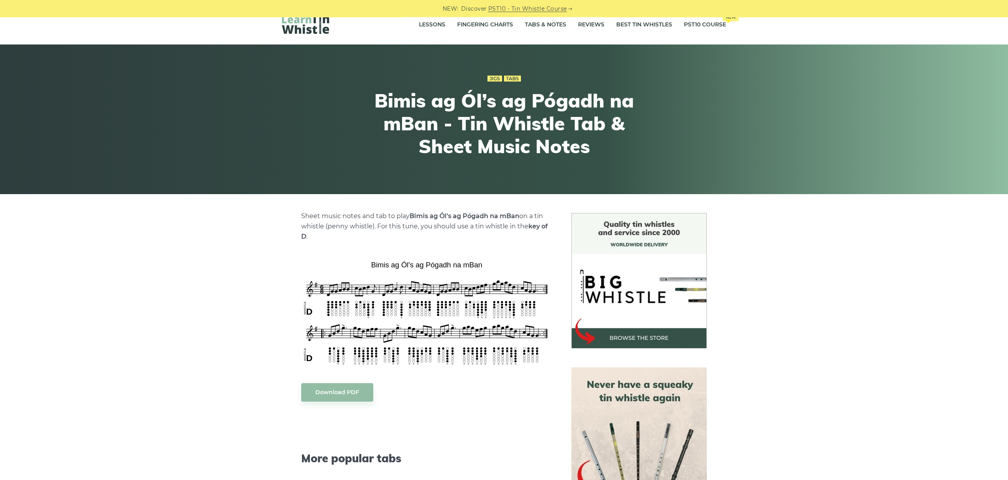
scroll to position [176, 0]
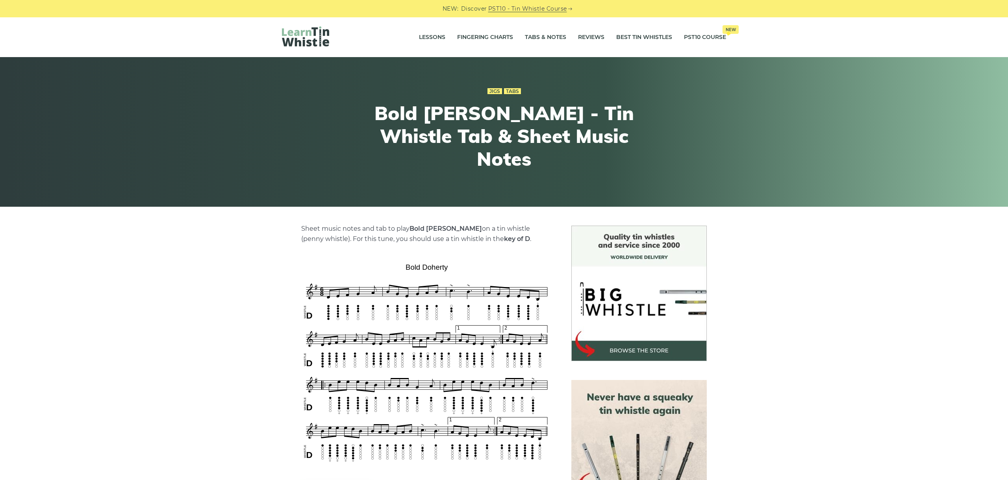
scroll to position [88, 0]
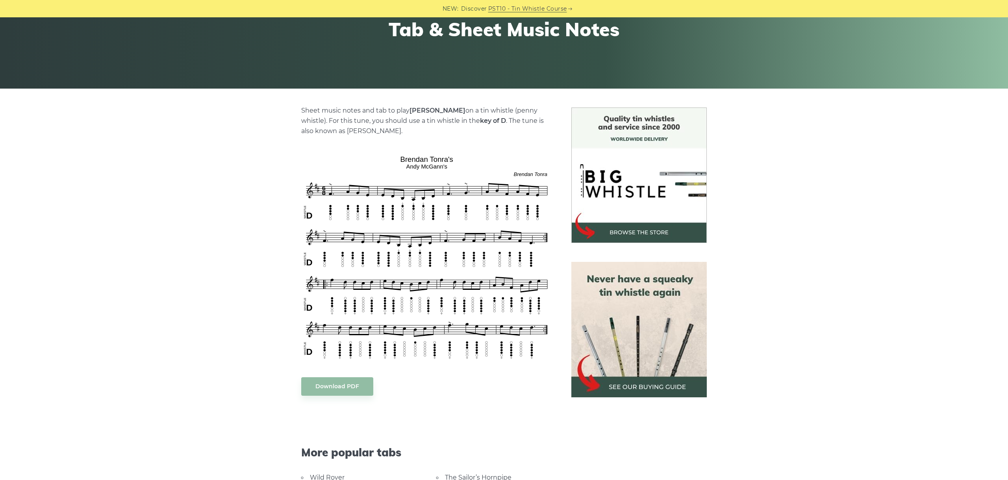
scroll to position [132, 0]
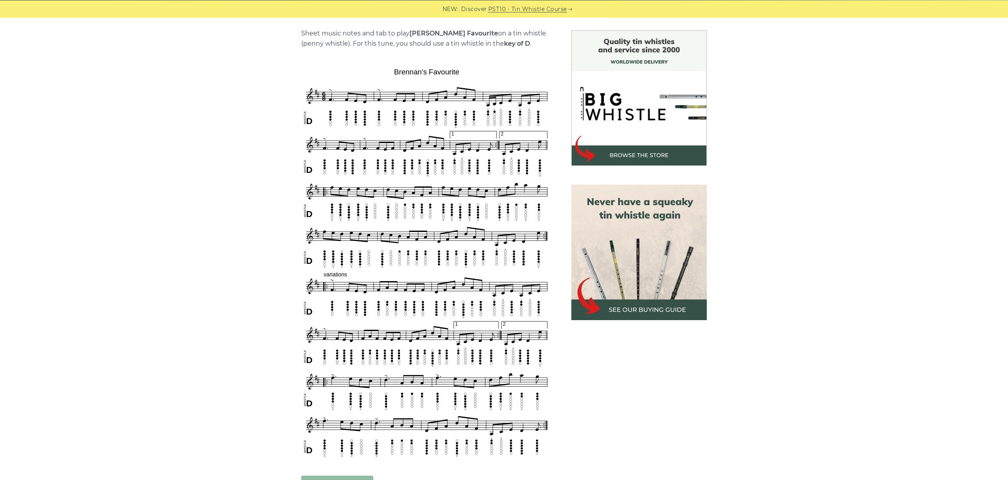
scroll to position [221, 0]
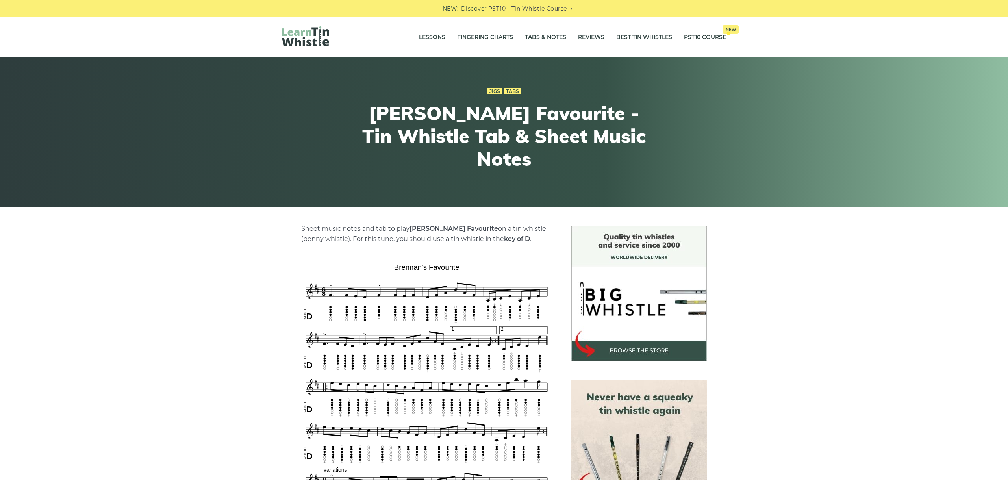
scroll to position [221, 0]
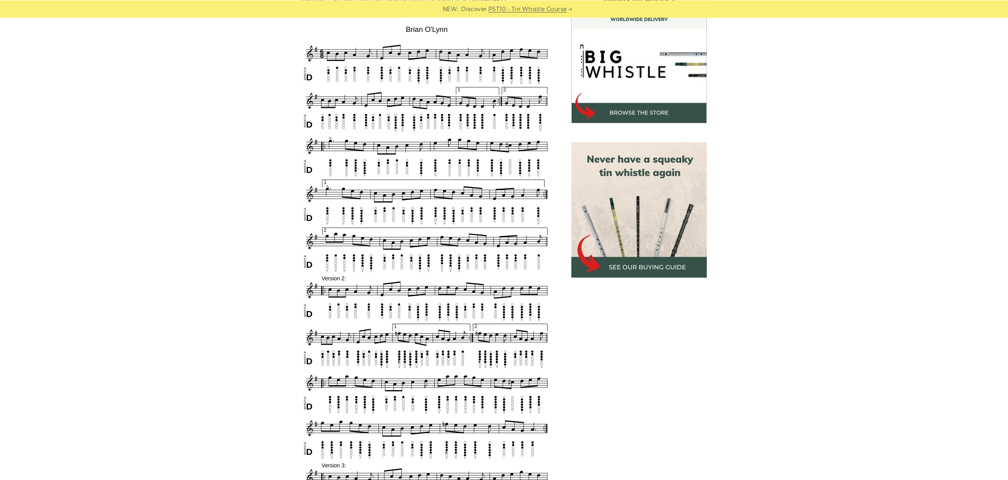
scroll to position [221, 0]
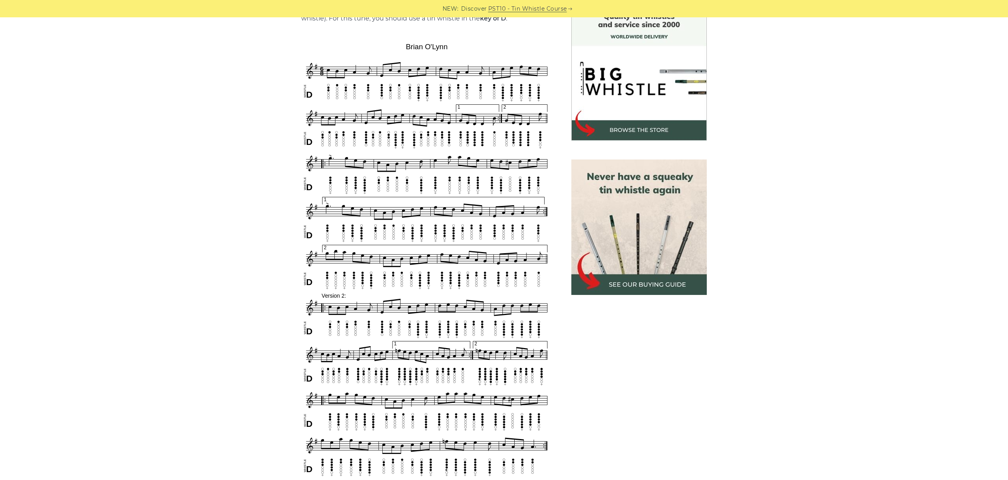
click at [825, 285] on div "Sheet music notes and tab to play Brian O’Lynn on a tin whistle (penny whistle)…" at bounding box center [504, 483] width 1008 height 957
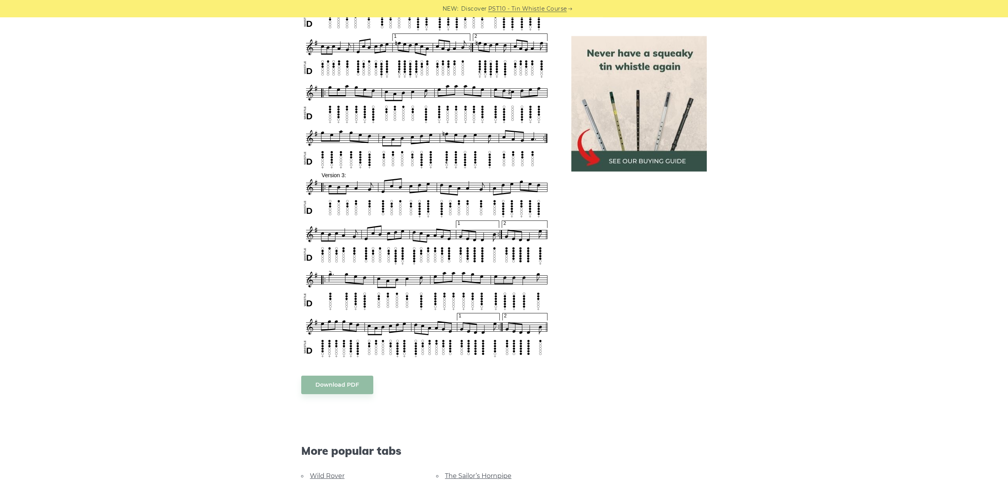
scroll to position [529, 0]
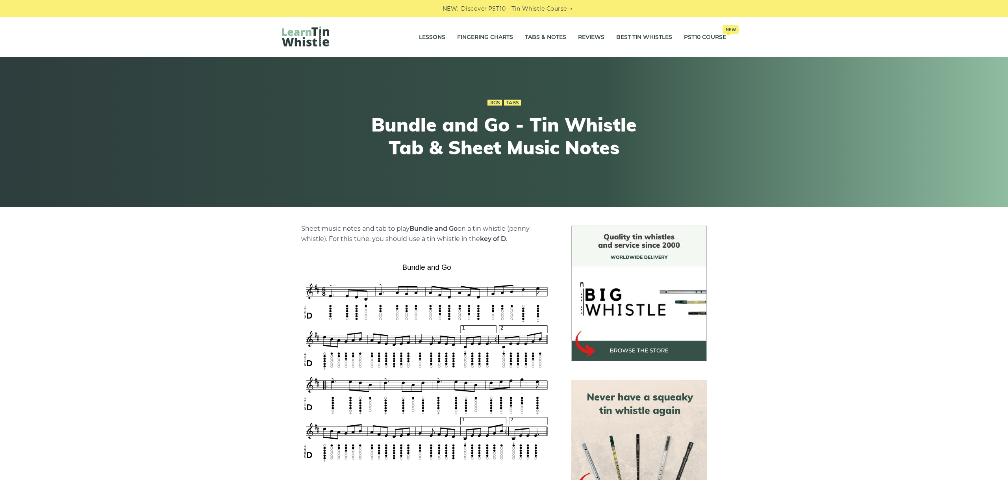
scroll to position [132, 0]
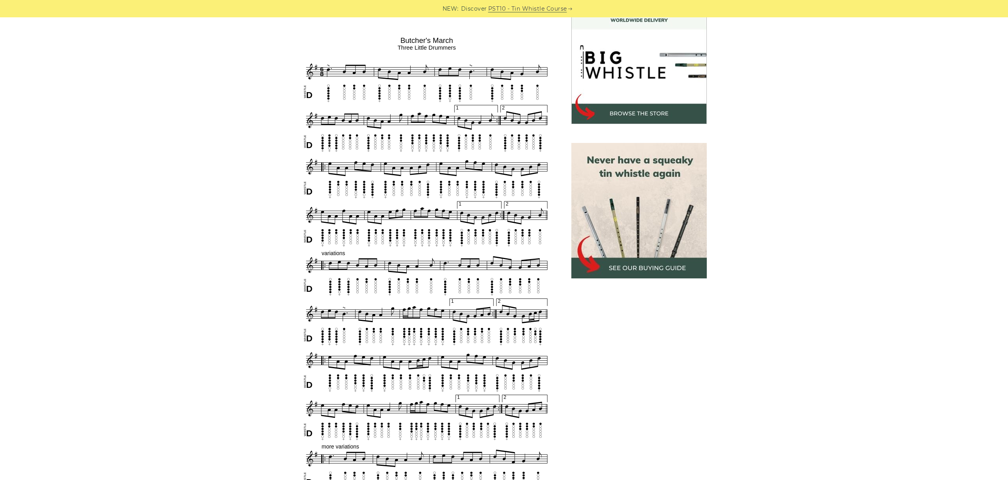
scroll to position [221, 0]
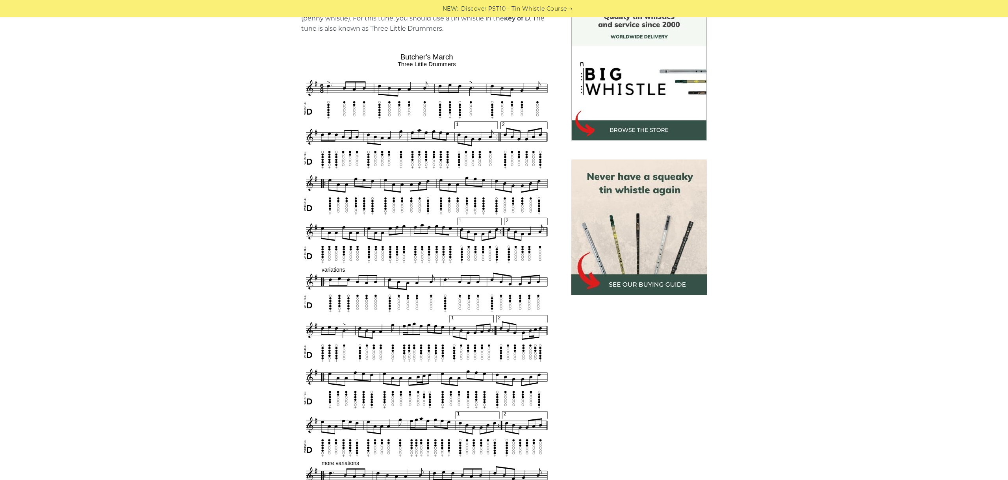
click at [829, 230] on div "Sheet music notes and tab to play [PERSON_NAME] March on a tin whistle ([PERSON…" at bounding box center [504, 476] width 1008 height 943
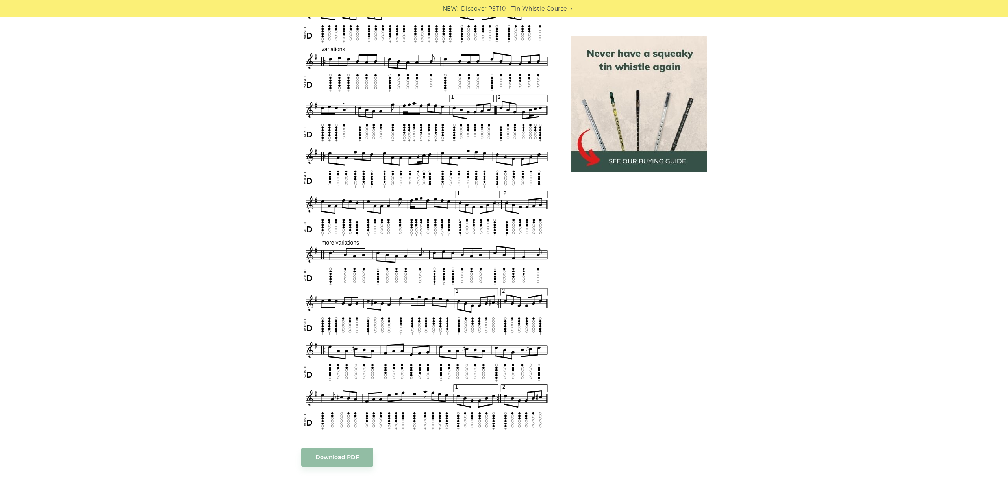
scroll to position [485, 0]
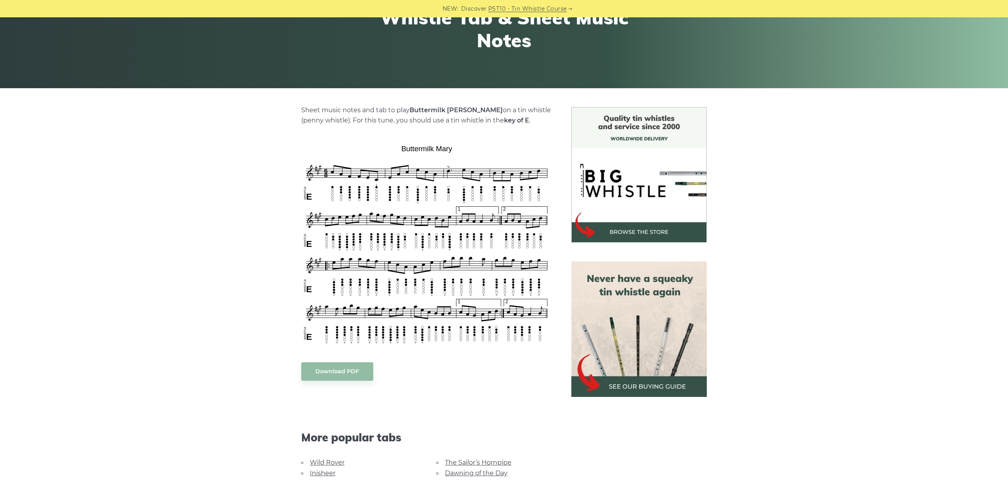
scroll to position [176, 0]
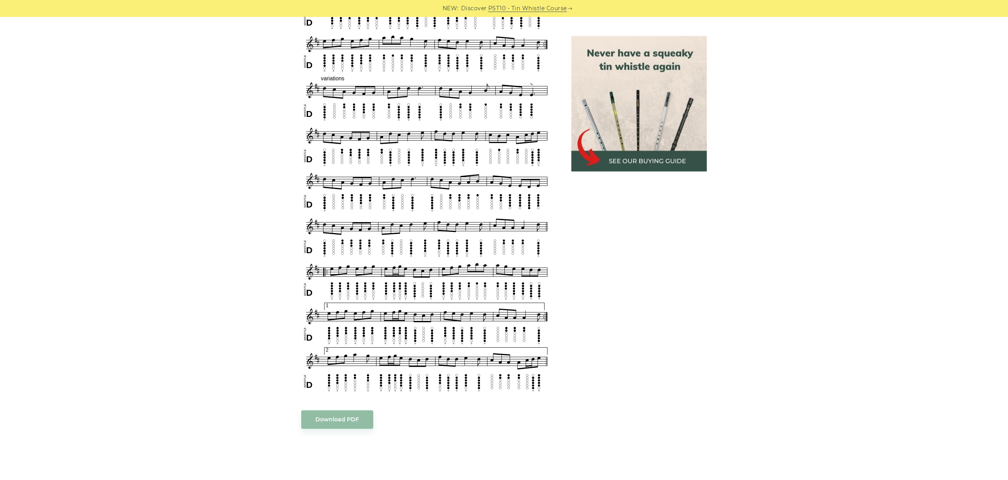
scroll to position [397, 0]
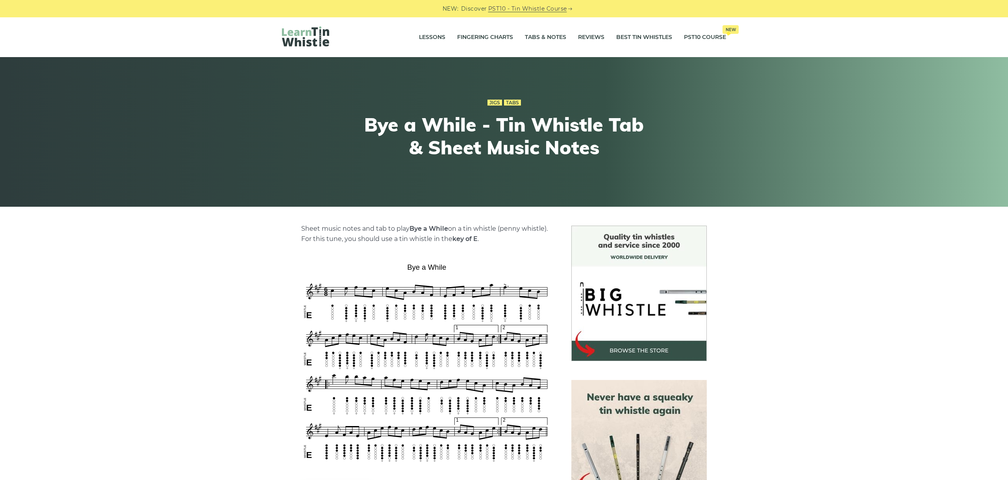
scroll to position [88, 0]
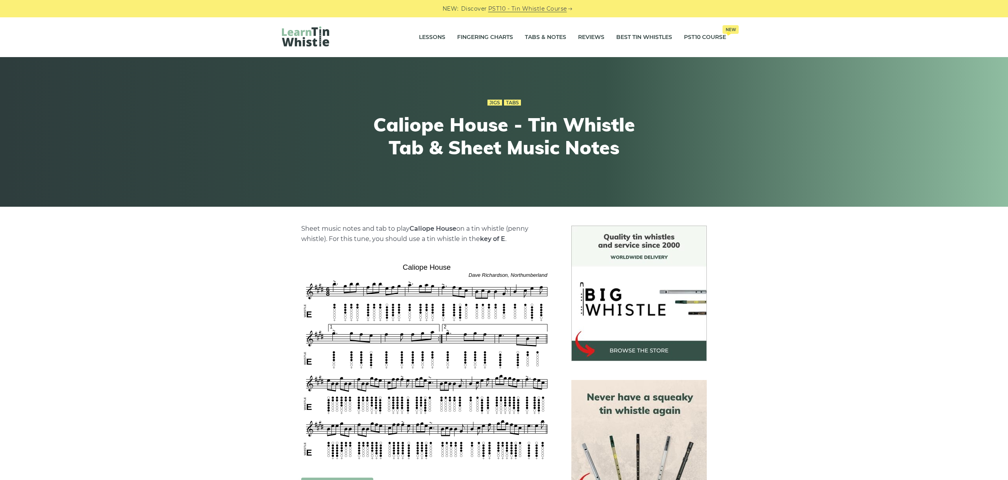
scroll to position [88, 0]
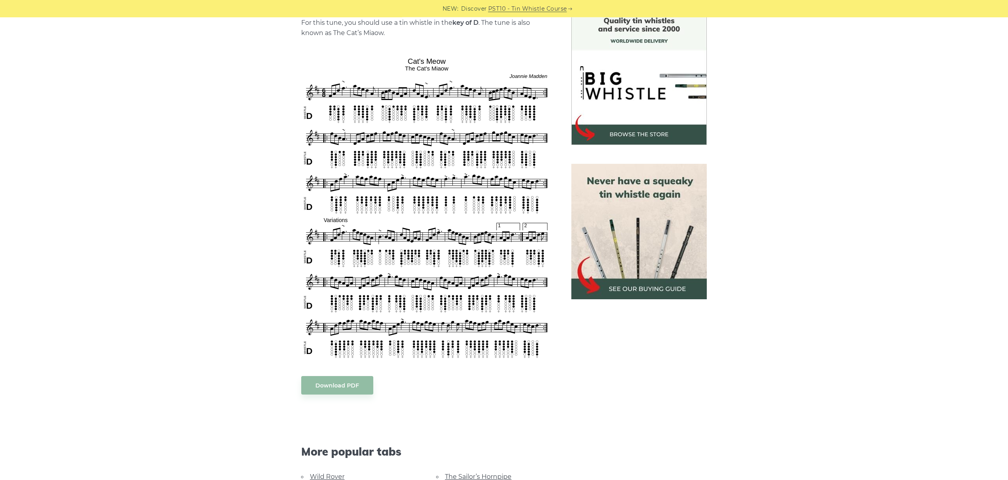
scroll to position [221, 0]
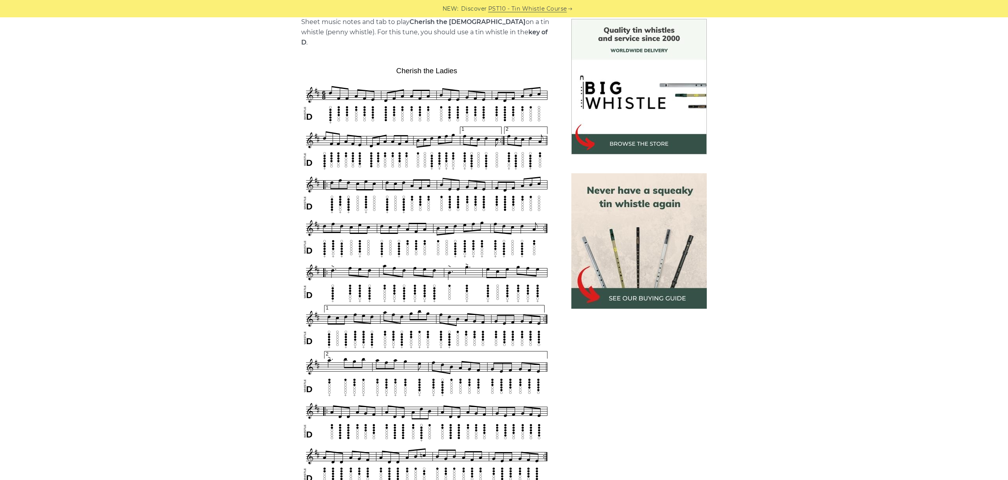
scroll to position [221, 0]
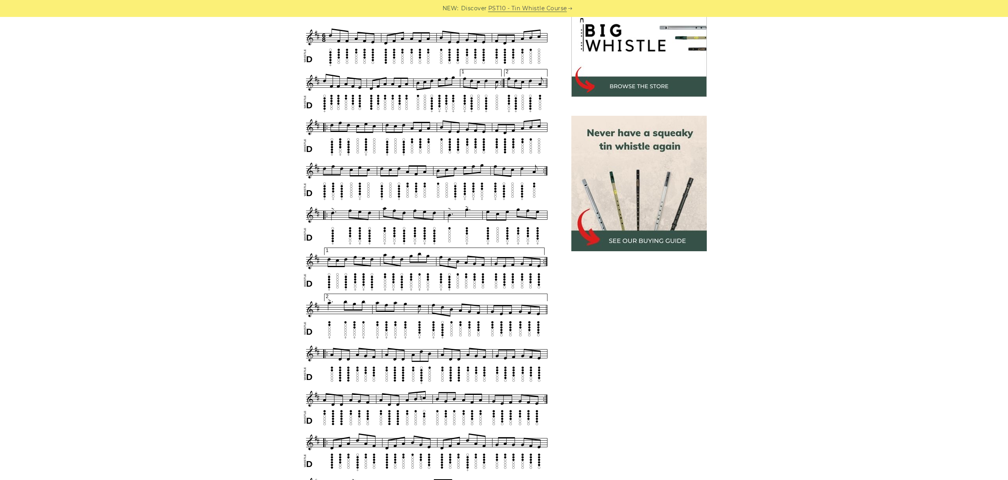
scroll to position [265, 0]
drag, startPoint x: 999, startPoint y: 103, endPoint x: 998, endPoint y: 111, distance: 8.8
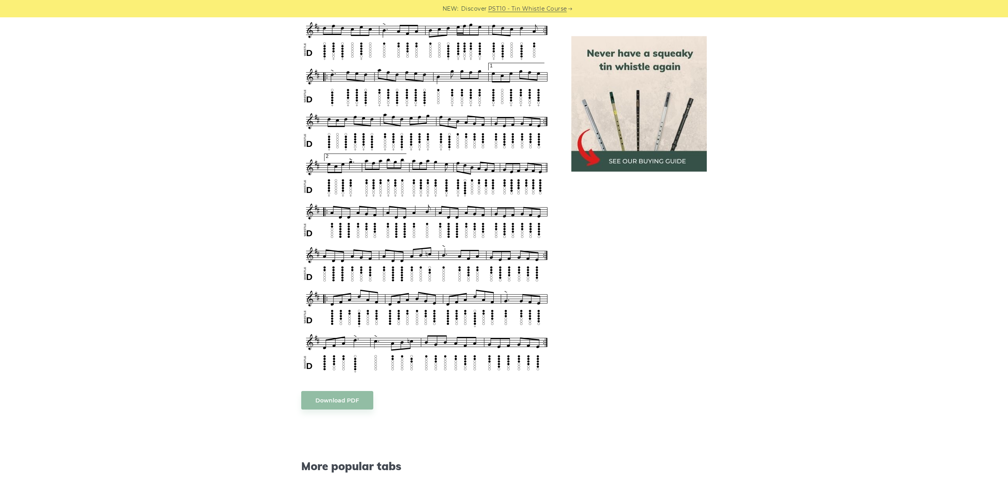
scroll to position [926, 0]
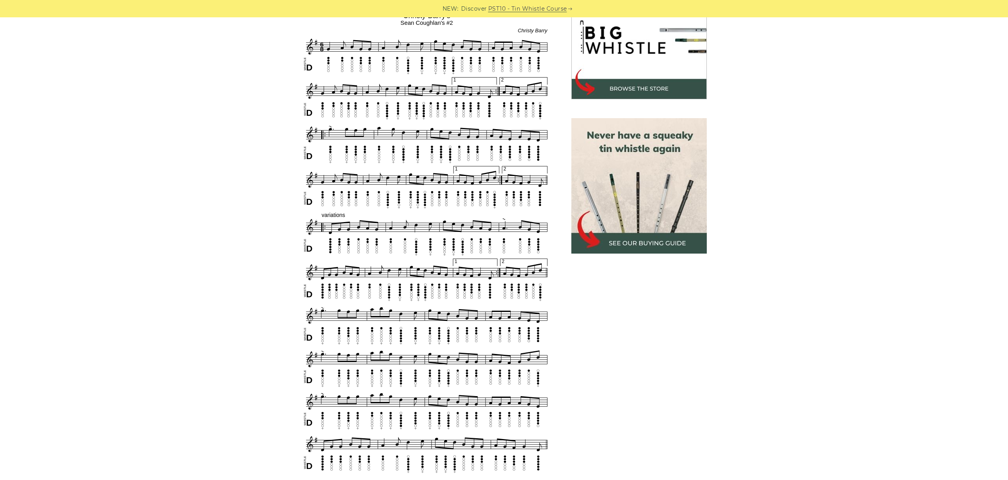
scroll to position [230, 0]
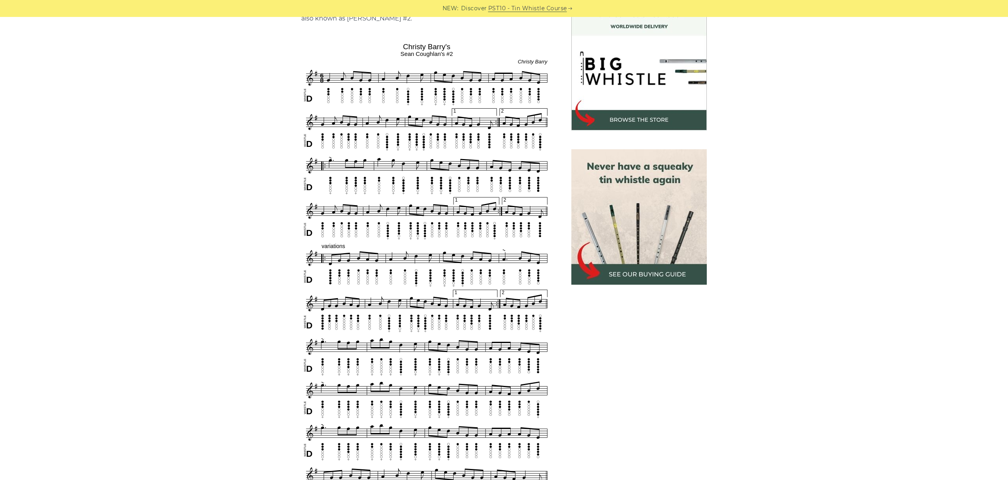
click at [763, 162] on div "Sheet music notes and tab to play Christy Barry’s on a tin whistle (penny whist…" at bounding box center [504, 398] width 1008 height 807
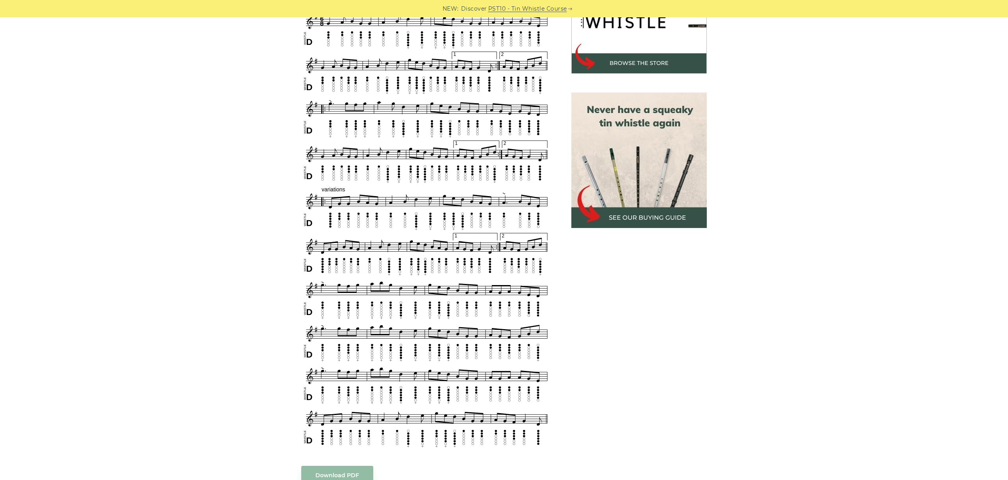
scroll to position [301, 0]
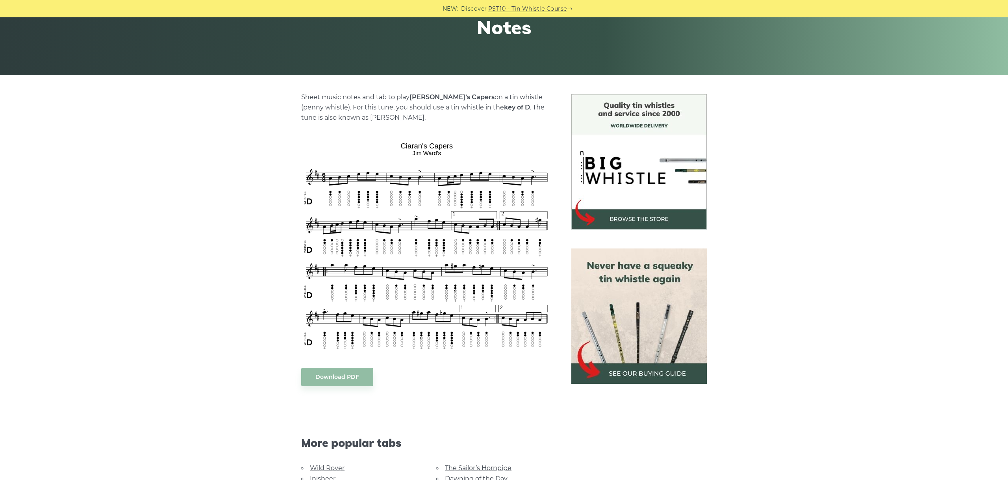
scroll to position [132, 0]
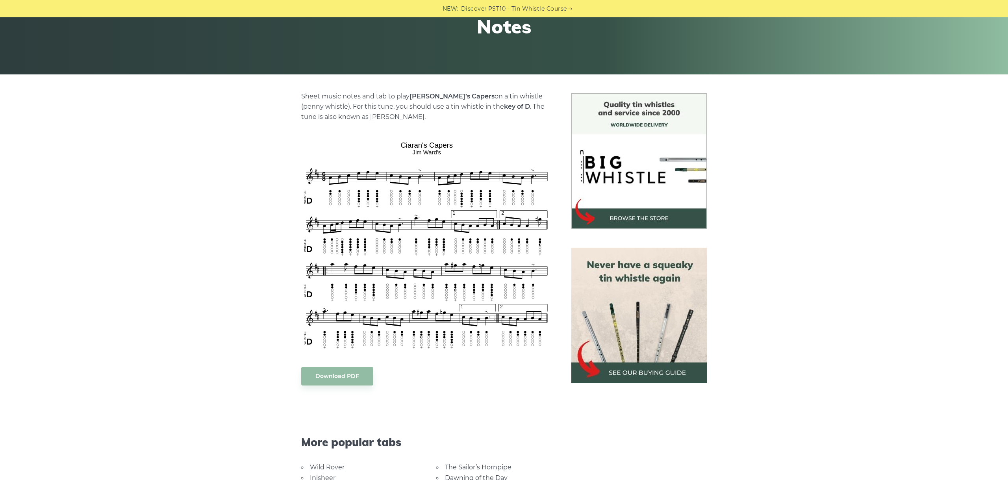
click at [775, 178] on div "Sheet music notes and tab to play Ciaran’s Capers on a tin whistle (penny whist…" at bounding box center [504, 369] width 1008 height 553
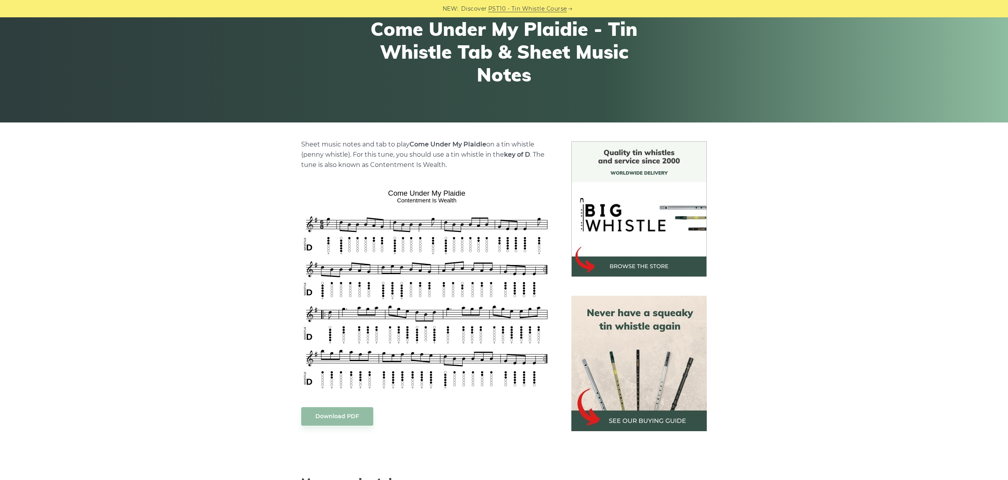
scroll to position [132, 0]
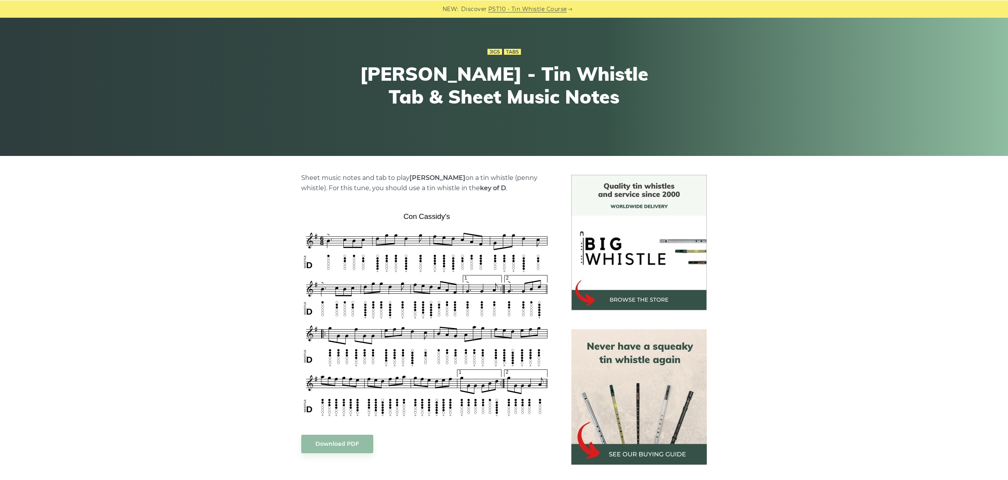
scroll to position [88, 0]
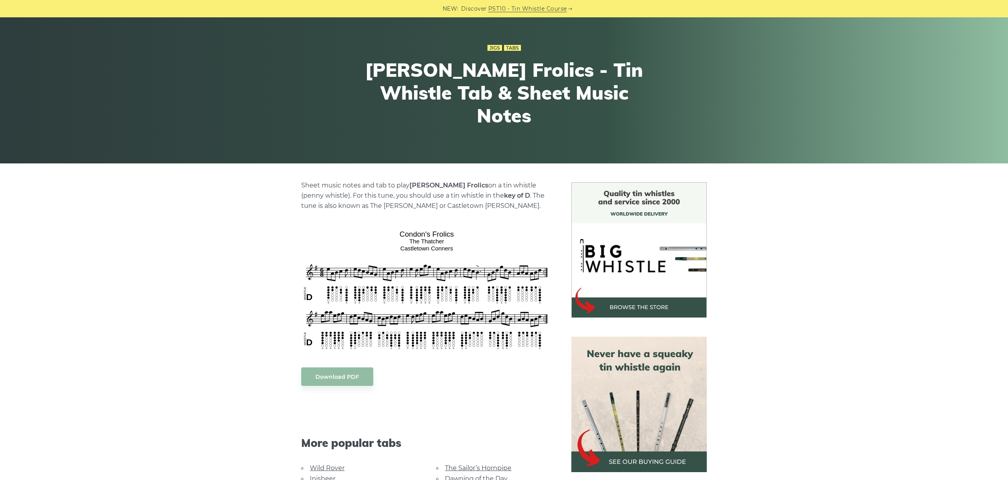
scroll to position [88, 0]
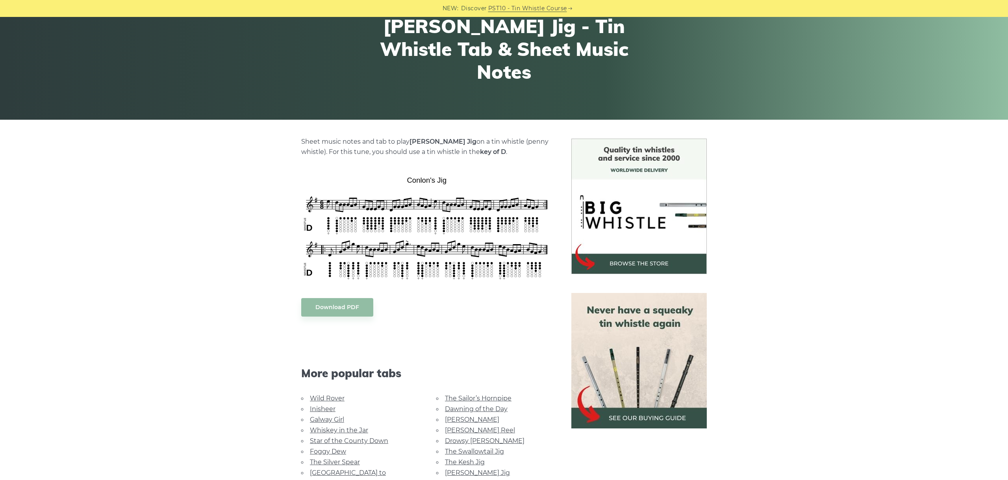
scroll to position [88, 0]
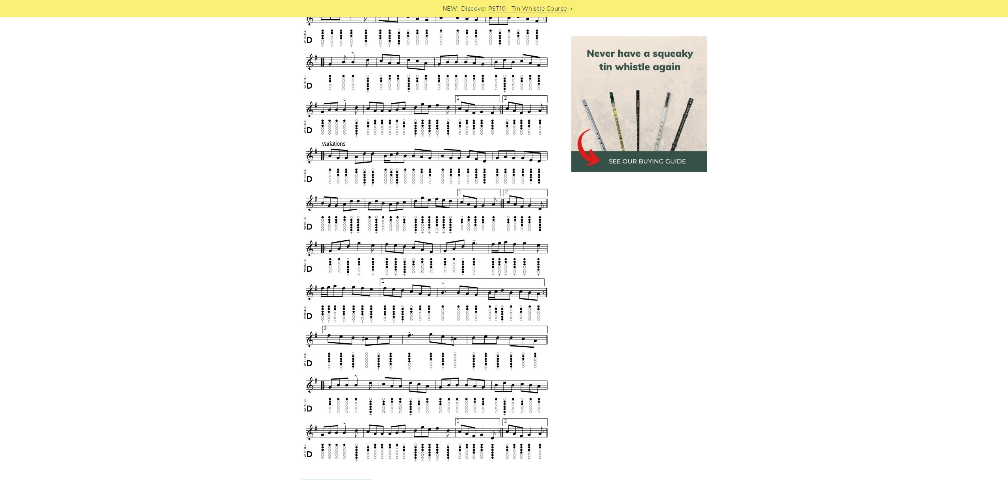
scroll to position [518, 0]
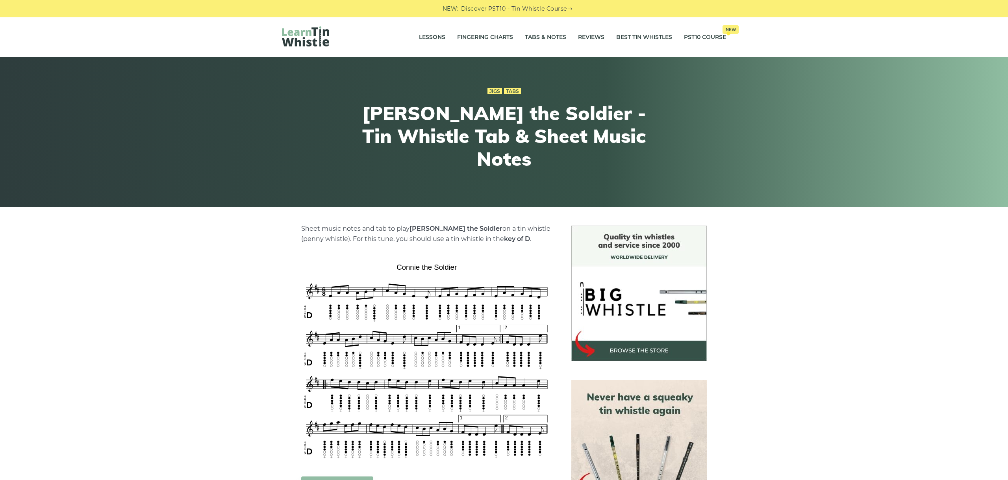
scroll to position [44, 0]
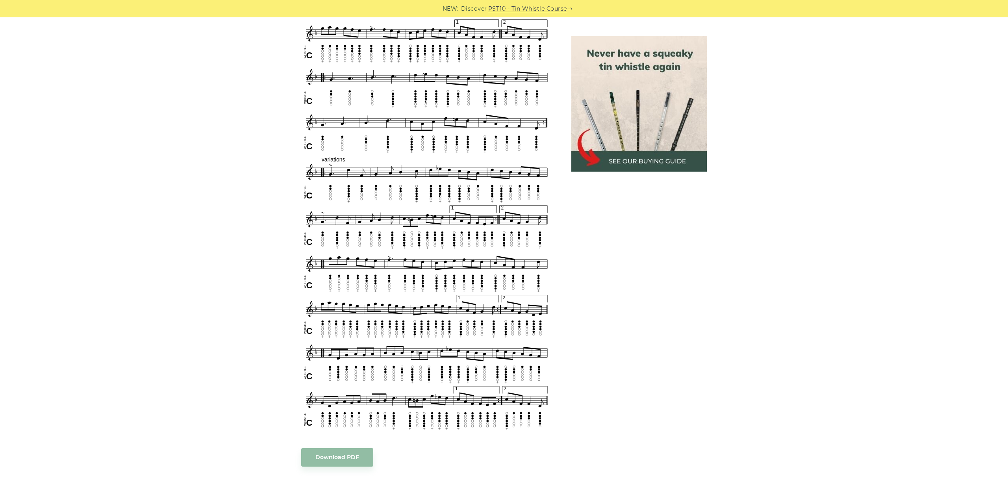
scroll to position [397, 0]
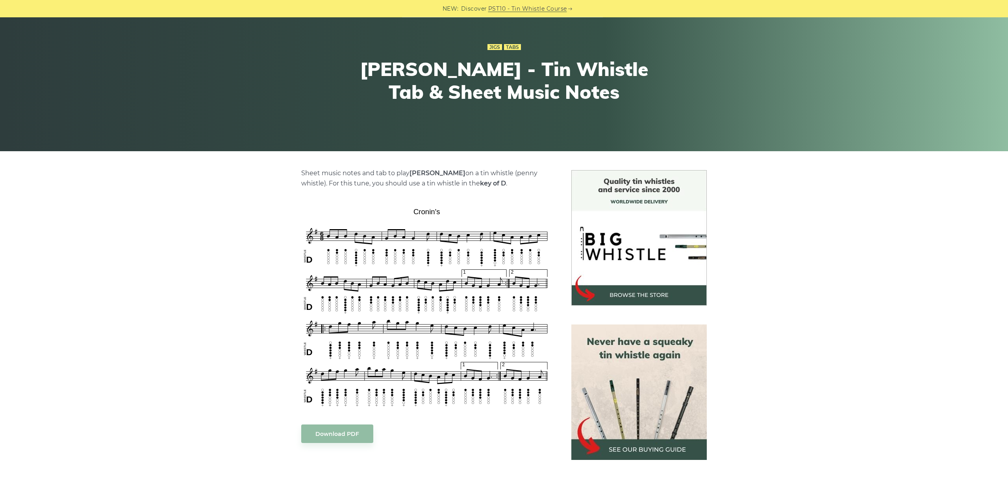
scroll to position [88, 0]
